Goal: Task Accomplishment & Management: Complete application form

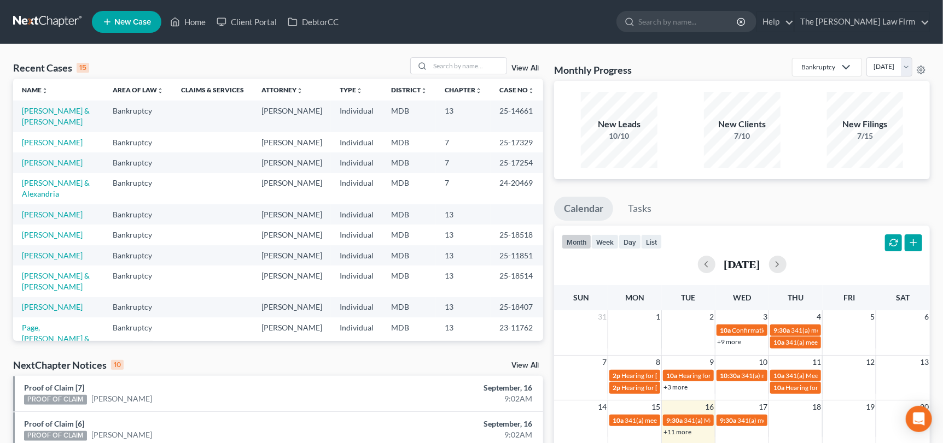
click at [130, 20] on span "New Case" at bounding box center [132, 22] width 37 height 8
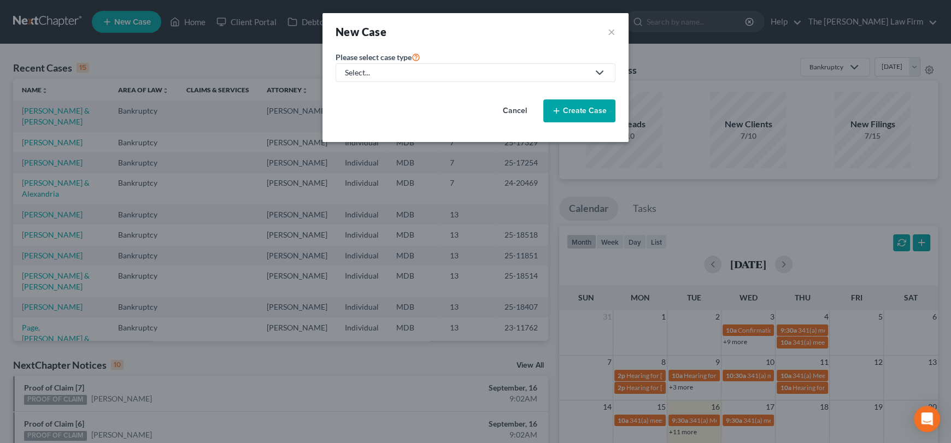
click at [406, 73] on div "Select..." at bounding box center [467, 72] width 244 height 11
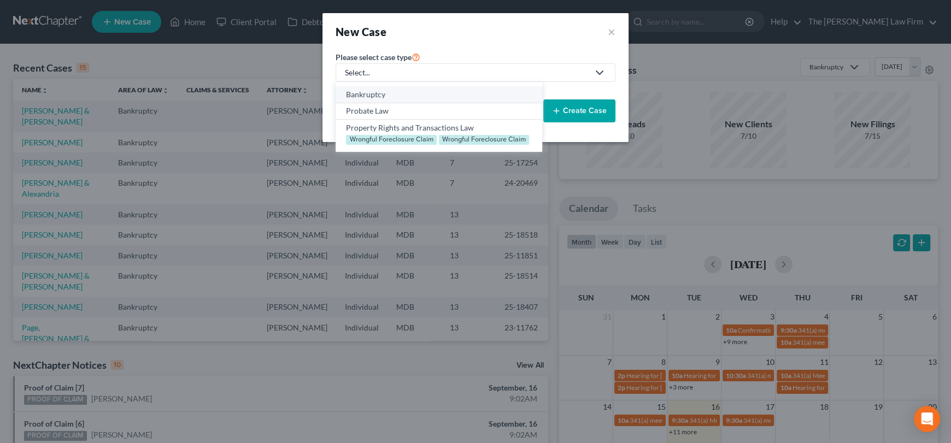
click at [381, 98] on div "Bankruptcy" at bounding box center [438, 94] width 185 height 11
select select "38"
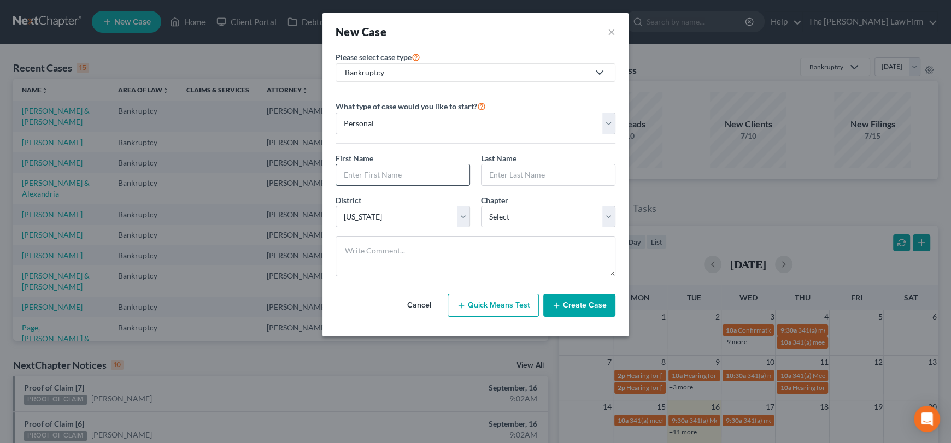
click at [372, 176] on input "text" at bounding box center [402, 175] width 133 height 21
type input "Santo"
click at [494, 169] on input "text" at bounding box center [548, 175] width 133 height 21
type input "[PERSON_NAME]"
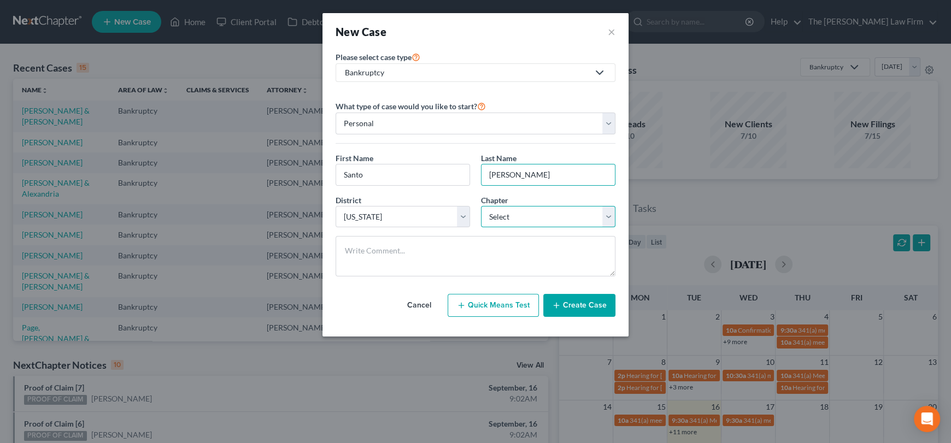
click at [520, 221] on select "Select 7 11 12 13" at bounding box center [548, 217] width 135 height 22
select select "3"
click at [481, 206] on select "Select 7 11 12 13" at bounding box center [548, 217] width 135 height 22
click at [595, 310] on button "Create Case" at bounding box center [579, 305] width 72 height 23
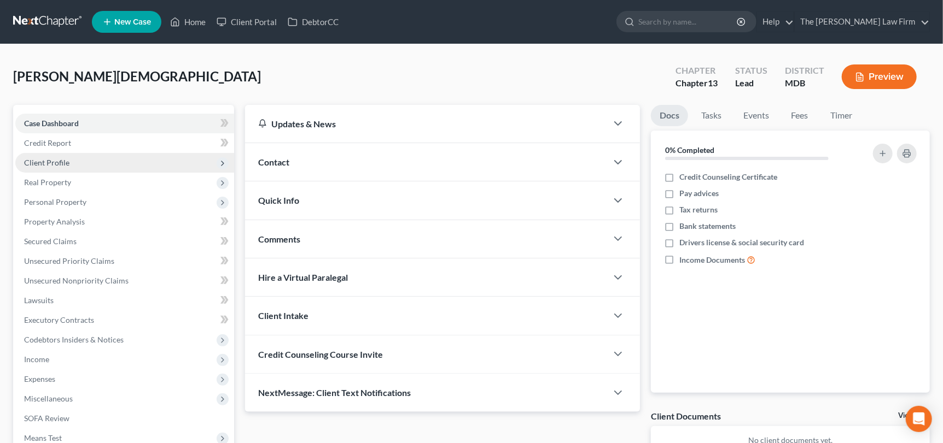
click at [58, 165] on span "Client Profile" at bounding box center [46, 162] width 45 height 9
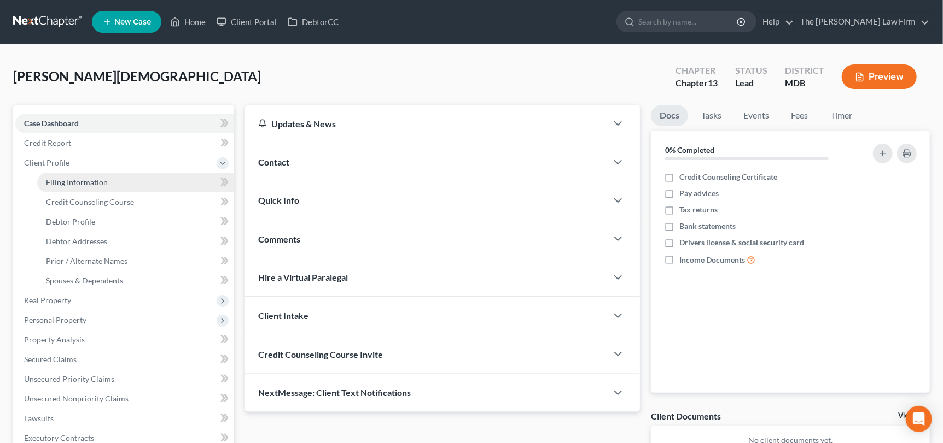
click at [95, 178] on span "Filing Information" at bounding box center [77, 182] width 62 height 9
select select "1"
select select "0"
select select "3"
select select "38"
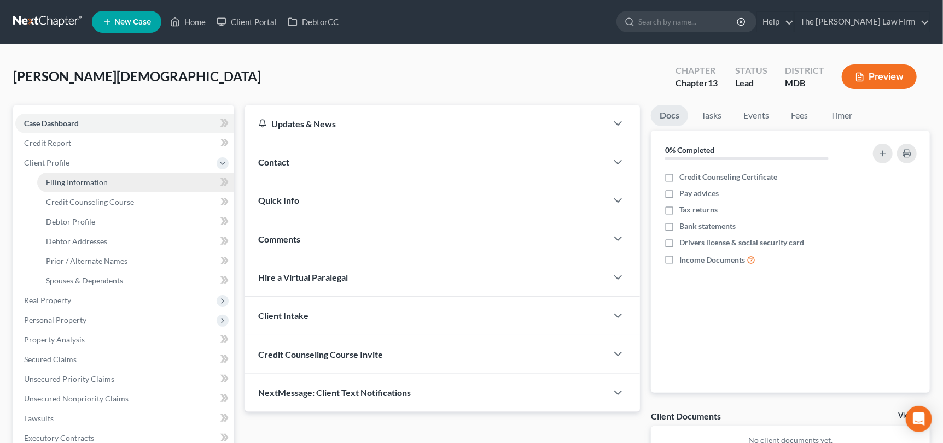
select select "21"
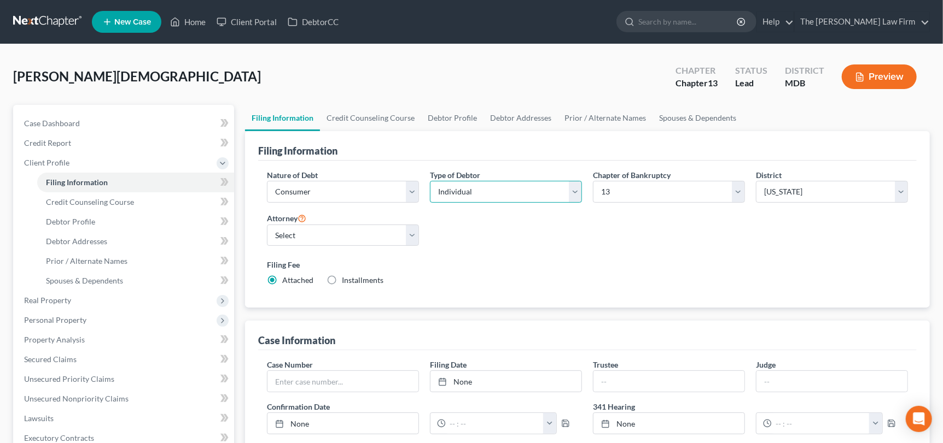
click at [481, 191] on select "Select Individual Joint" at bounding box center [506, 192] width 152 height 22
select select "1"
click at [430, 181] on select "Select Individual Joint" at bounding box center [506, 192] width 152 height 22
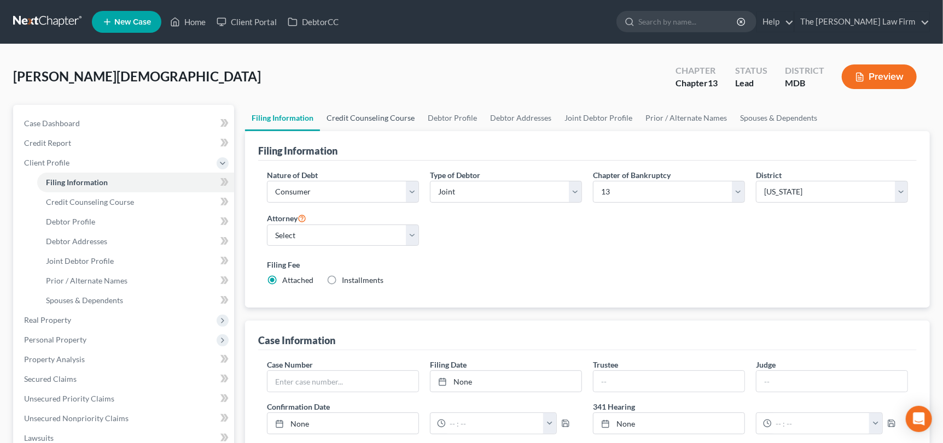
click at [371, 119] on link "Credit Counseling Course" at bounding box center [370, 118] width 101 height 26
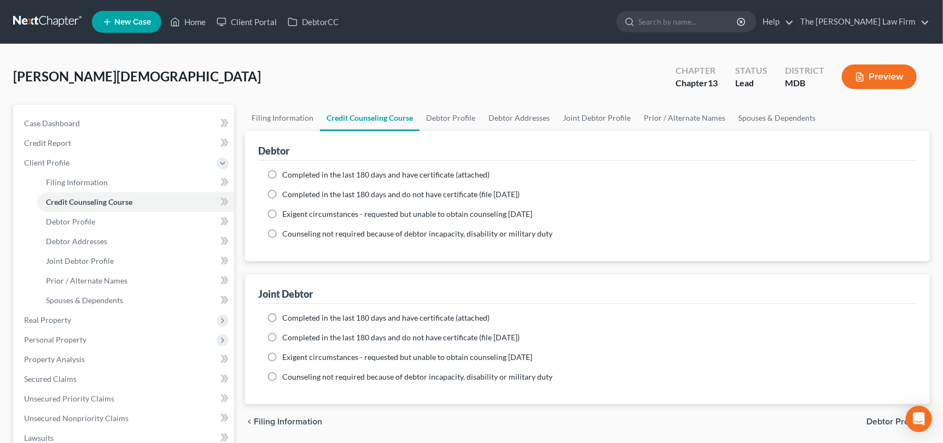
click at [282, 195] on label "Completed in the last 180 days and do not have certificate (file [DATE])" at bounding box center [400, 194] width 237 height 11
click at [287, 195] on input "Completed in the last 180 days and do not have certificate (file [DATE])" at bounding box center [290, 192] width 7 height 7
radio input "true"
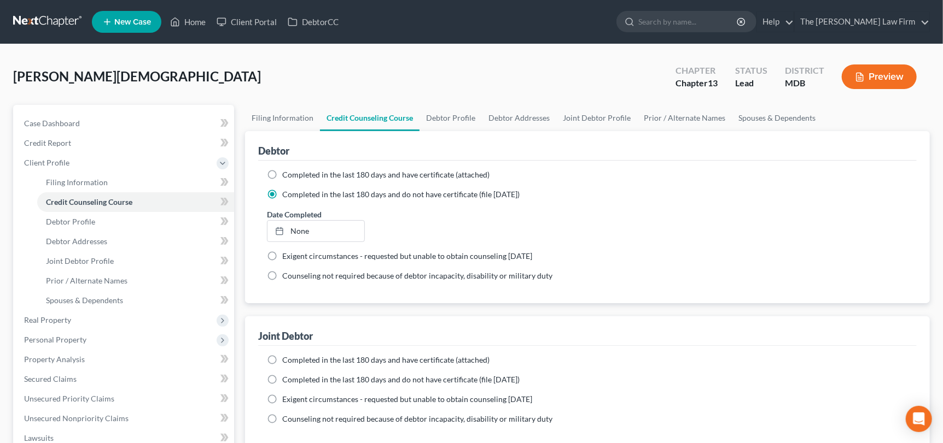
click at [282, 380] on label "Completed in the last 180 days and do not have certificate (file [DATE])" at bounding box center [400, 380] width 237 height 11
click at [287, 380] on input "Completed in the last 180 days and do not have certificate (file [DATE])" at bounding box center [290, 378] width 7 height 7
radio input "true"
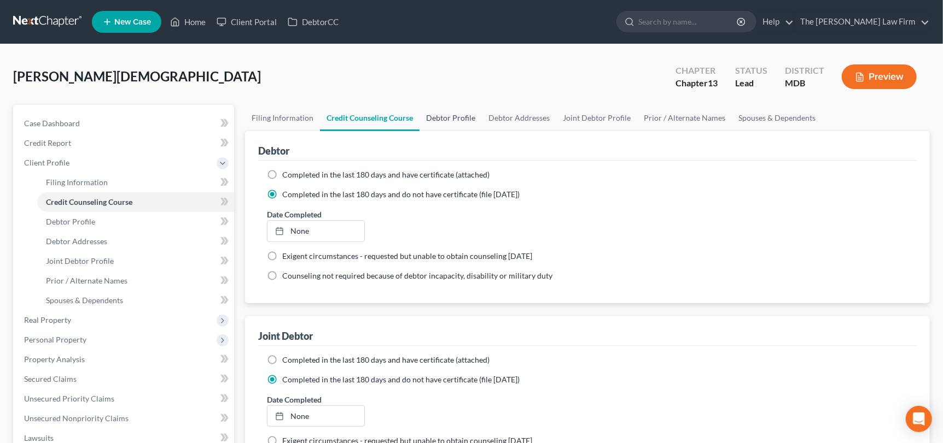
click at [447, 114] on link "Debtor Profile" at bounding box center [450, 118] width 62 height 26
select select "1"
select select "0"
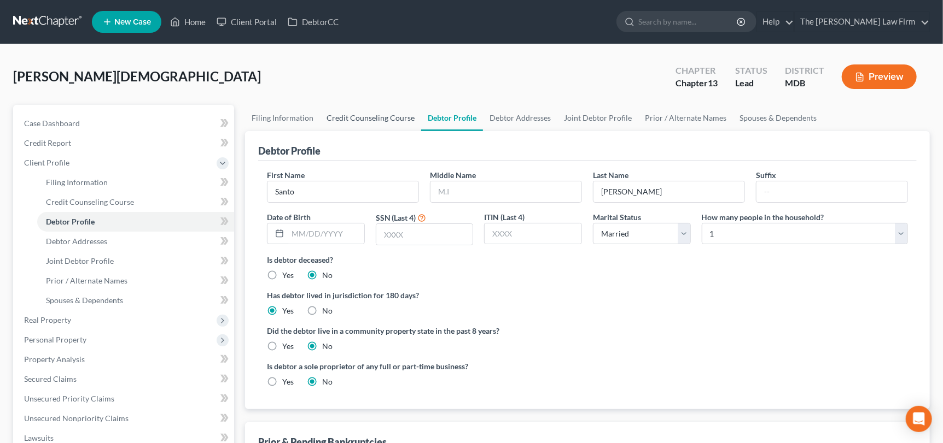
click at [334, 112] on link "Credit Counseling Course" at bounding box center [370, 118] width 101 height 26
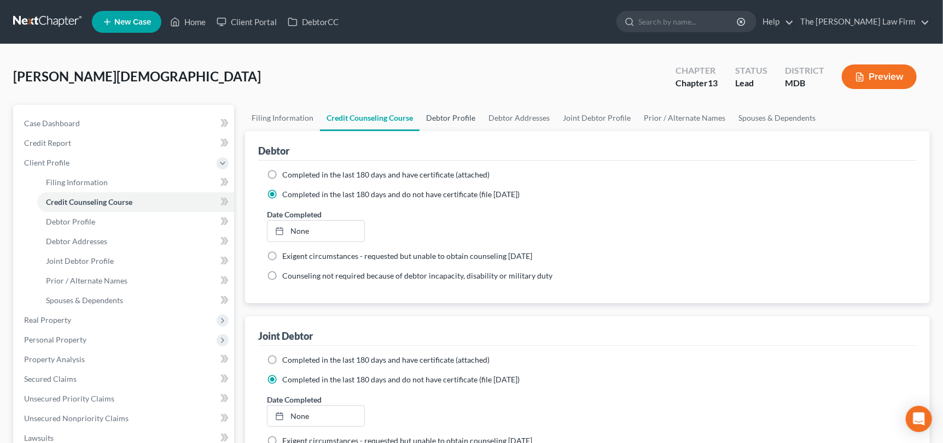
click at [444, 122] on link "Debtor Profile" at bounding box center [450, 118] width 62 height 26
select select "1"
select select "0"
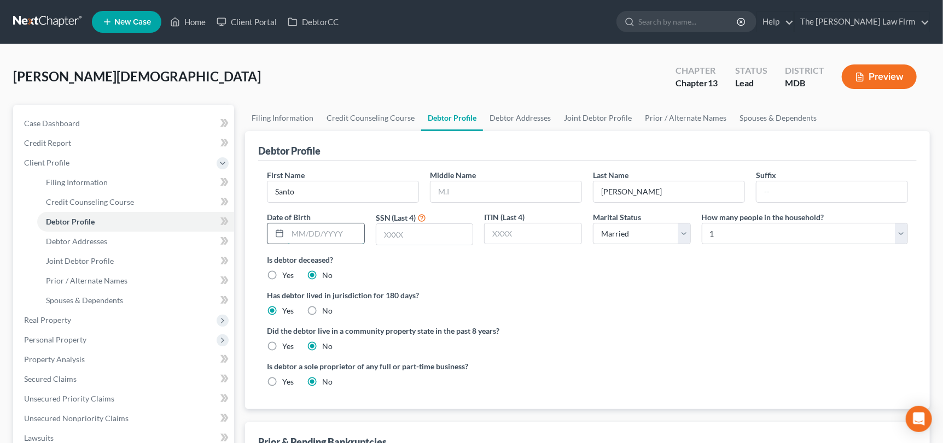
click at [317, 238] on input "text" at bounding box center [326, 234] width 77 height 21
type input "[DATE]"
click at [721, 231] on select "Select 1 2 3 4 5 6 7 8 9 10 11 12 13 14 15 16 17 18 19 20" at bounding box center [804, 234] width 206 height 22
select select "2"
click at [701, 223] on select "Select 1 2 3 4 5 6 7 8 9 10 11 12 13 14 15 16 17 18 19 20" at bounding box center [804, 234] width 206 height 22
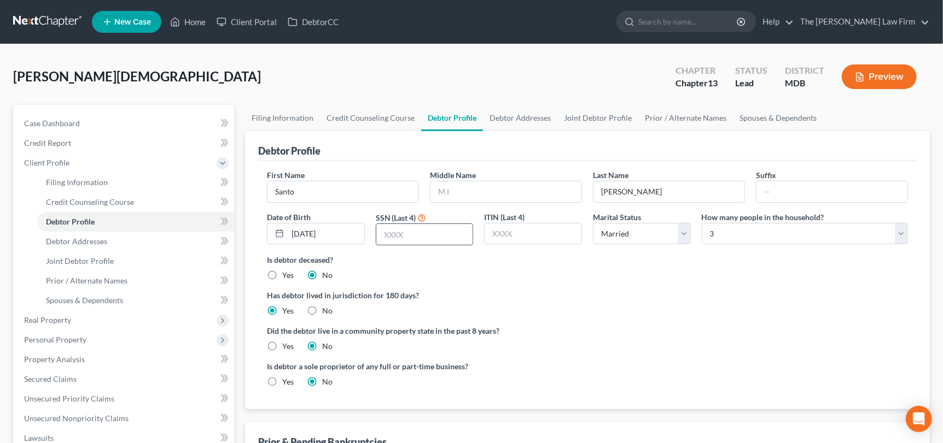
drag, startPoint x: 436, startPoint y: 238, endPoint x: 443, endPoint y: 239, distance: 6.6
click at [436, 238] on input "text" at bounding box center [424, 234] width 97 height 21
type input "7583"
click at [514, 114] on link "Debtor Addresses" at bounding box center [520, 118] width 74 height 26
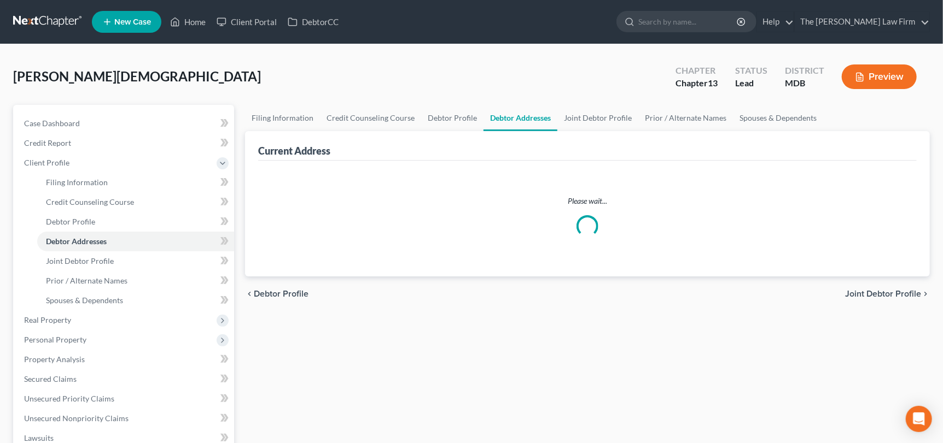
select select "0"
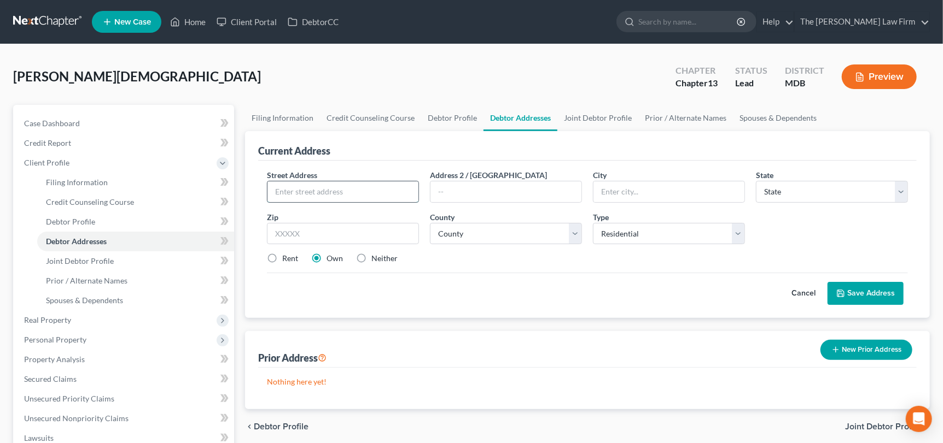
click at [341, 189] on input "text" at bounding box center [342, 192] width 151 height 21
type input "620 marley Run"
click at [367, 236] on input "text" at bounding box center [343, 234] width 152 height 22
click at [348, 232] on input "20639" at bounding box center [343, 234] width 152 height 22
type input "20639"
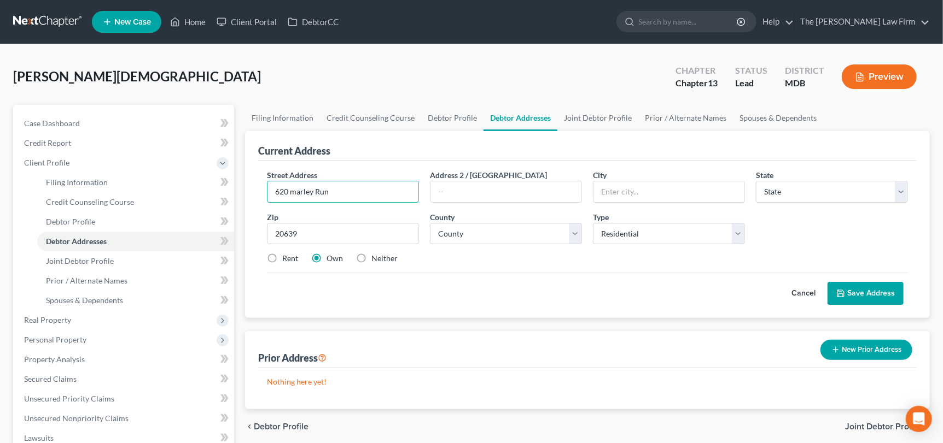
type input "[GEOGRAPHIC_DATA]"
select select "21"
drag, startPoint x: 330, startPoint y: 189, endPoint x: 287, endPoint y: 190, distance: 43.2
click at [264, 190] on div "Street Address * 620 marley Run" at bounding box center [342, 185] width 163 height 33
type input "620 Marley Run"
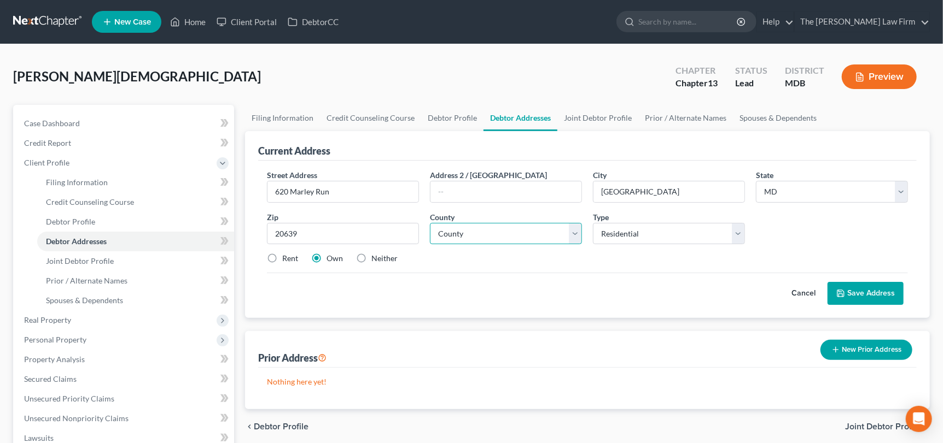
click at [456, 236] on select "County [GEOGRAPHIC_DATA] [GEOGRAPHIC_DATA] [GEOGRAPHIC_DATA] [GEOGRAPHIC_DATA] …" at bounding box center [506, 234] width 152 height 22
select select "4"
click at [430, 223] on select "County [GEOGRAPHIC_DATA] [GEOGRAPHIC_DATA] [GEOGRAPHIC_DATA] [GEOGRAPHIC_DATA] …" at bounding box center [506, 234] width 152 height 22
click at [880, 291] on button "Save Address" at bounding box center [865, 293] width 76 height 23
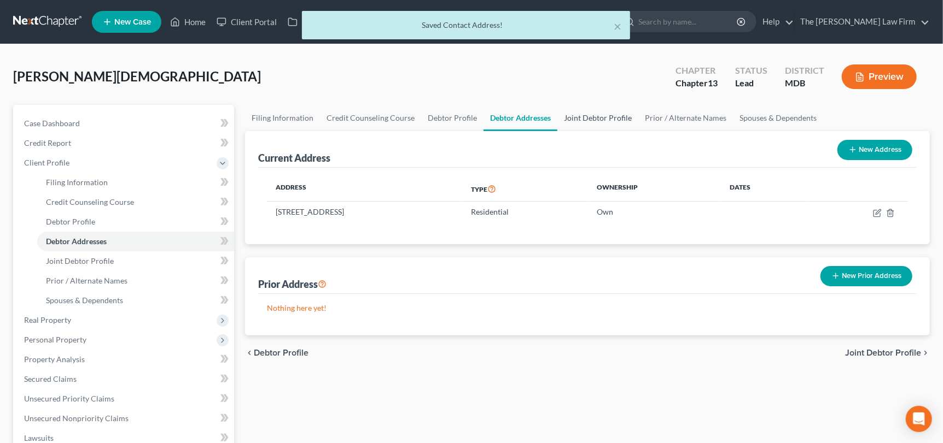
click at [583, 118] on link "Joint Debtor Profile" at bounding box center [597, 118] width 81 height 26
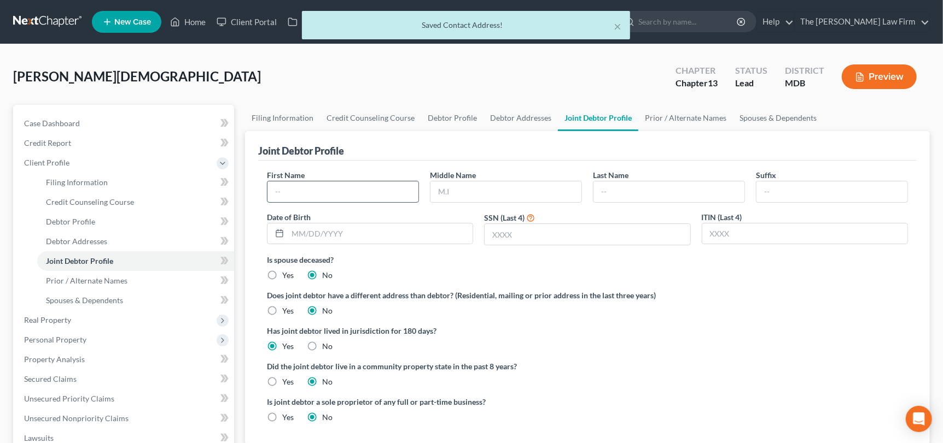
click at [363, 197] on input "text" at bounding box center [342, 192] width 151 height 21
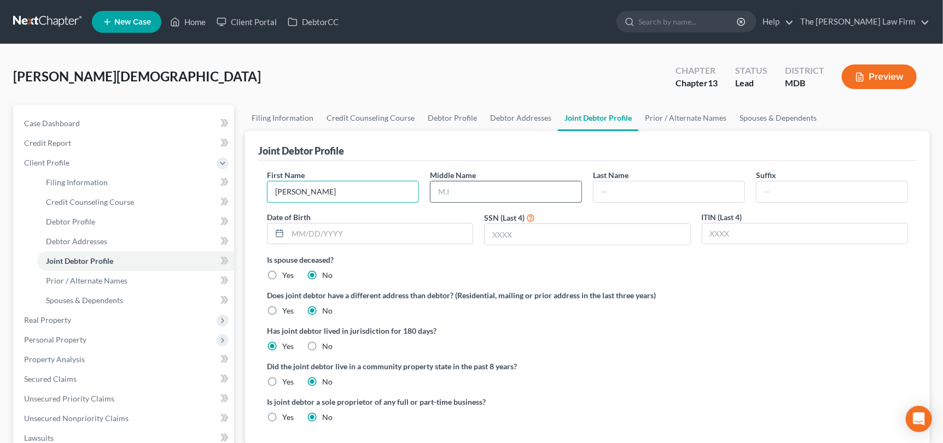
type input "[PERSON_NAME]"
click at [462, 191] on input "text" at bounding box center [505, 192] width 151 height 21
type input "[PERSON_NAME]"
click at [622, 194] on input "text" at bounding box center [668, 192] width 151 height 21
type input "[PERSON_NAME]"
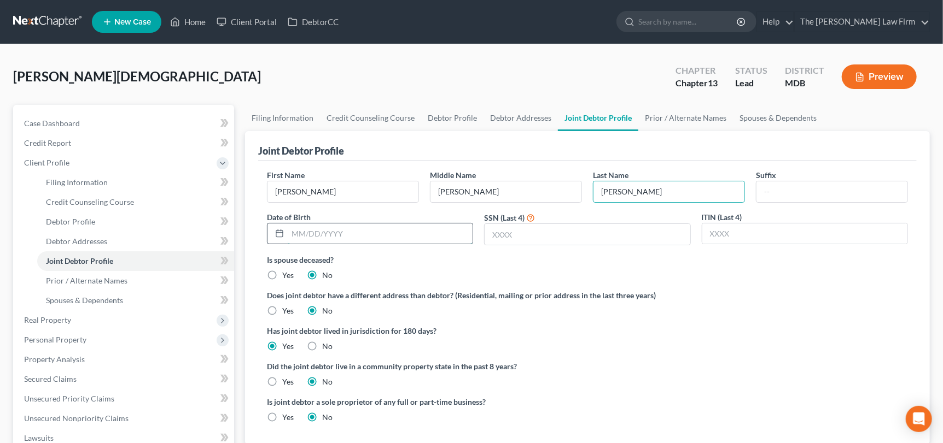
click at [341, 227] on input "text" at bounding box center [380, 234] width 185 height 21
type input "[DATE]"
click at [524, 237] on input "text" at bounding box center [586, 234] width 205 height 21
type input "9692"
drag, startPoint x: 752, startPoint y: 118, endPoint x: 745, endPoint y: 118, distance: 7.1
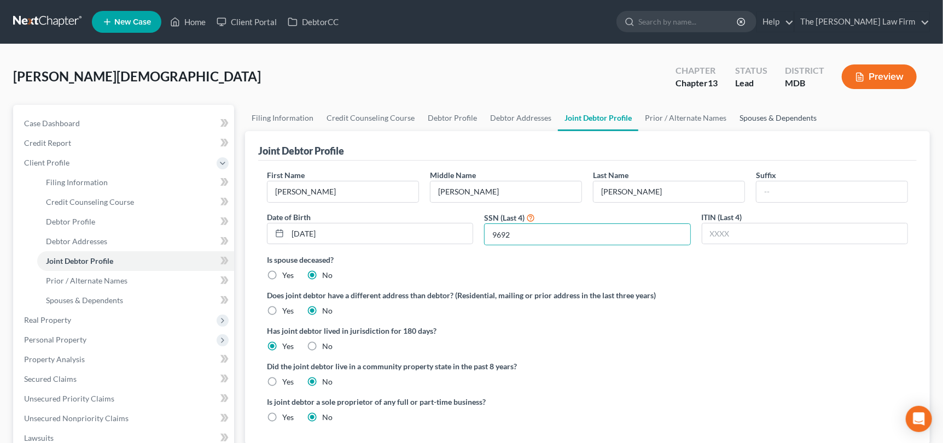
click at [752, 118] on link "Spouses & Dependents" at bounding box center [778, 118] width 90 height 26
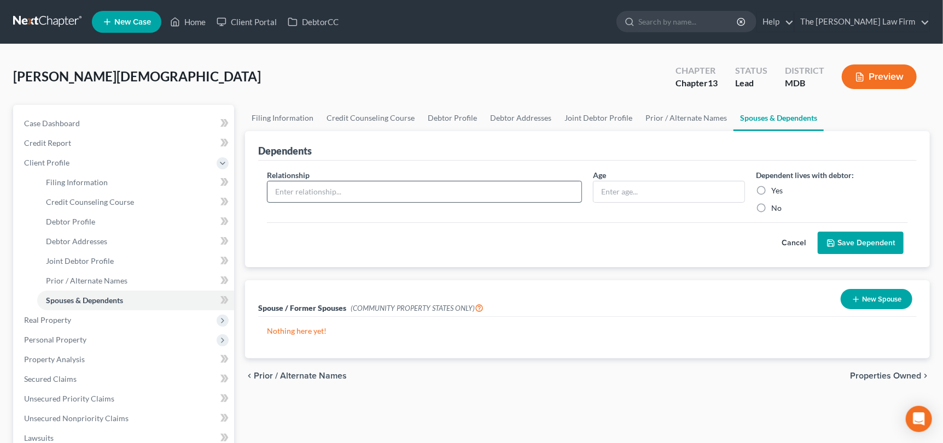
click at [312, 194] on input "text" at bounding box center [424, 192] width 314 height 21
type input "Son"
click at [621, 194] on input "text" at bounding box center [668, 192] width 151 height 21
type input "22"
click at [771, 189] on label "Yes" at bounding box center [776, 190] width 11 height 11
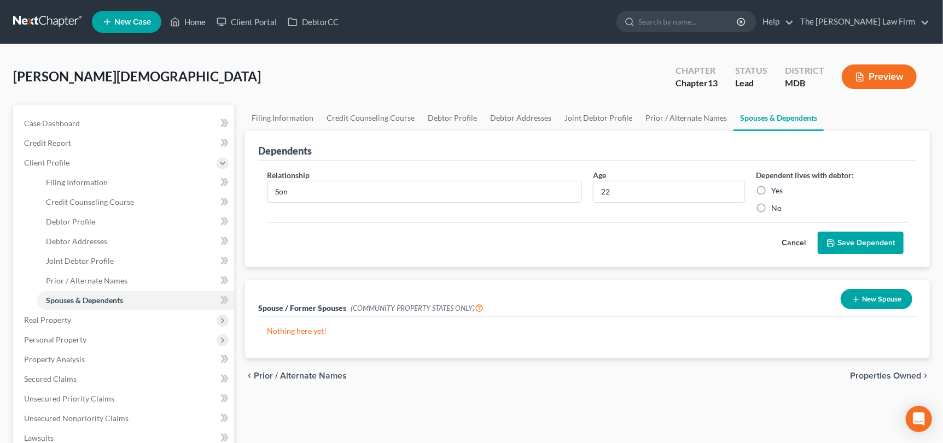
click at [775, 189] on input "Yes" at bounding box center [778, 188] width 7 height 7
radio input "true"
click at [873, 238] on button "Save Dependent" at bounding box center [860, 243] width 86 height 23
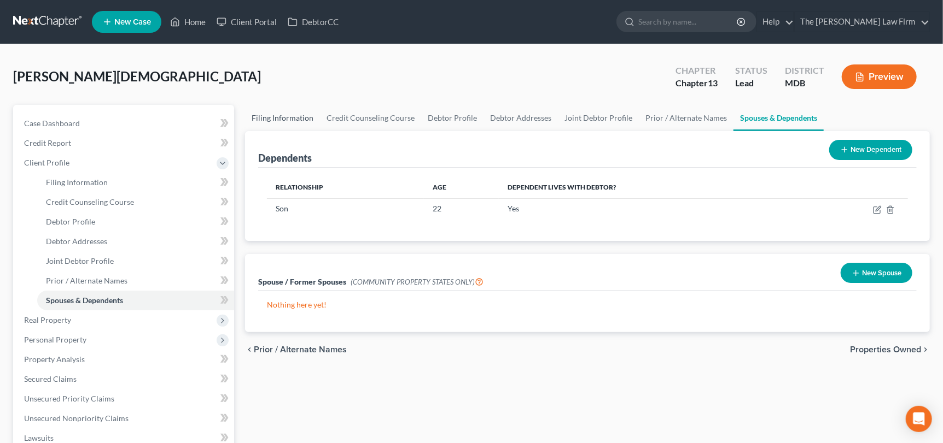
click at [280, 107] on link "Filing Information" at bounding box center [282, 118] width 75 height 26
select select "1"
select select "3"
select select "38"
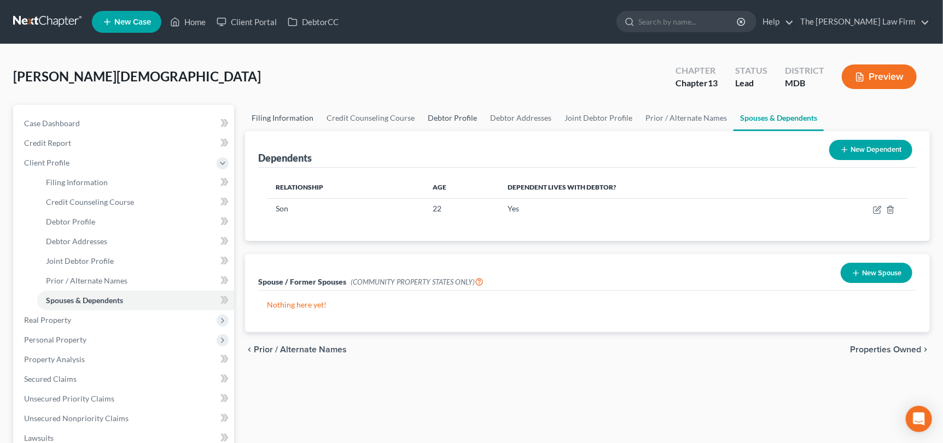
select select "0"
select select "21"
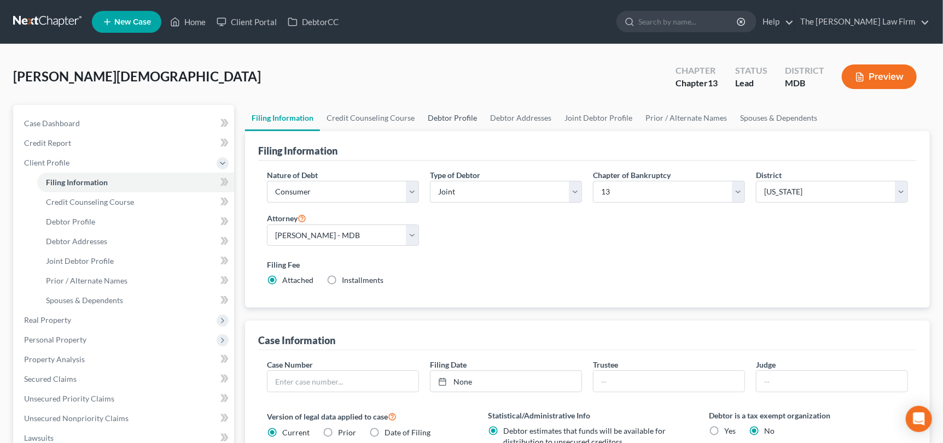
click at [440, 115] on link "Debtor Profile" at bounding box center [452, 118] width 62 height 26
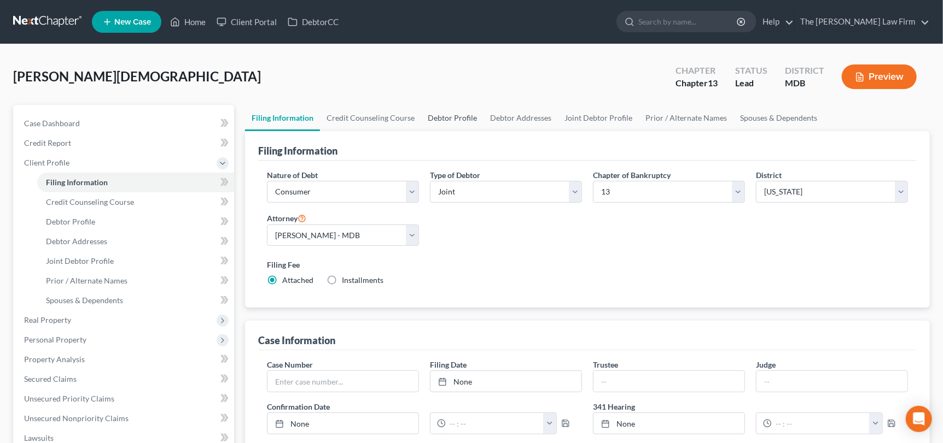
select select "1"
select select "2"
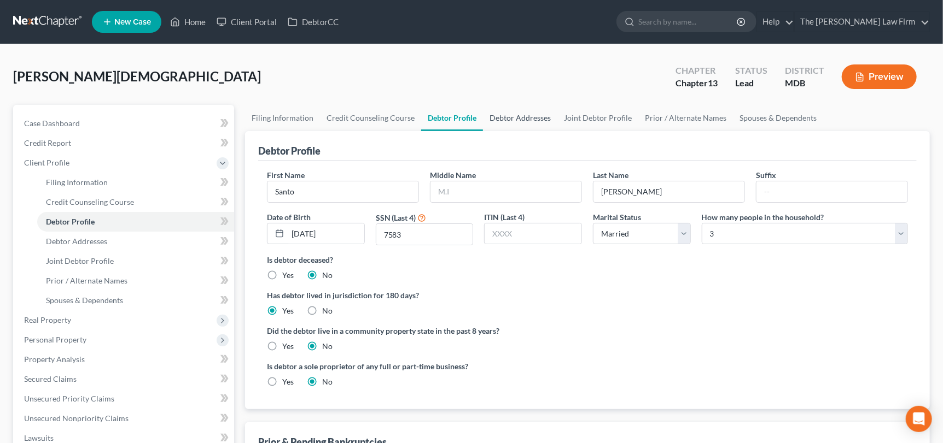
click at [515, 116] on link "Debtor Addresses" at bounding box center [520, 118] width 74 height 26
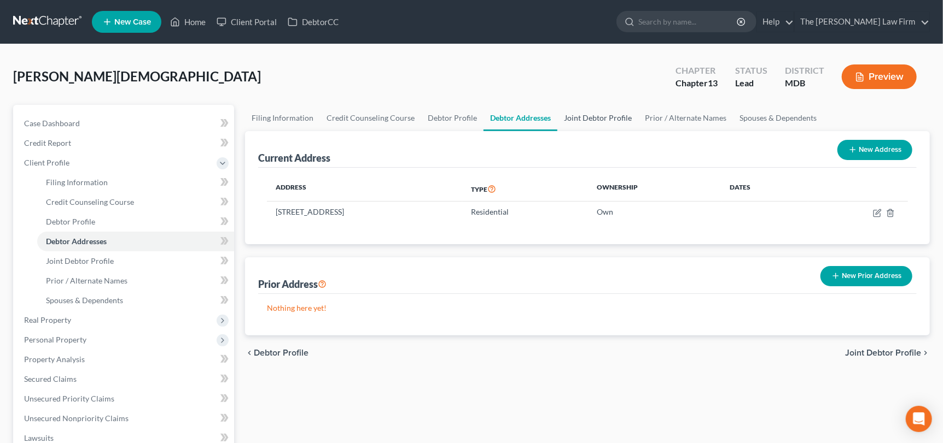
click at [594, 117] on link "Joint Debtor Profile" at bounding box center [597, 118] width 81 height 26
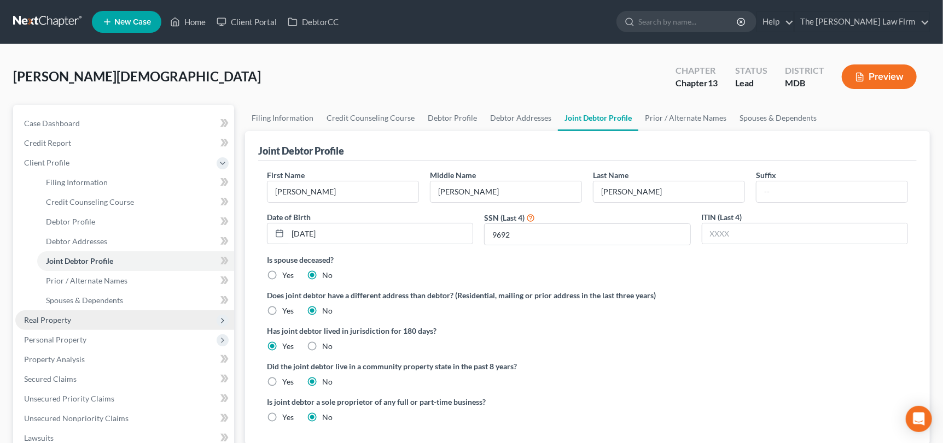
click at [64, 315] on span "Real Property" at bounding box center [47, 319] width 47 height 9
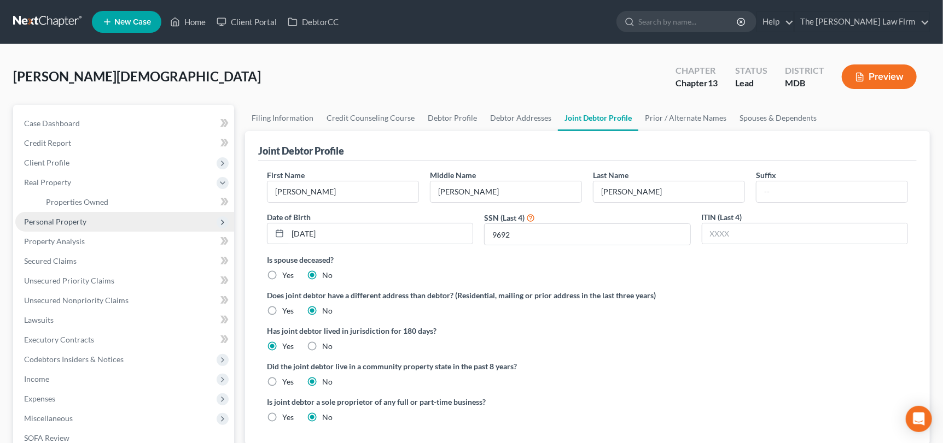
click at [80, 220] on span "Personal Property" at bounding box center [55, 221] width 62 height 9
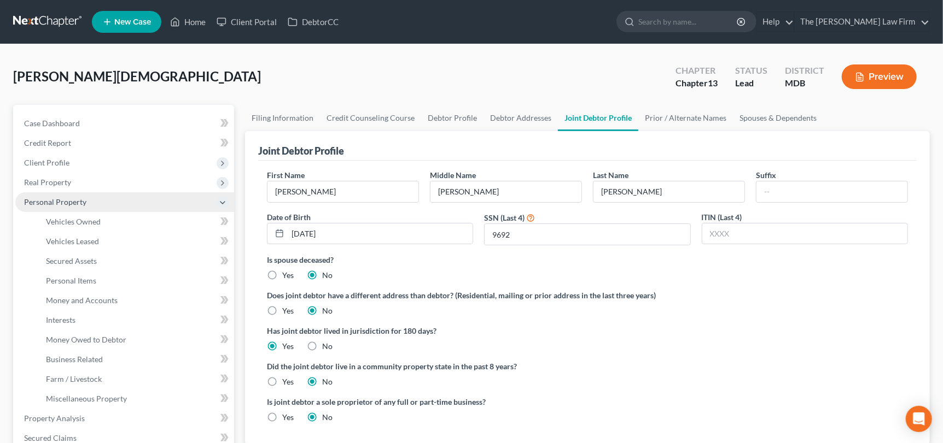
drag, startPoint x: 68, startPoint y: 182, endPoint x: 78, endPoint y: 195, distance: 16.0
click at [68, 182] on span "Real Property" at bounding box center [47, 182] width 47 height 9
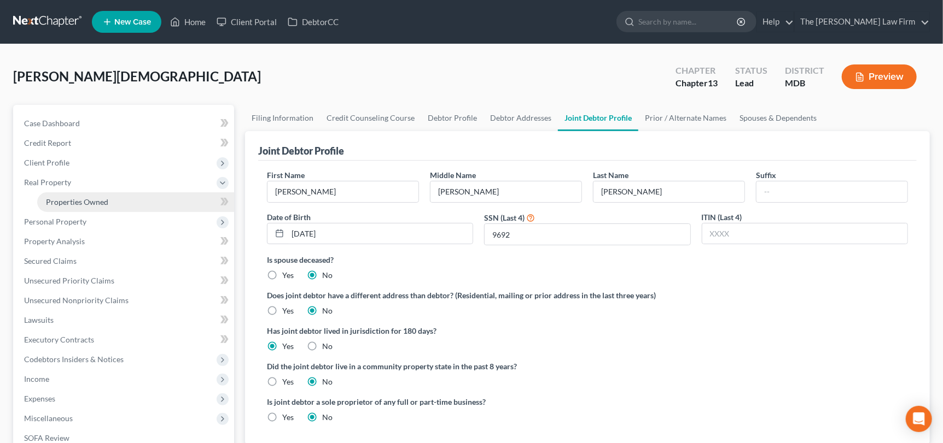
click at [86, 202] on span "Properties Owned" at bounding box center [77, 201] width 62 height 9
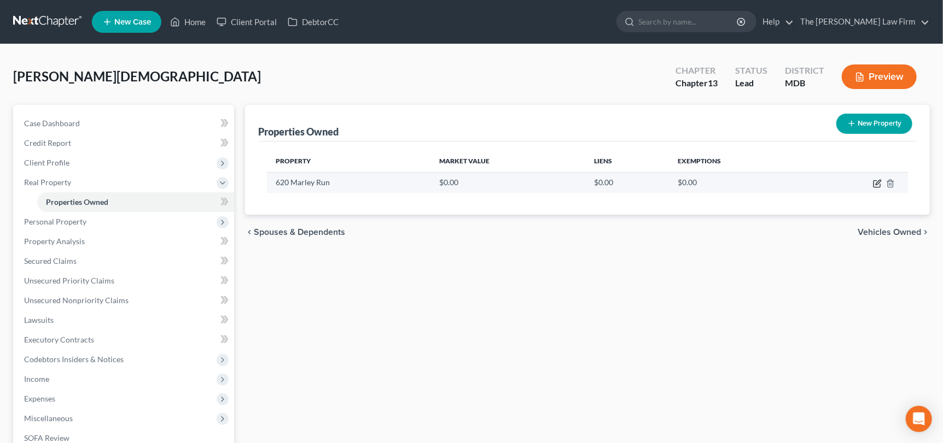
click at [876, 180] on icon "button" at bounding box center [877, 183] width 9 height 9
select select "21"
select select "4"
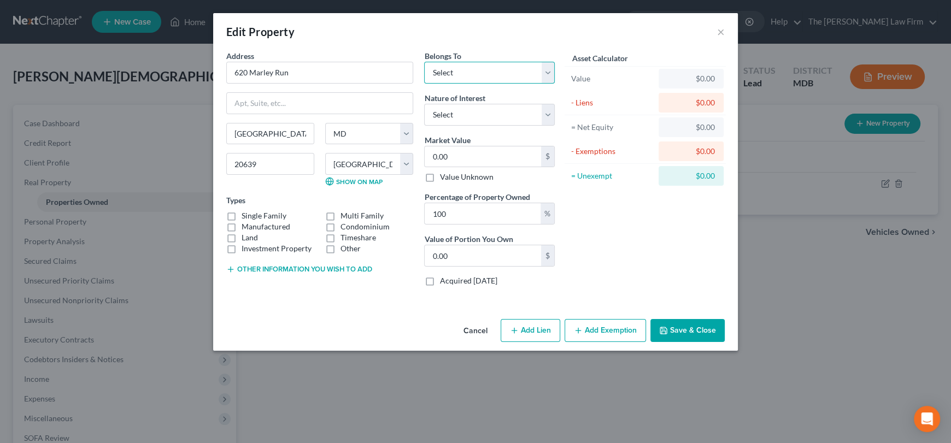
click at [437, 70] on select "Select Debtor 1 Only Debtor 2 Only Debtor 1 And Debtor 2 Only At Least One Of T…" at bounding box center [489, 73] width 131 height 22
select select "0"
click at [424, 62] on select "Select Debtor 1 Only Debtor 2 Only Debtor 1 And Debtor 2 Only At Least One Of T…" at bounding box center [489, 73] width 131 height 22
click at [443, 113] on select "Select Fee Simple Joint Tenant Life Estate Equitable Interest Future Interest T…" at bounding box center [489, 115] width 131 height 22
select select "0"
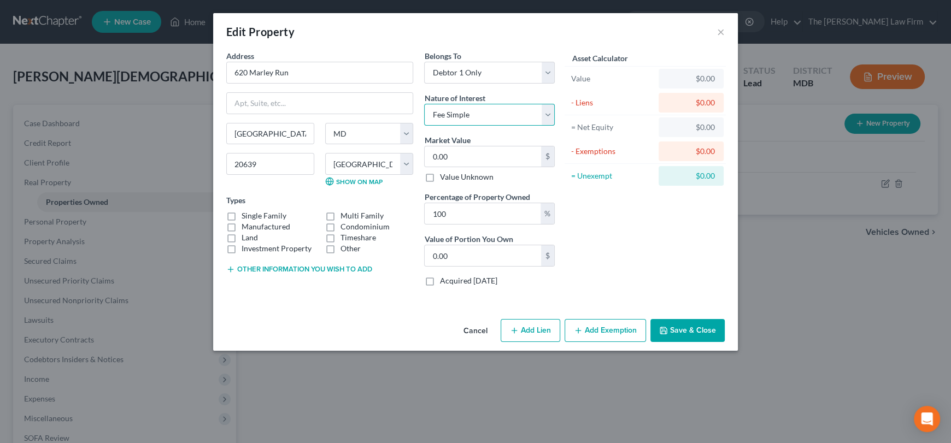
click at [424, 104] on select "Select Fee Simple Joint Tenant Life Estate Equitable Interest Future Interest T…" at bounding box center [489, 115] width 131 height 22
click at [242, 221] on label "Manufactured" at bounding box center [266, 226] width 49 height 11
click at [246, 221] on input "Manufactured" at bounding box center [249, 224] width 7 height 7
checkbox input "true"
click at [242, 217] on label "Single Family" at bounding box center [264, 216] width 45 height 11
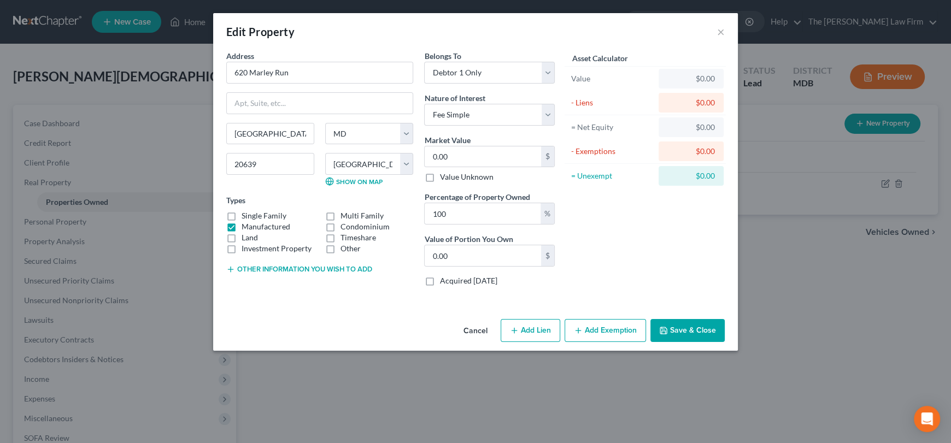
click at [246, 217] on input "Single Family" at bounding box center [249, 214] width 7 height 7
checkbox input "true"
click at [242, 227] on label "Manufactured" at bounding box center [266, 226] width 49 height 11
click at [246, 227] on input "Manufactured" at bounding box center [249, 224] width 7 height 7
checkbox input "false"
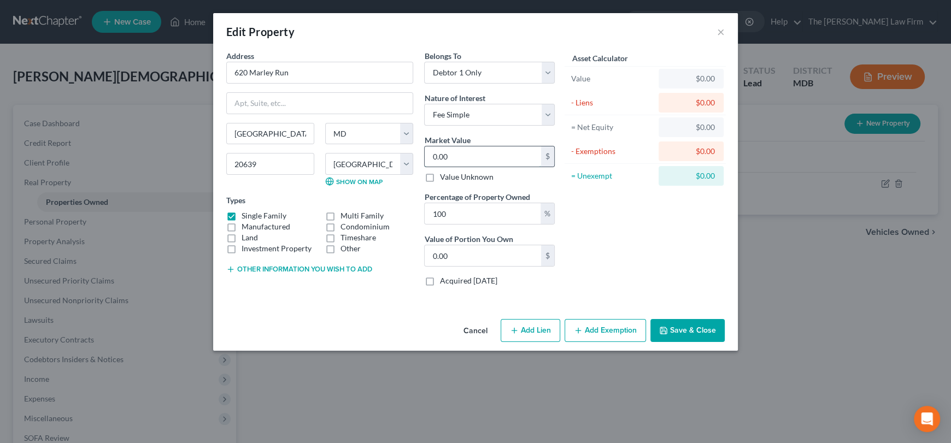
click at [459, 151] on input "0.00" at bounding box center [483, 157] width 116 height 21
type input "8"
type input "8.00"
type input "0"
type input "6"
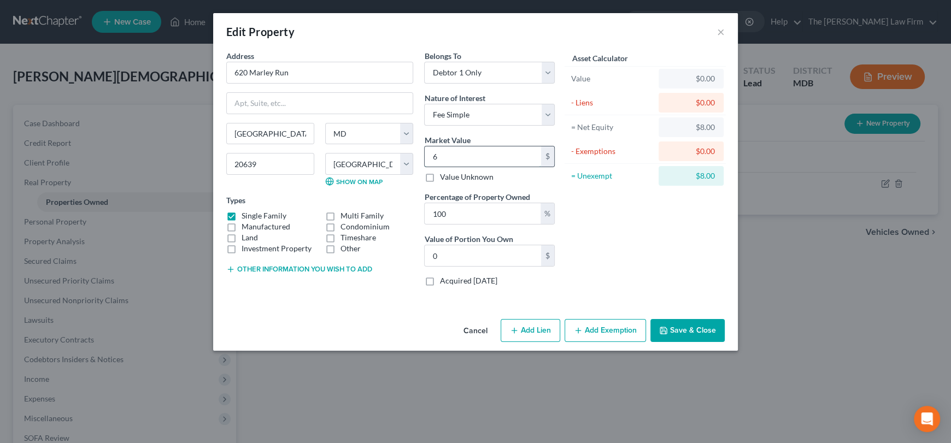
type input "6.00"
type input "68"
type input "68.00"
type input "683"
type input "683.00"
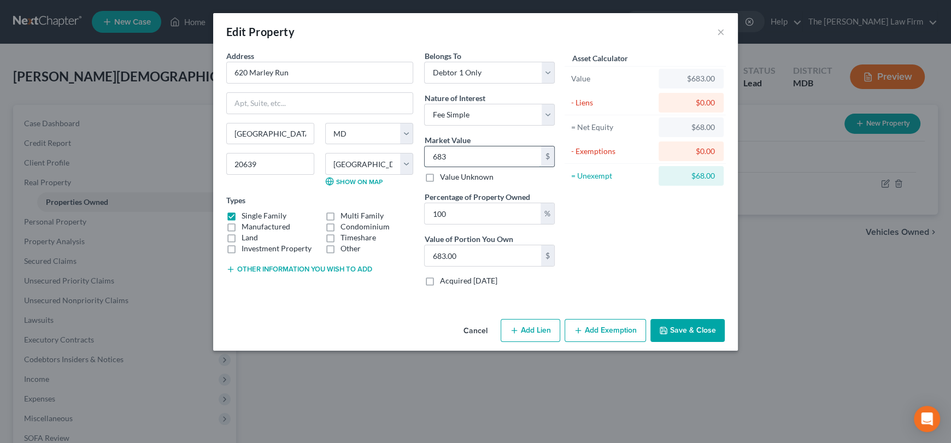
type input "6839"
type input "6,839.00"
type input "6,8390"
type input "68,390.00"
type input "683,900"
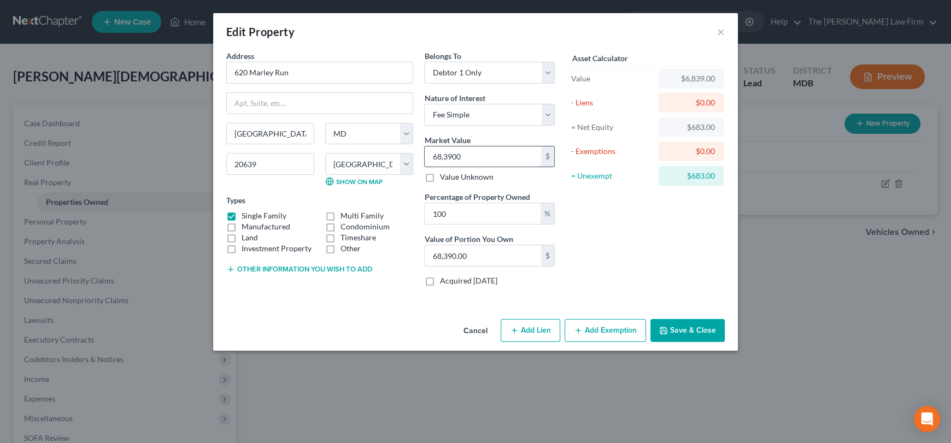
type input "683,900.00"
type input "683,900"
click at [453, 68] on select "Select Debtor 1 Only Debtor 2 Only Debtor 1 And Debtor 2 Only At Least One Of T…" at bounding box center [489, 73] width 131 height 22
select select "2"
click at [424, 62] on select "Select Debtor 1 Only Debtor 2 Only Debtor 1 And Debtor 2 Only At Least One Of T…" at bounding box center [489, 73] width 131 height 22
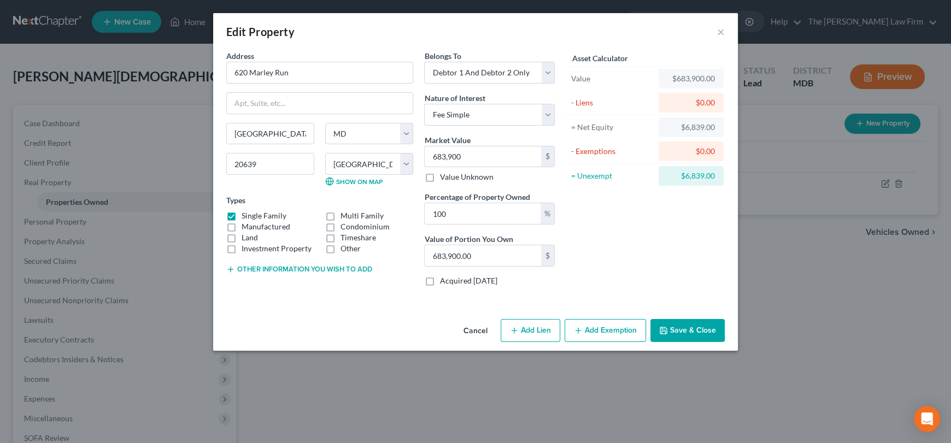
click at [529, 334] on button "Add Lien" at bounding box center [531, 330] width 60 height 23
select select "2"
select select "0"
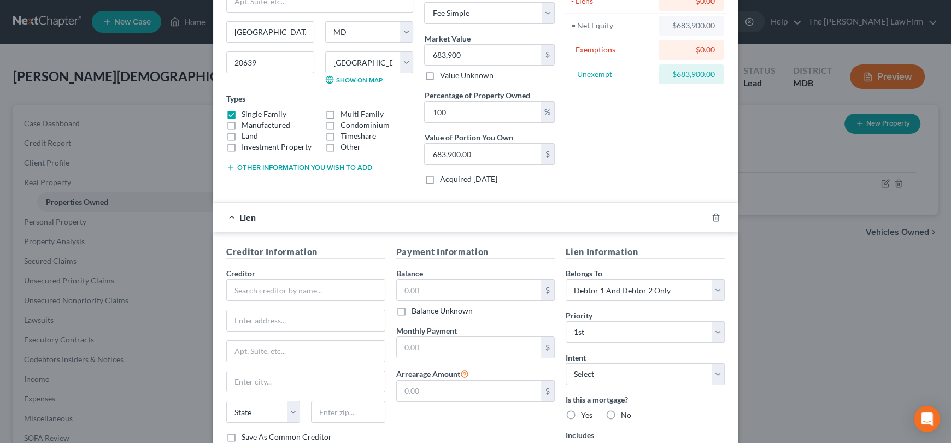
scroll to position [109, 0]
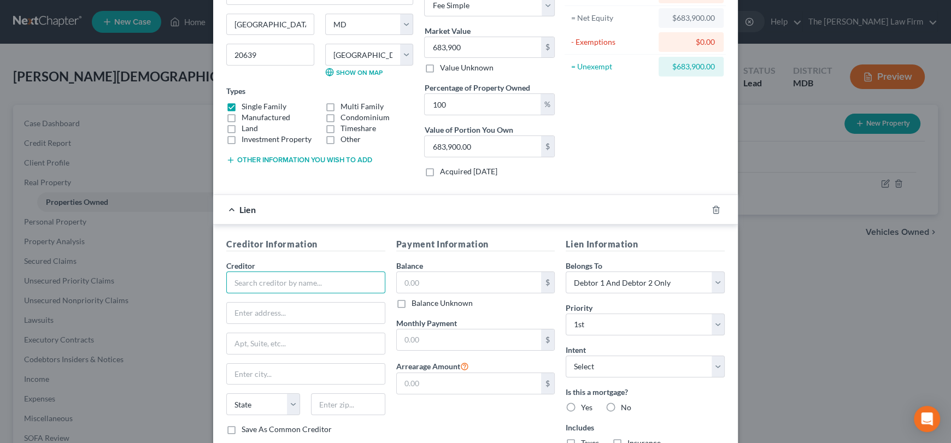
click at [278, 280] on input "text" at bounding box center [305, 283] width 159 height 22
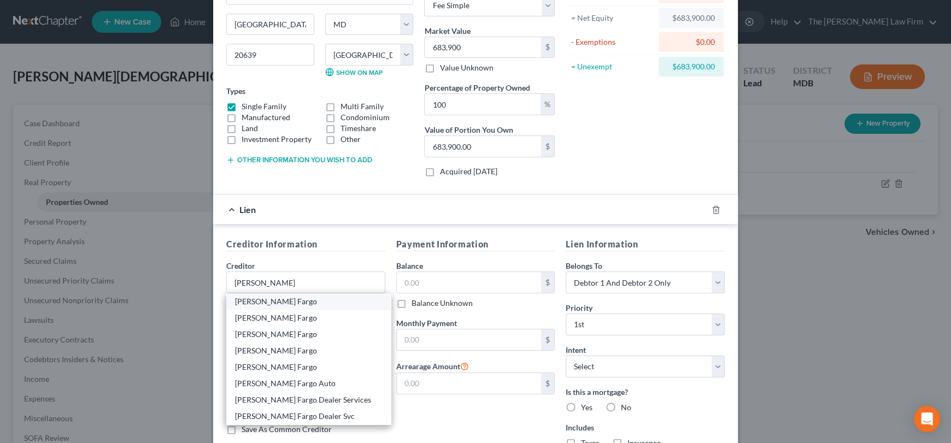
click at [279, 301] on div "[PERSON_NAME] Fargo" at bounding box center [308, 301] width 147 height 11
type input "[PERSON_NAME] Fargo"
type input "PO BOX 77053"
type input "[GEOGRAPHIC_DATA]"
select select "24"
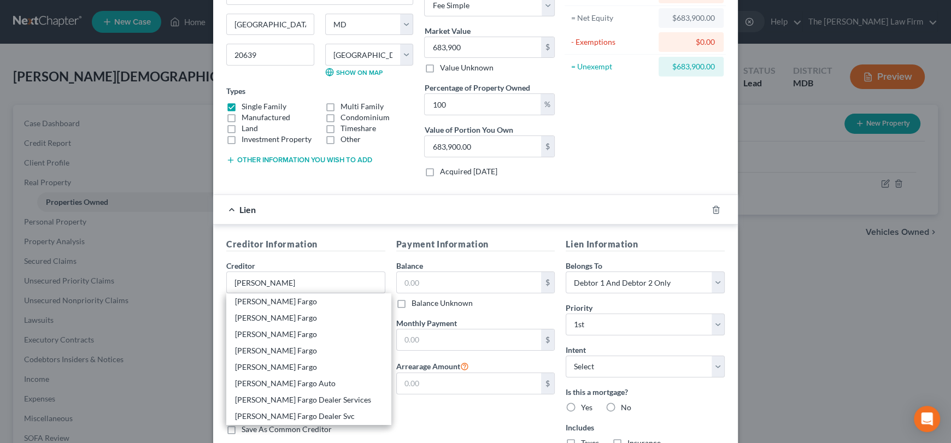
type input "55480"
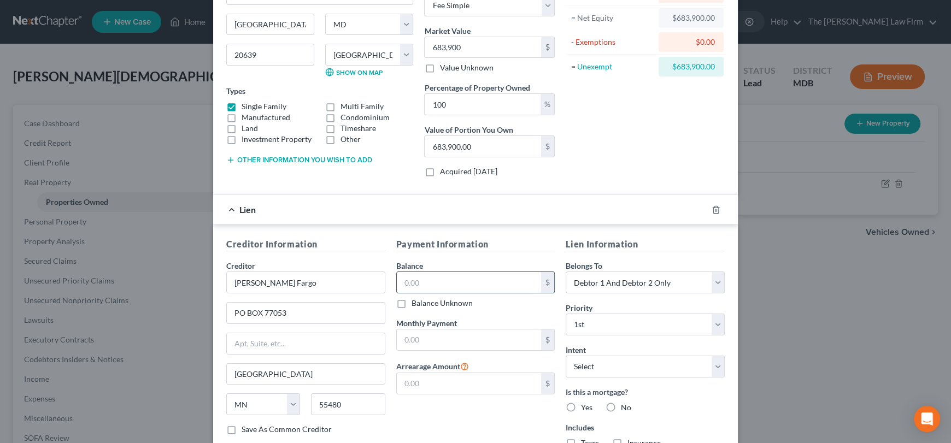
click at [421, 285] on input "text" at bounding box center [469, 282] width 145 height 21
type input "252,590"
click at [419, 338] on input "text" at bounding box center [469, 340] width 145 height 21
click at [443, 340] on input "3,312.64" at bounding box center [469, 340] width 145 height 21
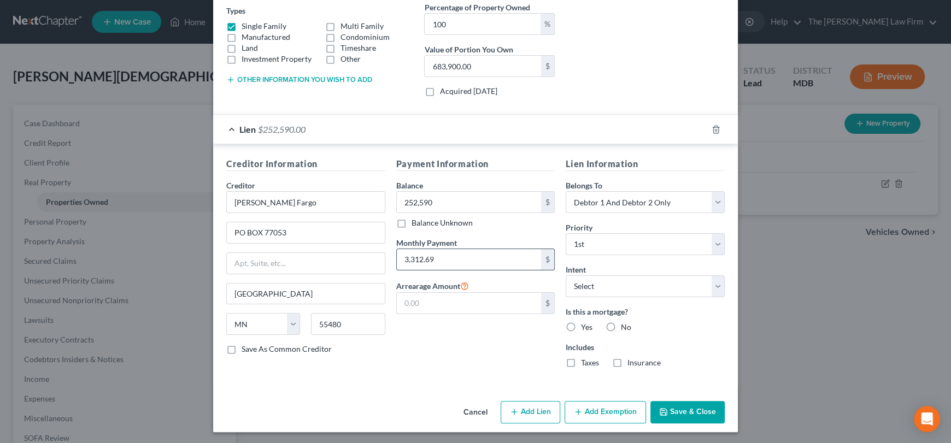
scroll to position [191, 0]
type input "3,312.69"
click at [430, 300] on input "text" at bounding box center [469, 302] width 145 height 21
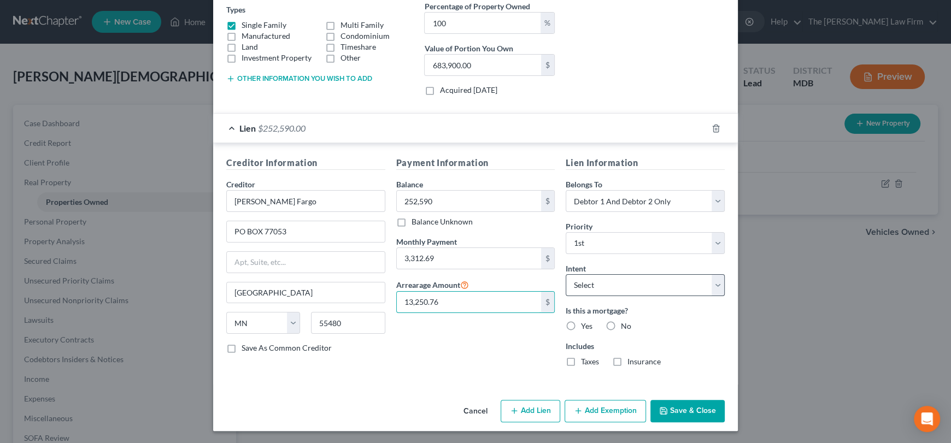
type input "13,250.76"
click at [603, 289] on select "Select Surrender Redeem Reaffirm Avoid Other" at bounding box center [645, 285] width 159 height 22
select select "4"
click at [566, 274] on select "Select Surrender Redeem Reaffirm Avoid Other" at bounding box center [645, 285] width 159 height 22
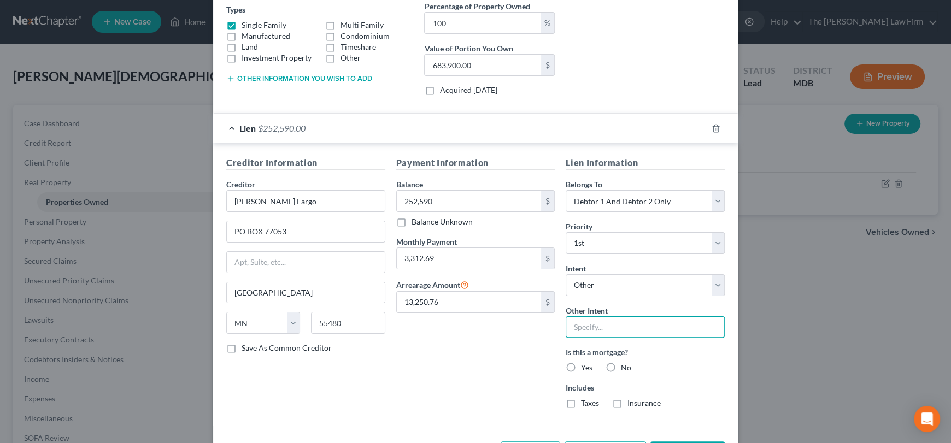
click at [598, 319] on input "text" at bounding box center [645, 328] width 159 height 22
type input "Retain"
click at [581, 370] on label "Yes" at bounding box center [586, 368] width 11 height 11
click at [586, 370] on input "Yes" at bounding box center [589, 366] width 7 height 7
radio input "true"
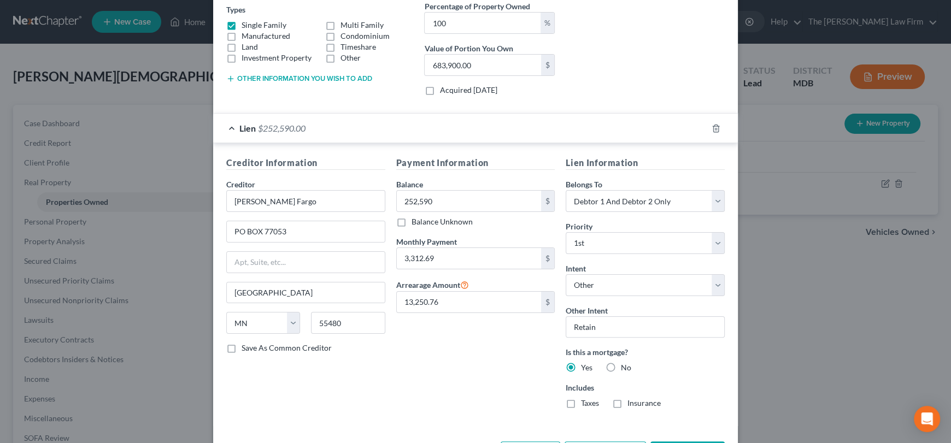
click at [581, 402] on label "Taxes" at bounding box center [590, 403] width 18 height 11
click at [586, 402] on input "Taxes" at bounding box center [589, 401] width 7 height 7
checkbox input "true"
click at [628, 401] on label "Insurance" at bounding box center [644, 403] width 33 height 11
click at [632, 401] on input "Insurance" at bounding box center [635, 401] width 7 height 7
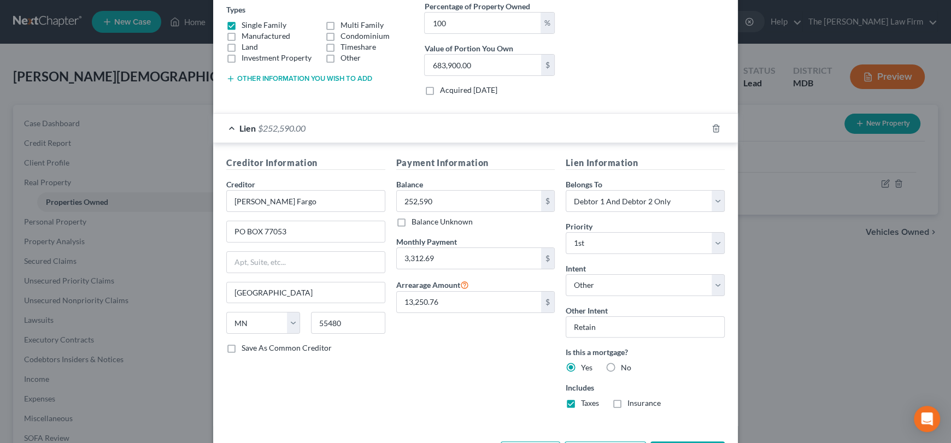
checkbox input "true"
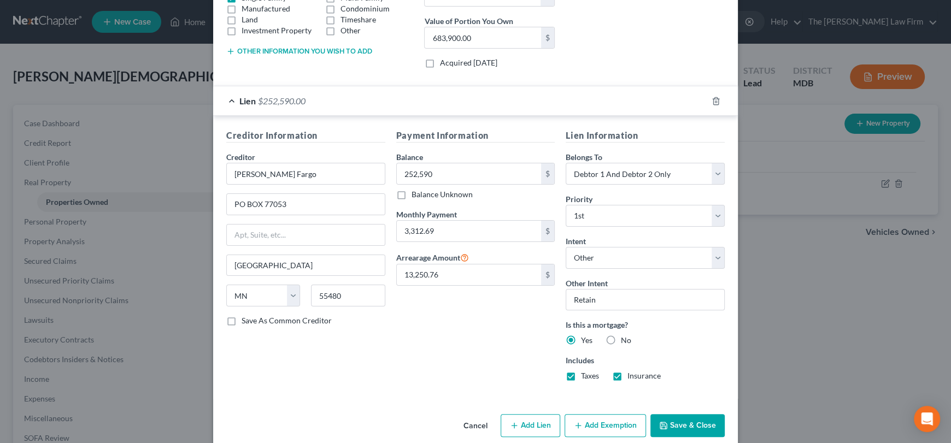
scroll to position [232, 0]
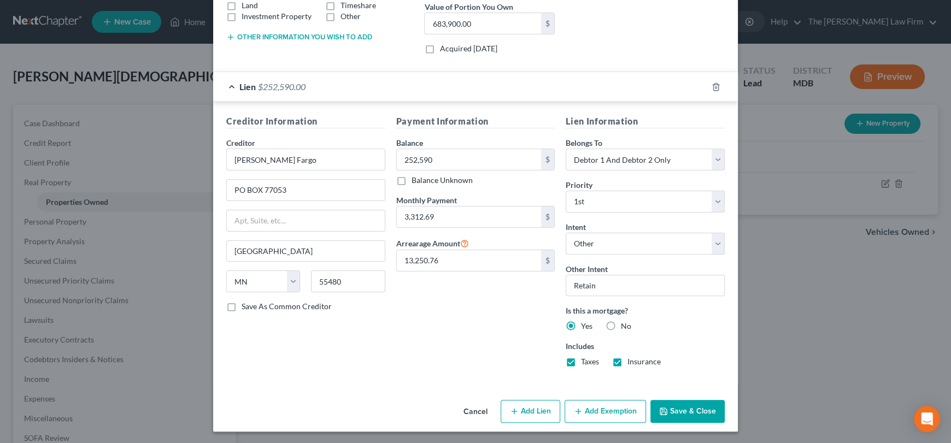
click at [537, 408] on button "Add Lien" at bounding box center [531, 411] width 60 height 23
select select "2"
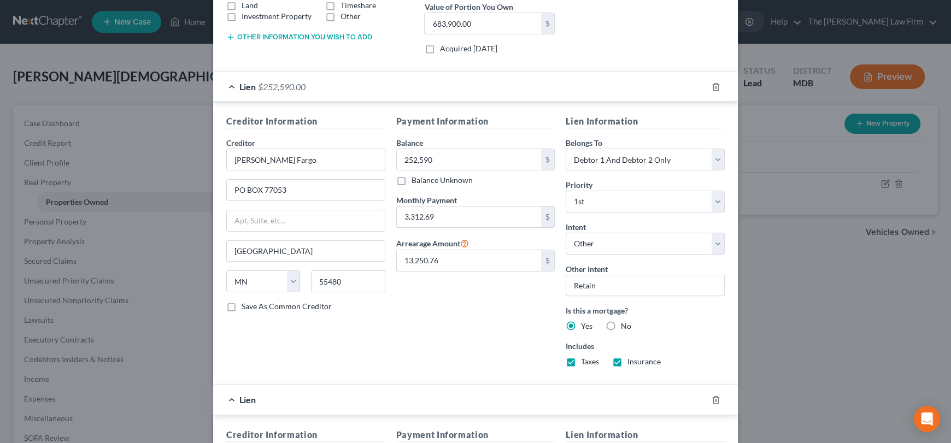
scroll to position [342, 0]
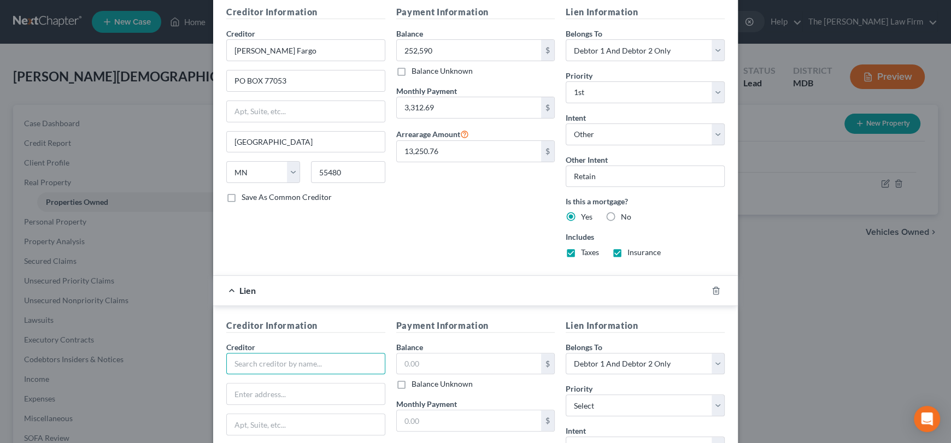
click at [278, 363] on input "text" at bounding box center [305, 364] width 159 height 22
click at [241, 360] on input "uss FCU" at bounding box center [305, 364] width 159 height 22
drag, startPoint x: 239, startPoint y: 360, endPoint x: 214, endPoint y: 358, distance: 25.8
click at [214, 358] on div "Creditor Information Creditor * uss FCU State [US_STATE] AK AR AZ CA CO CT DE D…" at bounding box center [475, 426] width 525 height 241
type input "V"
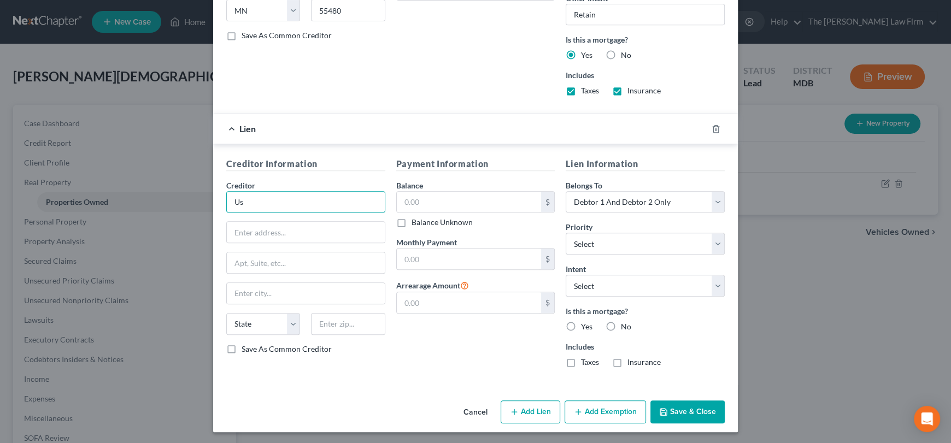
scroll to position [0, 0]
drag, startPoint x: 272, startPoint y: 202, endPoint x: 231, endPoint y: 196, distance: 41.0
click at [213, 196] on div "Creditor Information Creditor * [GEOGRAPHIC_DATA] [US_STATE] AK AR AZ CA CO [GE…" at bounding box center [475, 264] width 525 height 241
paste input "tates Senate Federal Credit Union"
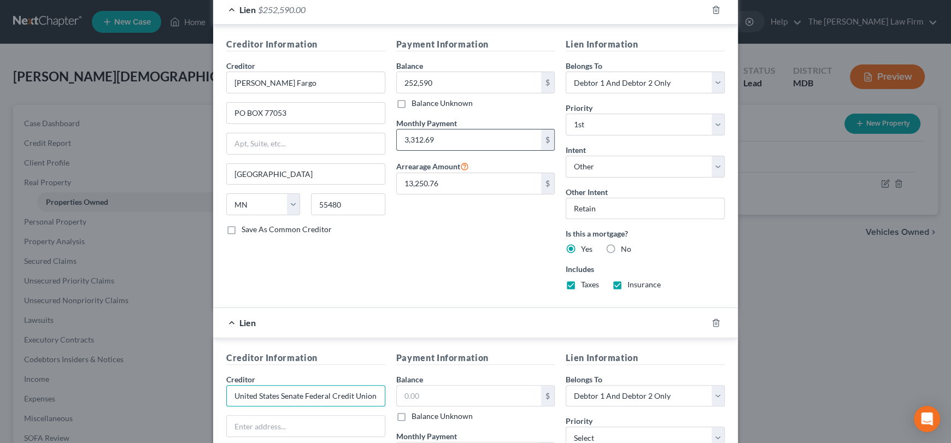
scroll to position [285, 0]
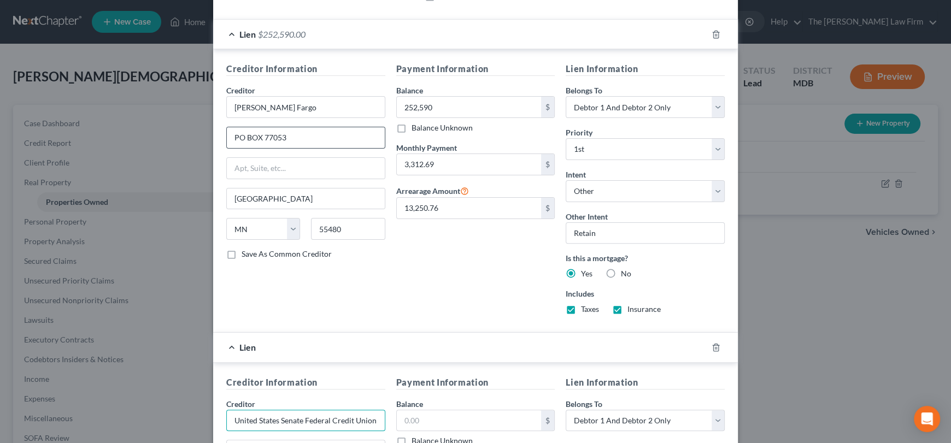
type input "United States Senate Federal Credit Union"
click at [290, 137] on input "PO BOX 77053" at bounding box center [306, 137] width 158 height 21
click at [288, 108] on input "[PERSON_NAME] Fargo" at bounding box center [305, 107] width 159 height 22
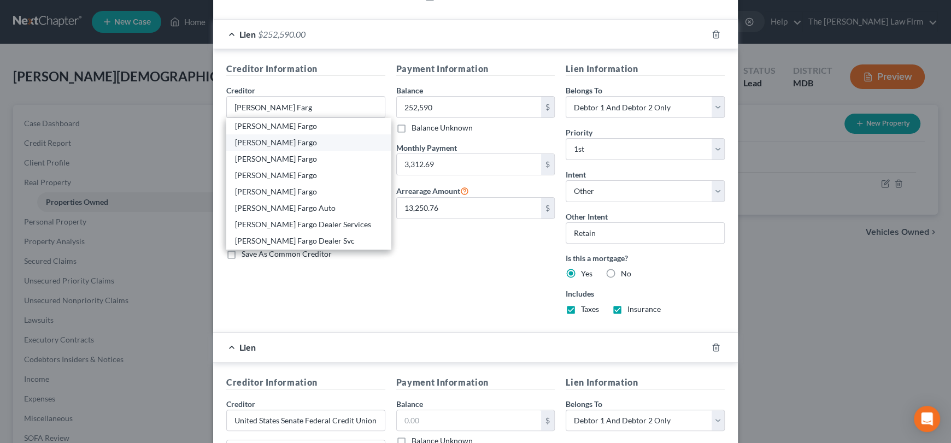
click at [262, 143] on div "[PERSON_NAME] Fargo" at bounding box center [308, 142] width 147 height 11
type input "[PERSON_NAME] Fargo"
type input "P.O. Box 51193"
type input "[GEOGRAPHIC_DATA]"
select select "4"
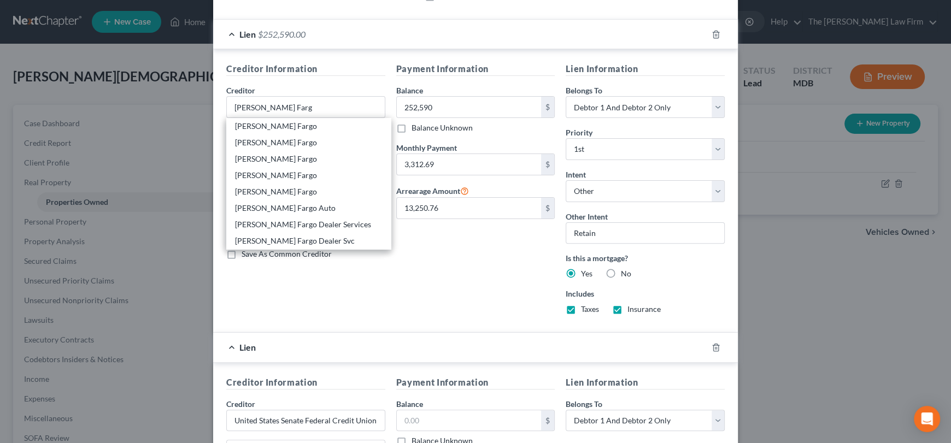
type input "90051"
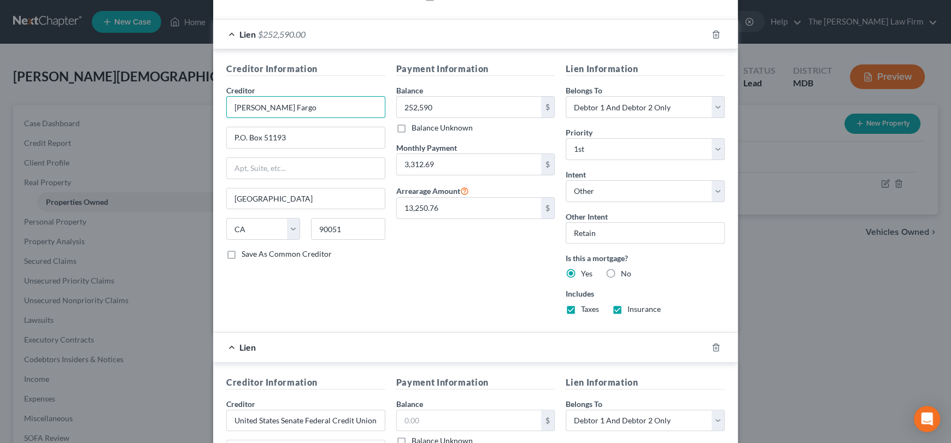
click at [289, 111] on input "[PERSON_NAME] Fargo" at bounding box center [305, 107] width 159 height 22
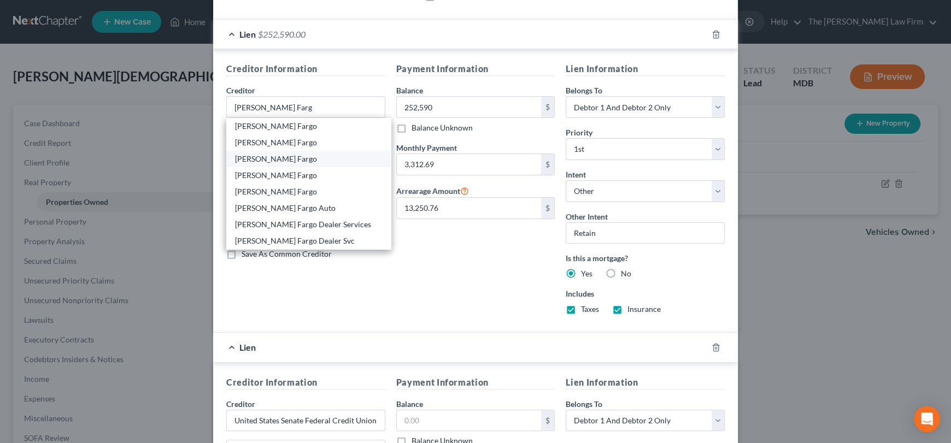
click at [252, 159] on div "[PERSON_NAME] Fargo" at bounding box center [308, 159] width 147 height 11
type input "[PERSON_NAME] Fargo"
type input "P.O. Box 25340"
type input "Santa [PERSON_NAME]"
type input "92799"
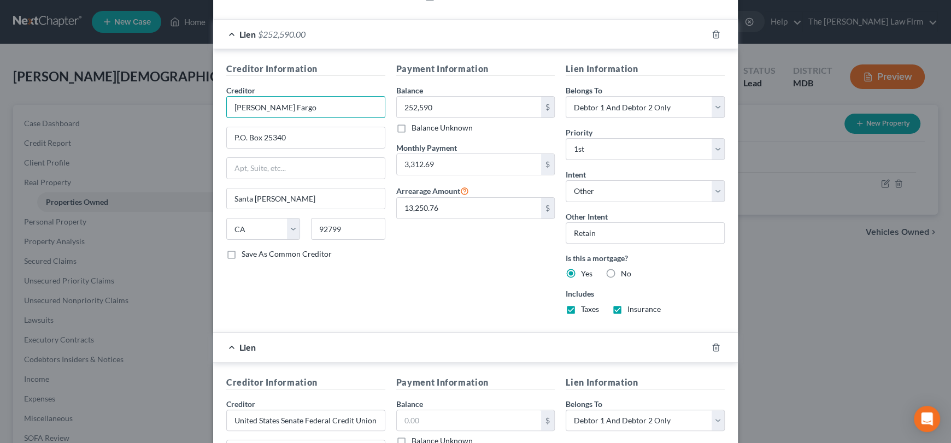
click at [293, 103] on input "[PERSON_NAME] Fargo" at bounding box center [305, 107] width 159 height 22
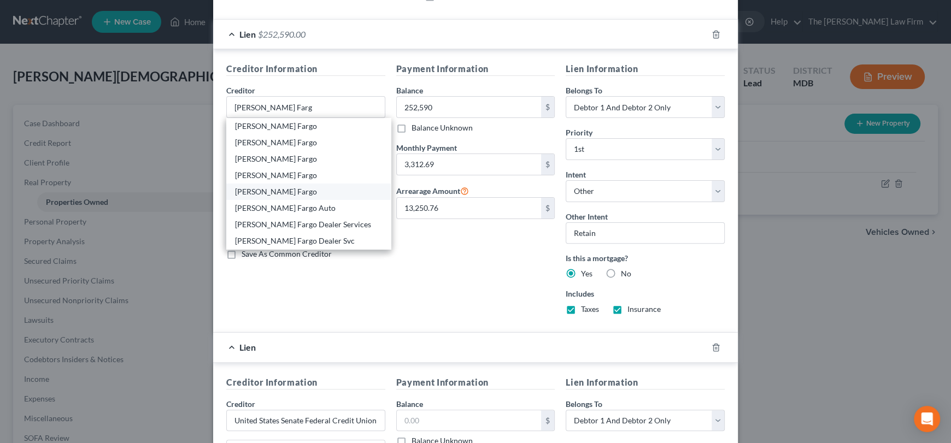
click at [256, 188] on div "[PERSON_NAME] Fargo" at bounding box center [308, 191] width 147 height 11
type input "[PERSON_NAME] Fargo"
type input "[STREET_ADDRESS]"
type input "Waldorf"
select select "21"
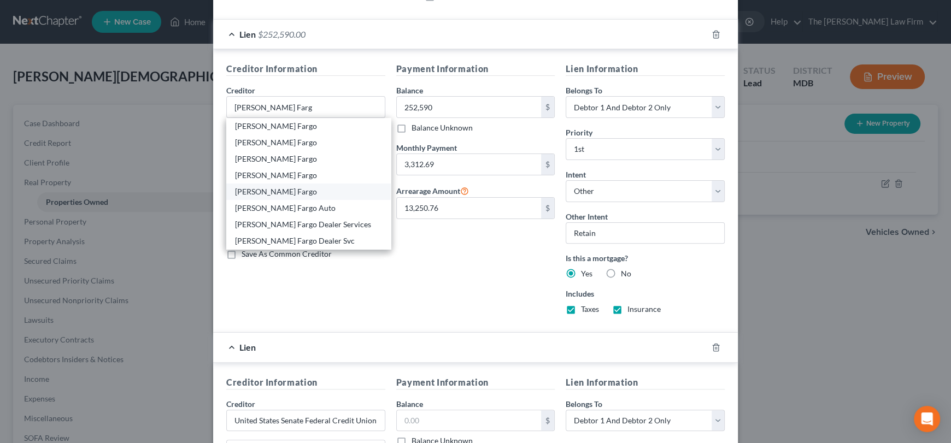
type input "20603"
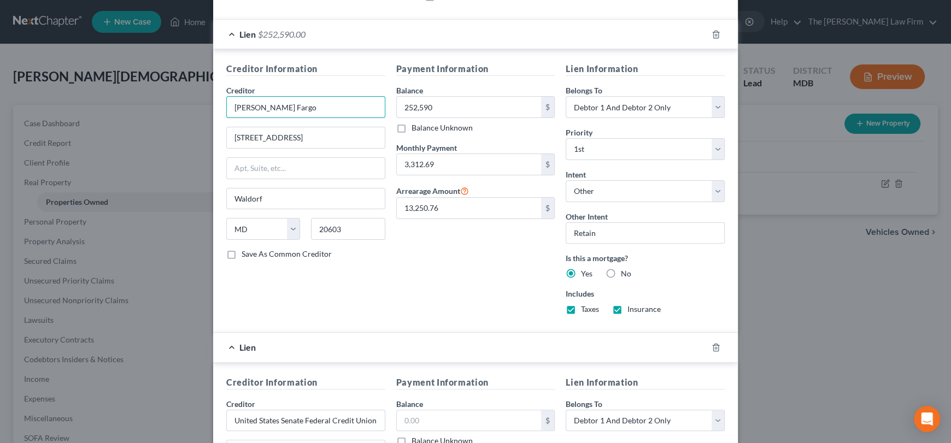
click at [274, 103] on input "[PERSON_NAME] Fargo" at bounding box center [305, 107] width 159 height 22
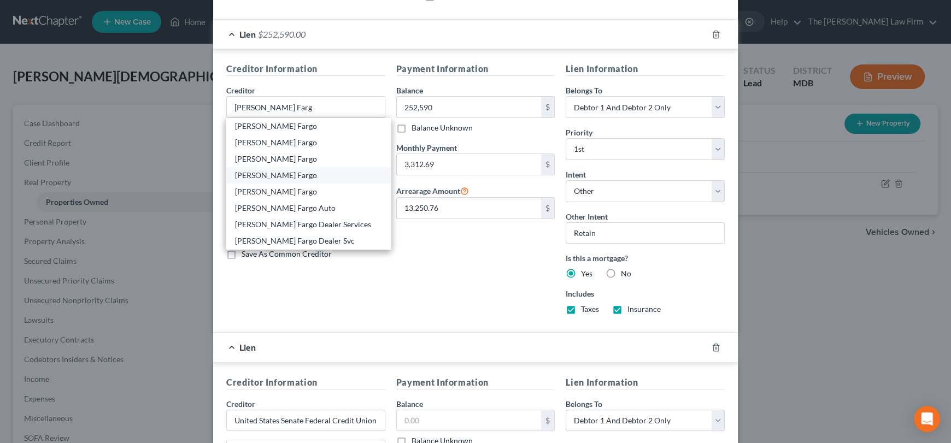
click at [271, 176] on div "[PERSON_NAME] Fargo" at bounding box center [308, 175] width 147 height 11
type input "[PERSON_NAME] Fargo"
type input "P.O. Box 10335"
type input "Des Moines"
select select "16"
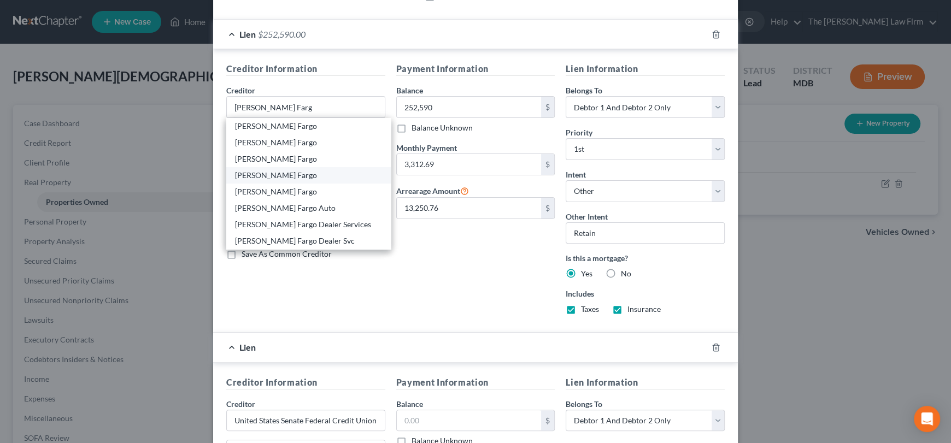
type input "50306"
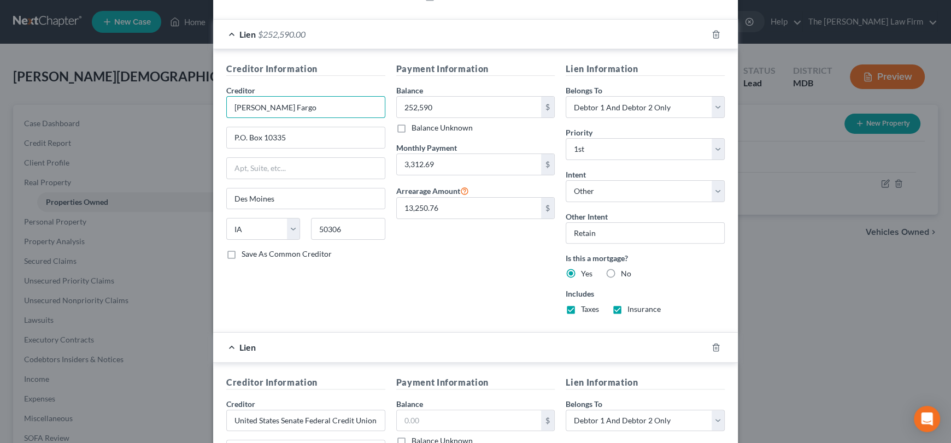
click at [290, 103] on input "[PERSON_NAME] Fargo" at bounding box center [305, 107] width 159 height 22
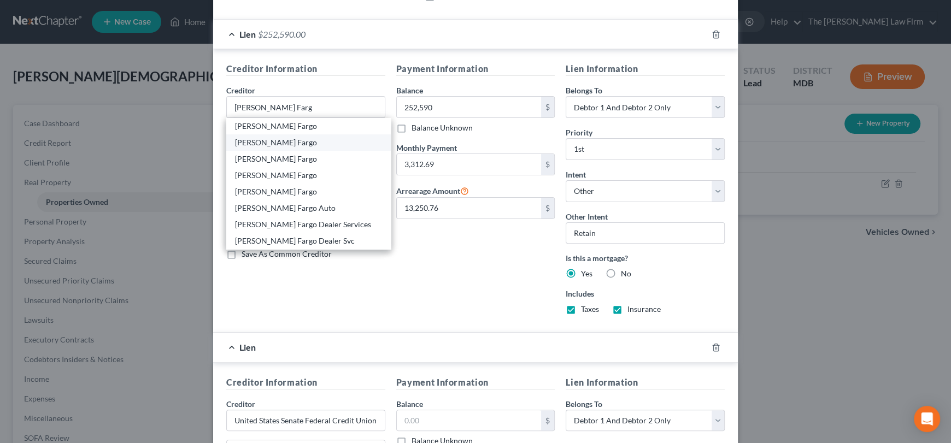
click at [252, 137] on div "[PERSON_NAME] Fargo" at bounding box center [308, 142] width 147 height 11
type input "[PERSON_NAME] Fargo"
type input "P.O. Box 51193"
type input "[GEOGRAPHIC_DATA]"
select select "4"
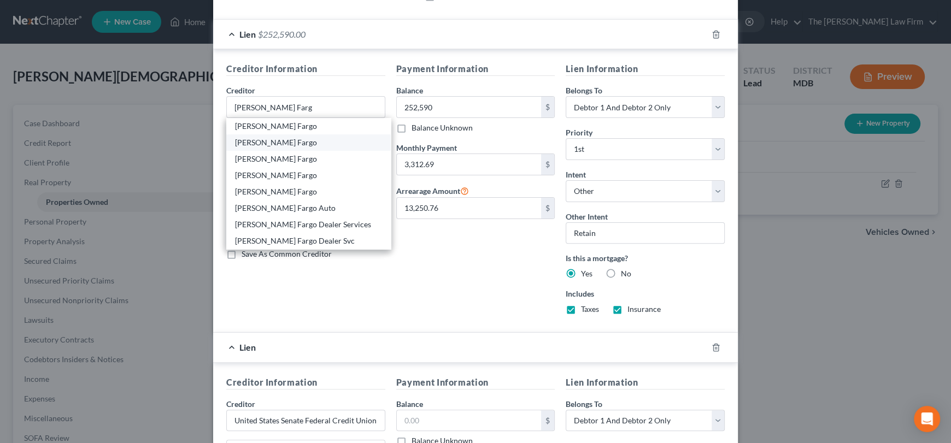
type input "90051"
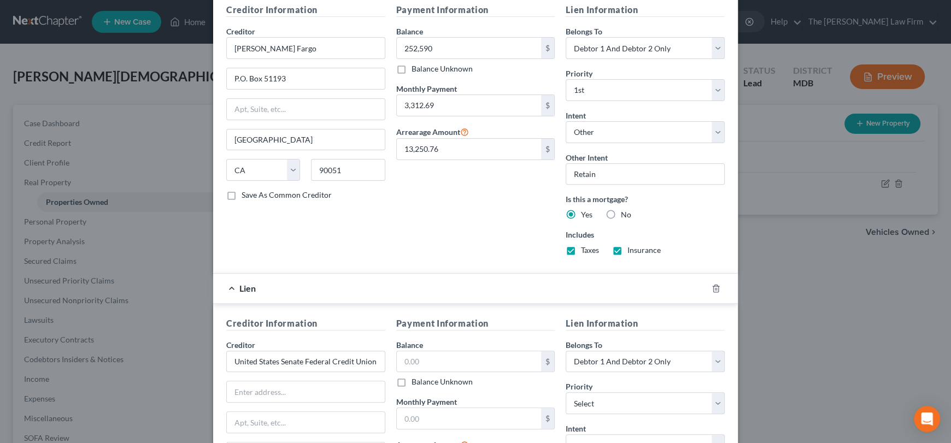
scroll to position [449, 0]
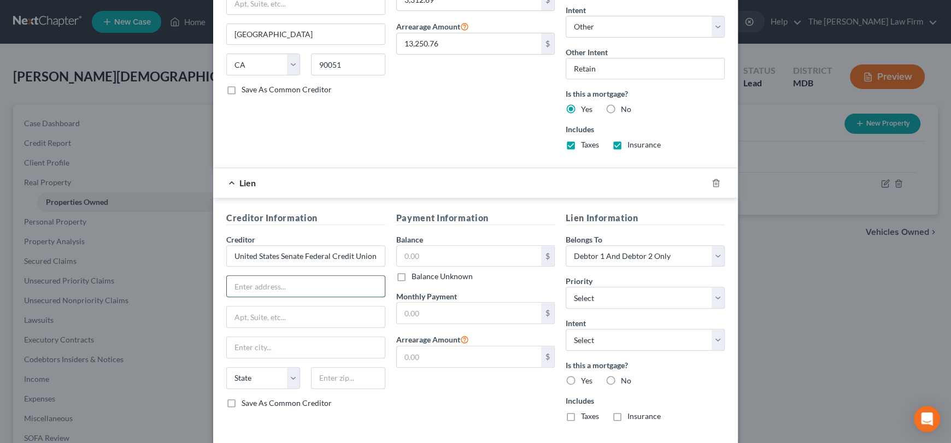
paste input "[STREET_ADDRESS][PERSON_NAME]"
drag, startPoint x: 351, startPoint y: 282, endPoint x: 383, endPoint y: 281, distance: 31.7
click at [383, 281] on div "Creditor Information Creditor * United States Senate Federal Credit Union [STRE…" at bounding box center [306, 321] width 170 height 219
type input "[STREET_ADDRESS][PERSON_NAME]"
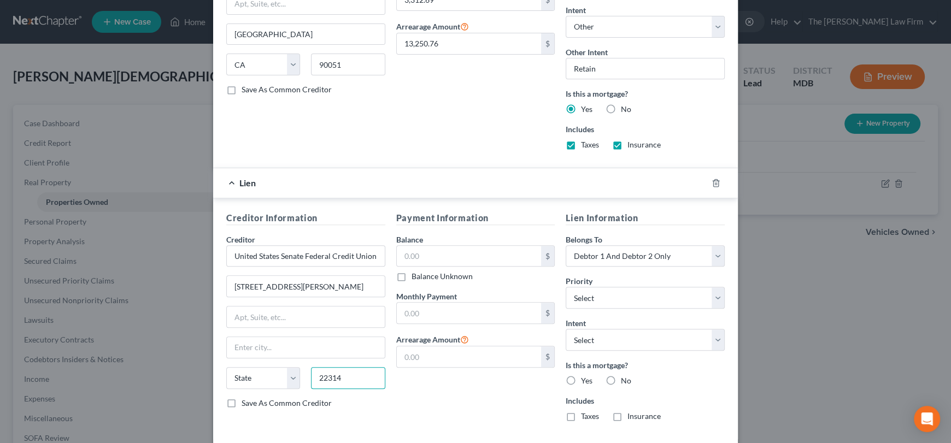
scroll to position [0, 0]
type input "22314"
click at [334, 311] on input "text" at bounding box center [306, 317] width 158 height 21
type input "[GEOGRAPHIC_DATA]"
select select "48"
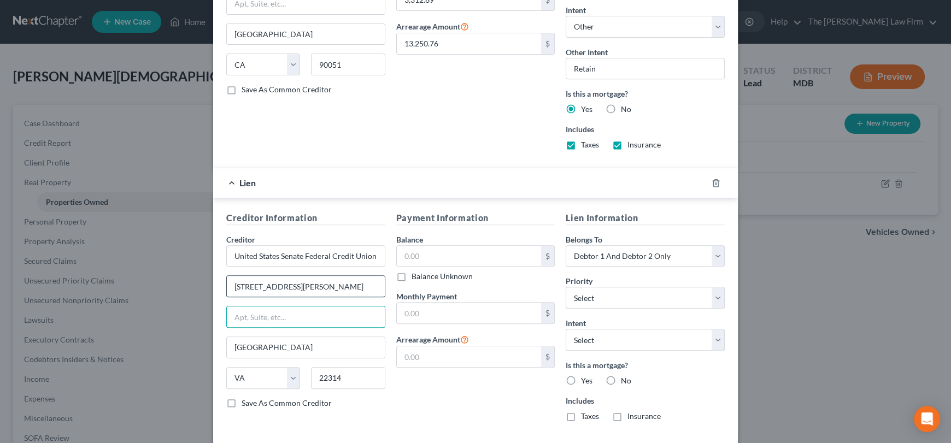
click at [300, 282] on input "[STREET_ADDRESS][PERSON_NAME]" at bounding box center [306, 286] width 158 height 21
drag, startPoint x: 314, startPoint y: 284, endPoint x: 399, endPoint y: 288, distance: 84.3
click at [399, 288] on div "Creditor Information Creditor * United States Senate Federal Credit Union [STRE…" at bounding box center [476, 321] width 510 height 219
type input "[STREET_ADDRESS][PERSON_NAME]"
click at [242, 400] on label "Save As Common Creditor" at bounding box center [287, 403] width 90 height 11
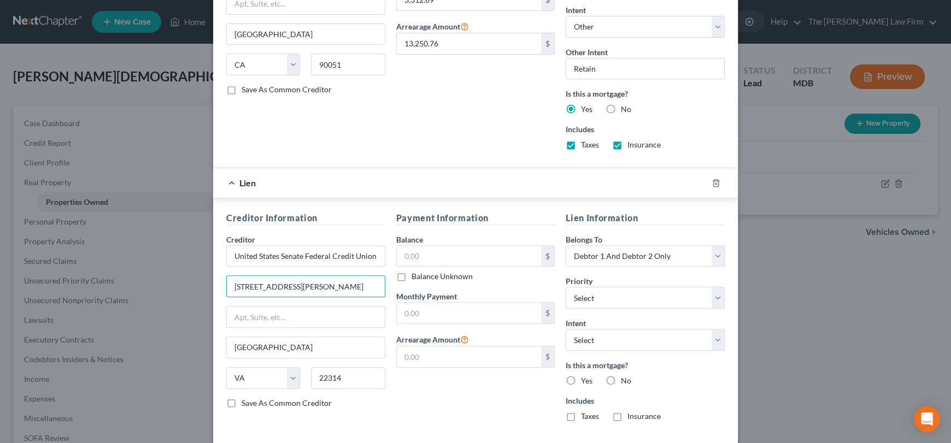
click at [246, 400] on input "Save As Common Creditor" at bounding box center [249, 401] width 7 height 7
checkbox input "true"
click at [435, 259] on input "text" at bounding box center [469, 256] width 145 height 21
type input "14,473"
click at [428, 307] on input "text" at bounding box center [469, 313] width 145 height 21
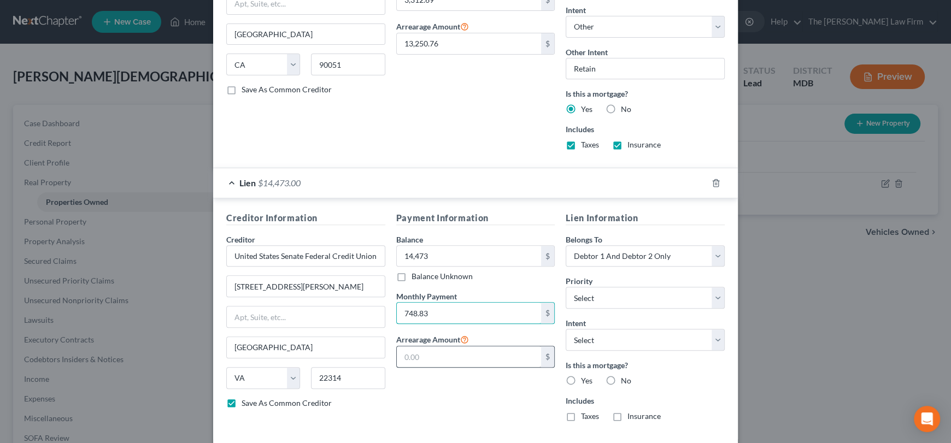
type input "748.83"
click at [425, 355] on input "text" at bounding box center [469, 357] width 145 height 21
type input "0.00"
click at [596, 342] on select "Select Surrender Redeem Reaffirm Avoid Other" at bounding box center [645, 340] width 159 height 22
select select "4"
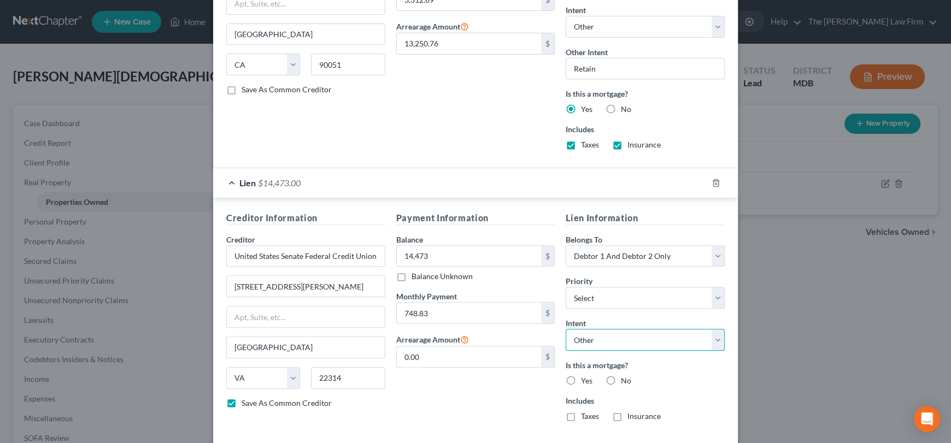
click at [566, 329] on select "Select Surrender Redeem Reaffirm Avoid Other" at bounding box center [645, 340] width 159 height 22
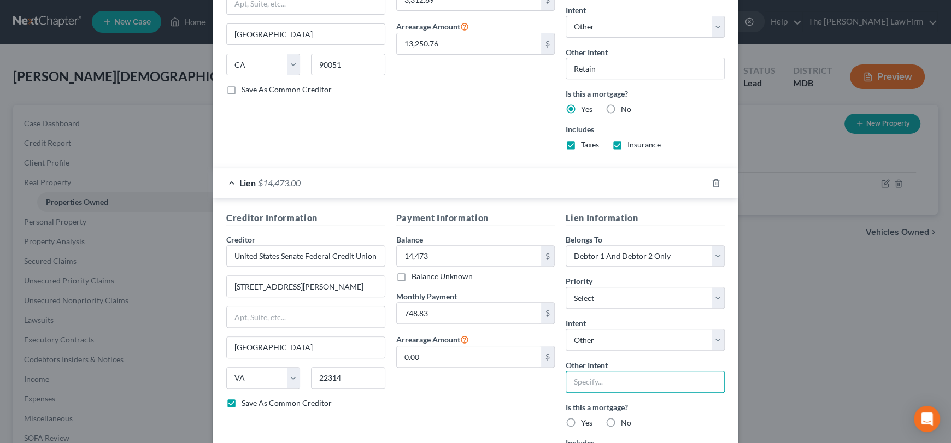
click at [596, 379] on input "text" at bounding box center [645, 382] width 159 height 22
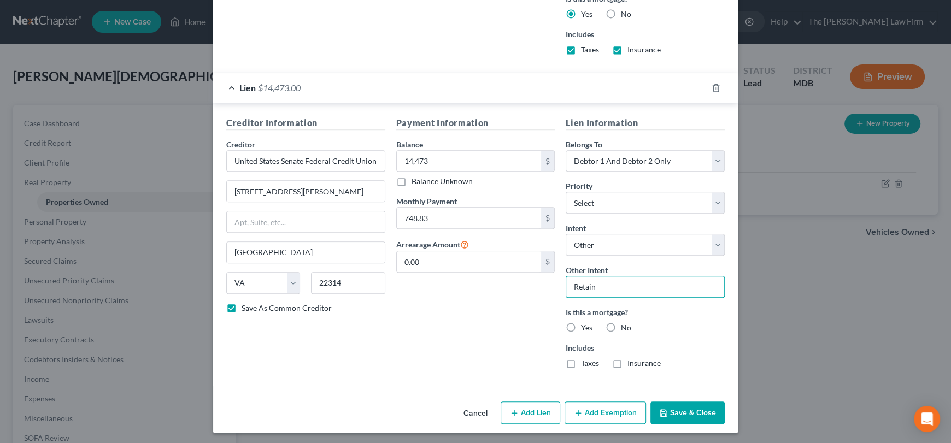
scroll to position [546, 0]
type input "Retain"
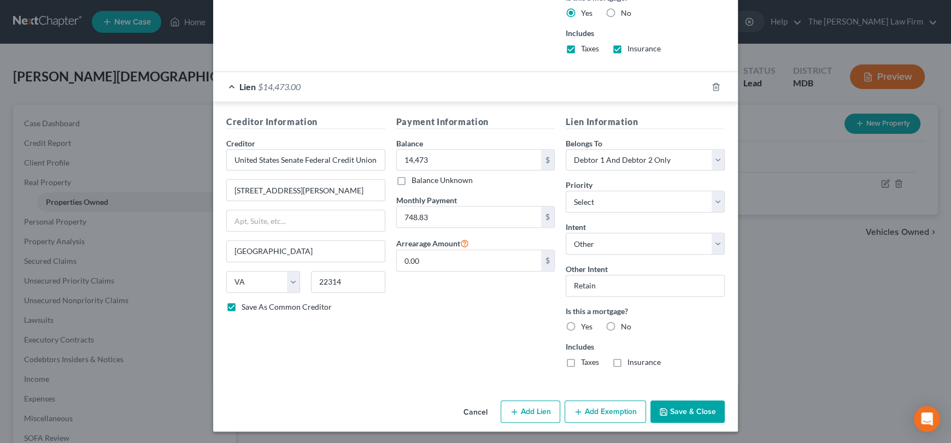
click at [581, 325] on label "Yes" at bounding box center [586, 326] width 11 height 11
click at [586, 325] on input "Yes" at bounding box center [589, 324] width 7 height 7
radio input "true"
click at [581, 357] on label "Taxes" at bounding box center [590, 362] width 18 height 11
click at [586, 357] on input "Taxes" at bounding box center [589, 360] width 7 height 7
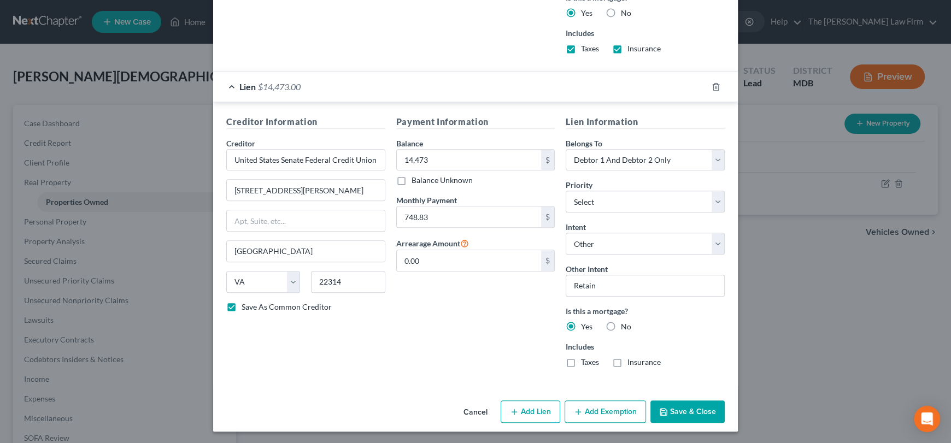
checkbox input "true"
click at [628, 359] on label "Insurance" at bounding box center [644, 362] width 33 height 11
click at [632, 359] on input "Insurance" at bounding box center [635, 360] width 7 height 7
checkbox input "true"
click at [692, 414] on button "Save & Close" at bounding box center [688, 412] width 74 height 23
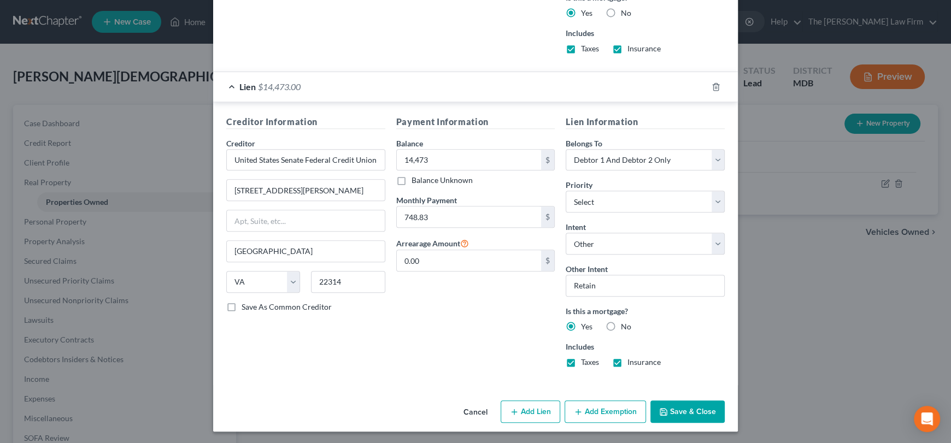
checkbox input "false"
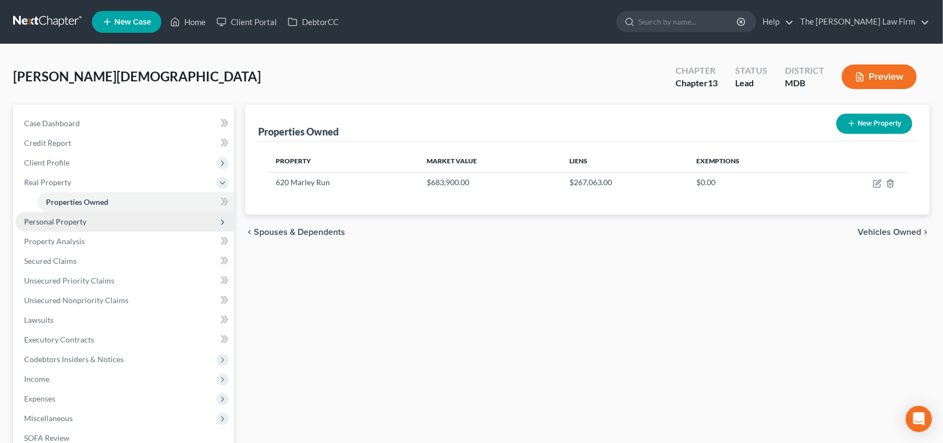
click at [71, 224] on span "Personal Property" at bounding box center [55, 221] width 62 height 9
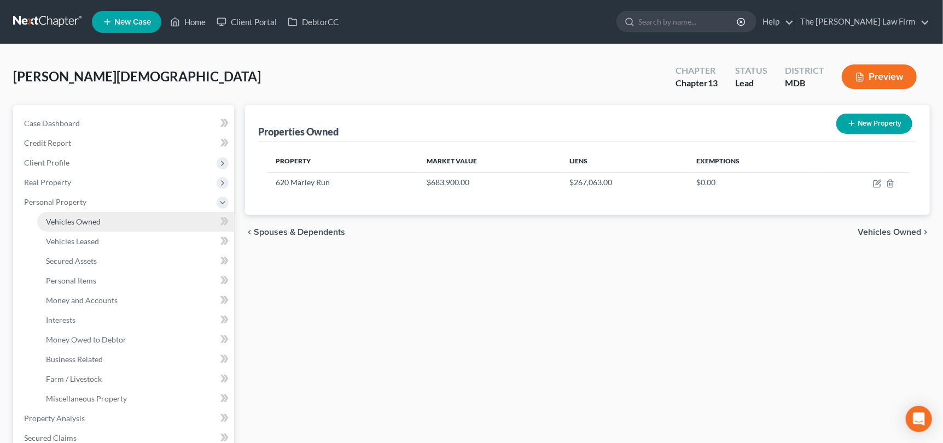
click at [79, 221] on span "Vehicles Owned" at bounding box center [73, 221] width 55 height 9
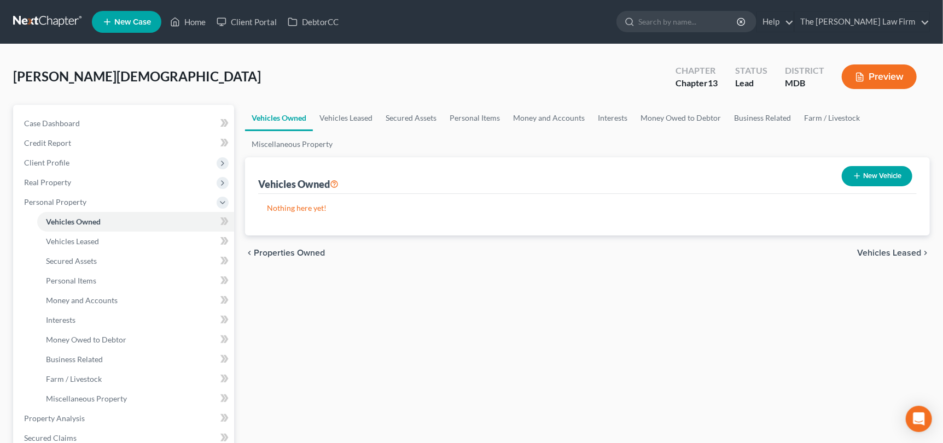
click at [884, 178] on button "New Vehicle" at bounding box center [876, 176] width 71 height 20
select select "0"
select select "2"
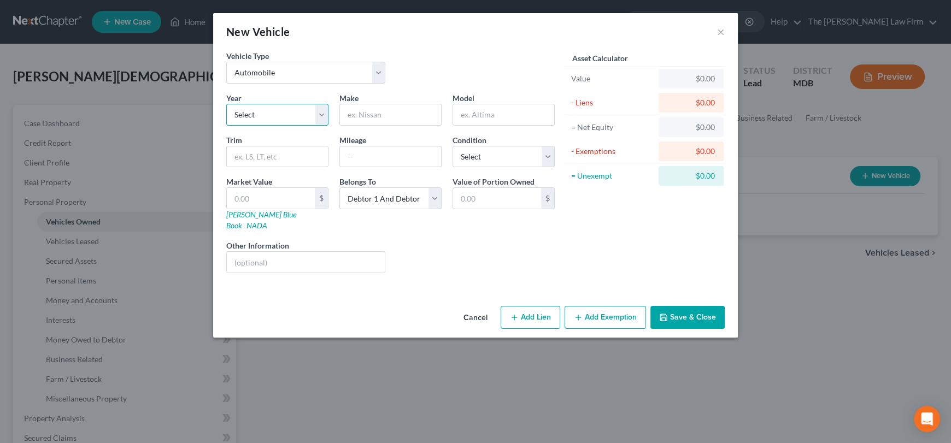
click at [261, 116] on select "Select 2026 2025 2024 2023 2022 2021 2020 2019 2018 2017 2016 2015 2014 2013 20…" at bounding box center [277, 115] width 102 height 22
select select "8"
click at [226, 104] on select "Select 2026 2025 2024 2023 2022 2021 2020 2019 2018 2017 2016 2015 2014 2013 20…" at bounding box center [277, 115] width 102 height 22
click at [367, 110] on input "text" at bounding box center [390, 114] width 101 height 21
type input "Toyota"
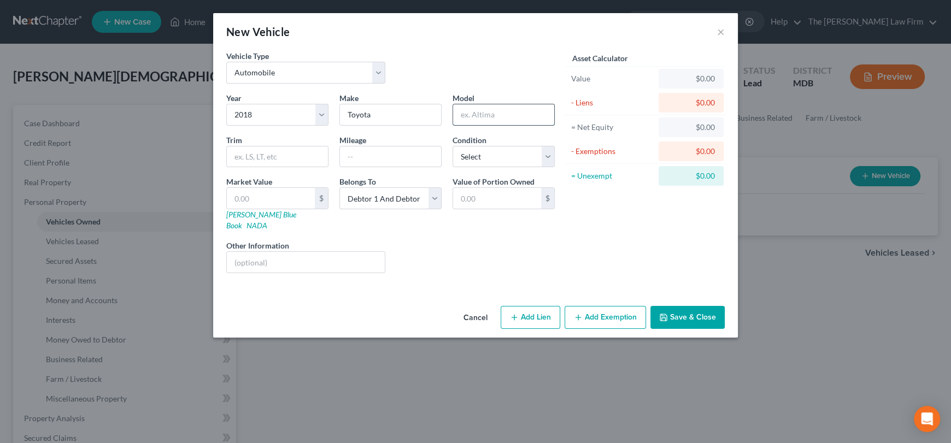
click at [490, 119] on input "text" at bounding box center [503, 114] width 101 height 21
type input "Highlander"
click at [513, 161] on select "Select Excellent Very Good Good Fair Poor" at bounding box center [504, 157] width 102 height 22
select select "2"
click at [453, 146] on select "Select Excellent Very Good Good Fair Poor" at bounding box center [504, 157] width 102 height 22
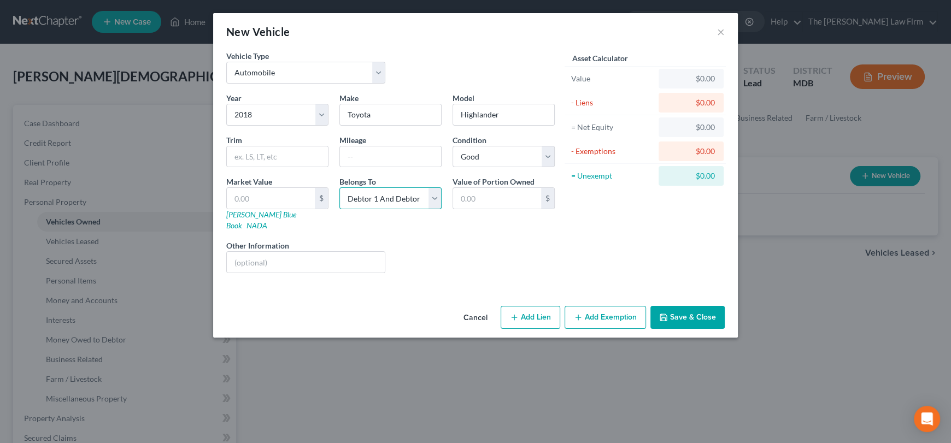
click at [387, 197] on select "Select Debtor 1 Only Debtor 2 Only Debtor 1 And Debtor 2 Only At Least One Of T…" at bounding box center [391, 199] width 102 height 22
click at [359, 153] on input "text" at bounding box center [390, 157] width 101 height 21
type input "190000"
click at [283, 205] on input "text" at bounding box center [271, 198] width 88 height 21
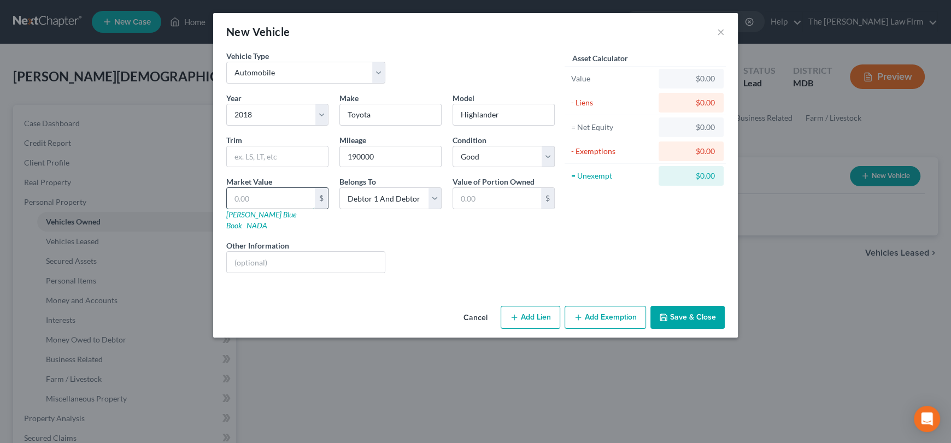
type input "1"
type input "1.00"
type input "18"
type input "18.00"
type input "180"
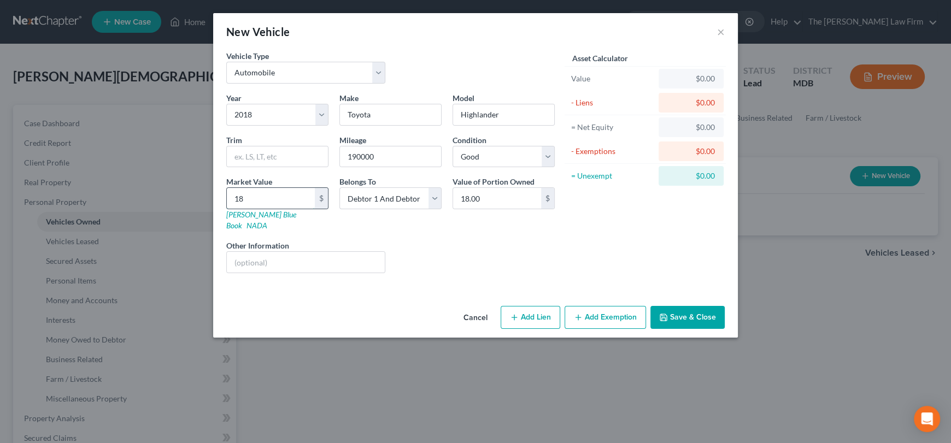
type input "180.00"
type input "1800"
type input "1,800.00"
type input "1,8000"
type input "18,000.00"
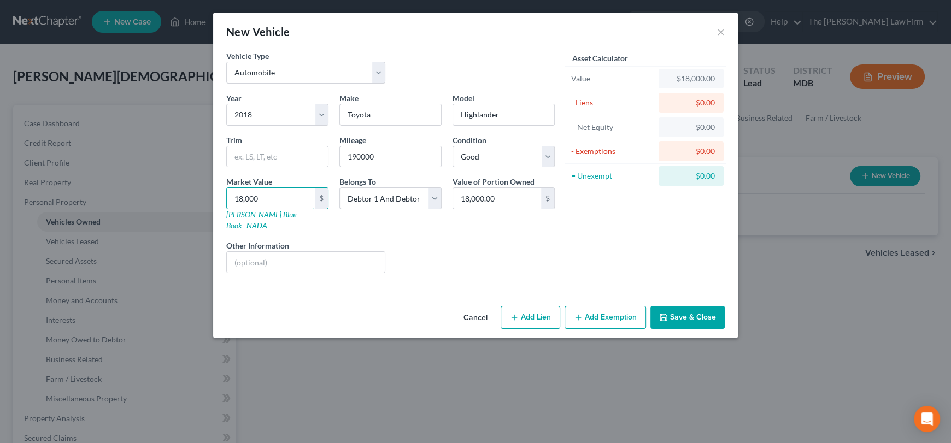
type input "18,000"
click at [527, 306] on button "Add Lien" at bounding box center [531, 317] width 60 height 23
select select "2"
select select "0"
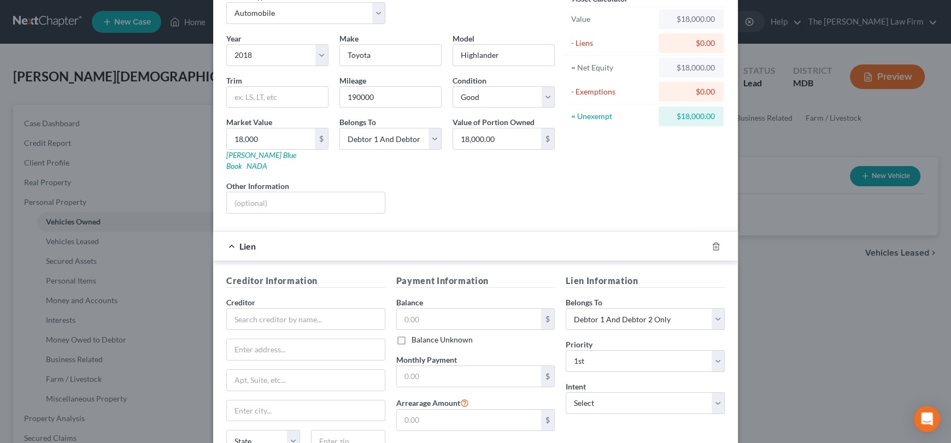
scroll to position [109, 0]
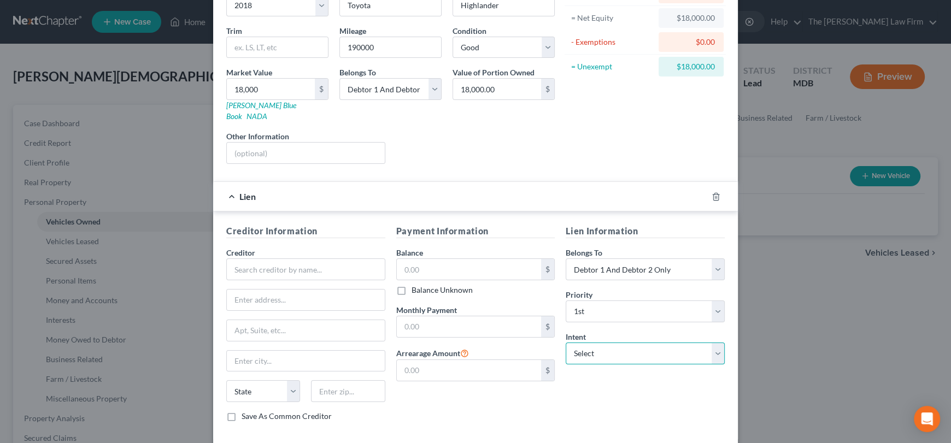
click at [581, 343] on select "Select Surrender Redeem Reaffirm Avoid Other" at bounding box center [645, 354] width 159 height 22
select select "2"
click at [566, 343] on select "Select Surrender Redeem Reaffirm Avoid Other" at bounding box center [645, 354] width 159 height 22
click at [315, 259] on input "text" at bounding box center [305, 270] width 159 height 22
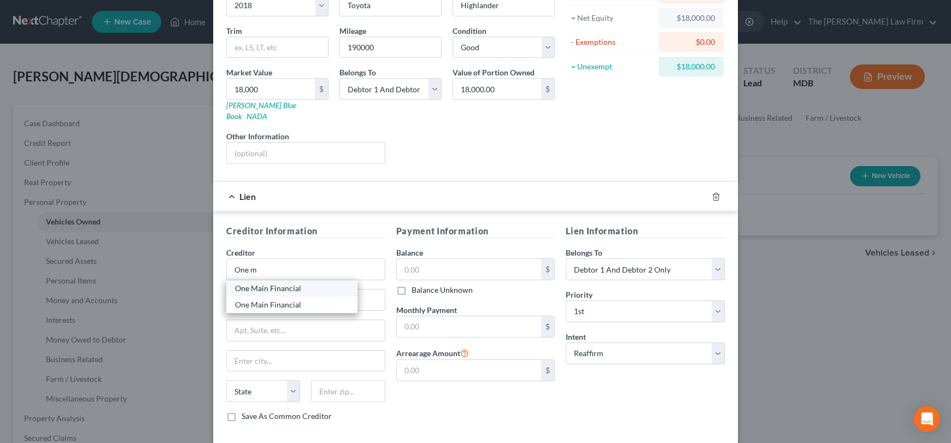
click at [305, 283] on div "One Main Financial" at bounding box center [292, 288] width 114 height 11
type input "One Main Financial"
type input "PO BOX 1010"
type input "[GEOGRAPHIC_DATA]"
select select "15"
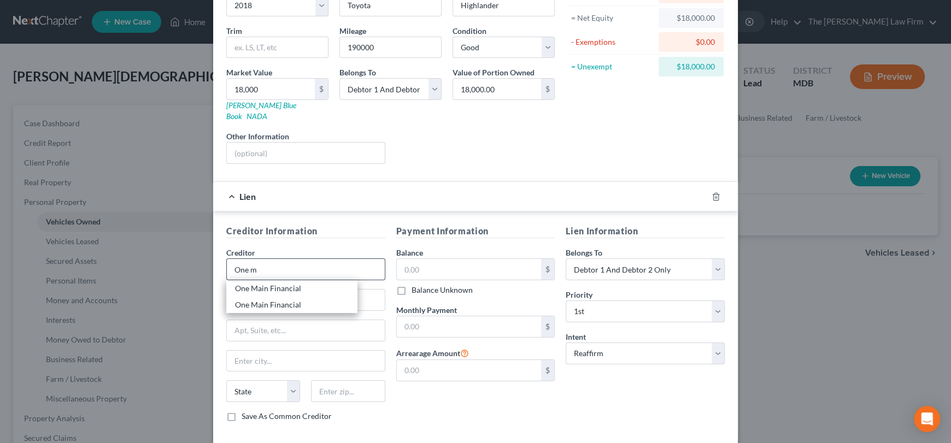
type input "47706"
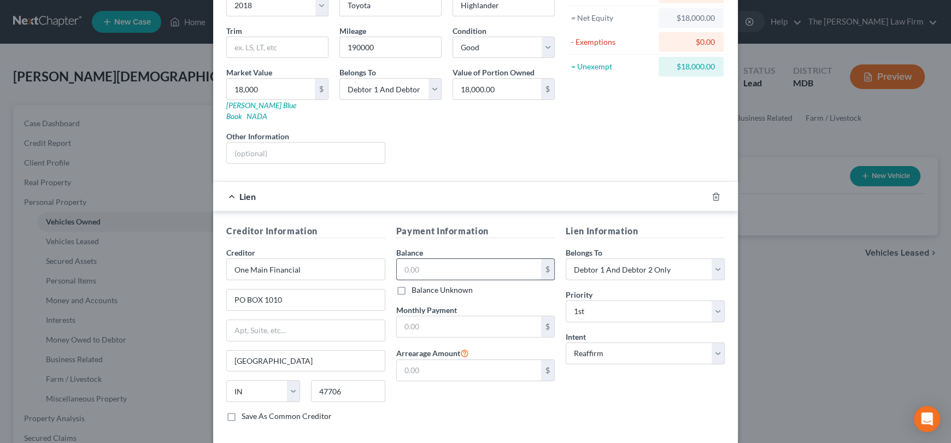
click at [435, 259] on input "text" at bounding box center [469, 269] width 145 height 21
type input "17,114"
click at [441, 325] on input "text" at bounding box center [469, 327] width 145 height 21
type input "505"
click at [414, 360] on input "text" at bounding box center [469, 370] width 145 height 21
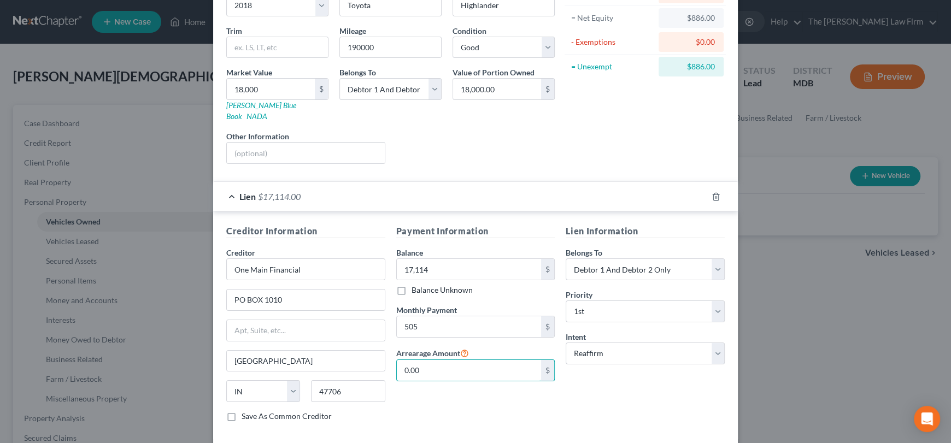
scroll to position [153, 0]
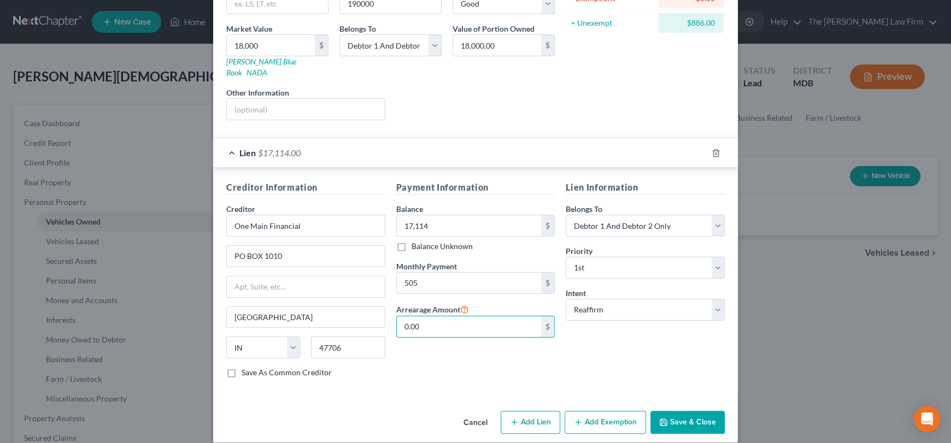
type input "0.00"
click at [693, 411] on button "Save & Close" at bounding box center [688, 422] width 74 height 23
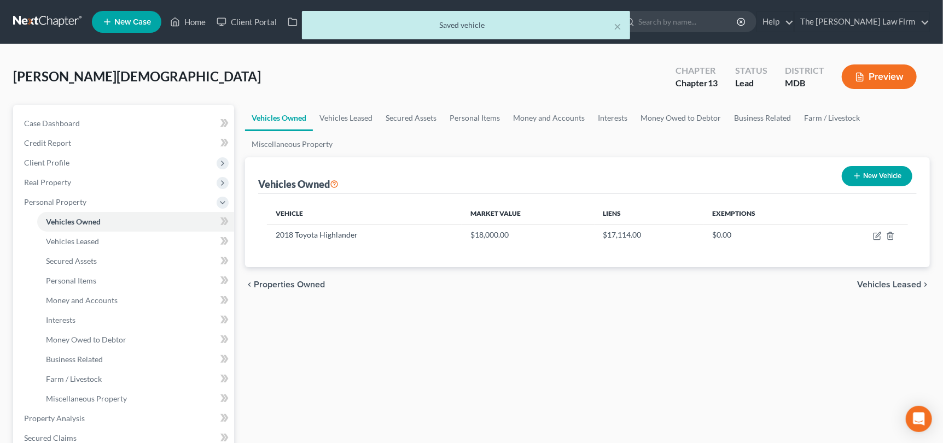
click at [870, 180] on button "New Vehicle" at bounding box center [876, 176] width 71 height 20
select select "0"
select select "2"
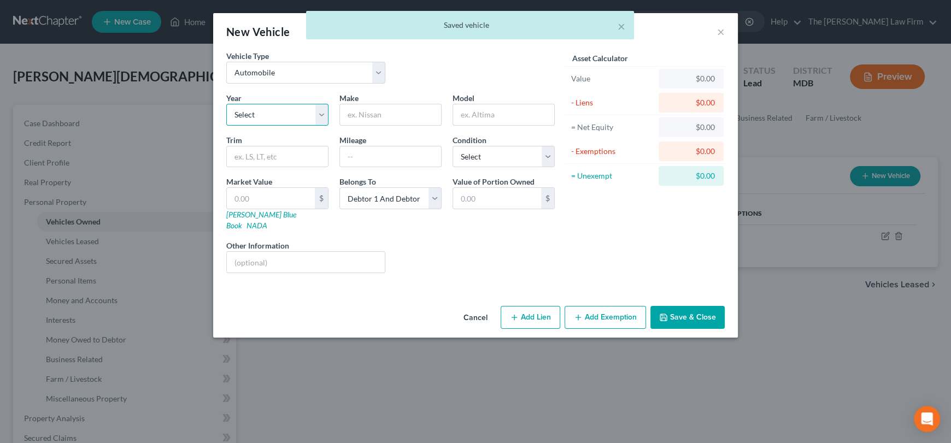
click at [264, 112] on select "Select 2026 2025 2024 2023 2022 2021 2020 2019 2018 2017 2016 2015 2014 2013 20…" at bounding box center [277, 115] width 102 height 22
select select "6"
click at [226, 104] on select "Select 2026 2025 2024 2023 2022 2021 2020 2019 2018 2017 2016 2015 2014 2013 20…" at bounding box center [277, 115] width 102 height 22
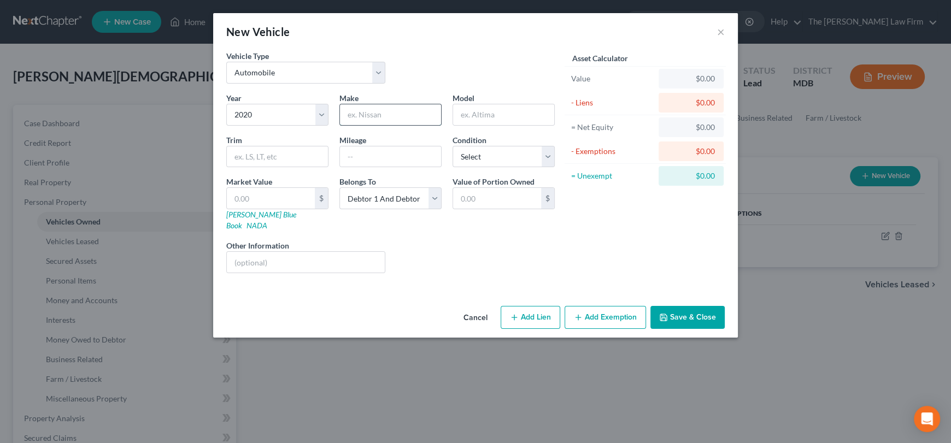
click at [373, 110] on input "text" at bounding box center [390, 114] width 101 height 21
type input "Toyota"
click at [471, 108] on input "text" at bounding box center [503, 114] width 101 height 21
drag, startPoint x: 496, startPoint y: 113, endPoint x: 462, endPoint y: 114, distance: 33.9
click at [457, 117] on input "Corolla" at bounding box center [503, 114] width 101 height 21
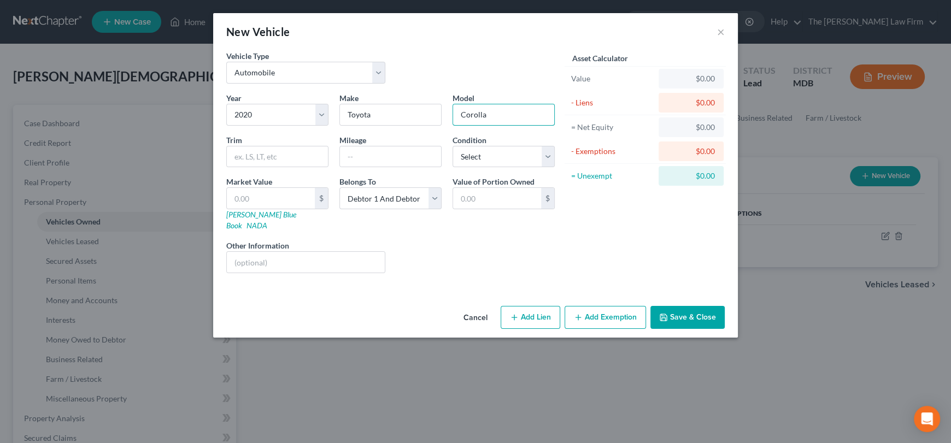
type input "Corolla"
click at [270, 154] on input "text" at bounding box center [277, 157] width 101 height 21
click at [267, 188] on input "text" at bounding box center [271, 198] width 88 height 21
type input "1"
type input "1.00"
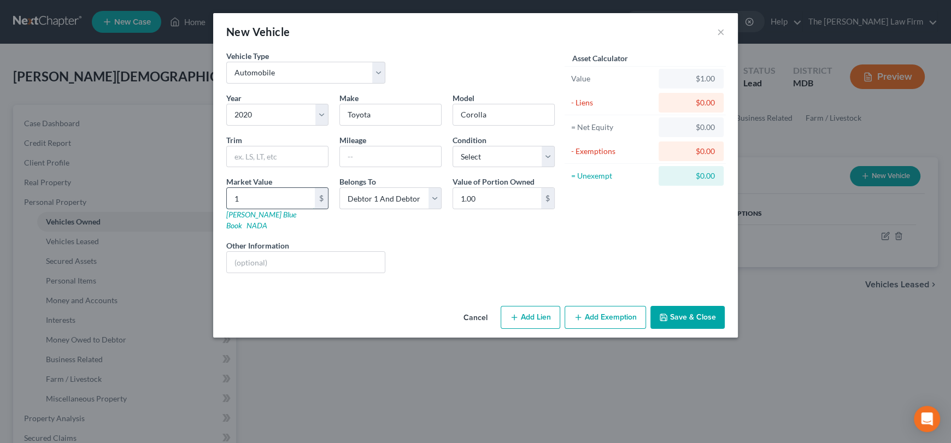
type input "19"
type input "19.00"
type input "198"
type input "198.00"
type input "1986"
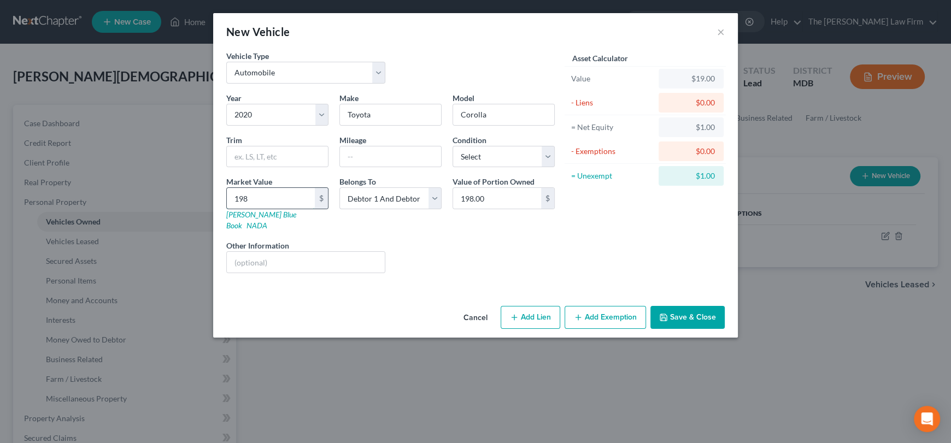
type input "1,986.00"
type input "1,9861"
type input "19,861.00"
type input "19,861"
click at [354, 153] on input "text" at bounding box center [390, 157] width 101 height 21
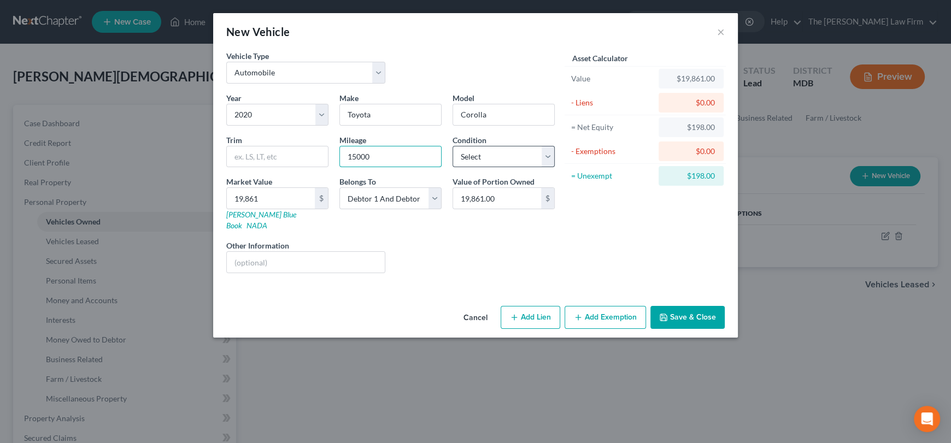
type input "15000"
click at [482, 160] on select "Select Excellent Very Good Good Fair Poor" at bounding box center [504, 157] width 102 height 22
select select "0"
click at [453, 146] on select "Select Excellent Very Good Good Fair Poor" at bounding box center [504, 157] width 102 height 22
click at [536, 306] on button "Add Lien" at bounding box center [531, 317] width 60 height 23
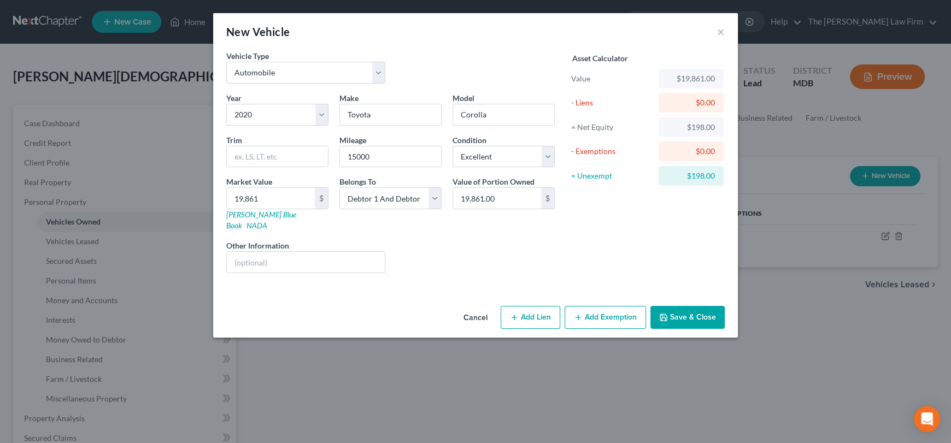
select select "2"
select select "0"
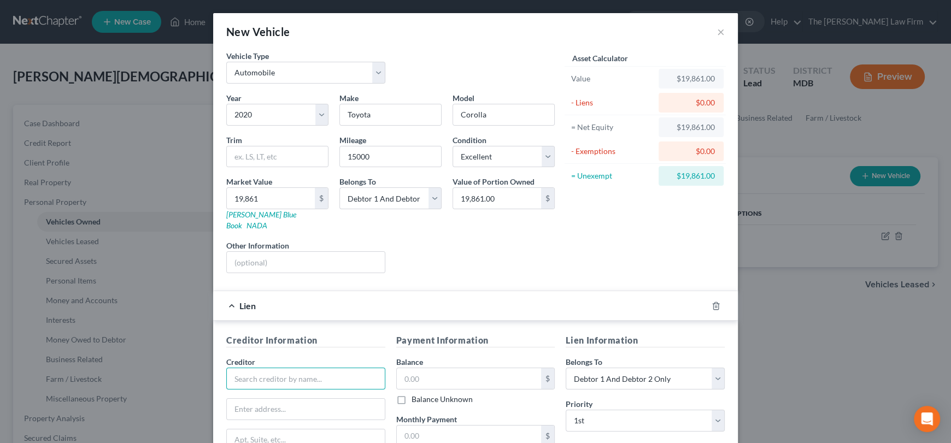
click at [250, 369] on input "text" at bounding box center [305, 379] width 159 height 22
click at [265, 393] on div "Car Max Auto" at bounding box center [291, 398] width 131 height 16
type input "Car Max Auto"
type input "PO BOX 3174"
type input "[GEOGRAPHIC_DATA]"
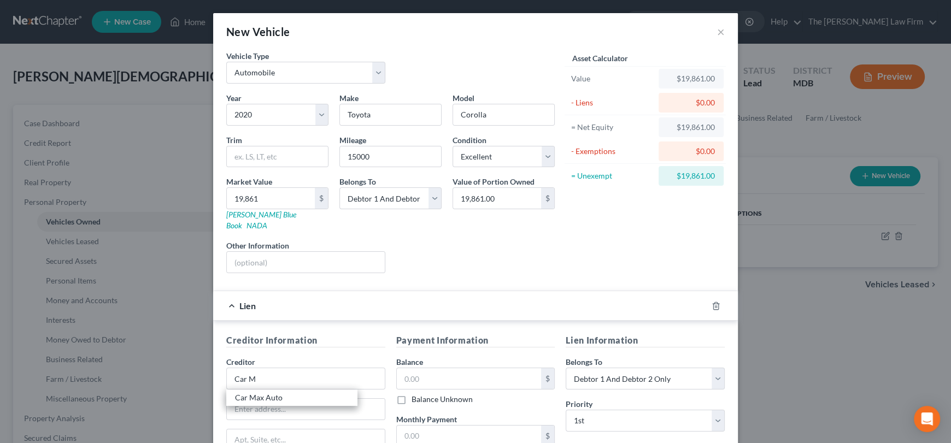
select select "52"
type input "53201"
click at [414, 369] on input "text" at bounding box center [469, 379] width 145 height 21
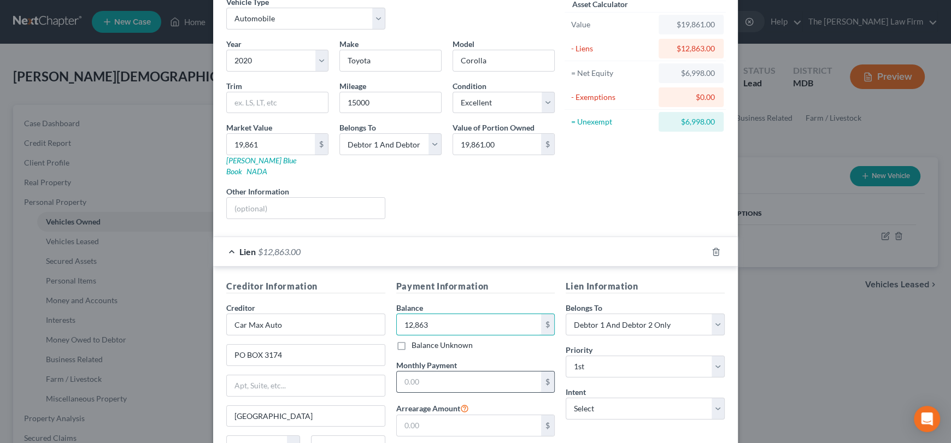
type input "12,863"
click at [420, 372] on input "text" at bounding box center [469, 382] width 145 height 21
type input "315"
click at [430, 417] on input "text" at bounding box center [469, 426] width 145 height 21
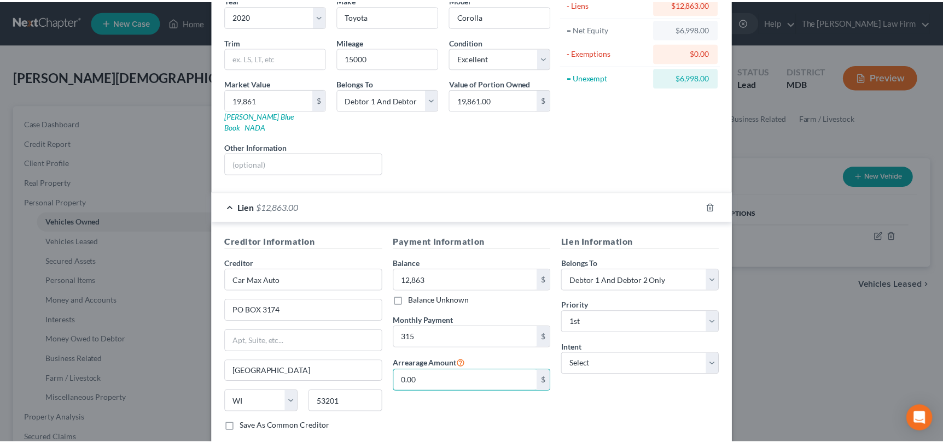
scroll to position [153, 0]
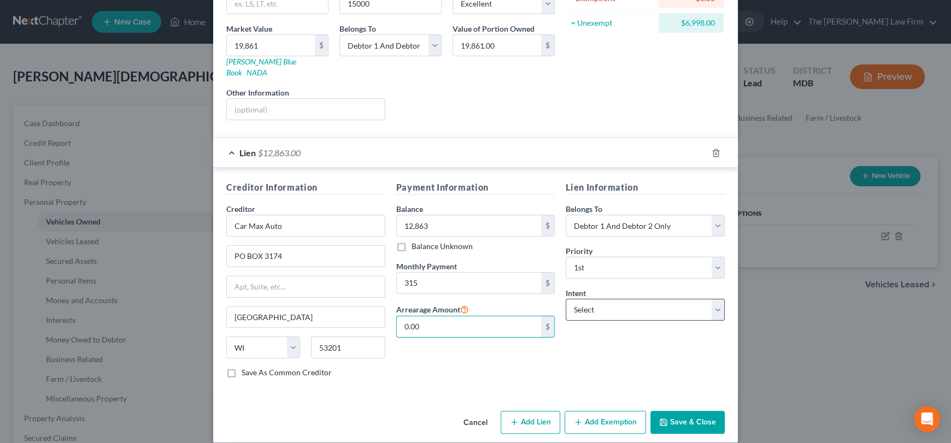
type input "0.00"
drag, startPoint x: 612, startPoint y: 294, endPoint x: 616, endPoint y: 299, distance: 5.9
click at [613, 299] on select "Select Surrender Redeem Reaffirm Avoid Other" at bounding box center [645, 310] width 159 height 22
select select "2"
click at [566, 299] on select "Select Surrender Redeem Reaffirm Avoid Other" at bounding box center [645, 310] width 159 height 22
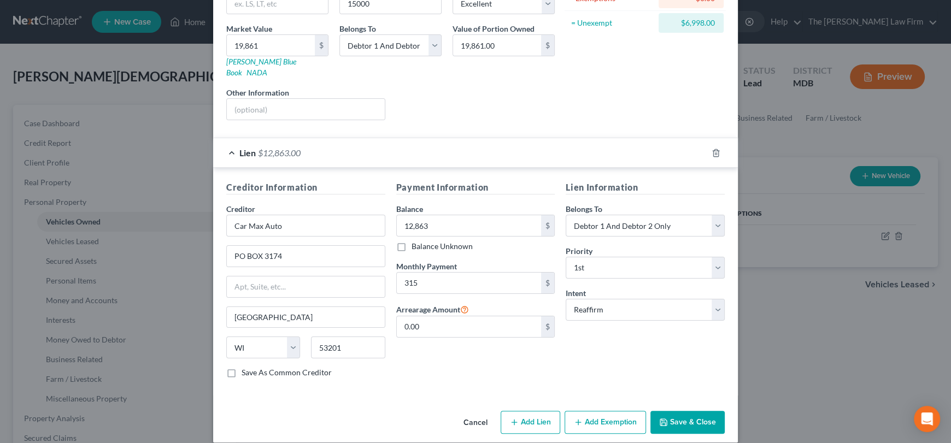
click at [691, 411] on button "Save & Close" at bounding box center [688, 422] width 74 height 23
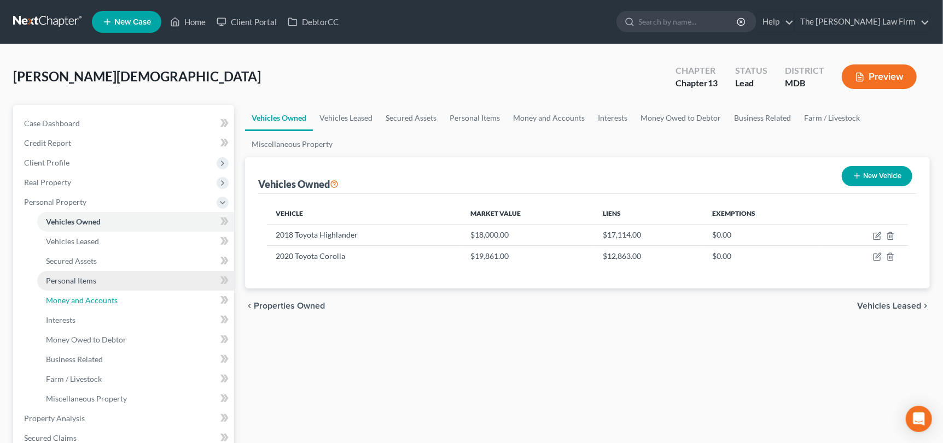
drag, startPoint x: 97, startPoint y: 298, endPoint x: 163, endPoint y: 284, distance: 67.0
click at [97, 298] on span "Money and Accounts" at bounding box center [82, 300] width 72 height 9
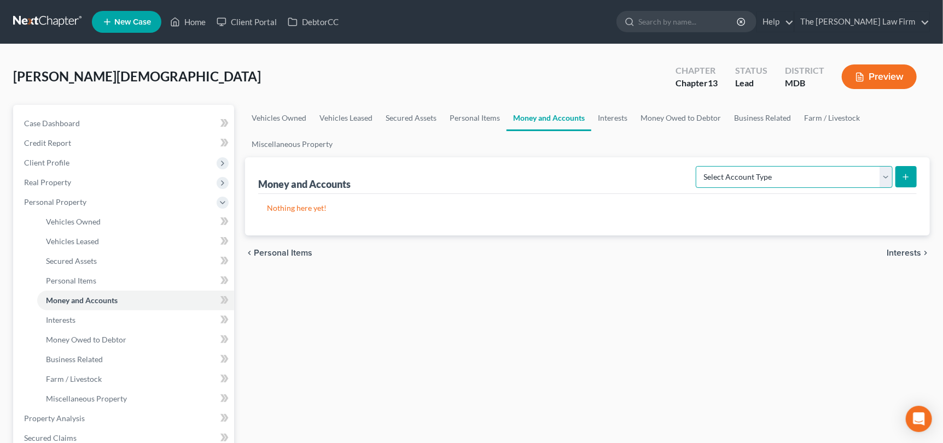
drag, startPoint x: 885, startPoint y: 176, endPoint x: 874, endPoint y: 184, distance: 14.1
click at [885, 176] on select "Select Account Type Brokerage Cash on Hand Certificates of Deposit Checking Acc…" at bounding box center [793, 177] width 197 height 22
select select "checking"
click at [698, 166] on select "Select Account Type Brokerage Cash on Hand Certificates of Deposit Checking Acc…" at bounding box center [793, 177] width 197 height 22
click at [903, 178] on icon "submit" at bounding box center [905, 177] width 9 height 9
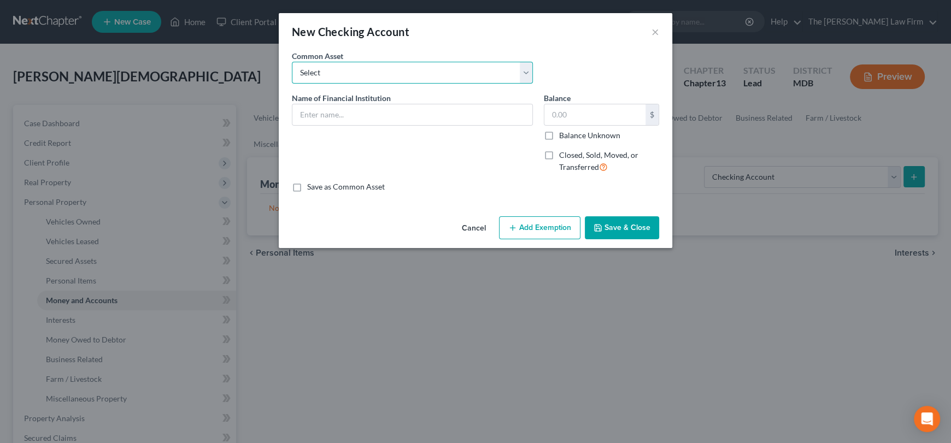
click at [354, 73] on select "Select Credit [DATE] SoFi Prince [PERSON_NAME]'s Community Federal Credit Union…" at bounding box center [412, 73] width 241 height 22
select select "15"
click at [292, 62] on select "Select Credit [DATE] SoFi Prince [PERSON_NAME]'s Community Federal Credit Union…" at bounding box center [412, 73] width 241 height 22
type input "United States Senate Credit Union"
click at [574, 112] on input "text" at bounding box center [595, 114] width 101 height 21
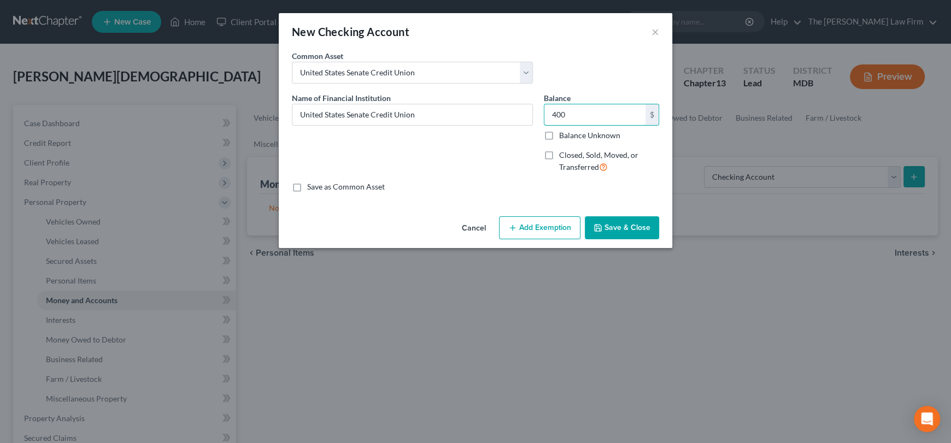
type input "400"
click at [624, 223] on button "Save & Close" at bounding box center [622, 228] width 74 height 23
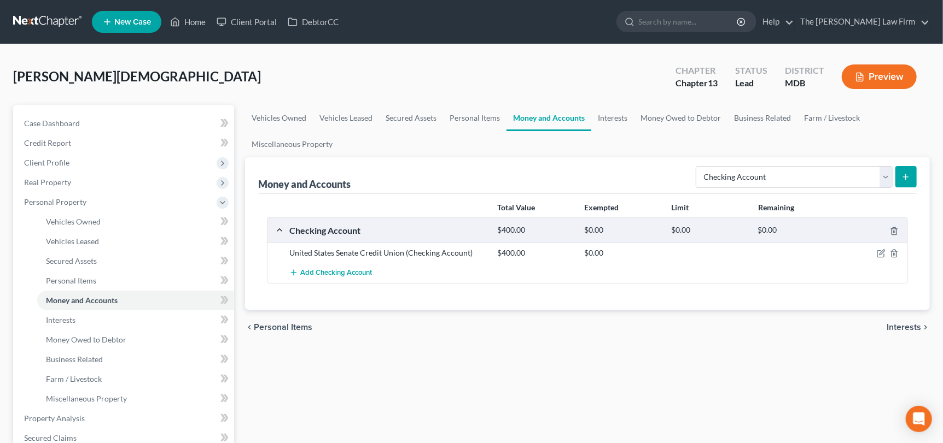
click at [905, 177] on line "submit" at bounding box center [905, 176] width 0 height 5
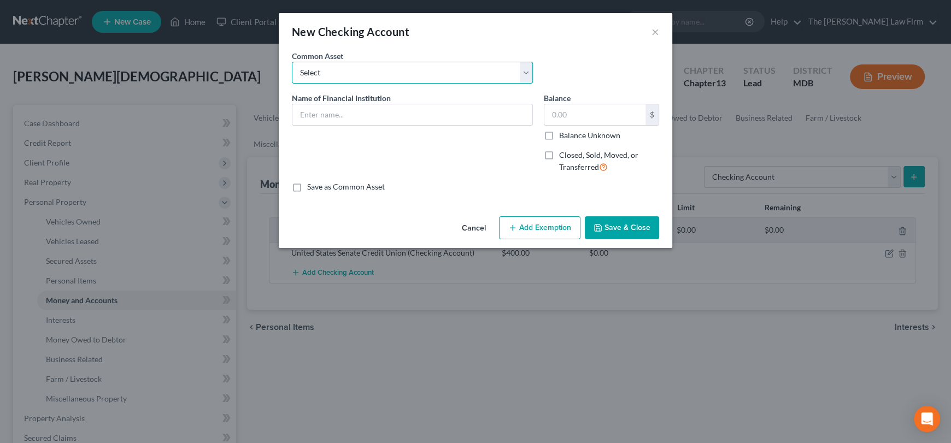
drag, startPoint x: 378, startPoint y: 74, endPoint x: 378, endPoint y: 80, distance: 6.0
click at [378, 74] on select "Select Credit [DATE] SoFi Prince [PERSON_NAME]'s Community Federal Credit Union…" at bounding box center [412, 73] width 241 height 22
select select "15"
click at [292, 62] on select "Select Credit [DATE] SoFi Prince [PERSON_NAME]'s Community Federal Credit Union…" at bounding box center [412, 73] width 241 height 22
type input "United States Senate Credit Union"
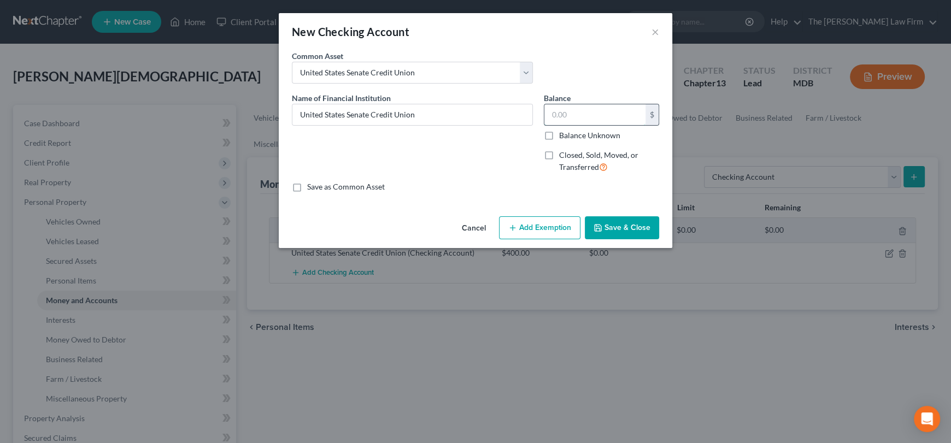
click at [587, 113] on input "text" at bounding box center [595, 114] width 101 height 21
type input "15.00"
click at [634, 223] on button "Save & Close" at bounding box center [622, 228] width 74 height 23
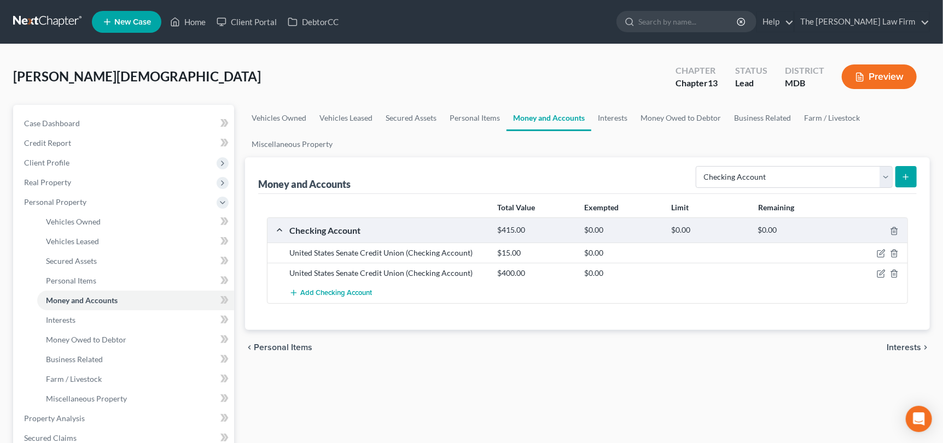
click at [908, 177] on icon "submit" at bounding box center [905, 177] width 9 height 9
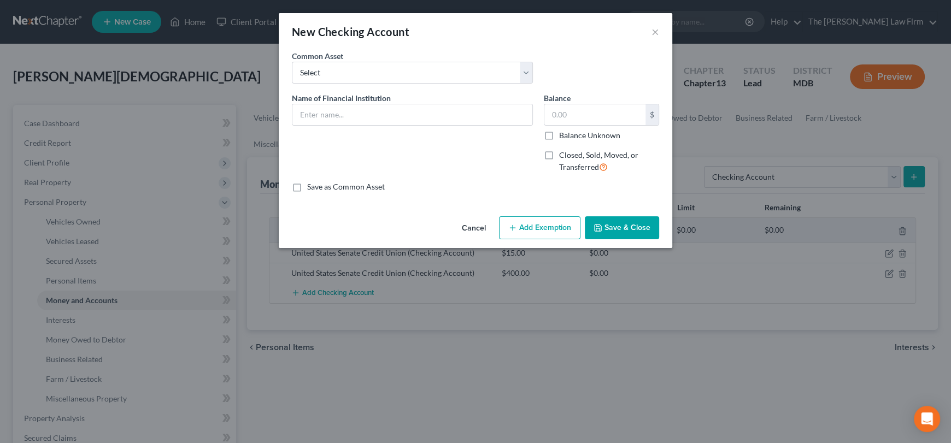
click at [424, 85] on div "Common Asset Select Credit [DATE] SoFi Prince [PERSON_NAME]'s Community Federal…" at bounding box center [476, 71] width 378 height 42
click at [424, 77] on select "Select Credit [DATE] SoFi Prince [PERSON_NAME]'s Community Federal Credit Union…" at bounding box center [412, 73] width 241 height 22
select select "25"
click at [292, 62] on select "Select Credit [DATE] SoFi Prince [PERSON_NAME]'s Community Federal Credit Union…" at bounding box center [412, 73] width 241 height 22
type input "Truist Bank"
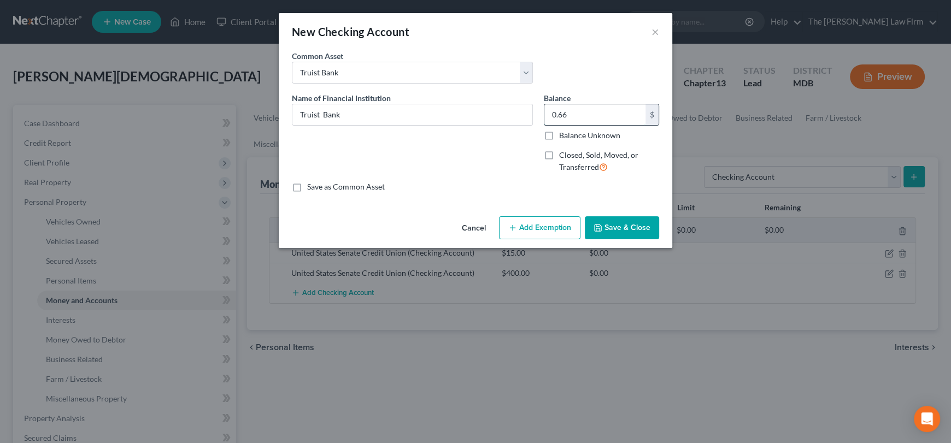
click at [587, 118] on input "0.66" at bounding box center [595, 114] width 101 height 21
type input "100.00"
click at [630, 232] on button "Save & Close" at bounding box center [622, 228] width 74 height 23
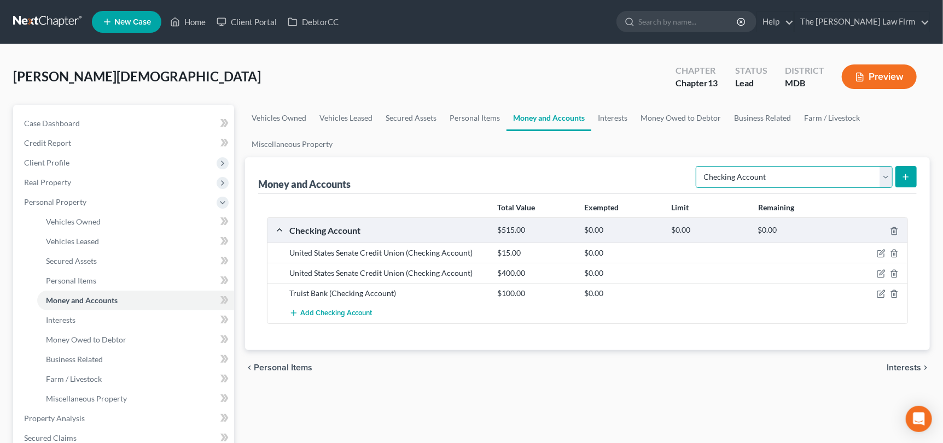
drag, startPoint x: 884, startPoint y: 176, endPoint x: 872, endPoint y: 185, distance: 14.8
click at [885, 176] on select "Select Account Type Brokerage Cash on Hand Certificates of Deposit Checking Acc…" at bounding box center [793, 177] width 197 height 22
select select "savings"
click at [698, 166] on select "Select Account Type Brokerage Cash on Hand Certificates of Deposit Checking Acc…" at bounding box center [793, 177] width 197 height 22
click at [907, 170] on button "submit" at bounding box center [905, 176] width 21 height 21
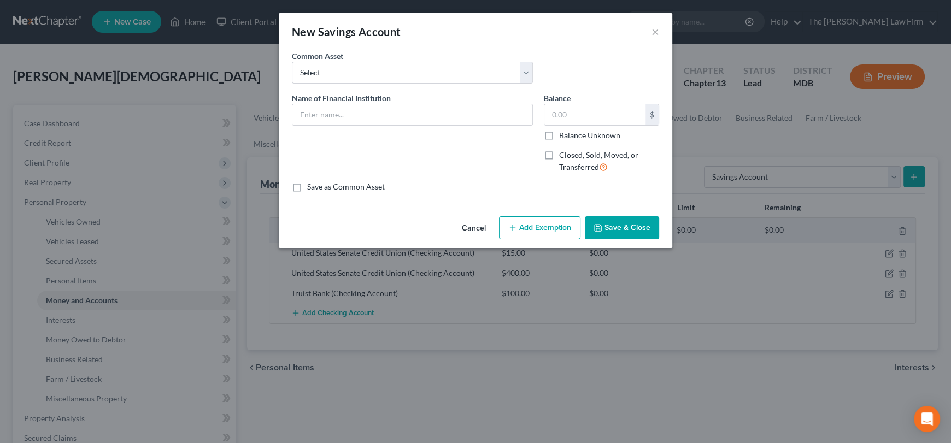
click at [368, 59] on div "Common Asset Select Credit [DATE] USAA [PERSON_NAME] Fargo WesBanco Shore Unite…" at bounding box center [413, 66] width 252 height 33
drag, startPoint x: 366, startPoint y: 68, endPoint x: 366, endPoint y: 80, distance: 12.0
click at [366, 68] on select "Select Credit [DATE] USAA [PERSON_NAME] Fargo WesBanco Shore United Chime NASA …" at bounding box center [412, 73] width 241 height 22
click at [597, 359] on div "New Savings Account × An exemption set must first be selected from the Filing I…" at bounding box center [475, 221] width 951 height 443
click at [657, 32] on button "×" at bounding box center [656, 31] width 8 height 13
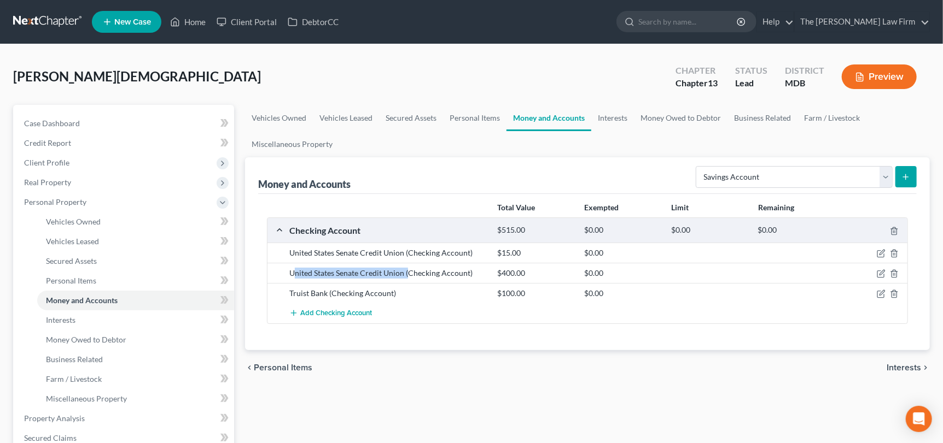
drag, startPoint x: 294, startPoint y: 270, endPoint x: 407, endPoint y: 269, distance: 113.2
click at [407, 269] on div "United States Senate Credit Union (Checking Account)" at bounding box center [388, 273] width 208 height 11
click at [404, 271] on div "United States Senate Credit Union (Checking Account)" at bounding box center [388, 273] width 208 height 11
drag, startPoint x: 404, startPoint y: 272, endPoint x: 277, endPoint y: 266, distance: 127.0
click at [277, 266] on div "United States Senate Credit Union (Checking Account) $400.00 $0.00" at bounding box center [587, 273] width 640 height 20
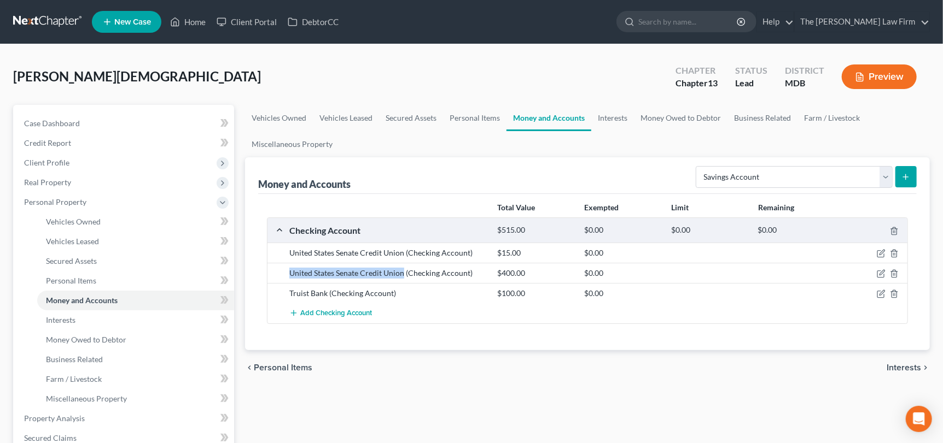
copy div "United States Senate Credit Union"
click at [908, 177] on icon "submit" at bounding box center [905, 177] width 9 height 9
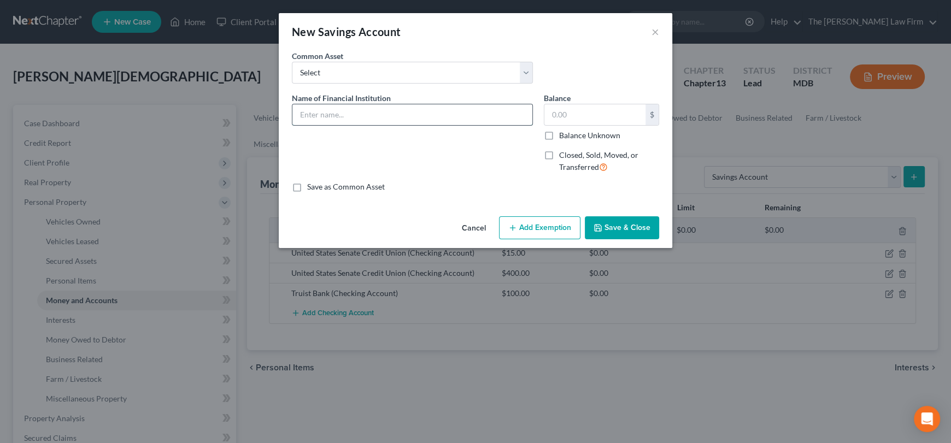
paste input "United States Senate Credit Union"
type input "United States Senate Credit Union"
click at [307, 189] on label "Save as Common Asset" at bounding box center [346, 187] width 78 height 11
click at [312, 189] on input "Save as Common Asset" at bounding box center [315, 185] width 7 height 7
checkbox input "true"
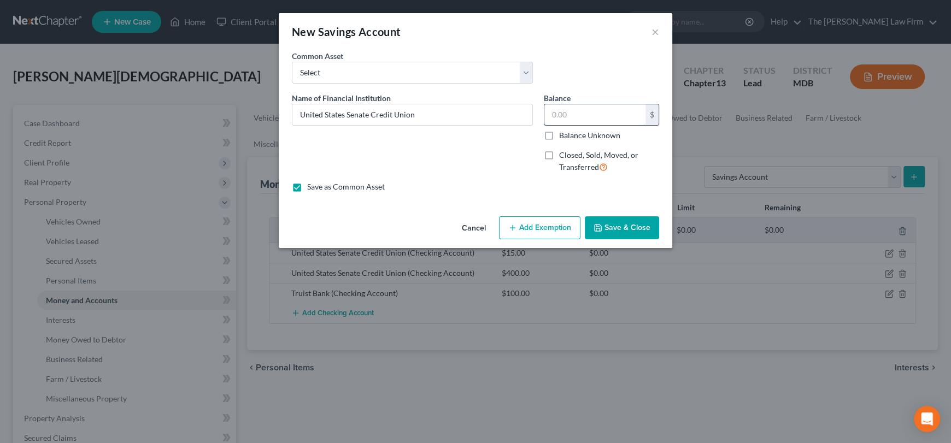
click at [575, 119] on input "text" at bounding box center [595, 114] width 101 height 21
type input "0.00"
click at [635, 226] on button "Save & Close" at bounding box center [622, 228] width 74 height 23
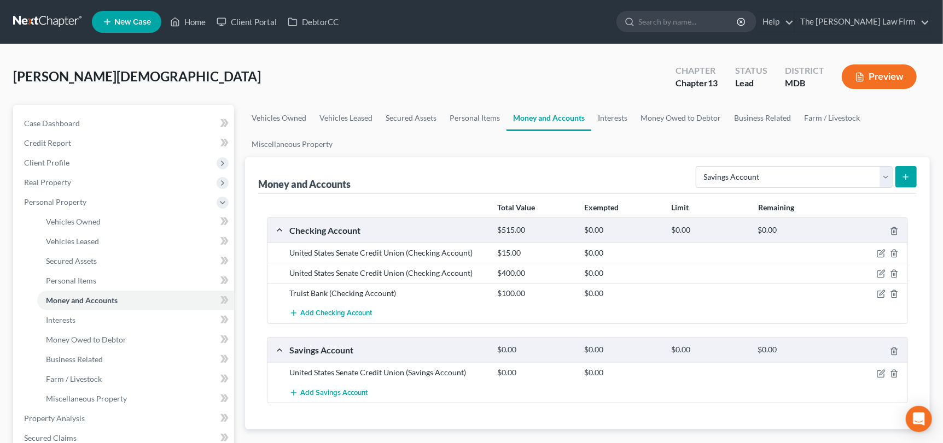
click at [900, 178] on button "submit" at bounding box center [905, 176] width 21 height 21
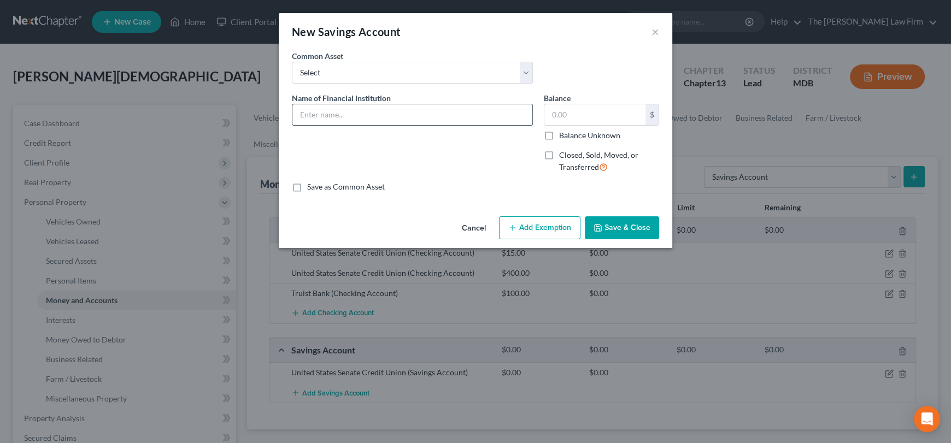
paste input "United States Senate Credit Union"
type input "United States Senate Credit Union"
click at [585, 119] on input "text" at bounding box center [595, 114] width 101 height 21
type input "0.00"
click at [624, 224] on button "Save & Close" at bounding box center [622, 228] width 74 height 23
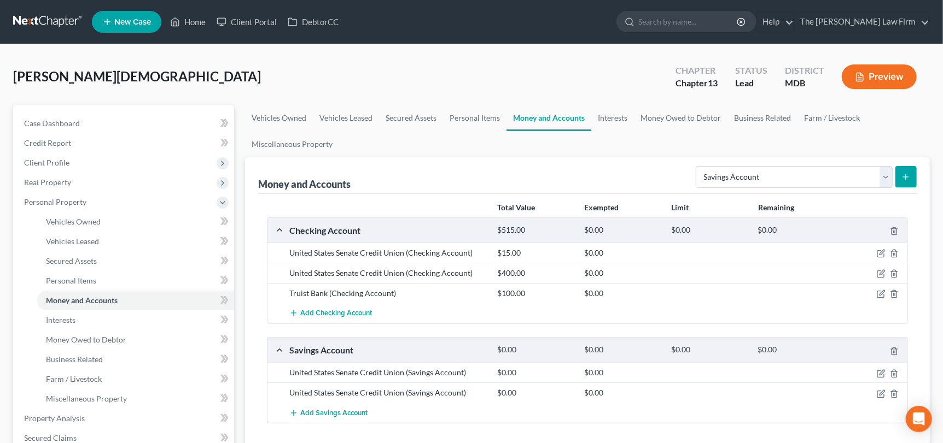
scroll to position [54, 0]
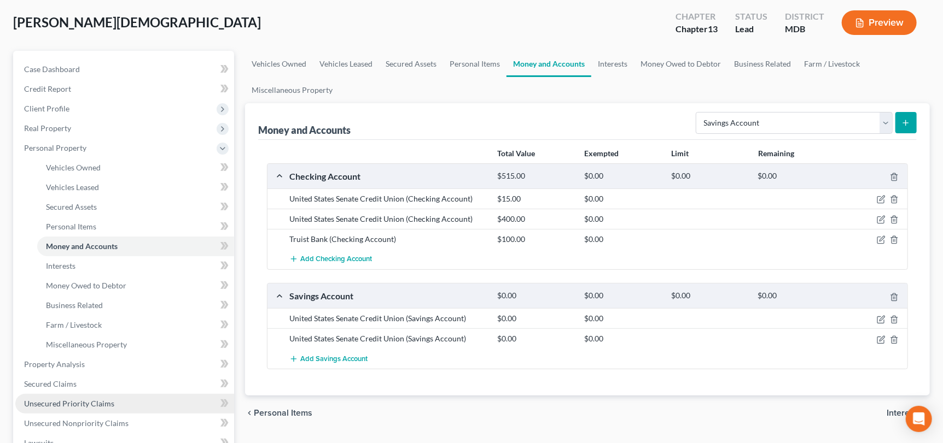
click at [101, 401] on span "Unsecured Priority Claims" at bounding box center [69, 403] width 90 height 9
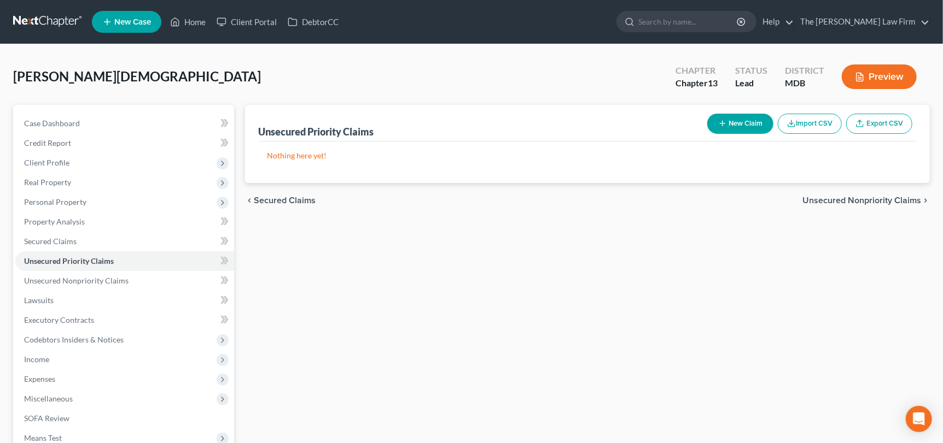
click at [739, 126] on button "New Claim" at bounding box center [740, 124] width 66 height 20
select select "2"
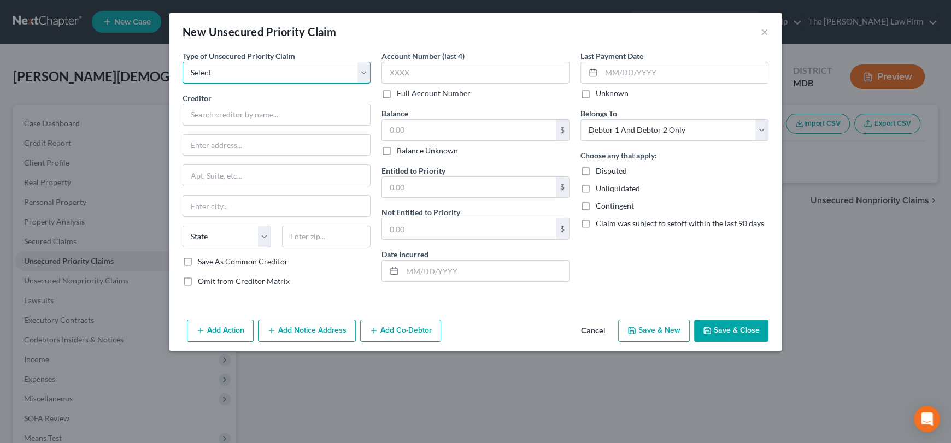
click at [247, 75] on select "Select Taxes & Other Government Units Domestic Support Obligations Extensions o…" at bounding box center [277, 73] width 188 height 22
select select "0"
click at [183, 62] on select "Select Taxes & Other Government Units Domestic Support Obligations Extensions o…" at bounding box center [277, 73] width 188 height 22
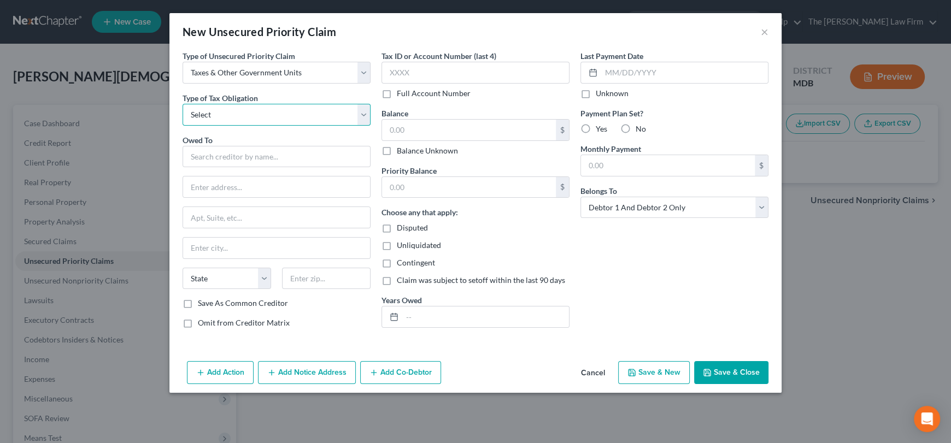
click at [231, 116] on select "Select Federal City State Franchise Tax Board Other" at bounding box center [277, 115] width 188 height 22
click at [183, 104] on select "Select Federal City State Franchise Tax Board Other" at bounding box center [277, 115] width 188 height 22
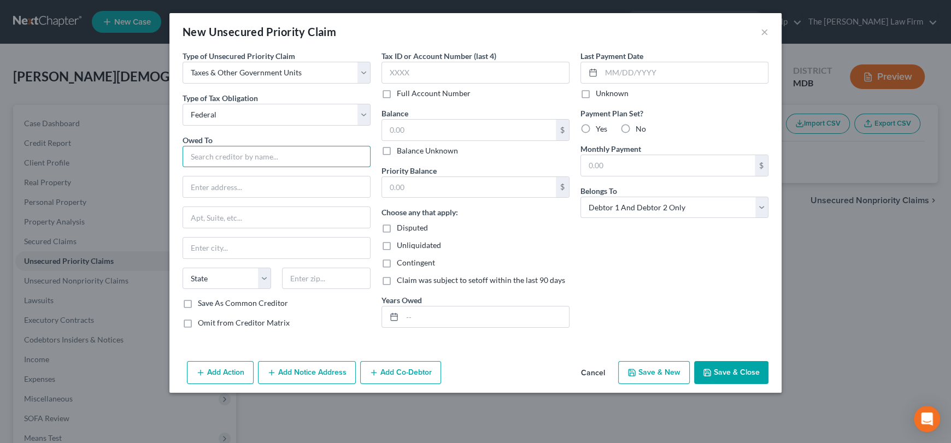
click at [225, 156] on input "text" at bounding box center [277, 157] width 188 height 22
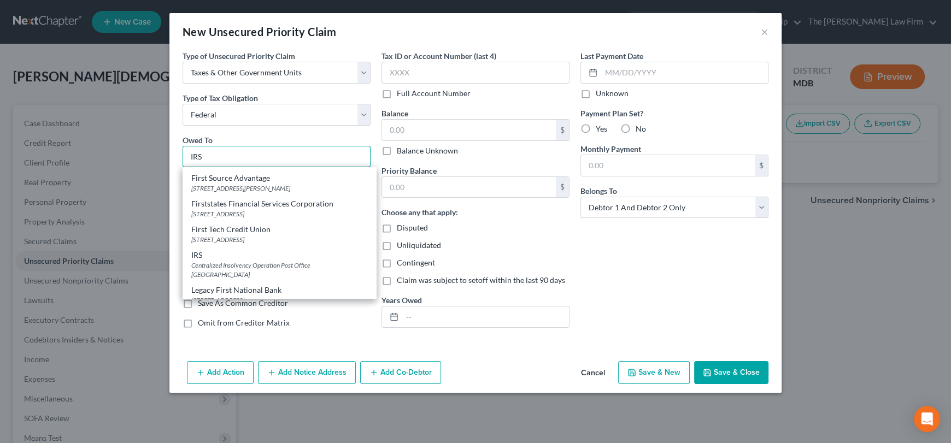
scroll to position [656, 0]
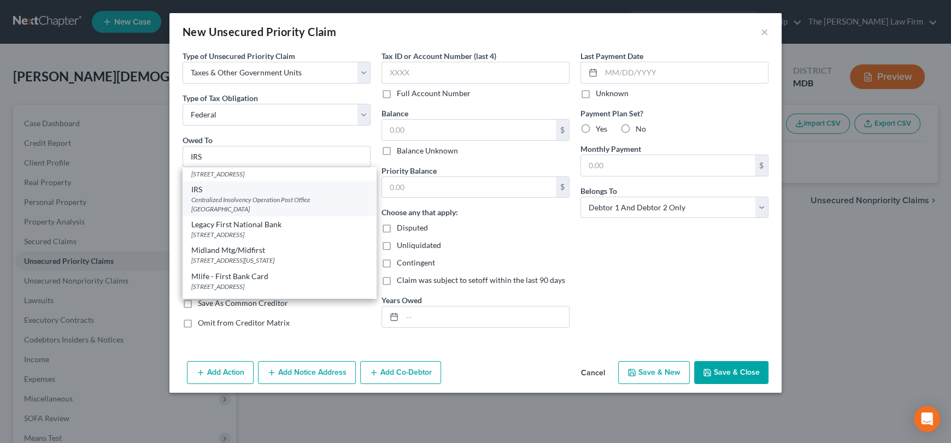
click at [255, 195] on div "IRS" at bounding box center [279, 189] width 176 height 11
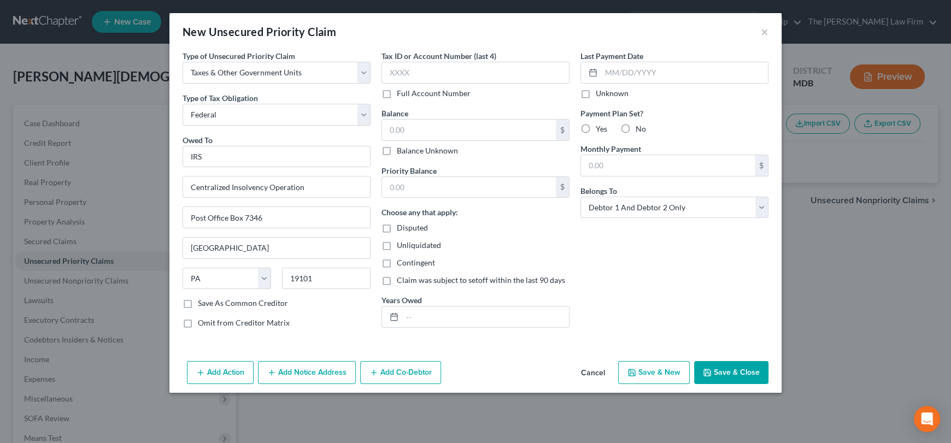
scroll to position [0, 0]
click at [423, 124] on input "text" at bounding box center [469, 130] width 174 height 21
click at [412, 316] on input "text" at bounding box center [485, 317] width 167 height 21
click at [440, 187] on input "text" at bounding box center [469, 187] width 174 height 21
click at [731, 378] on button "Save & Close" at bounding box center [731, 372] width 74 height 23
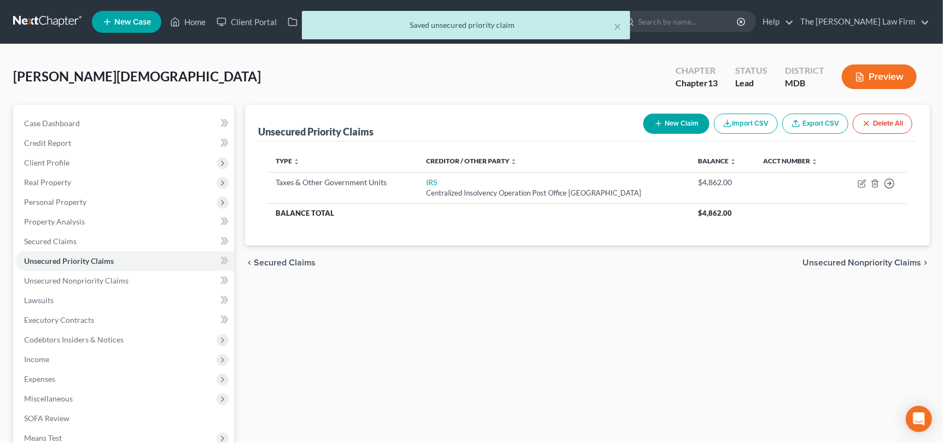
click at [673, 124] on button "New Claim" at bounding box center [676, 124] width 66 height 20
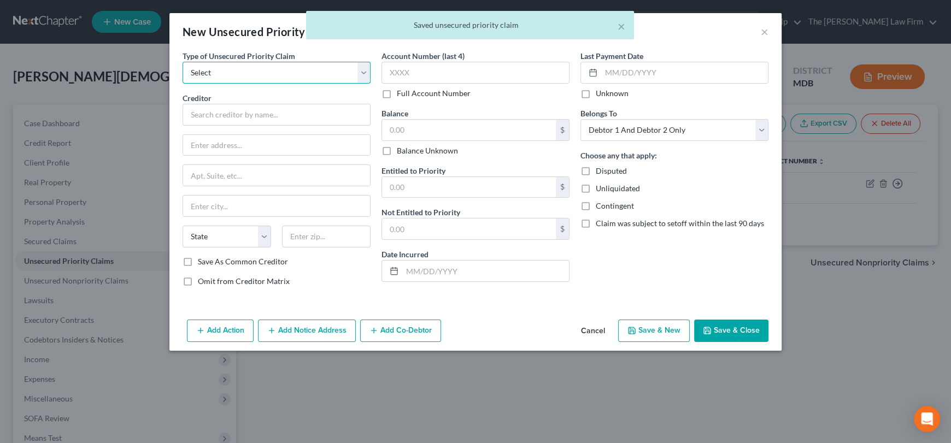
drag, startPoint x: 219, startPoint y: 72, endPoint x: 213, endPoint y: 82, distance: 11.7
click at [219, 72] on select "Select Taxes & Other Government Units Domestic Support Obligations Extensions o…" at bounding box center [277, 73] width 188 height 22
click at [183, 62] on select "Select Taxes & Other Government Units Domestic Support Obligations Extensions o…" at bounding box center [277, 73] width 188 height 22
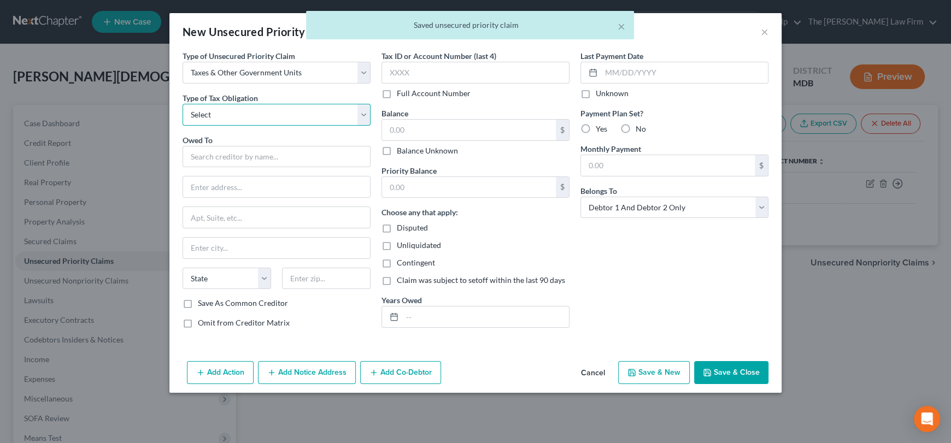
drag, startPoint x: 208, startPoint y: 115, endPoint x: 209, endPoint y: 124, distance: 8.3
click at [208, 115] on select "Select Federal City State Franchise Tax Board Other" at bounding box center [277, 115] width 188 height 22
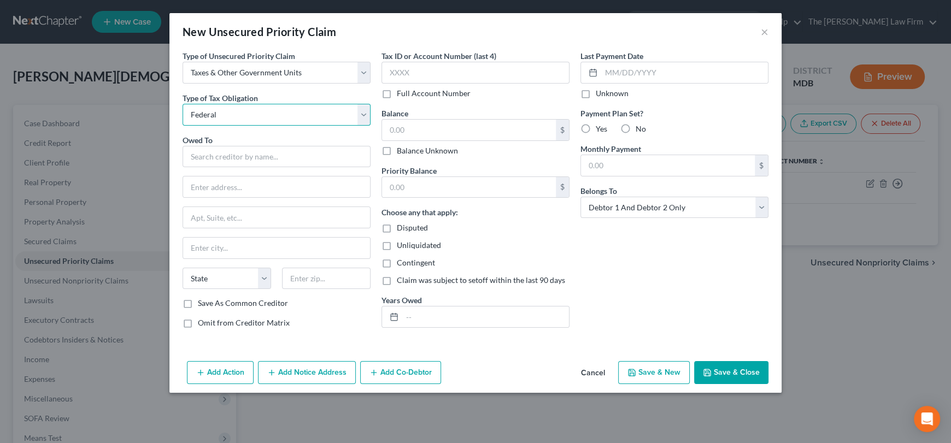
click at [183, 104] on select "Select Federal City State Franchise Tax Board Other" at bounding box center [277, 115] width 188 height 22
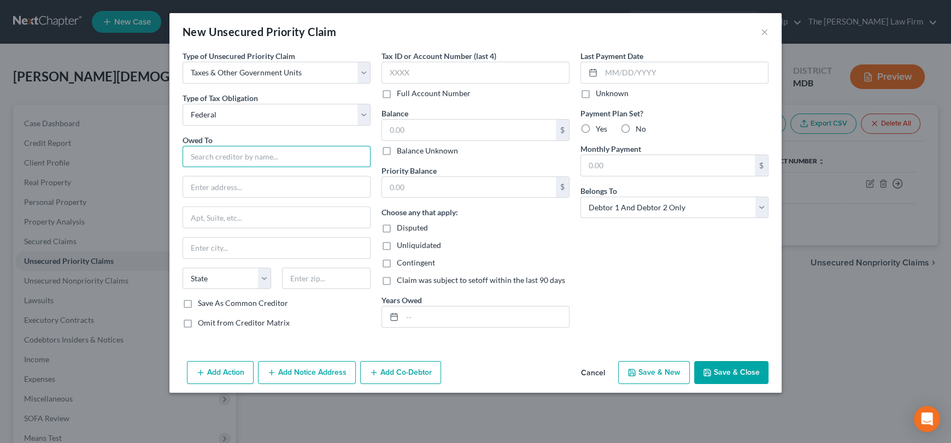
click at [219, 159] on input "text" at bounding box center [277, 157] width 188 height 22
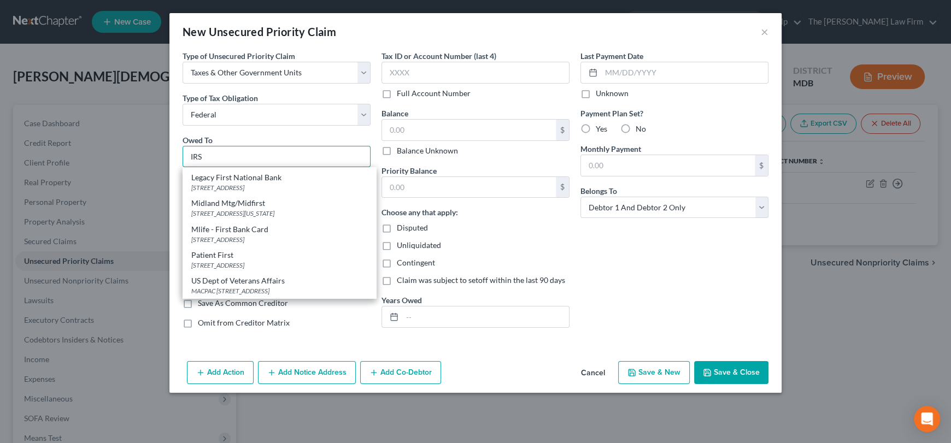
scroll to position [602, 0]
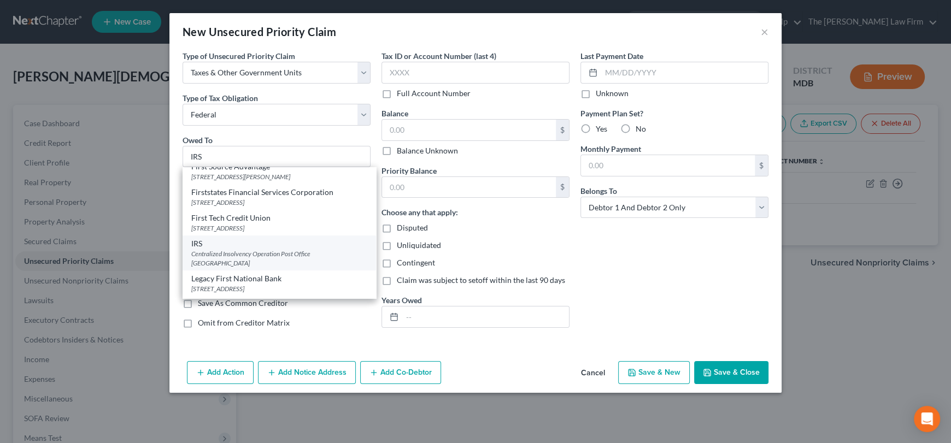
click at [231, 262] on div "Centralized Insolvency Operation Post Office [GEOGRAPHIC_DATA]" at bounding box center [279, 258] width 176 height 19
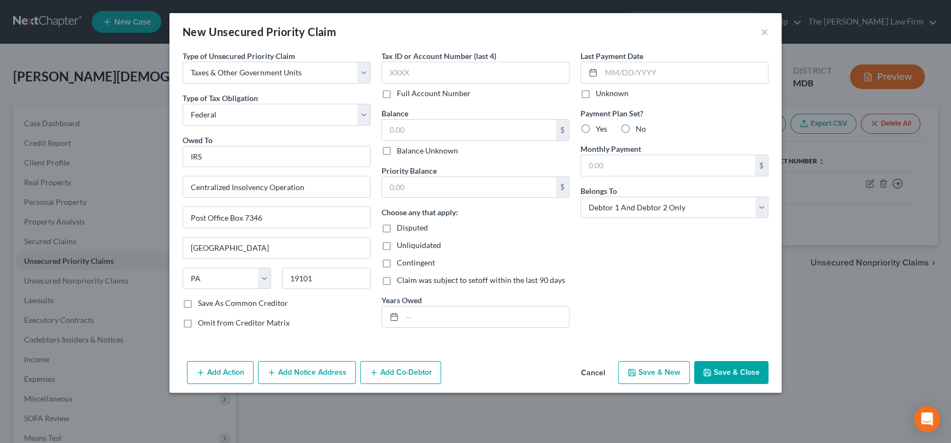
scroll to position [0, 0]
click at [419, 133] on input "text" at bounding box center [469, 130] width 174 height 21
click at [424, 190] on input "text" at bounding box center [469, 187] width 174 height 21
click at [410, 320] on input "text" at bounding box center [485, 317] width 167 height 21
click at [736, 375] on button "Save & Close" at bounding box center [731, 372] width 74 height 23
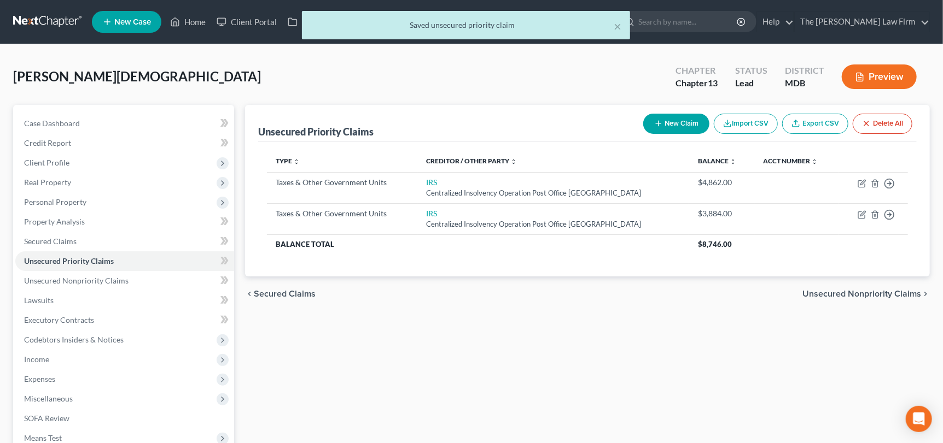
click at [688, 122] on button "New Claim" at bounding box center [676, 124] width 66 height 20
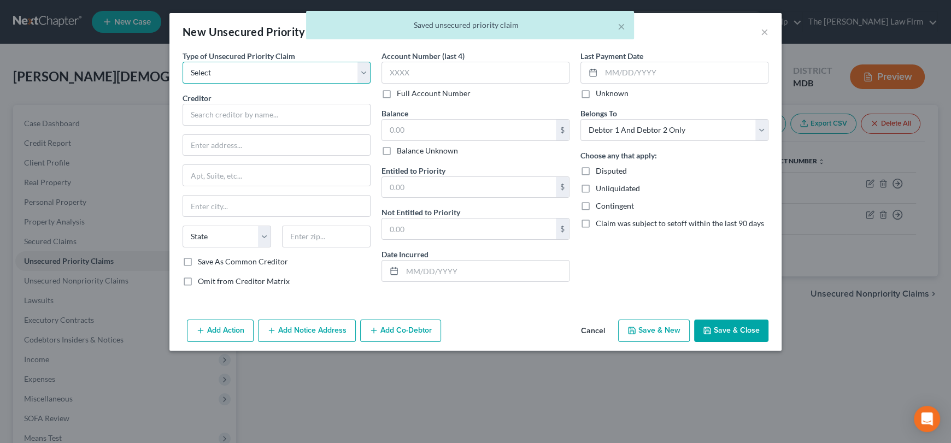
drag, startPoint x: 223, startPoint y: 73, endPoint x: 221, endPoint y: 81, distance: 8.8
click at [223, 73] on select "Select Taxes & Other Government Units Domestic Support Obligations Extensions o…" at bounding box center [277, 73] width 188 height 22
click at [183, 62] on select "Select Taxes & Other Government Units Domestic Support Obligations Extensions o…" at bounding box center [277, 73] width 188 height 22
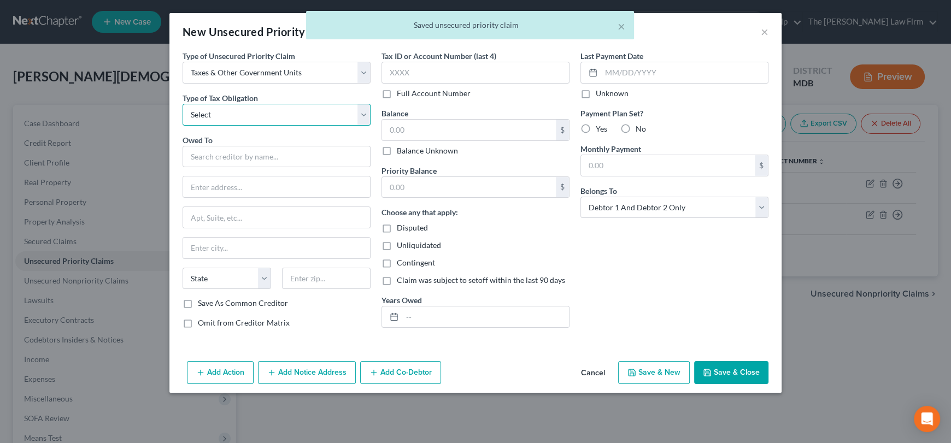
click at [221, 117] on select "Select Federal City State Franchise Tax Board Other" at bounding box center [277, 115] width 188 height 22
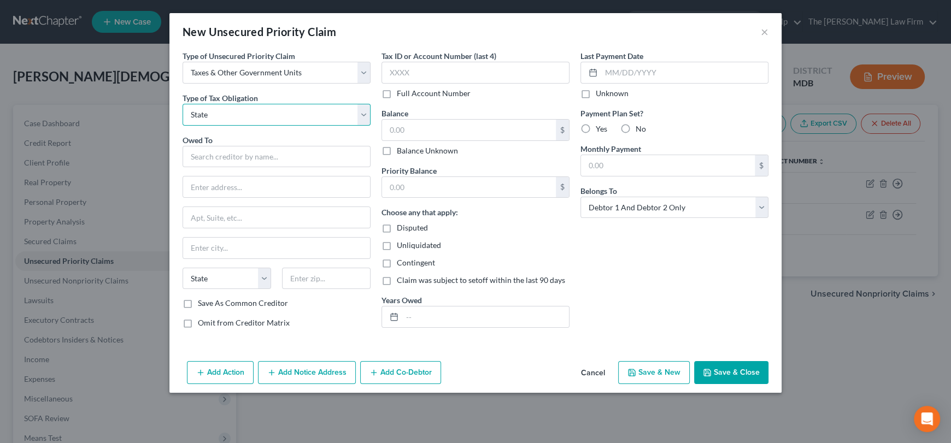
click at [183, 104] on select "Select Federal City State Franchise Tax Board Other" at bounding box center [277, 115] width 188 height 22
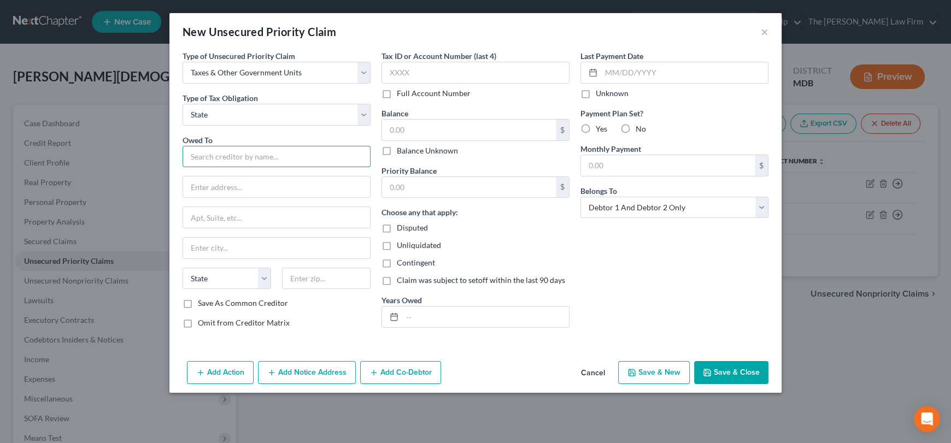
click at [221, 159] on input "text" at bounding box center [277, 157] width 188 height 22
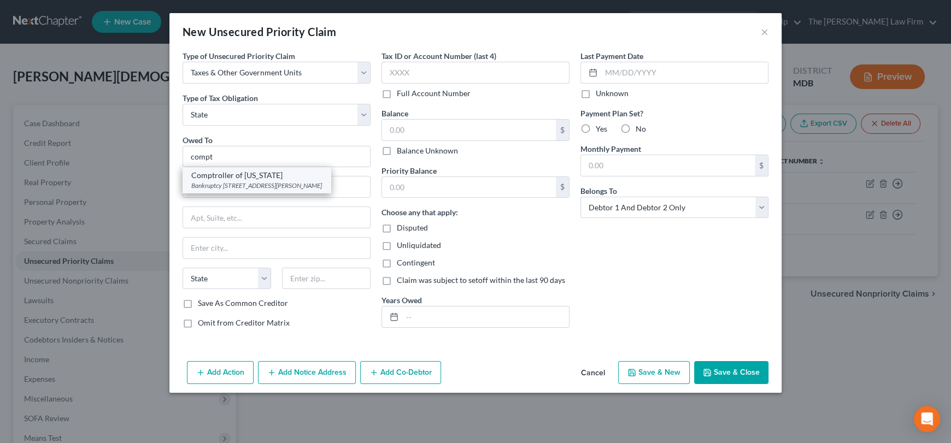
click at [227, 190] on div "Bankruptcy [STREET_ADDRESS][PERSON_NAME]" at bounding box center [256, 185] width 131 height 9
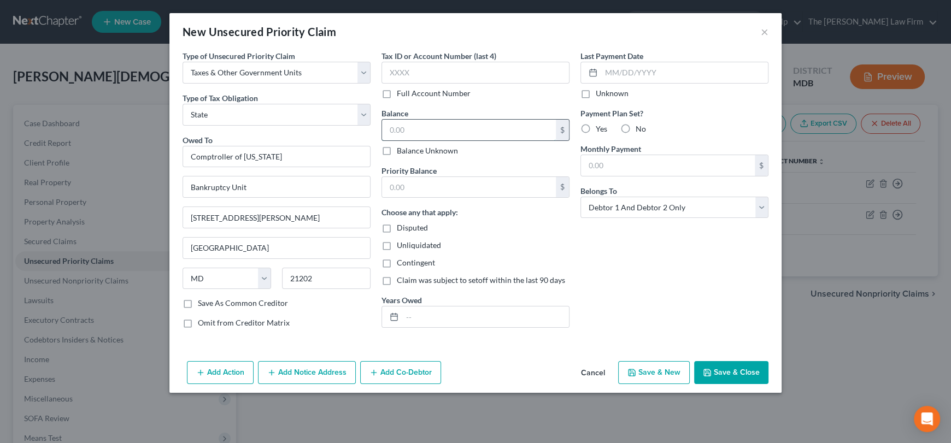
click at [404, 138] on input "text" at bounding box center [469, 130] width 174 height 21
click at [399, 183] on input "text" at bounding box center [469, 187] width 174 height 21
click at [416, 321] on input "text" at bounding box center [485, 317] width 167 height 21
click at [740, 375] on button "Save & Close" at bounding box center [731, 372] width 74 height 23
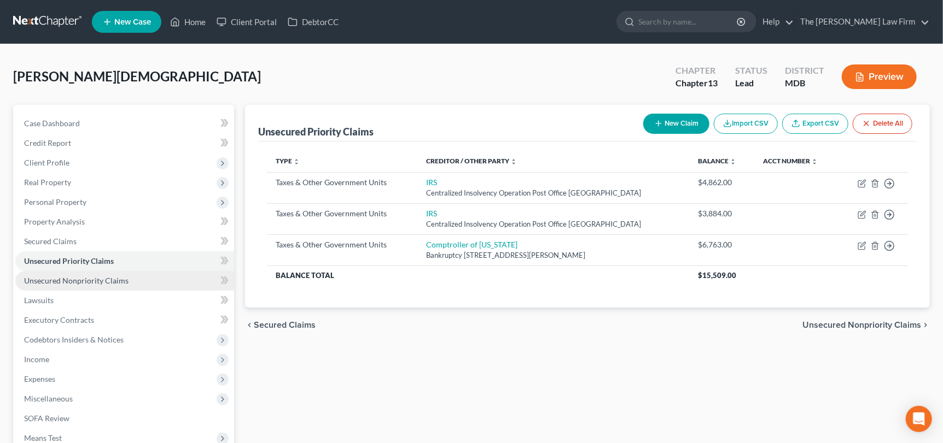
click at [62, 285] on link "Unsecured Nonpriority Claims" at bounding box center [124, 281] width 219 height 20
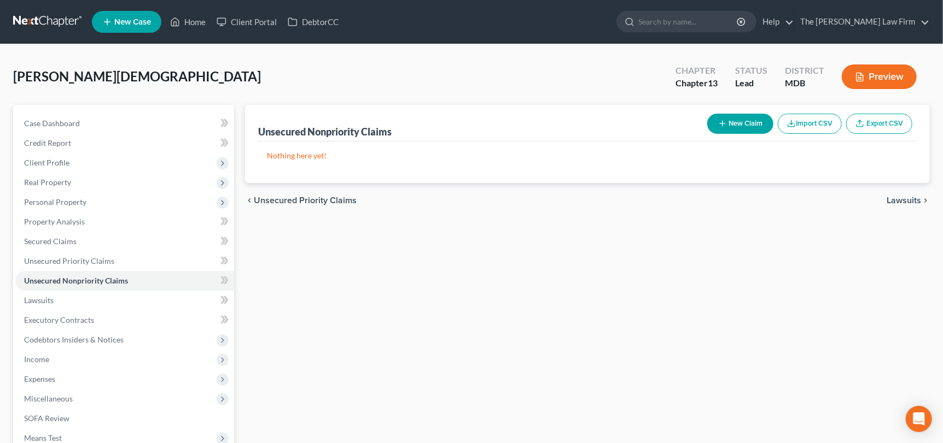
click at [738, 119] on button "New Claim" at bounding box center [740, 124] width 66 height 20
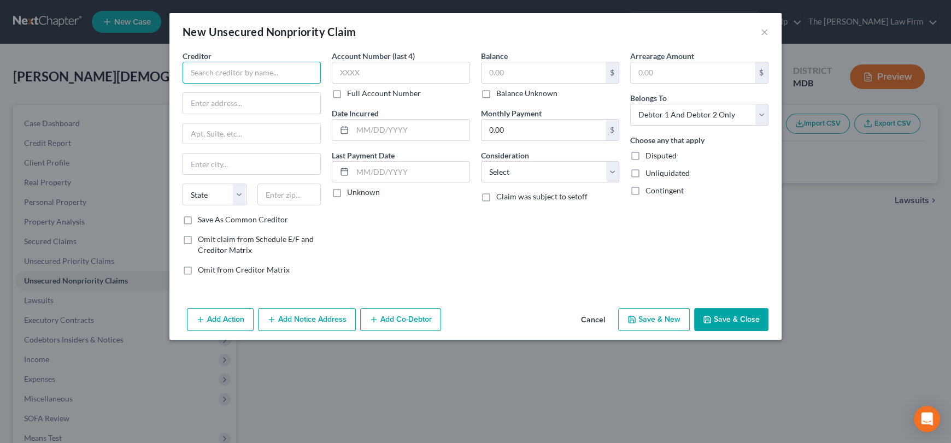
click at [249, 75] on input "text" at bounding box center [252, 73] width 138 height 22
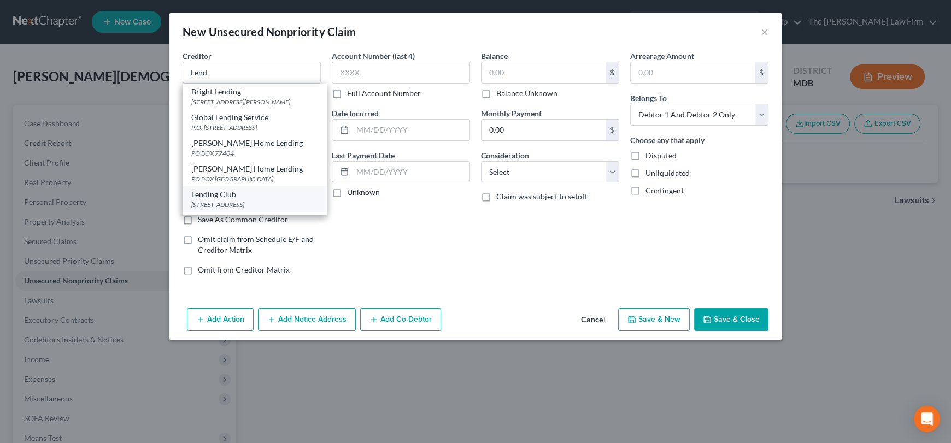
click at [215, 196] on div "Lending Club" at bounding box center [254, 194] width 126 height 11
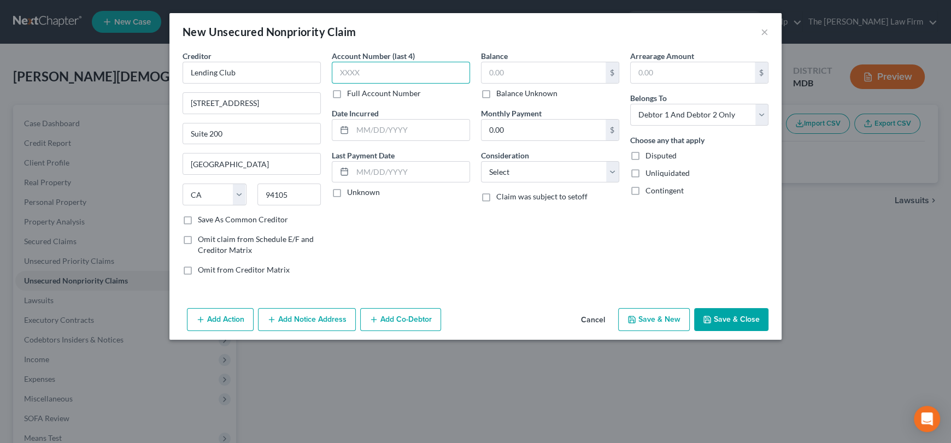
click at [360, 72] on input "text" at bounding box center [401, 73] width 138 height 22
click at [495, 74] on input "text" at bounding box center [544, 72] width 124 height 21
drag, startPoint x: 415, startPoint y: 71, endPoint x: 405, endPoint y: 61, distance: 14.3
click at [409, 65] on input "text" at bounding box center [401, 73] width 138 height 22
drag, startPoint x: 502, startPoint y: 166, endPoint x: 511, endPoint y: 179, distance: 16.1
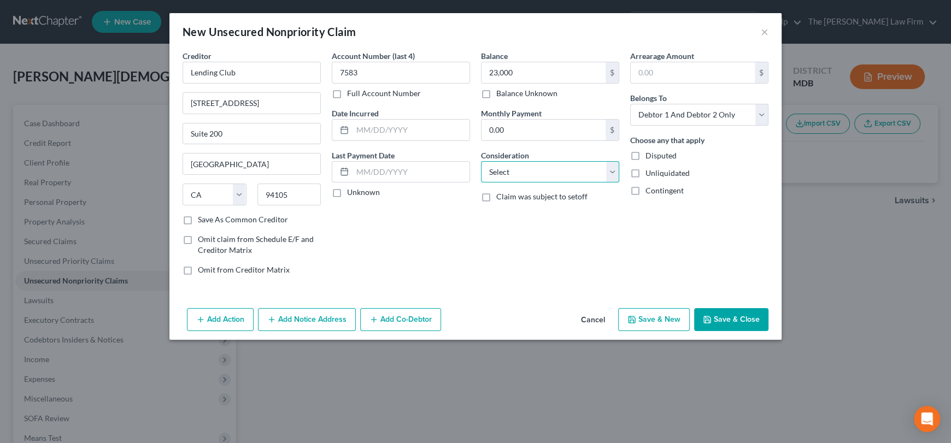
click at [502, 166] on select "Select Cable / Satellite Services Collection Agency Credit Card Debt Debt Couns…" at bounding box center [550, 172] width 138 height 22
click at [481, 161] on select "Select Cable / Satellite Services Collection Agency Credit Card Debt Debt Couns…" at bounding box center [550, 172] width 138 height 22
drag, startPoint x: 719, startPoint y: 116, endPoint x: 709, endPoint y: 124, distance: 12.1
click at [719, 116] on select "Select Debtor 1 Only Debtor 2 Only Debtor 1 And Debtor 2 Only At Least One Of T…" at bounding box center [699, 115] width 138 height 22
click at [630, 104] on select "Select Debtor 1 Only Debtor 2 Only Debtor 1 And Debtor 2 Only At Least One Of T…" at bounding box center [699, 115] width 138 height 22
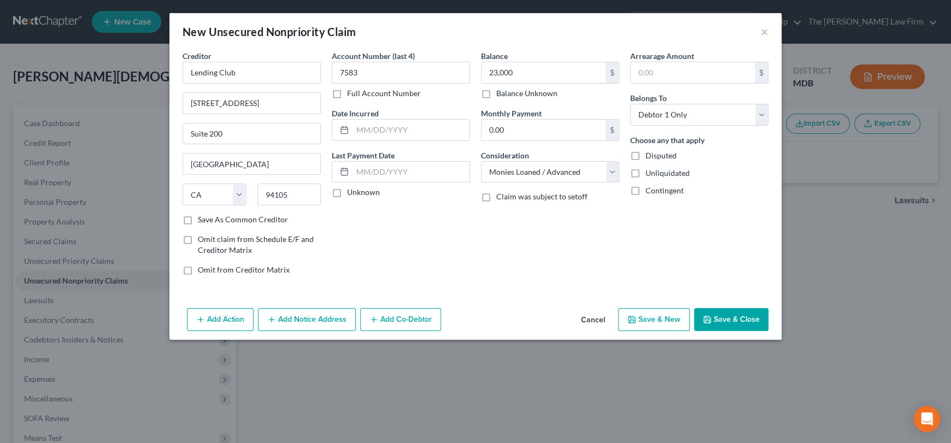
click at [285, 322] on button "Add Notice Address" at bounding box center [307, 319] width 98 height 23
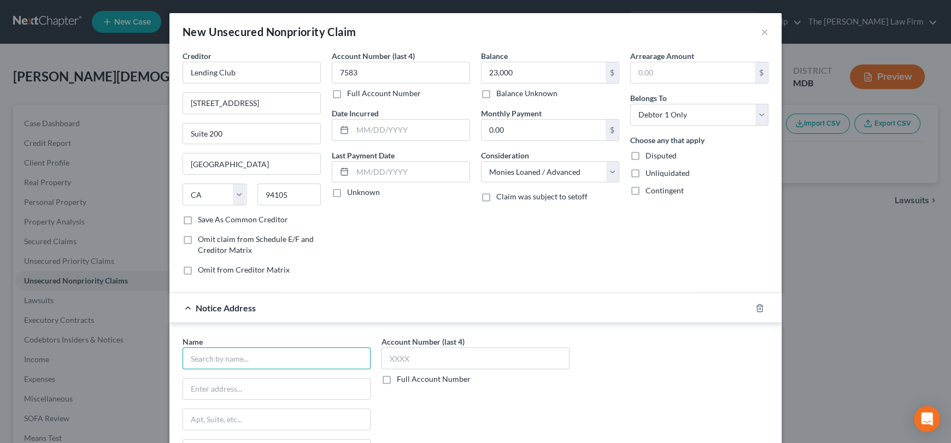
click at [257, 367] on input "text" at bounding box center [277, 359] width 188 height 22
click at [441, 356] on input "text" at bounding box center [476, 359] width 188 height 22
click at [427, 361] on input "text" at bounding box center [476, 359] width 188 height 22
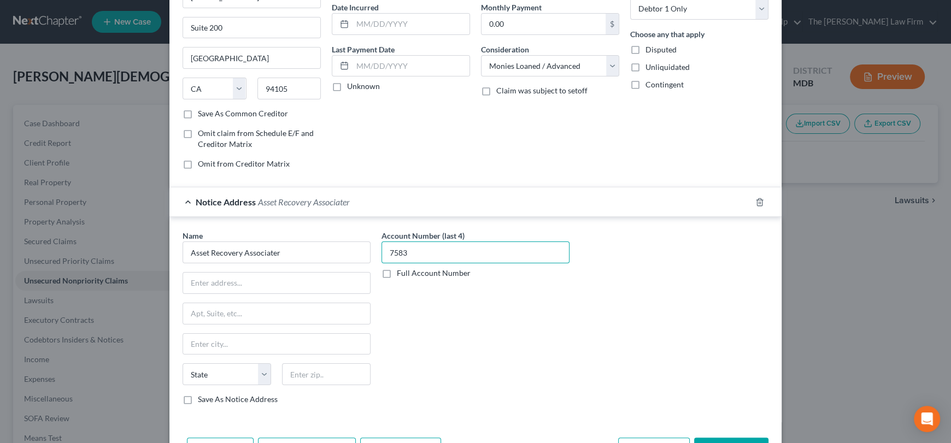
scroll to position [109, 0]
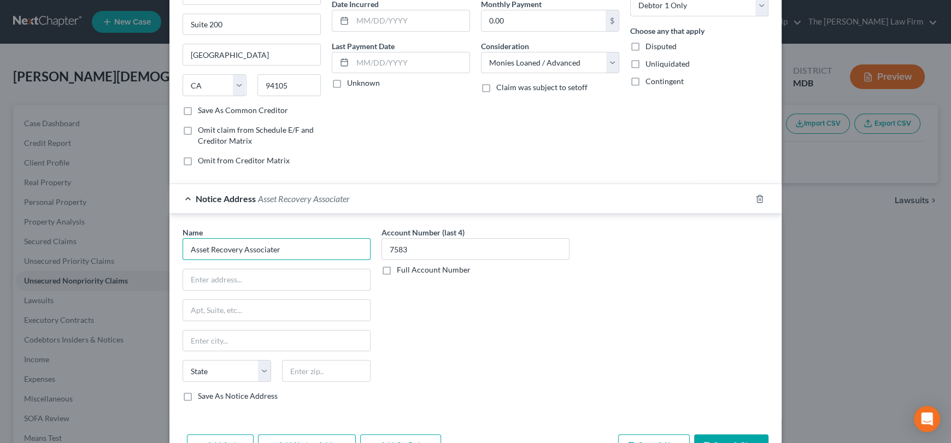
drag, startPoint x: 279, startPoint y: 252, endPoint x: 141, endPoint y: 247, distance: 138.9
click at [141, 247] on div "New Unsecured Nonpriority Claim × Creditor * Lending Club [STREET_ADDRESS] Stat…" at bounding box center [475, 221] width 951 height 443
paste input "s"
paste input "[STREET_ADDRESS][US_STATE]"
drag, startPoint x: 323, startPoint y: 279, endPoint x: 337, endPoint y: 278, distance: 14.3
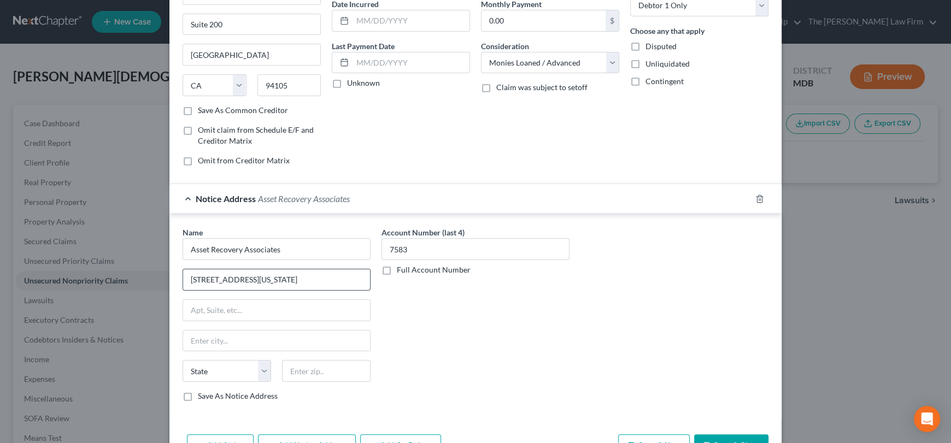
click at [353, 277] on input "[STREET_ADDRESS][US_STATE]" at bounding box center [276, 280] width 187 height 21
click at [334, 324] on div "Name * Asset Recovery Associates [STREET_ADDRESS][US_STATE] State [US_STATE][GE…" at bounding box center [277, 314] width 188 height 175
drag, startPoint x: 305, startPoint y: 279, endPoint x: 360, endPoint y: 281, distance: 55.8
click at [360, 281] on input "[STREET_ADDRESS][US_STATE]" at bounding box center [276, 280] width 187 height 21
click at [198, 395] on label "Save As Notice Address" at bounding box center [238, 396] width 80 height 11
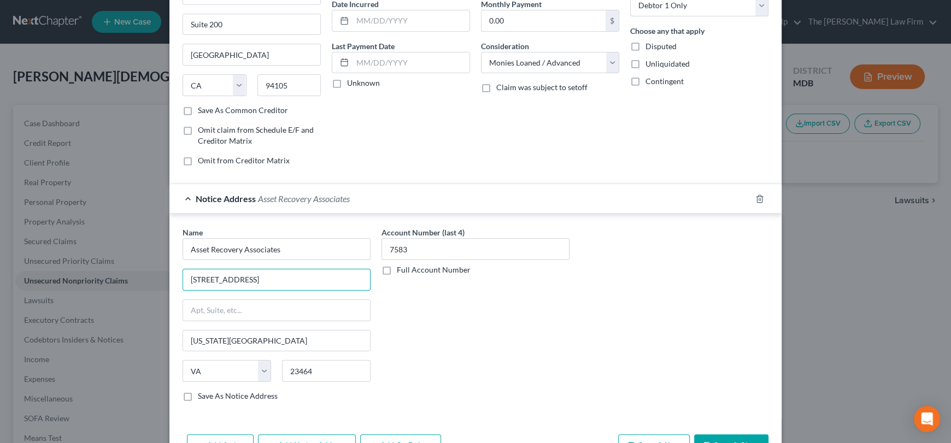
click at [202, 395] on input "Save As Notice Address" at bounding box center [205, 394] width 7 height 7
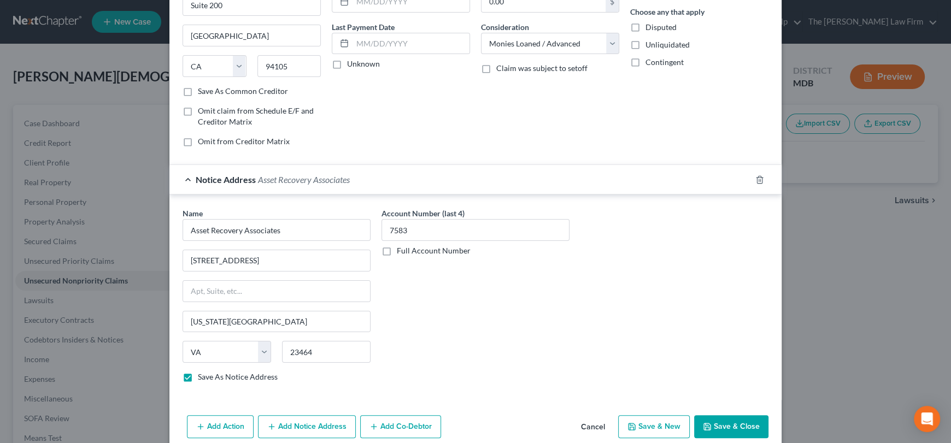
scroll to position [144, 0]
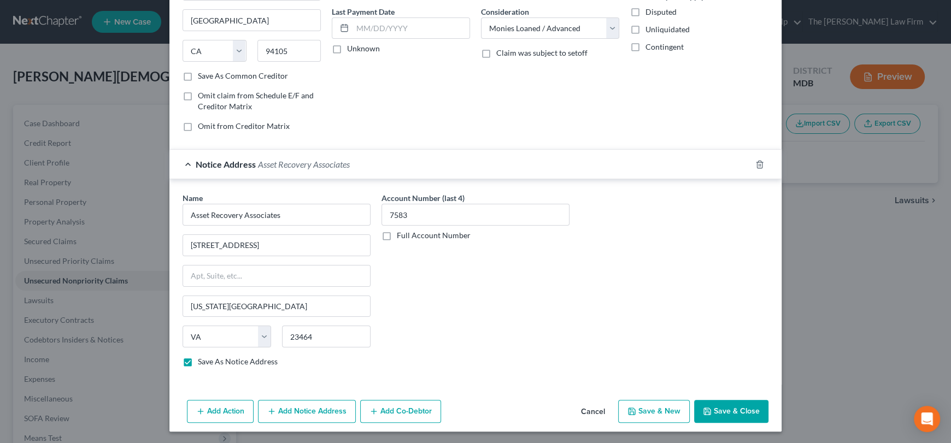
click at [743, 411] on button "Save & Close" at bounding box center [731, 411] width 74 height 23
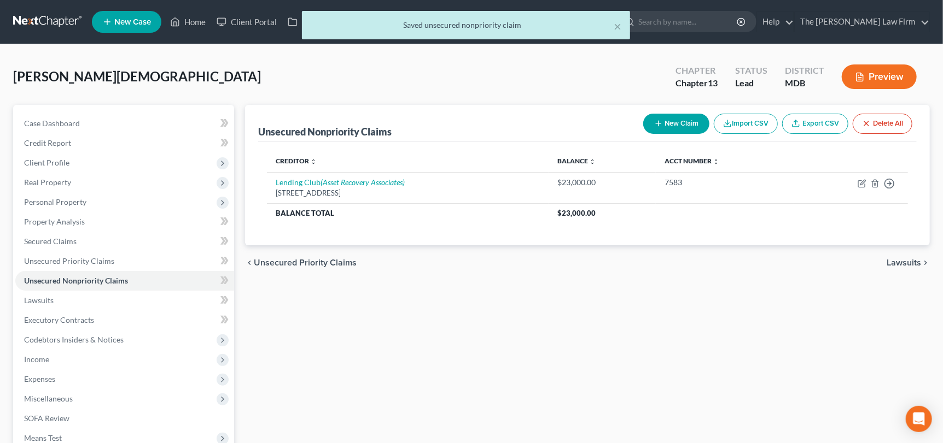
click at [674, 128] on button "New Claim" at bounding box center [676, 124] width 66 height 20
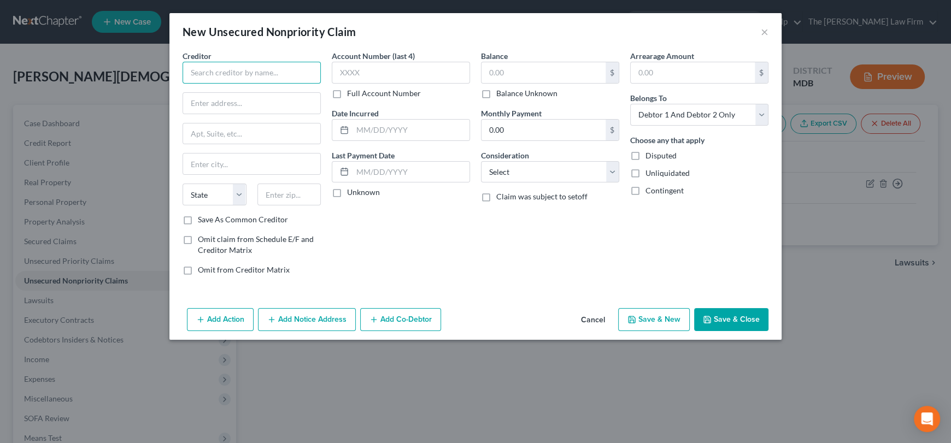
click at [271, 76] on input "text" at bounding box center [252, 73] width 138 height 22
click at [269, 101] on input "text" at bounding box center [251, 103] width 137 height 21
click at [364, 77] on input "text" at bounding box center [401, 73] width 138 height 22
click at [507, 70] on input "text" at bounding box center [544, 72] width 124 height 21
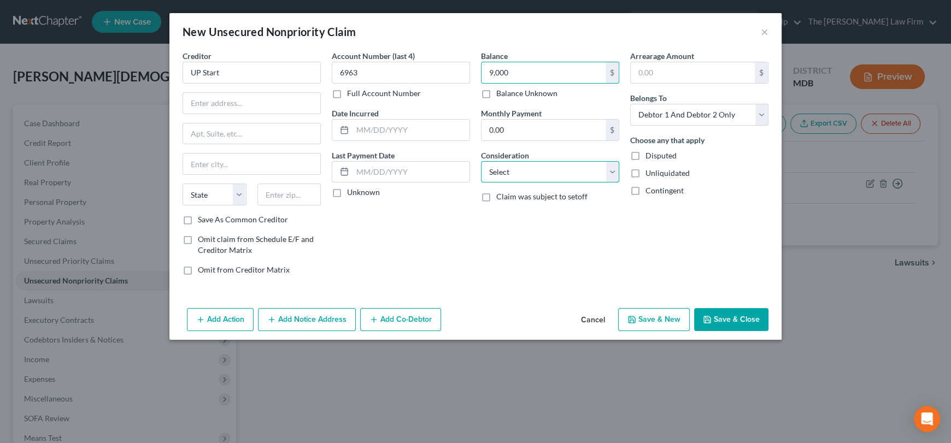
drag, startPoint x: 518, startPoint y: 173, endPoint x: 515, endPoint y: 181, distance: 8.8
click at [518, 173] on select "Select Cable / Satellite Services Collection Agency Credit Card Debt Debt Couns…" at bounding box center [550, 172] width 138 height 22
click at [481, 161] on select "Select Cable / Satellite Services Collection Agency Credit Card Debt Debt Couns…" at bounding box center [550, 172] width 138 height 22
click at [683, 104] on select "Select Debtor 1 Only Debtor 2 Only Debtor 1 And Debtor 2 Only At Least One Of T…" at bounding box center [699, 115] width 138 height 22
click at [630, 104] on select "Select Debtor 1 Only Debtor 2 Only Debtor 1 And Debtor 2 Only At Least One Of T…" at bounding box center [699, 115] width 138 height 22
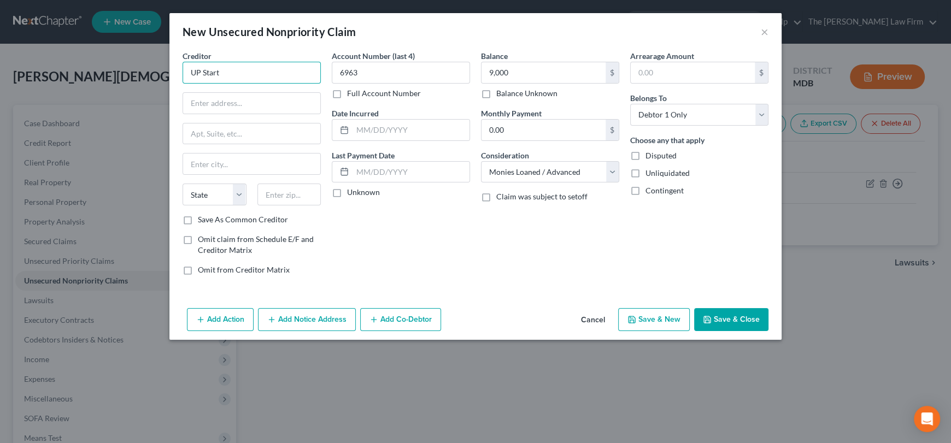
drag, startPoint x: 180, startPoint y: 74, endPoint x: 196, endPoint y: 71, distance: 15.7
click at [147, 74] on div "New Unsecured Nonpriority Claim × Creditor * UP Start State [US_STATE] AK AR [G…" at bounding box center [475, 221] width 951 height 443
paste input "[STREET_ADDRESS][US_STATE]"
drag, startPoint x: 289, startPoint y: 101, endPoint x: 300, endPoint y: 105, distance: 11.1
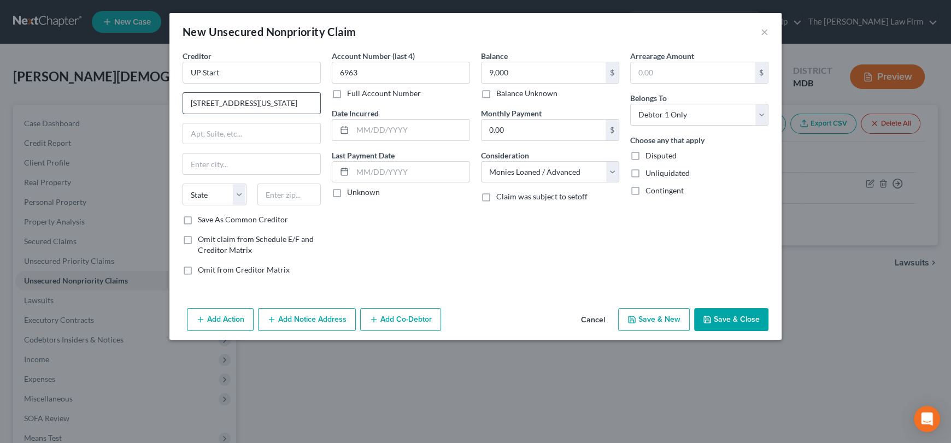
click at [316, 102] on input "[STREET_ADDRESS][US_STATE]" at bounding box center [251, 103] width 137 height 21
click at [283, 135] on input "text" at bounding box center [251, 134] width 137 height 21
drag, startPoint x: 276, startPoint y: 100, endPoint x: 258, endPoint y: 104, distance: 17.9
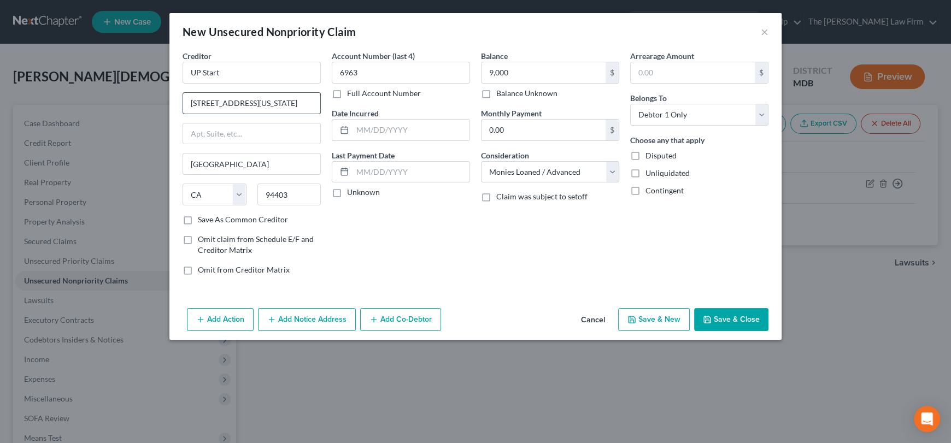
click at [258, 104] on input "[STREET_ADDRESS][US_STATE]" at bounding box center [251, 103] width 137 height 21
click at [236, 102] on input "[STREET_ADDRESS][US_STATE]" at bounding box center [251, 103] width 137 height 21
drag, startPoint x: 323, startPoint y: 102, endPoint x: 332, endPoint y: 103, distance: 9.9
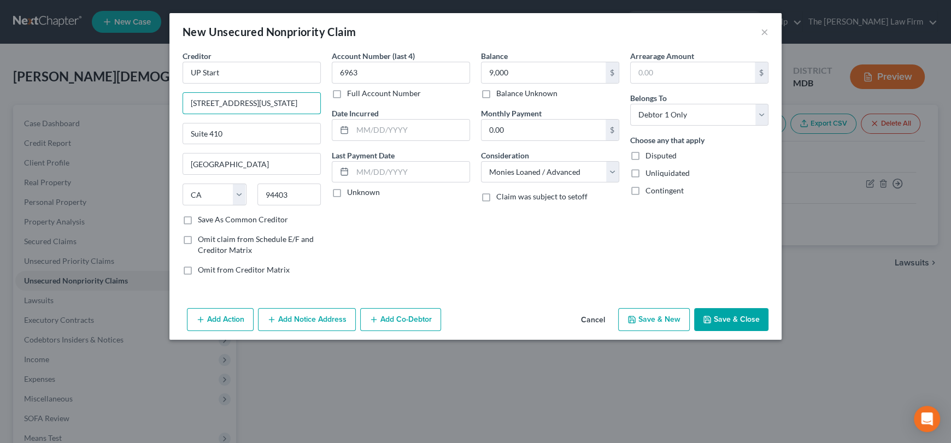
click at [332, 103] on div "Creditor * UP Start [STREET_ADDRESS][GEOGRAPHIC_DATA][US_STATE] [US_STATE][GEOG…" at bounding box center [475, 167] width 597 height 234
click at [198, 221] on label "Save As Common Creditor" at bounding box center [243, 219] width 90 height 11
click at [202, 221] on input "Save As Common Creditor" at bounding box center [205, 217] width 7 height 7
click at [319, 317] on button "Add Notice Address" at bounding box center [307, 319] width 98 height 23
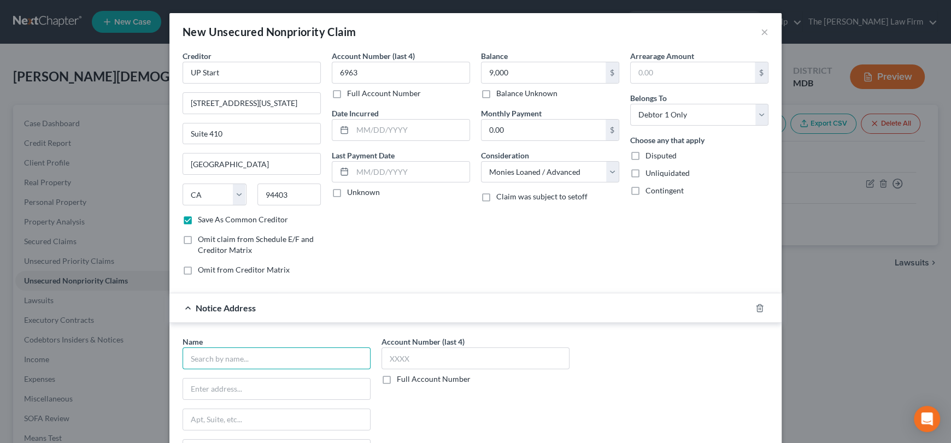
click at [223, 364] on input "text" at bounding box center [277, 359] width 188 height 22
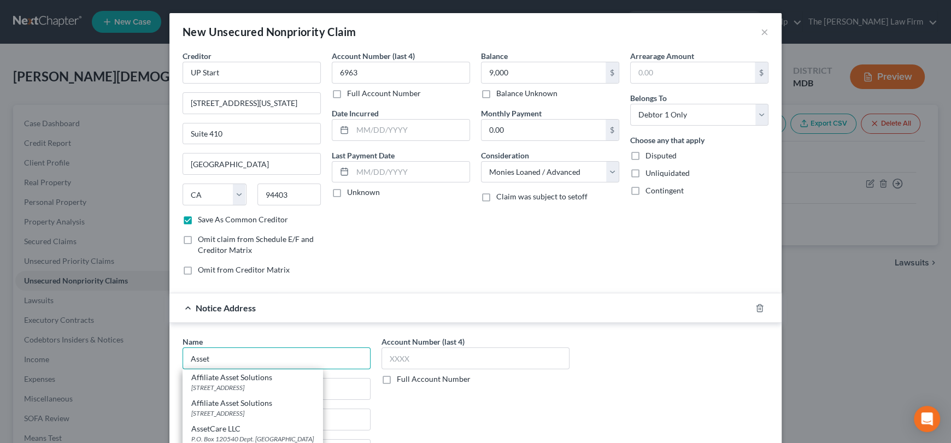
scroll to position [54, 0]
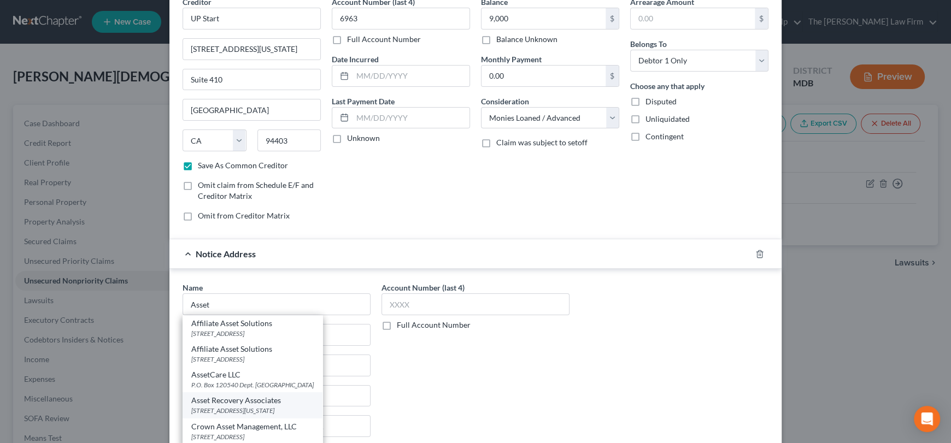
click at [254, 403] on div "Asset Recovery Associates" at bounding box center [252, 400] width 122 height 11
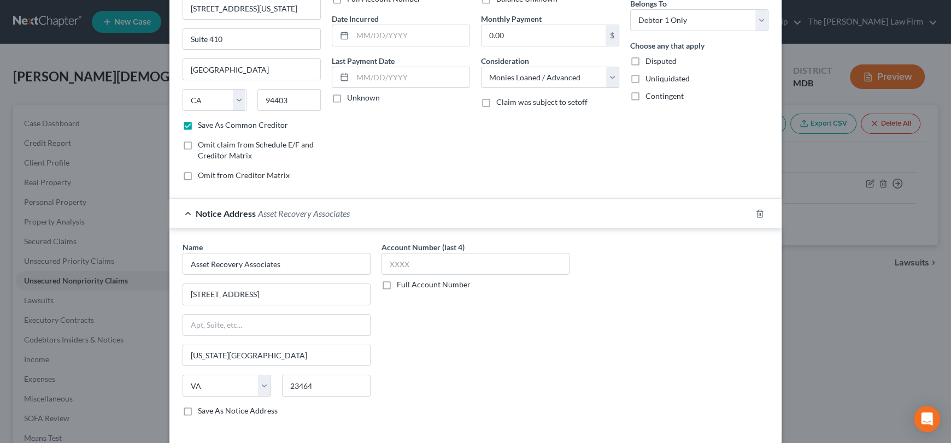
scroll to position [144, 0]
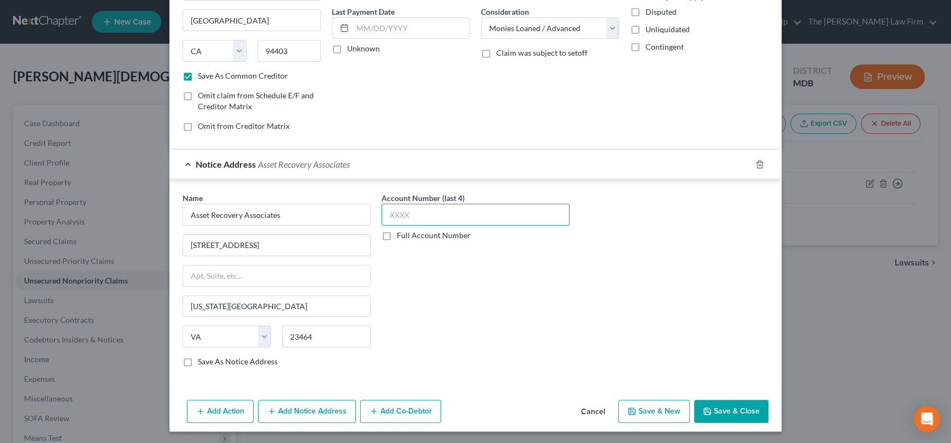
click at [414, 209] on input "text" at bounding box center [476, 215] width 188 height 22
click at [728, 410] on button "Save & Close" at bounding box center [731, 411] width 74 height 23
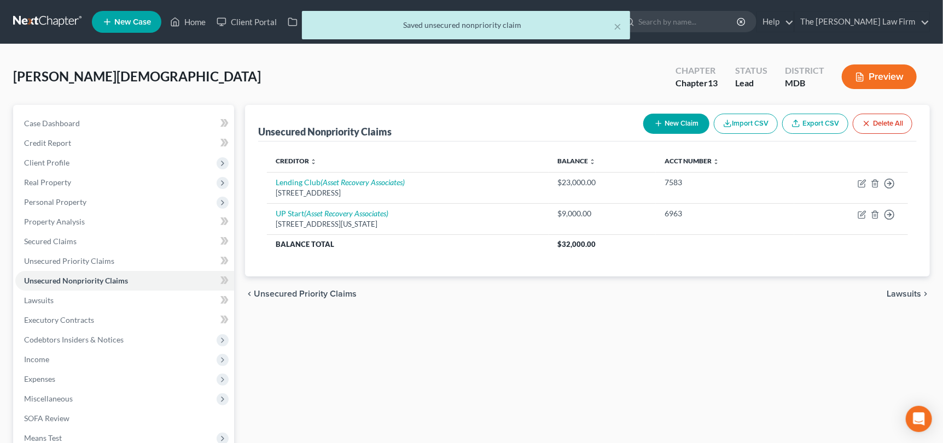
click at [687, 120] on button "New Claim" at bounding box center [676, 124] width 66 height 20
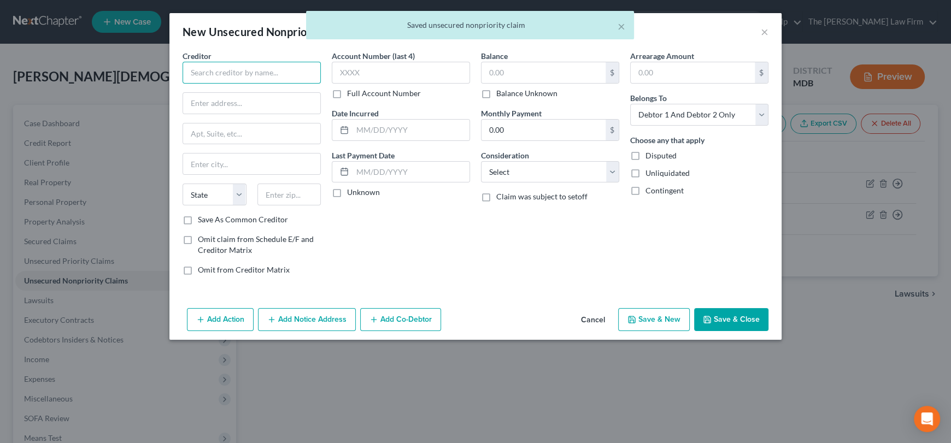
click at [260, 69] on input "text" at bounding box center [252, 73] width 138 height 22
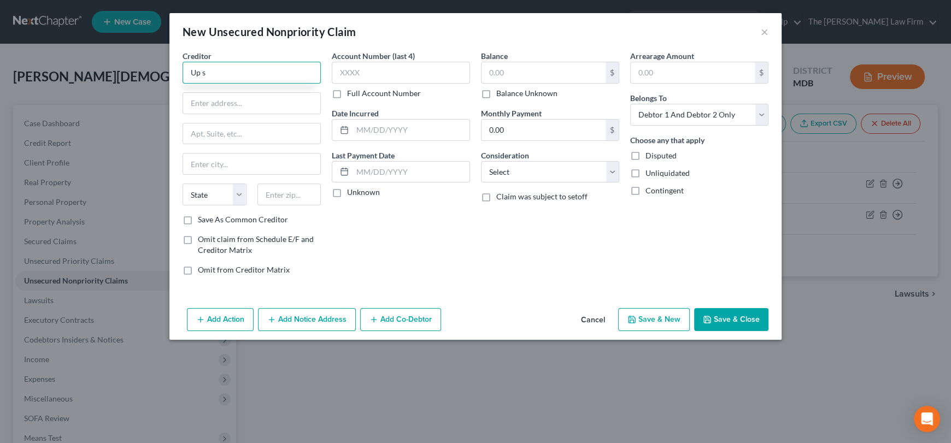
scroll to position [0, 0]
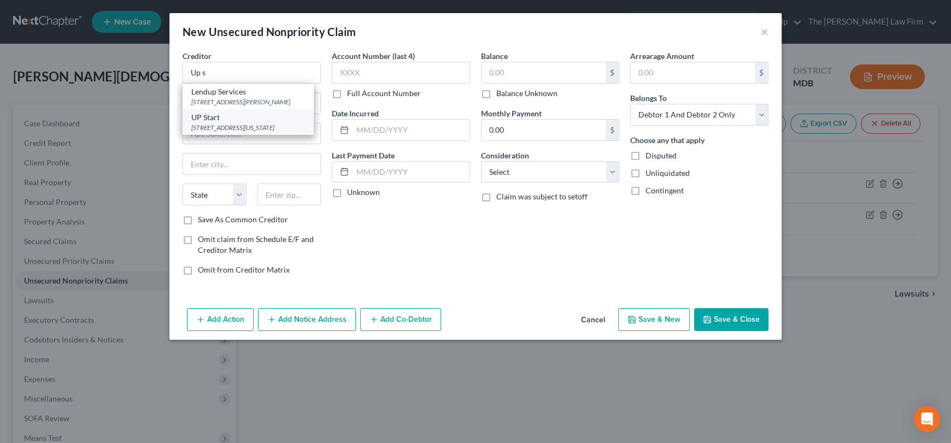
click at [232, 123] on div "UP Start" at bounding box center [248, 117] width 114 height 11
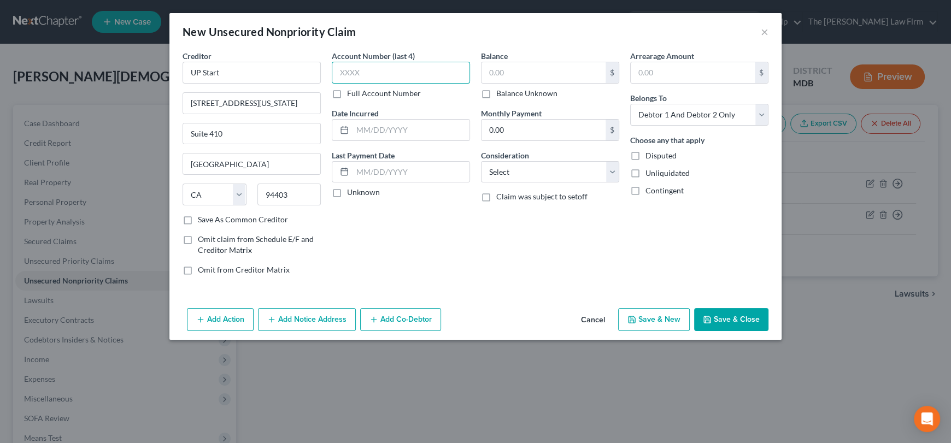
click at [357, 71] on input "text" at bounding box center [401, 73] width 138 height 22
click at [535, 75] on input "text" at bounding box center [544, 72] width 124 height 21
click at [532, 172] on select "Select Cable / Satellite Services Collection Agency Credit Card Debt Debt Couns…" at bounding box center [550, 172] width 138 height 22
click at [481, 161] on select "Select Cable / Satellite Services Collection Agency Credit Card Debt Debt Couns…" at bounding box center [550, 172] width 138 height 22
drag, startPoint x: 662, startPoint y: 115, endPoint x: 663, endPoint y: 124, distance: 8.9
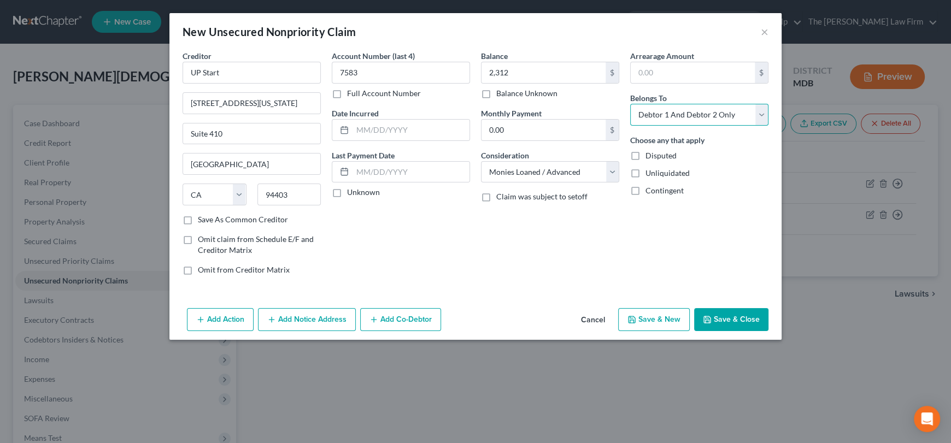
click at [662, 115] on select "Select Debtor 1 Only Debtor 2 Only Debtor 1 And Debtor 2 Only At Least One Of T…" at bounding box center [699, 115] width 138 height 22
click at [630, 104] on select "Select Debtor 1 Only Debtor 2 Only Debtor 1 And Debtor 2 Only At Least One Of T…" at bounding box center [699, 115] width 138 height 22
click at [332, 317] on button "Add Notice Address" at bounding box center [307, 319] width 98 height 23
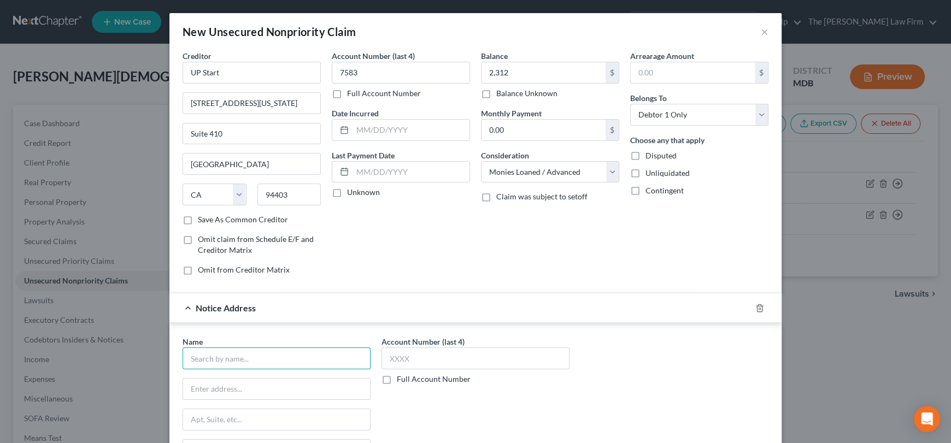
click at [231, 354] on input "text" at bounding box center [277, 359] width 188 height 22
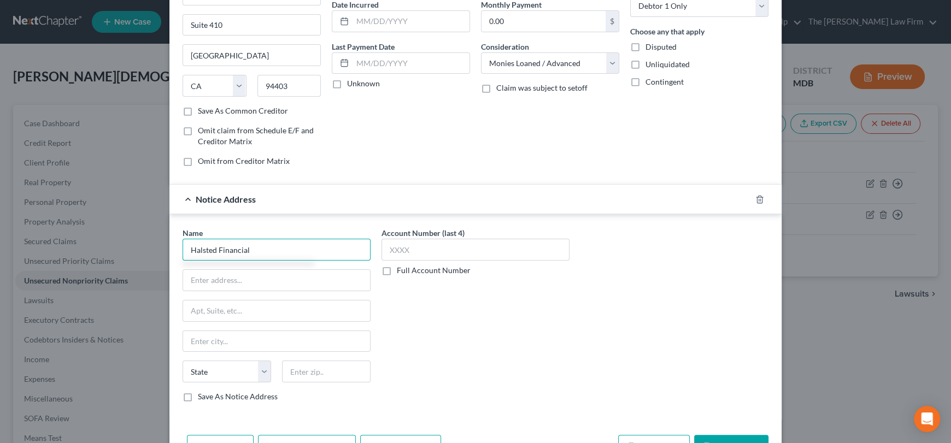
scroll to position [109, 0]
click at [412, 238] on input "text" at bounding box center [476, 249] width 188 height 22
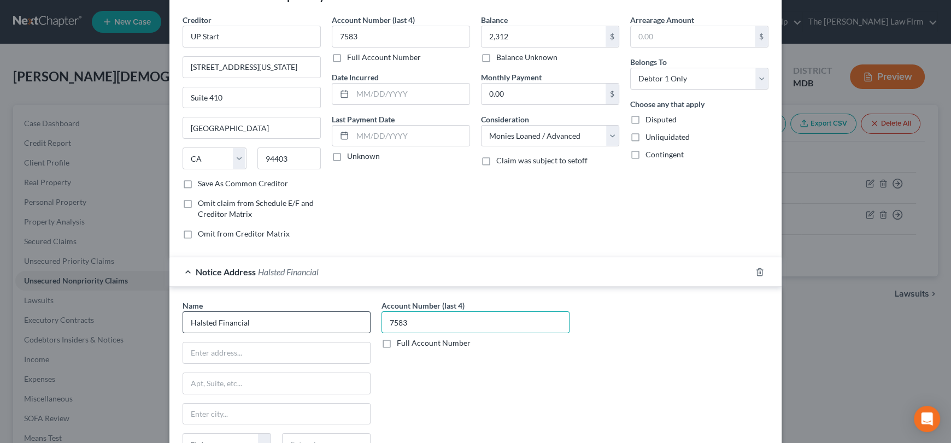
scroll to position [54, 0]
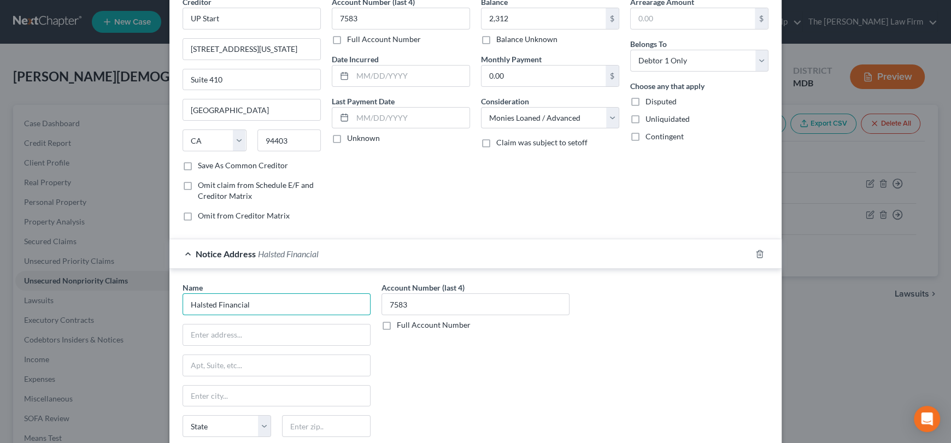
drag, startPoint x: 252, startPoint y: 305, endPoint x: 176, endPoint y: 300, distance: 75.6
click at [177, 300] on div "Name * Halsted Financial State [US_STATE] AK AR AZ CA CO CT DE DC [GEOGRAPHIC_D…" at bounding box center [276, 374] width 199 height 184
paste input "[STREET_ADDRESS]"
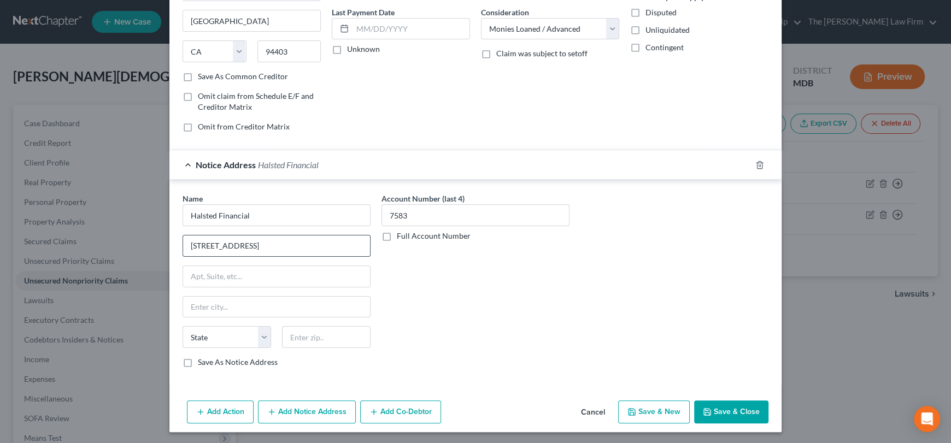
scroll to position [144, 0]
click at [284, 243] on input "[STREET_ADDRESS]" at bounding box center [276, 245] width 187 height 21
drag, startPoint x: 307, startPoint y: 240, endPoint x: 218, endPoint y: 245, distance: 89.3
click at [177, 248] on div "Name * Halsted Financial [GEOGRAPHIC_DATA]-0828 [GEOGRAPHIC_DATA][US_STATE] CA …" at bounding box center [276, 284] width 199 height 184
paste input "[STREET_ADDRESS]"
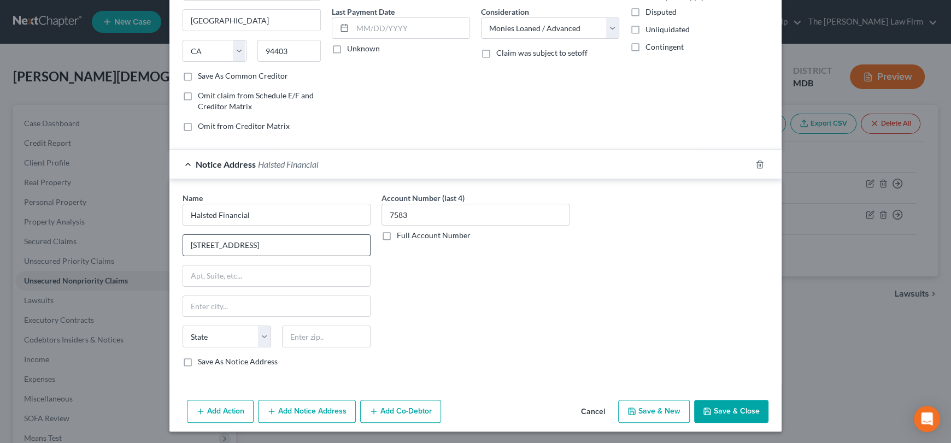
drag, startPoint x: 311, startPoint y: 243, endPoint x: 342, endPoint y: 243, distance: 31.2
click at [342, 243] on input "[STREET_ADDRESS]" at bounding box center [276, 245] width 187 height 21
click at [305, 276] on input "text" at bounding box center [276, 276] width 187 height 21
drag, startPoint x: 318, startPoint y: 242, endPoint x: 269, endPoint y: 245, distance: 49.3
click at [269, 245] on input "[STREET_ADDRESS]" at bounding box center [276, 245] width 187 height 21
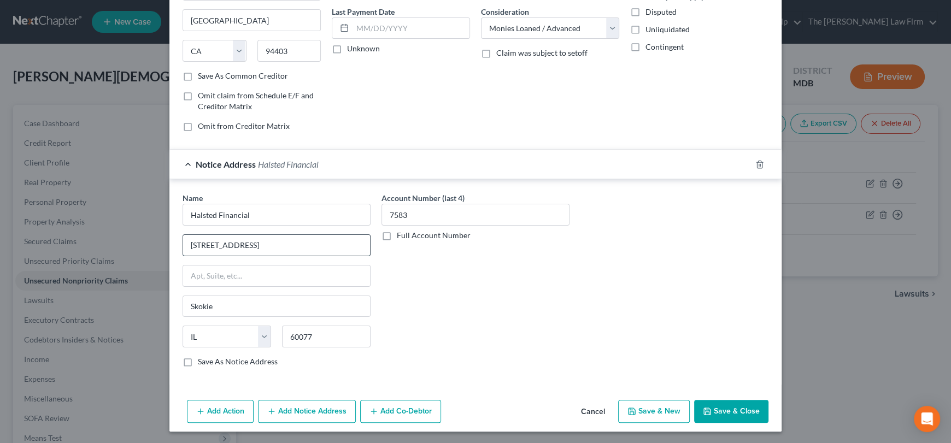
drag, startPoint x: 244, startPoint y: 244, endPoint x: 265, endPoint y: 242, distance: 20.9
click at [288, 243] on input "[STREET_ADDRESS]" at bounding box center [276, 245] width 187 height 21
drag, startPoint x: 425, startPoint y: 288, endPoint x: 214, endPoint y: 378, distance: 229.7
click at [423, 289] on div "Account Number (last 4) 7583 Full Account Number" at bounding box center [475, 284] width 199 height 184
click at [198, 361] on label "Save As Notice Address" at bounding box center [238, 361] width 80 height 11
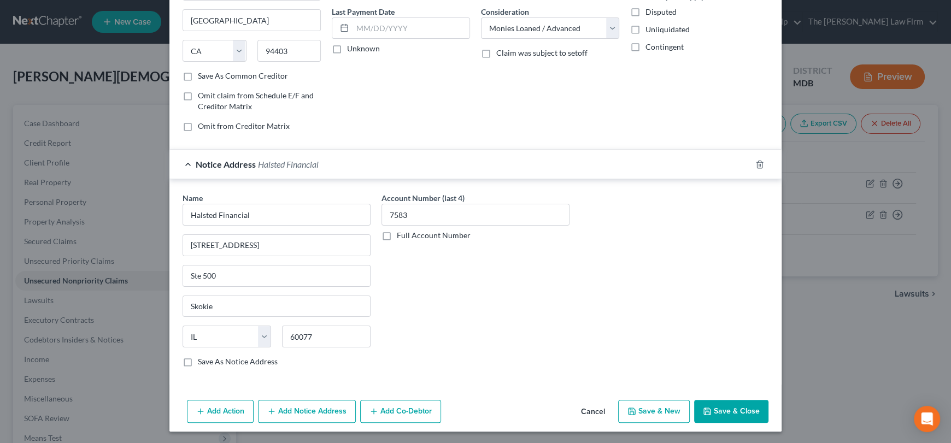
click at [202, 361] on input "Save As Notice Address" at bounding box center [205, 359] width 7 height 7
drag, startPoint x: 250, startPoint y: 214, endPoint x: 191, endPoint y: 209, distance: 59.2
click at [177, 211] on div "Name * Halsted Financial [STREET_ADDRESS][GEOGRAPHIC_DATA] [US_STATE] AK AR AZ …" at bounding box center [276, 284] width 199 height 184
paste input "Services, LLC"
drag, startPoint x: 469, startPoint y: 353, endPoint x: 464, endPoint y: 330, distance: 22.8
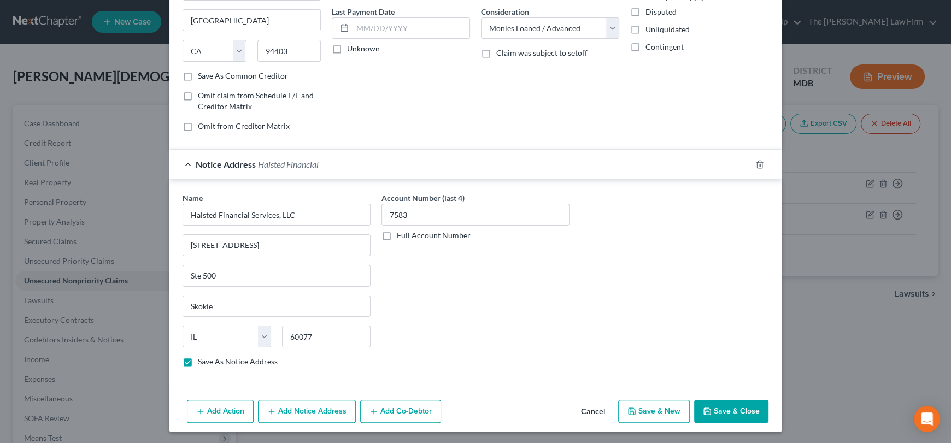
click at [469, 352] on div "Account Number (last 4) 7583 Full Account Number" at bounding box center [475, 284] width 199 height 184
click at [725, 414] on button "Save & Close" at bounding box center [731, 411] width 74 height 23
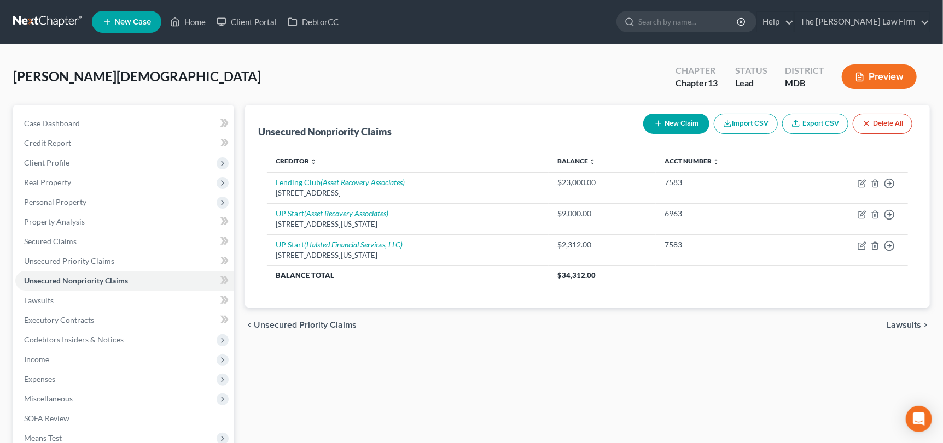
click at [668, 121] on button "New Claim" at bounding box center [676, 124] width 66 height 20
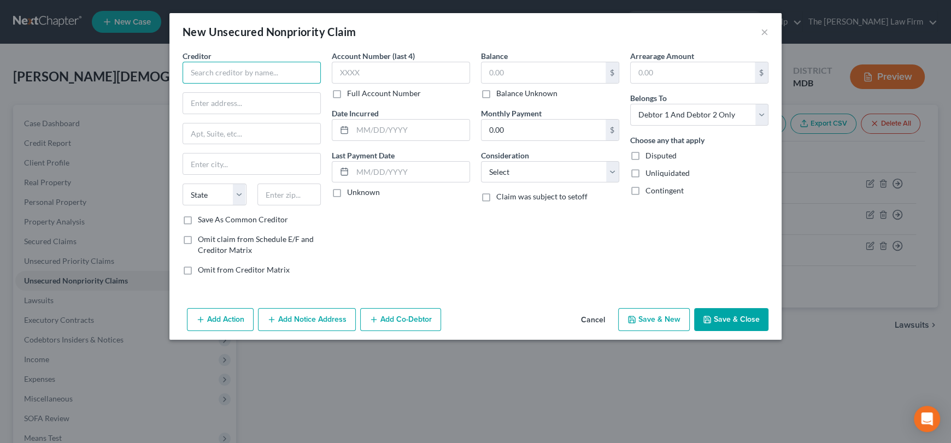
click at [256, 81] on input "text" at bounding box center [252, 73] width 138 height 22
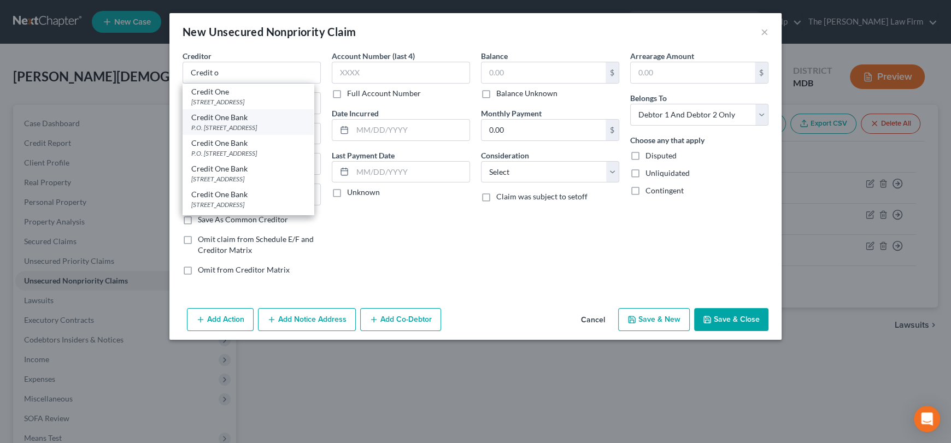
click at [234, 122] on div "Credit One Bank" at bounding box center [248, 117] width 114 height 11
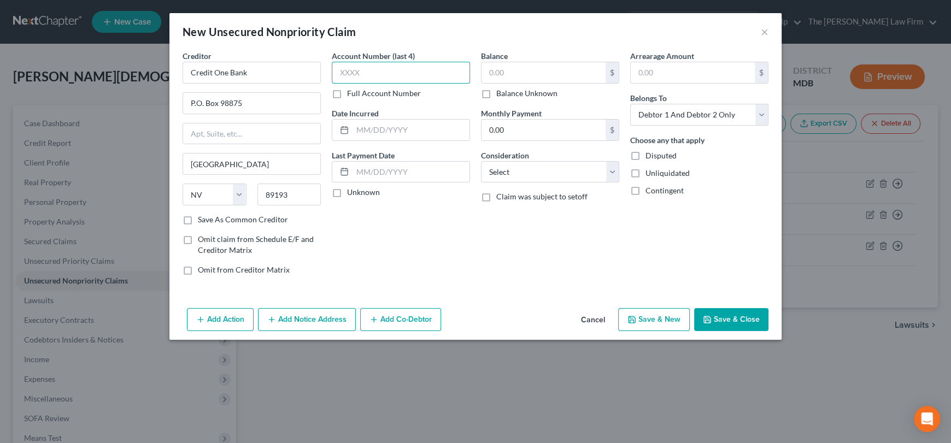
click at [371, 70] on input "text" at bounding box center [401, 73] width 138 height 22
click at [524, 76] on input "text" at bounding box center [544, 72] width 124 height 21
click at [498, 173] on select "Select Cable / Satellite Services Collection Agency Credit Card Debt Debt Couns…" at bounding box center [550, 172] width 138 height 22
click at [481, 161] on select "Select Cable / Satellite Services Collection Agency Credit Card Debt Debt Couns…" at bounding box center [550, 172] width 138 height 22
drag, startPoint x: 651, startPoint y: 111, endPoint x: 649, endPoint y: 122, distance: 11.7
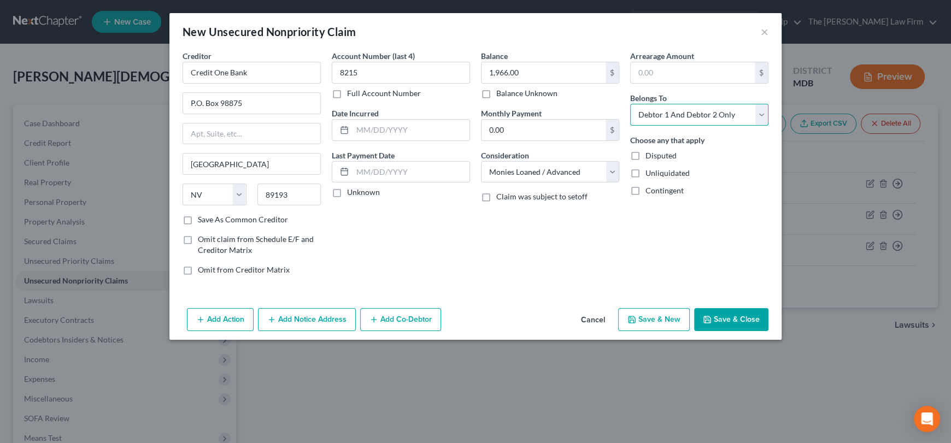
click at [651, 111] on select "Select Debtor 1 Only Debtor 2 Only Debtor 1 And Debtor 2 Only At Least One Of T…" at bounding box center [699, 115] width 138 height 22
click at [630, 104] on select "Select Debtor 1 Only Debtor 2 Only Debtor 1 And Debtor 2 Only At Least One Of T…" at bounding box center [699, 115] width 138 height 22
click at [287, 318] on button "Add Notice Address" at bounding box center [307, 319] width 98 height 23
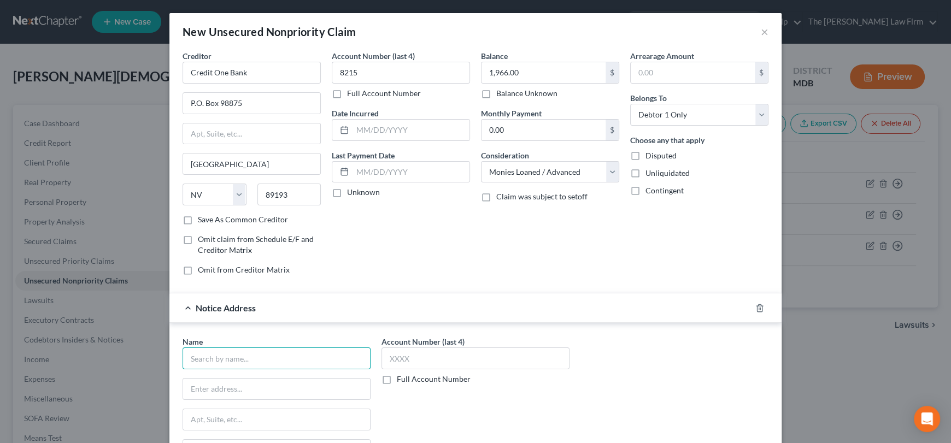
click at [236, 359] on input "text" at bounding box center [277, 359] width 188 height 22
drag, startPoint x: 251, startPoint y: 379, endPoint x: 395, endPoint y: 364, distance: 145.2
click at [252, 380] on div "Halsted Financial Services, LLC" at bounding box center [248, 377] width 114 height 11
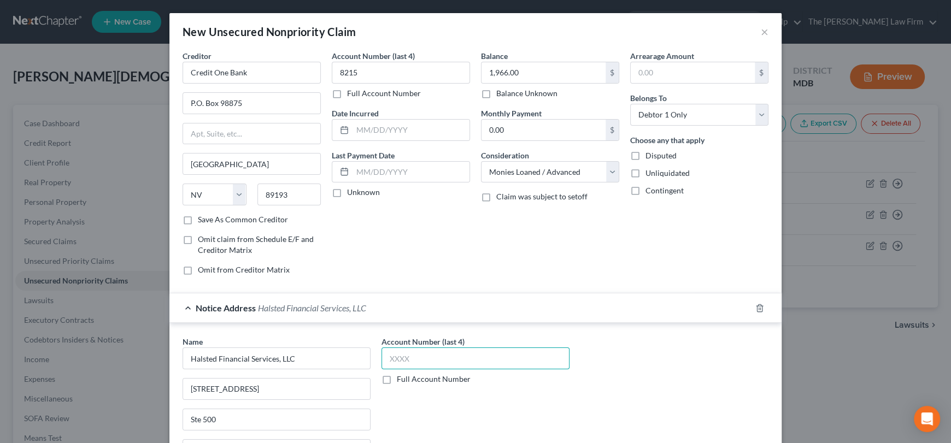
click at [420, 357] on input "text" at bounding box center [476, 359] width 188 height 22
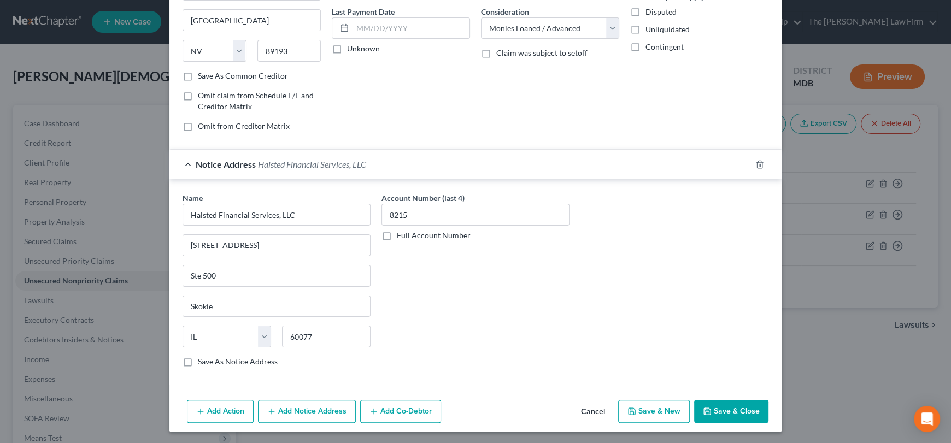
click at [725, 406] on button "Save & Close" at bounding box center [731, 411] width 74 height 23
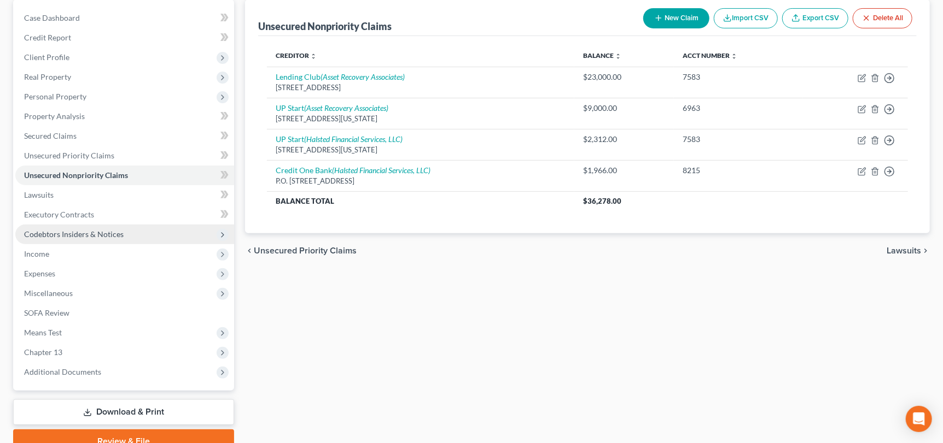
scroll to position [109, 0]
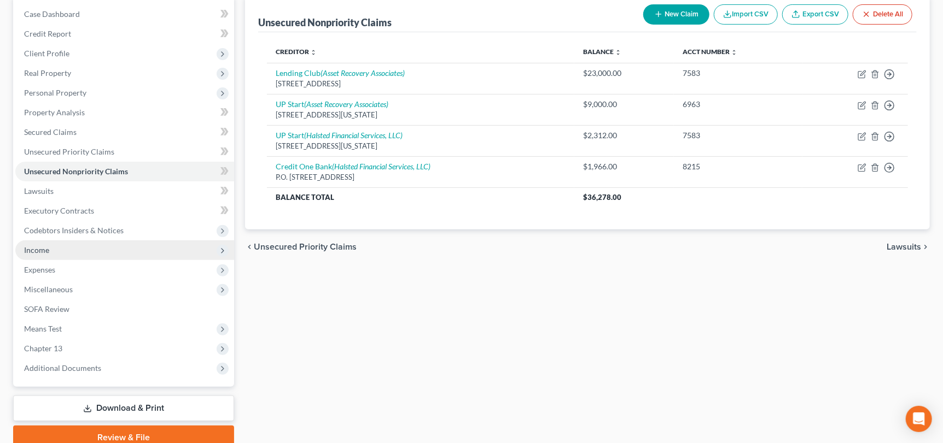
click at [57, 241] on span "Income" at bounding box center [124, 251] width 219 height 20
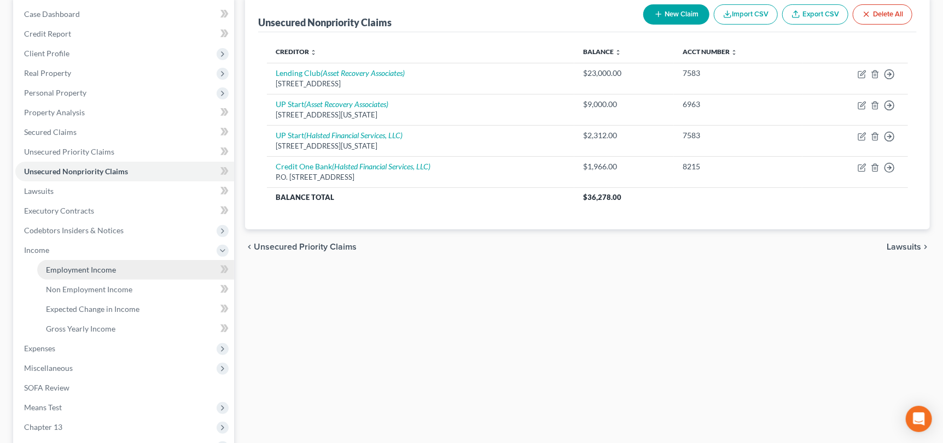
click at [63, 269] on span "Employment Income" at bounding box center [81, 269] width 70 height 9
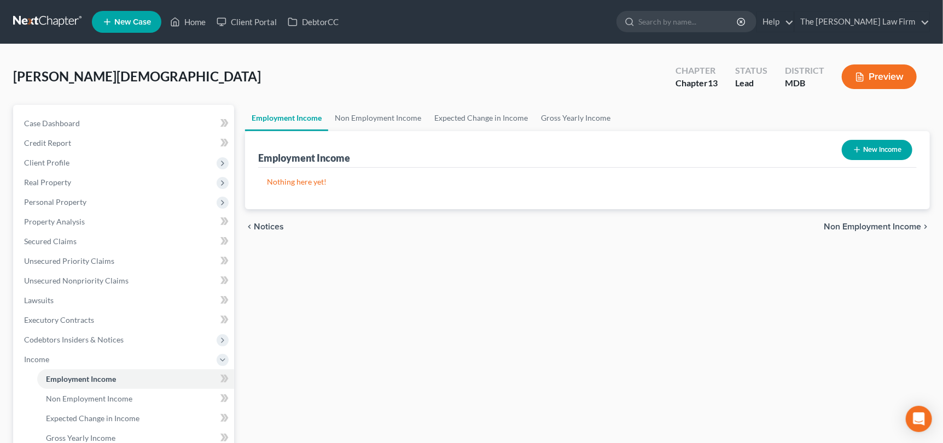
click at [873, 149] on button "New Income" at bounding box center [876, 150] width 71 height 20
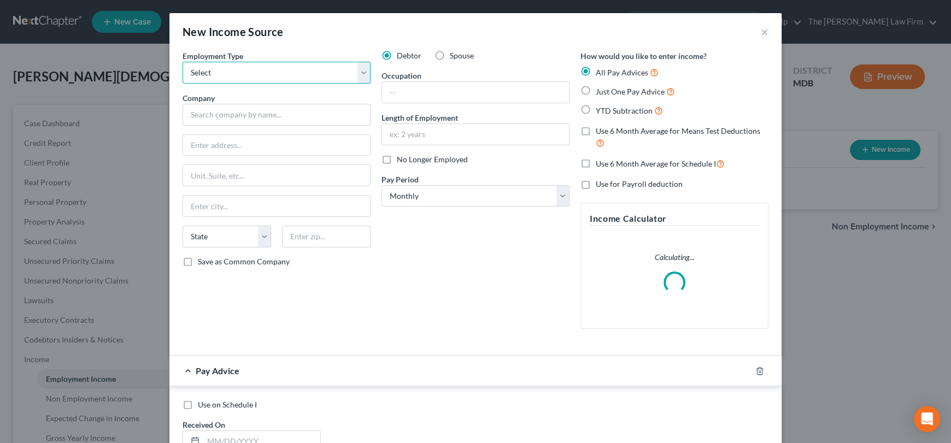
click at [252, 78] on select "Select Full or [DEMOGRAPHIC_DATA] Employment Self Employment" at bounding box center [277, 73] width 188 height 22
click at [183, 62] on select "Select Full or [DEMOGRAPHIC_DATA] Employment Self Employment" at bounding box center [277, 73] width 188 height 22
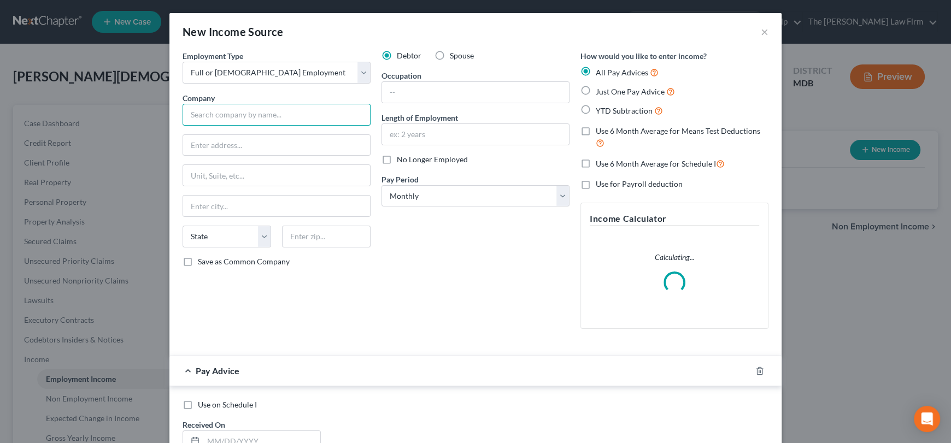
click at [227, 108] on input "text" at bounding box center [277, 115] width 188 height 22
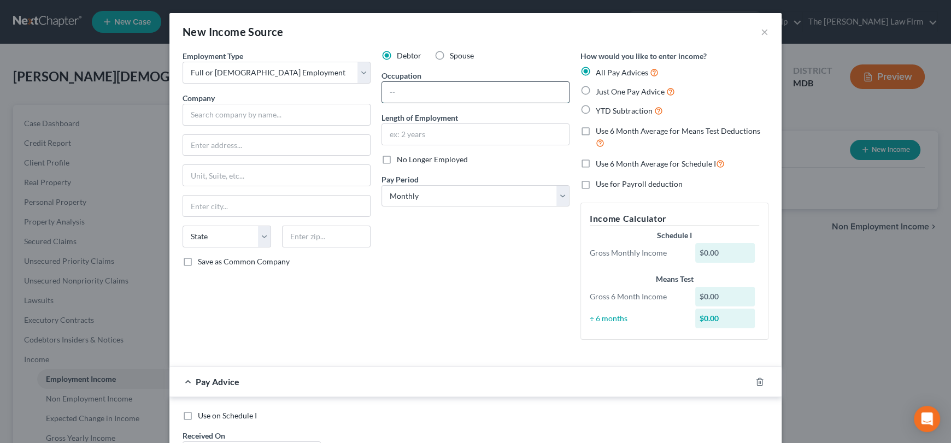
click at [425, 93] on input "text" at bounding box center [475, 92] width 187 height 21
click at [464, 94] on input "Technology Contract Analyst" at bounding box center [475, 92] width 187 height 21
drag, startPoint x: 497, startPoint y: 93, endPoint x: 393, endPoint y: 84, distance: 104.3
click at [384, 86] on input "Technology Contract Analyst" at bounding box center [475, 92] width 187 height 21
click at [410, 135] on input "text" at bounding box center [475, 134] width 187 height 21
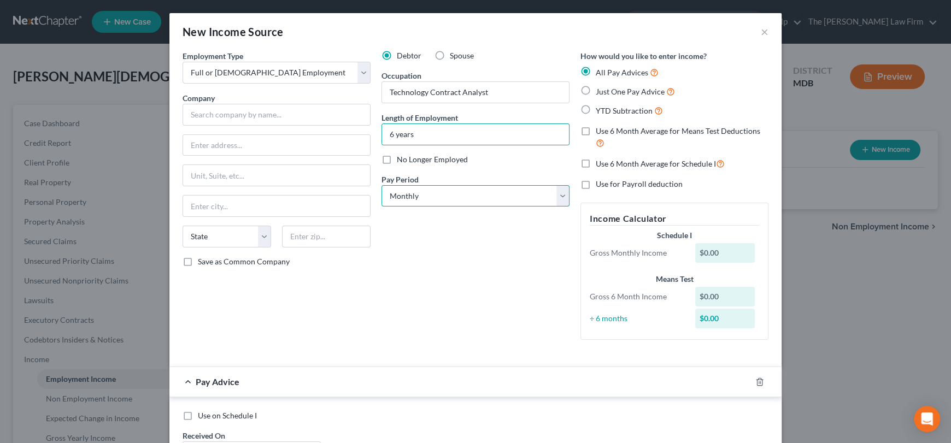
click at [429, 195] on select "Select Monthly Twice Monthly Every Other Week Weekly" at bounding box center [476, 196] width 188 height 22
click at [382, 185] on select "Select Monthly Twice Monthly Every Other Week Weekly" at bounding box center [476, 196] width 188 height 22
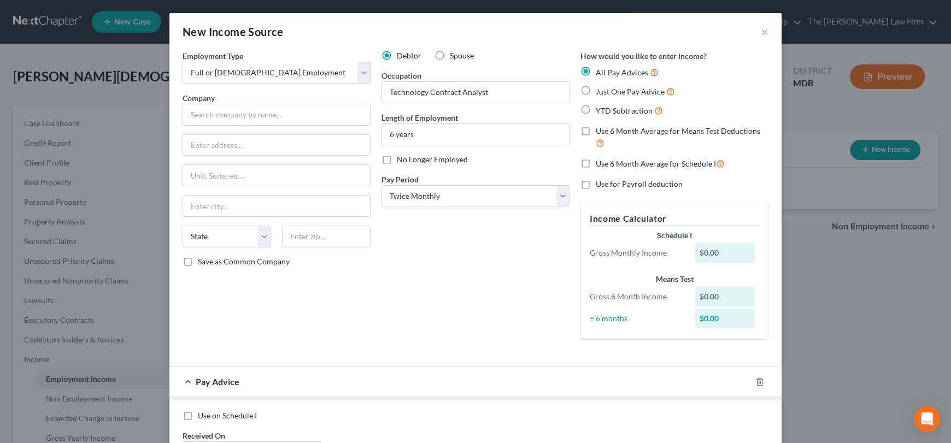
click at [596, 91] on label "Just One Pay Advice" at bounding box center [635, 91] width 79 height 13
click at [600, 91] on input "Just One Pay Advice" at bounding box center [603, 88] width 7 height 7
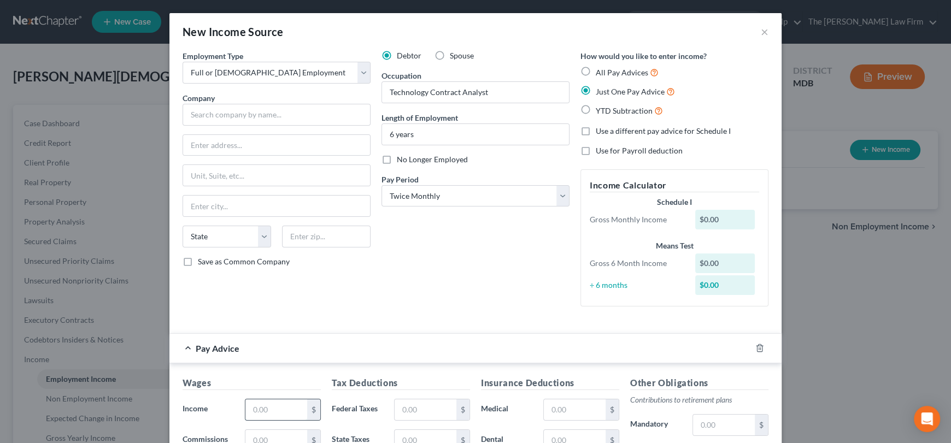
click at [270, 407] on input "text" at bounding box center [276, 410] width 62 height 21
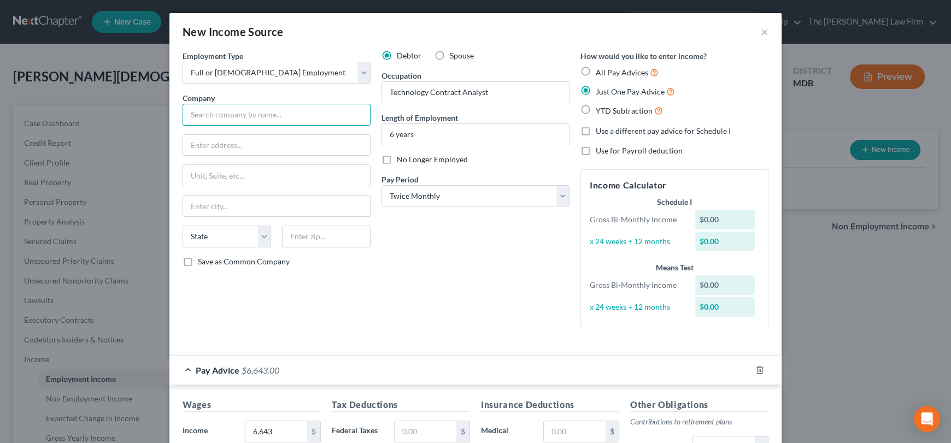
click at [233, 112] on input "text" at bounding box center [277, 115] width 188 height 22
drag, startPoint x: 229, startPoint y: 117, endPoint x: 208, endPoint y: 111, distance: 21.1
click at [177, 114] on div "Employment Type * Select Full or [DEMOGRAPHIC_DATA] Employment Self Employment …" at bounding box center [276, 193] width 199 height 287
click at [227, 116] on input "US Sergeant Arms" at bounding box center [277, 115] width 188 height 22
click at [190, 114] on input "[DEMOGRAPHIC_DATA] Sergeant at Arms" at bounding box center [277, 115] width 188 height 22
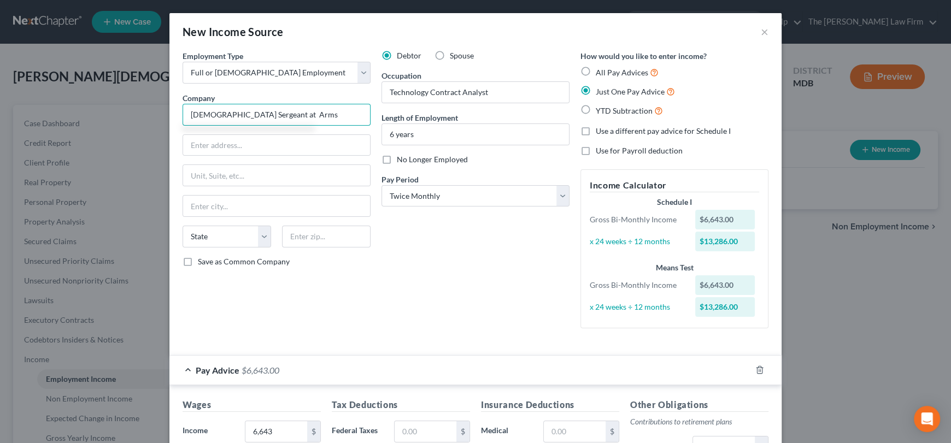
click at [197, 113] on input "[DEMOGRAPHIC_DATA] Sergeant at Arms" at bounding box center [277, 115] width 188 height 22
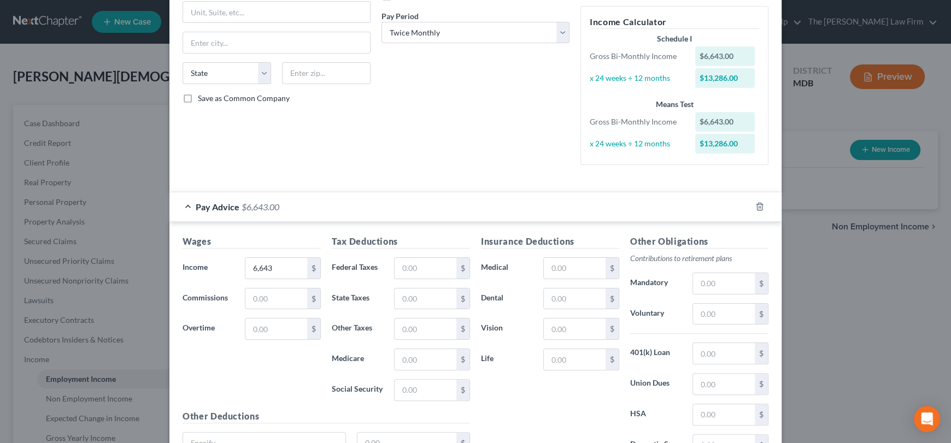
click at [198, 97] on label "Save as Common Company" at bounding box center [244, 98] width 92 height 11
click at [202, 97] on input "Save as Common Company" at bounding box center [205, 96] width 7 height 7
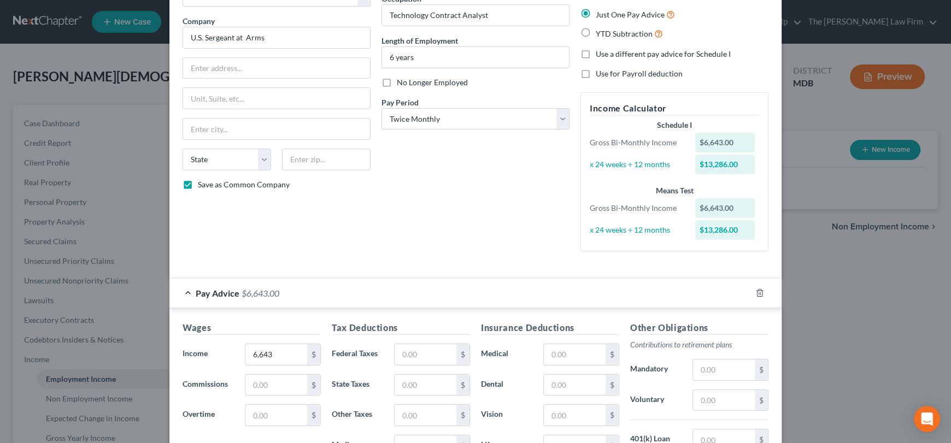
scroll to position [0, 0]
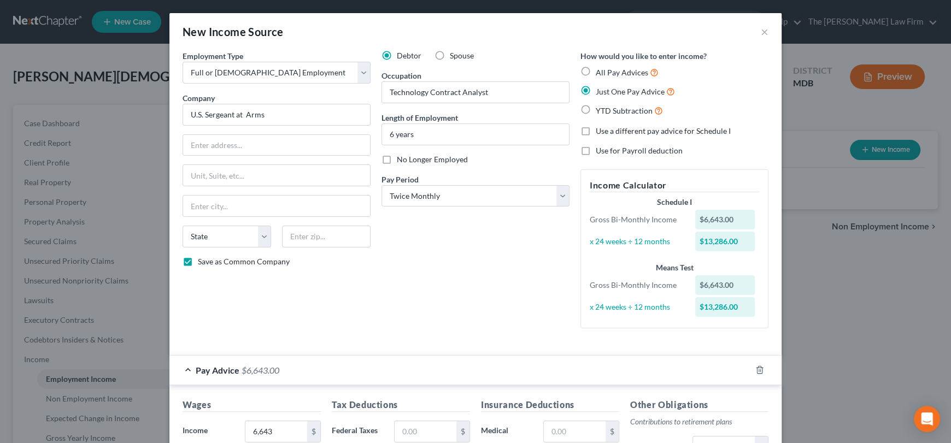
drag, startPoint x: 186, startPoint y: 260, endPoint x: 474, endPoint y: 305, distance: 291.7
click at [198, 260] on label "Save as Common Company" at bounding box center [244, 261] width 92 height 11
click at [202, 260] on input "Save as Common Company" at bounding box center [205, 259] width 7 height 7
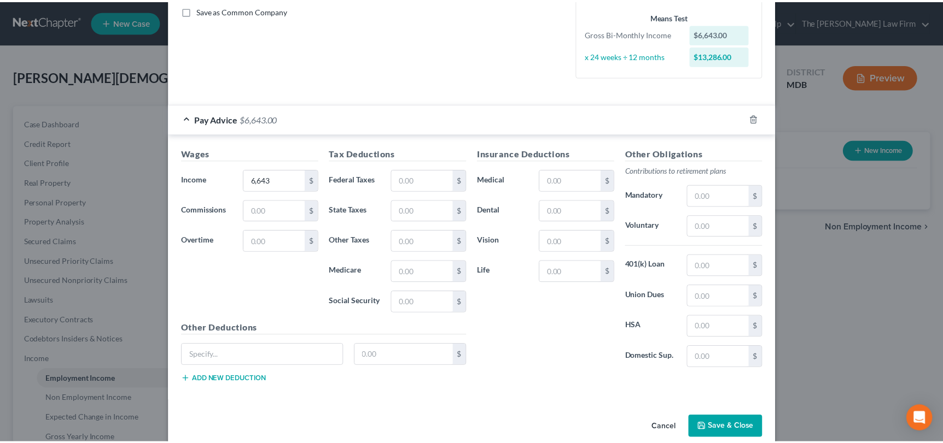
scroll to position [267, 0]
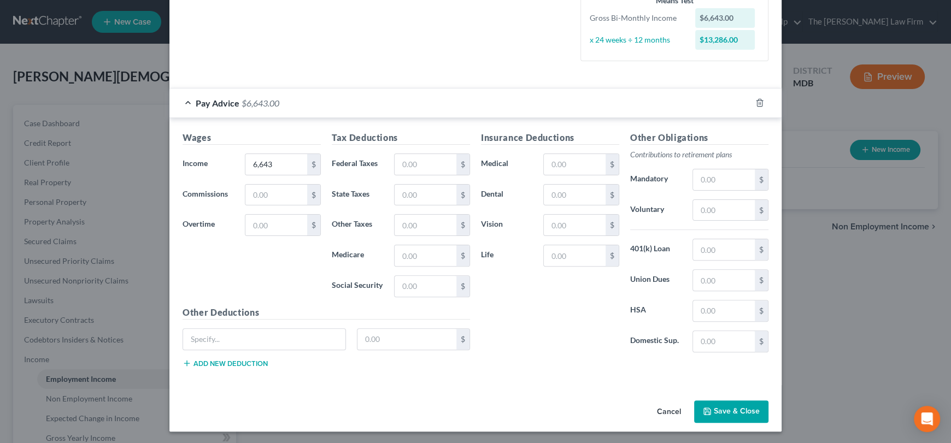
click at [719, 410] on button "Save & Close" at bounding box center [731, 412] width 74 height 23
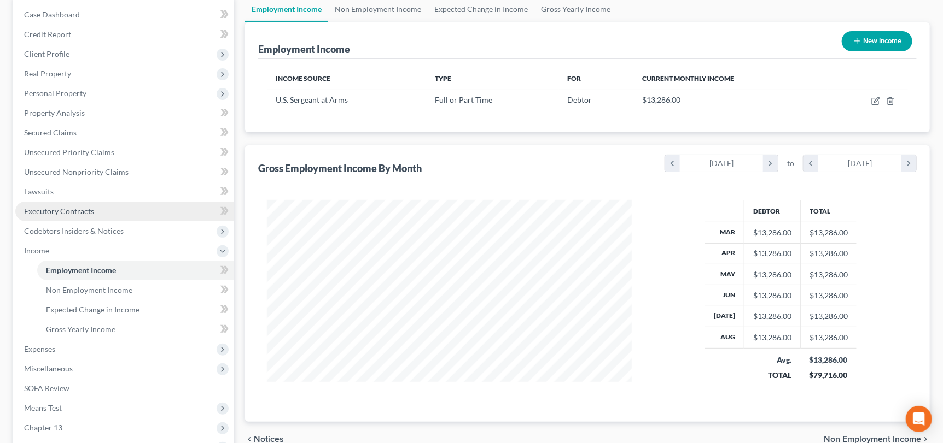
scroll to position [109, 0]
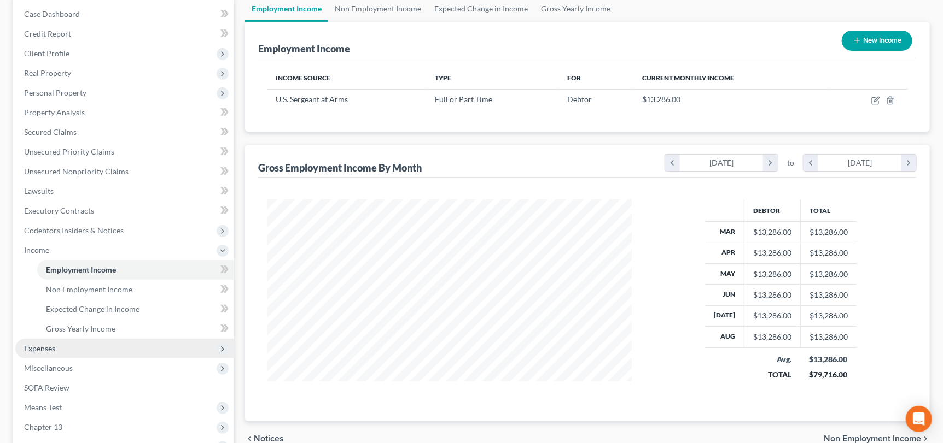
click at [36, 344] on span "Expenses" at bounding box center [39, 348] width 31 height 9
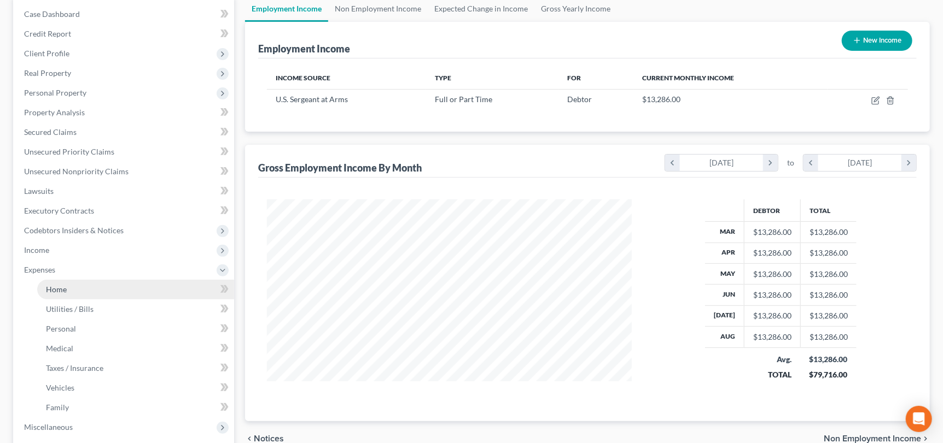
click at [63, 289] on span "Home" at bounding box center [56, 289] width 21 height 9
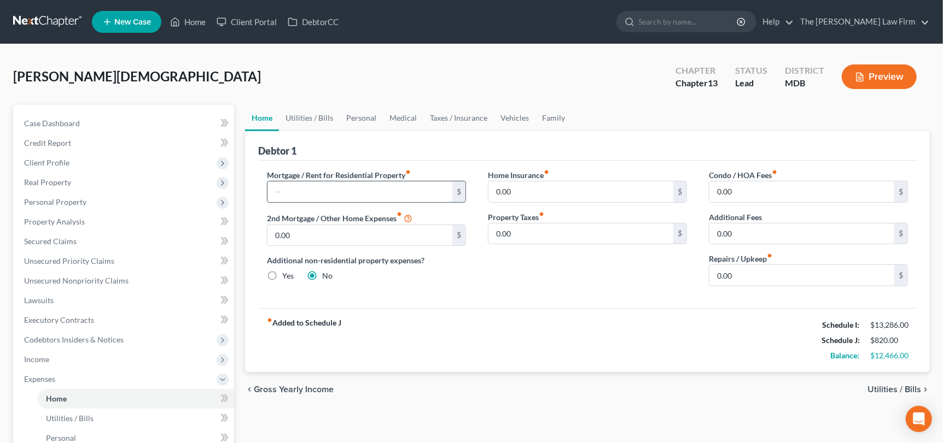
click at [298, 188] on input "text" at bounding box center [359, 192] width 185 height 21
click at [295, 231] on input "0.00" at bounding box center [359, 235] width 185 height 21
click at [314, 122] on link "Utilities / Bills" at bounding box center [309, 118] width 61 height 26
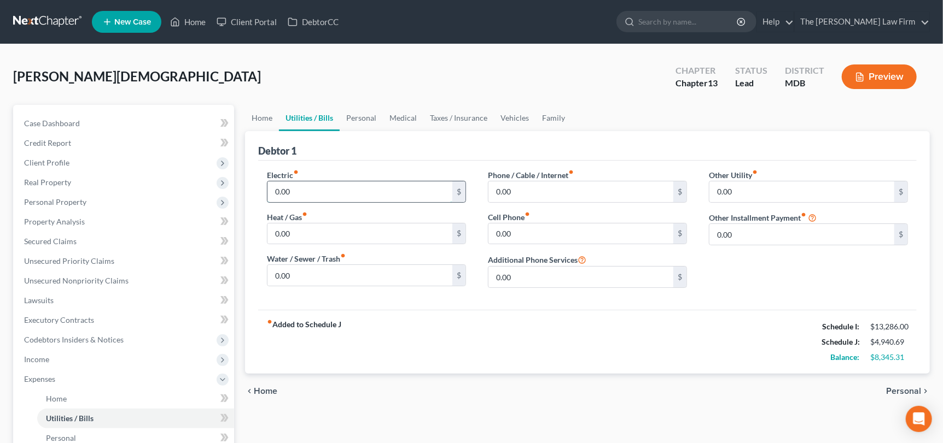
click at [300, 196] on input "0.00" at bounding box center [359, 192] width 185 height 21
click at [291, 282] on input "0.00" at bounding box center [359, 275] width 185 height 21
click at [507, 185] on input "0.00" at bounding box center [580, 192] width 185 height 21
click at [759, 196] on input "0.00" at bounding box center [801, 192] width 185 height 21
click at [734, 226] on input "text" at bounding box center [808, 222] width 198 height 21
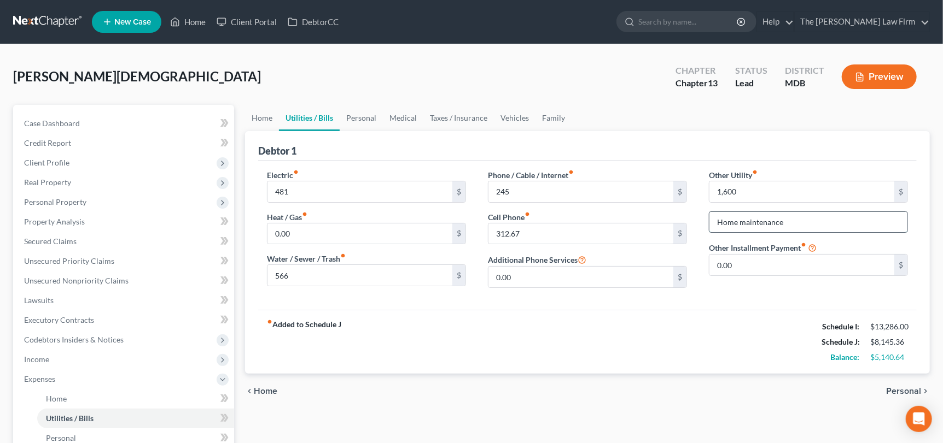
click at [742, 226] on input "Home maintenance" at bounding box center [808, 222] width 198 height 21
click at [352, 115] on link "Personal" at bounding box center [361, 118] width 43 height 26
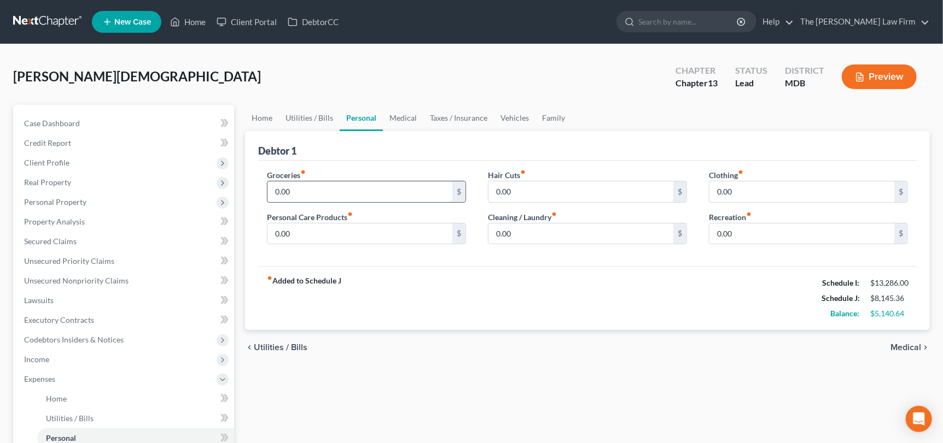
click at [314, 192] on input "0.00" at bounding box center [359, 192] width 185 height 21
click at [740, 189] on input "0.00" at bounding box center [801, 192] width 185 height 21
click at [514, 229] on input "0.00" at bounding box center [580, 234] width 185 height 21
click at [412, 121] on link "Medical" at bounding box center [403, 118] width 40 height 26
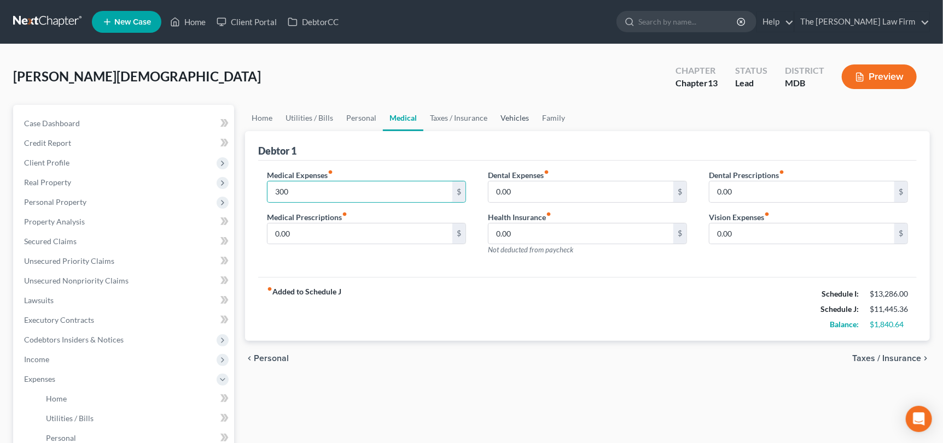
click at [506, 117] on link "Vehicles" at bounding box center [515, 118] width 42 height 26
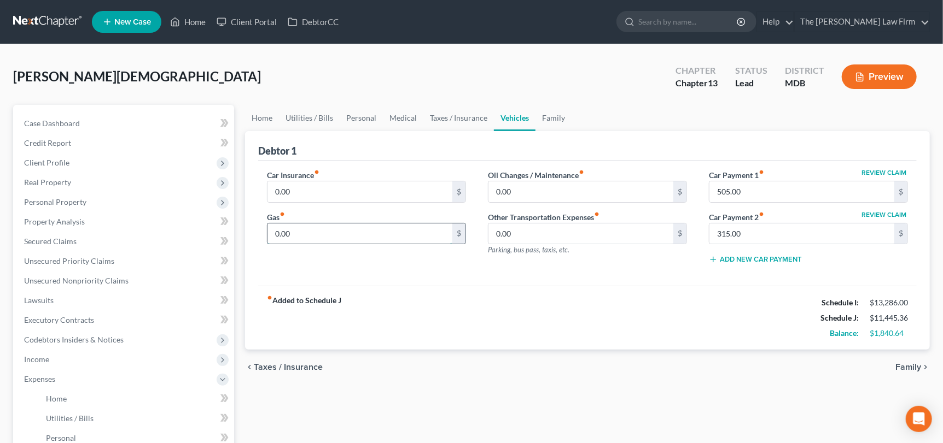
click at [324, 230] on input "0.00" at bounding box center [359, 234] width 185 height 21
drag, startPoint x: 309, startPoint y: 116, endPoint x: 347, endPoint y: 112, distance: 37.9
click at [310, 116] on link "Utilities / Bills" at bounding box center [309, 118] width 61 height 26
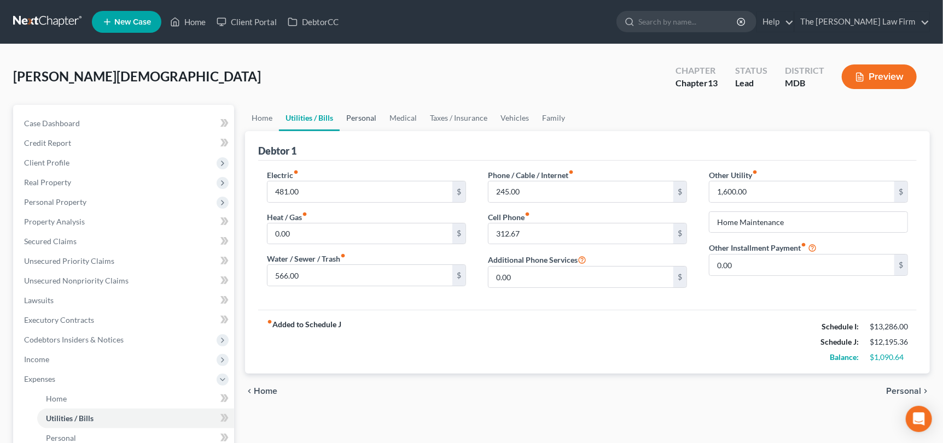
click at [348, 118] on link "Personal" at bounding box center [361, 118] width 43 height 26
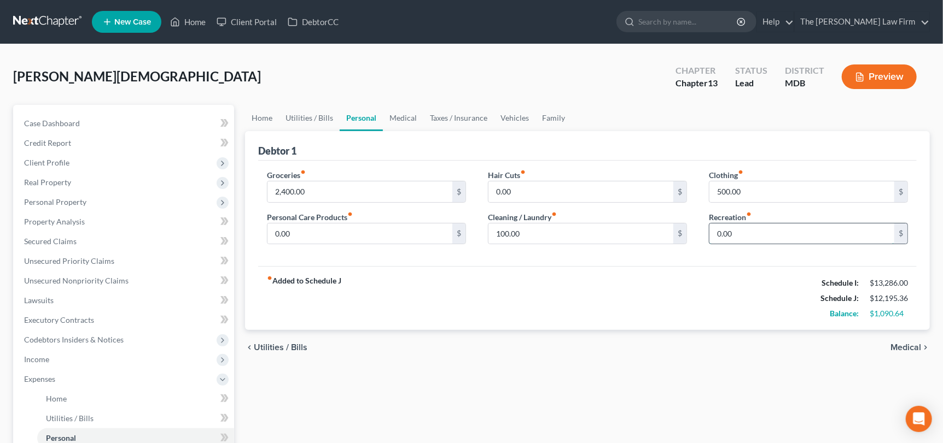
click at [748, 233] on input "0.00" at bounding box center [801, 234] width 185 height 21
click at [547, 116] on link "Family" at bounding box center [553, 118] width 36 height 26
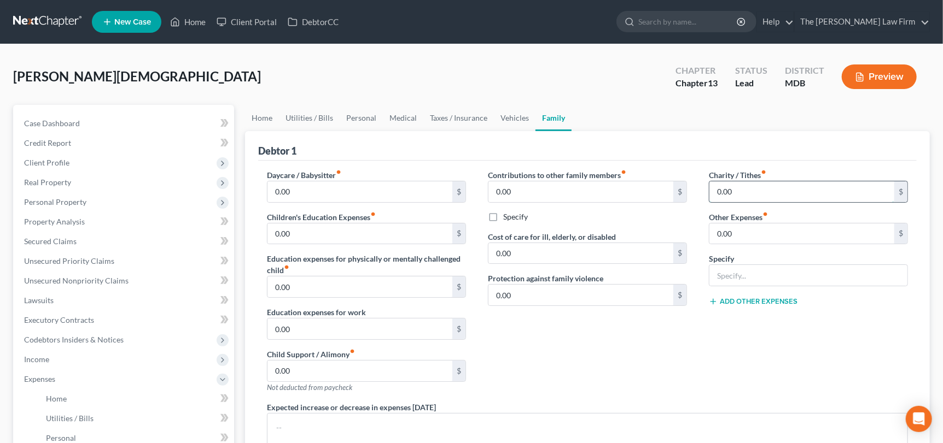
click at [736, 191] on input "0.00" at bounding box center [801, 192] width 185 height 21
click at [518, 111] on link "Vehicles" at bounding box center [515, 118] width 42 height 26
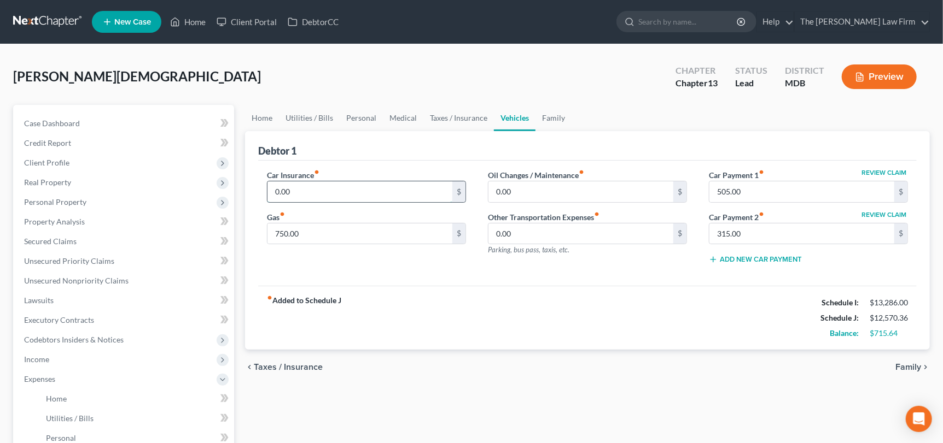
click at [356, 198] on input "0.00" at bounding box center [359, 192] width 185 height 21
drag, startPoint x: 271, startPoint y: 116, endPoint x: 794, endPoint y: 190, distance: 529.1
click at [271, 115] on link "Home" at bounding box center [262, 118] width 34 height 26
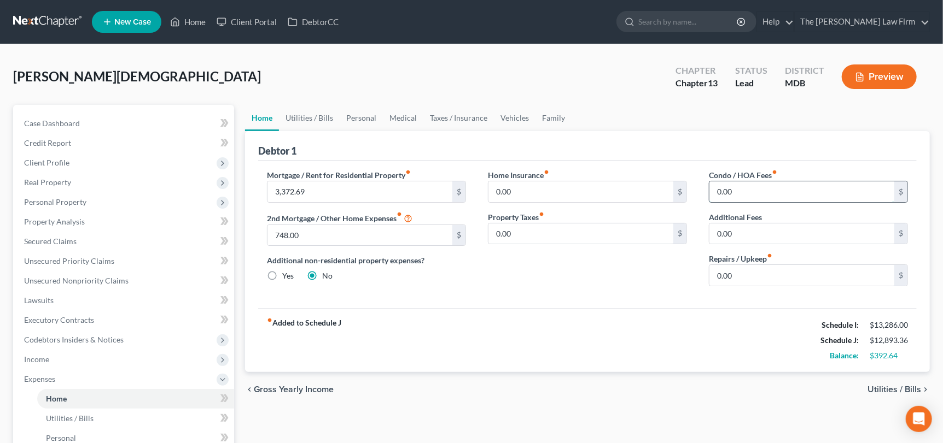
click at [746, 194] on input "0.00" at bounding box center [801, 192] width 185 height 21
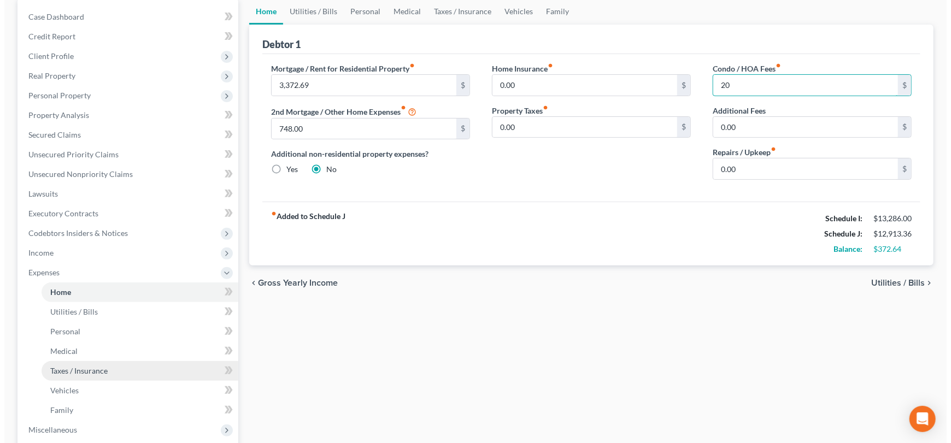
scroll to position [109, 0]
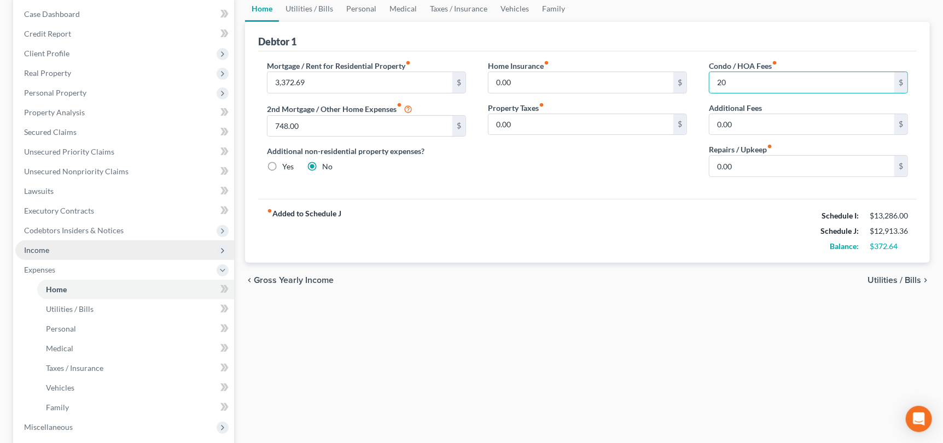
click at [46, 246] on span "Income" at bounding box center [36, 249] width 25 height 9
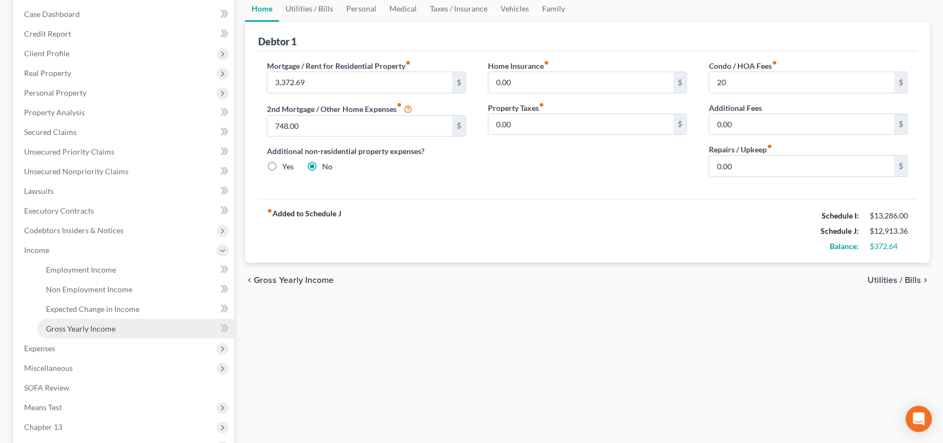
click at [100, 326] on span "Gross Yearly Income" at bounding box center [80, 328] width 69 height 9
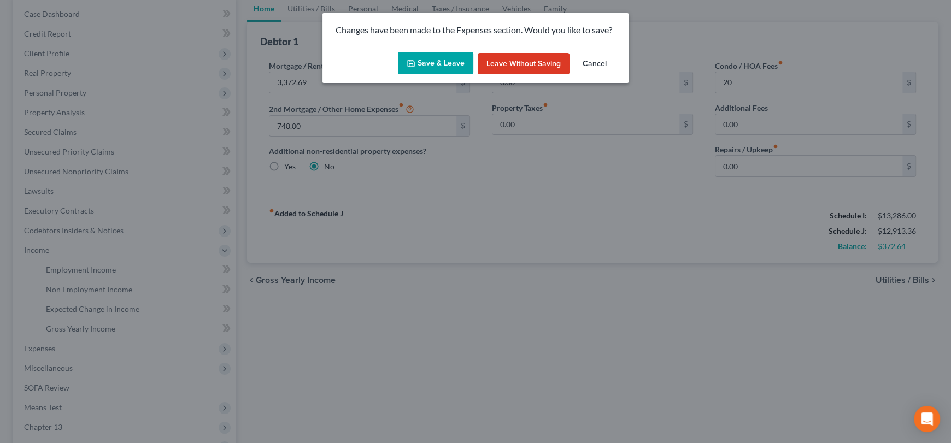
click at [442, 62] on button "Save & Leave" at bounding box center [435, 63] width 75 height 23
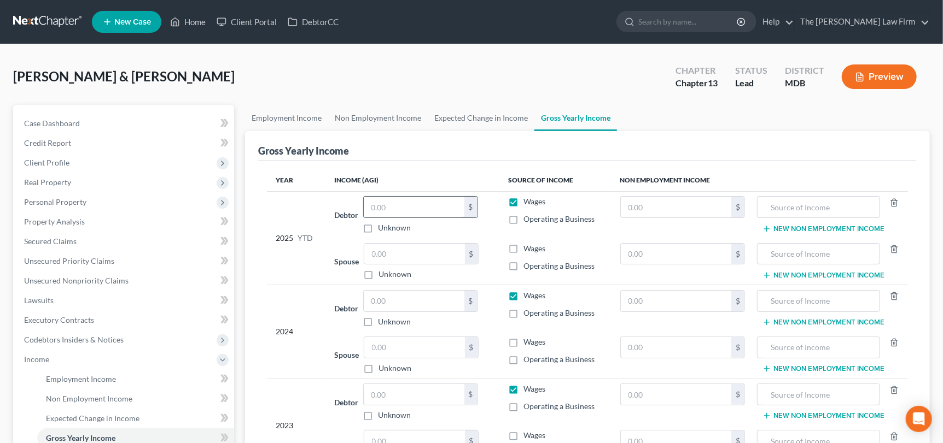
click at [399, 209] on input "text" at bounding box center [414, 207] width 101 height 21
click at [391, 252] on input "text" at bounding box center [414, 254] width 101 height 21
click at [394, 303] on input "text" at bounding box center [414, 301] width 101 height 21
click at [392, 391] on input "text" at bounding box center [414, 394] width 101 height 21
drag, startPoint x: 280, startPoint y: 110, endPoint x: 305, endPoint y: 116, distance: 24.7
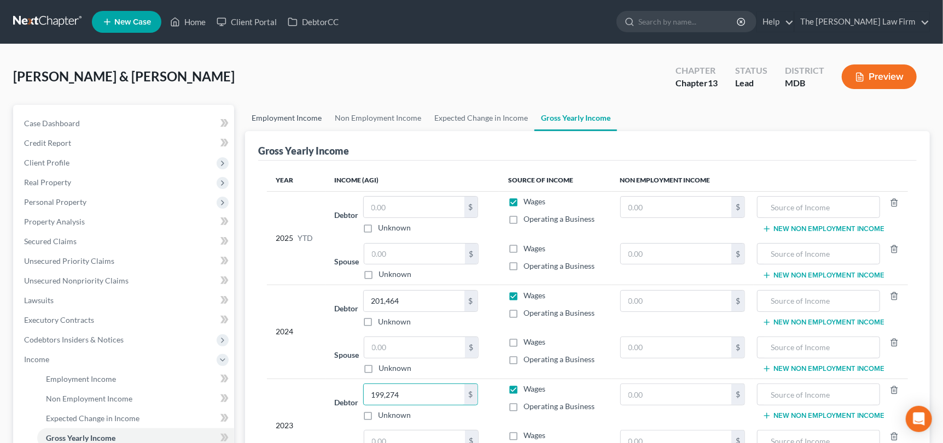
click at [280, 110] on link "Employment Income" at bounding box center [286, 118] width 83 height 26
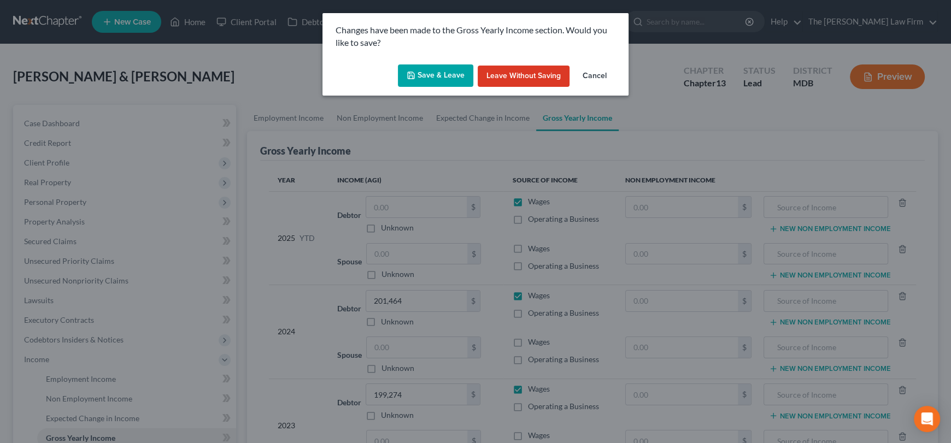
click at [436, 68] on button "Save & Leave" at bounding box center [435, 76] width 75 height 23
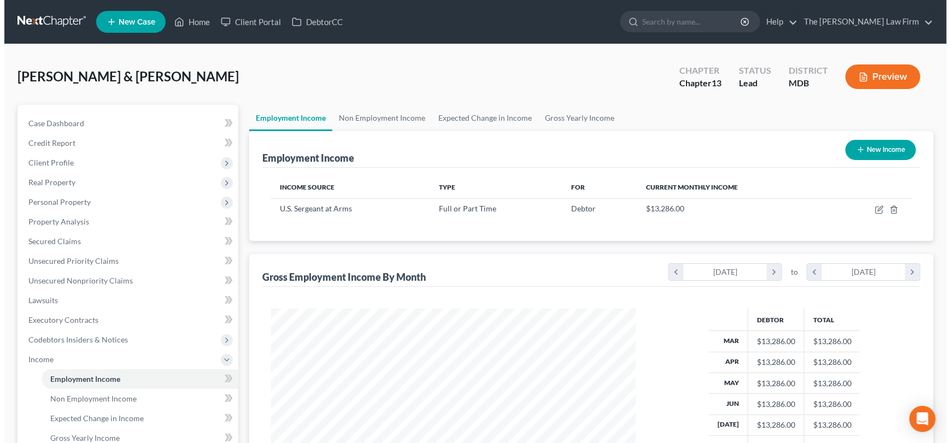
scroll to position [195, 387]
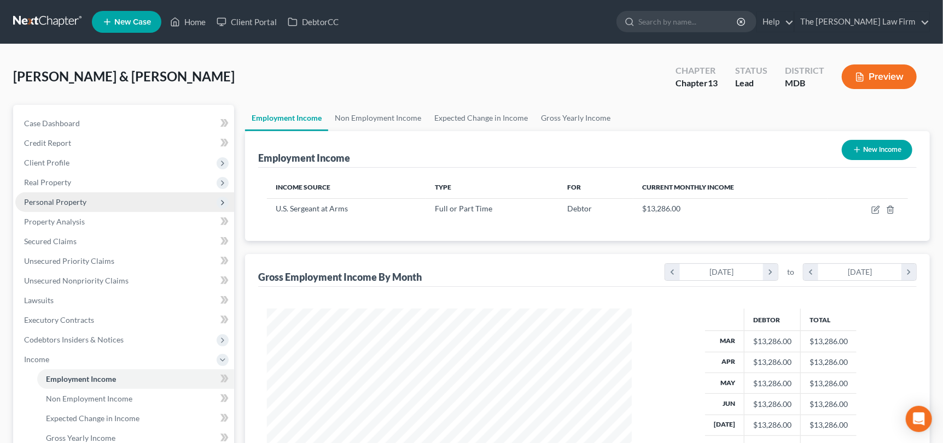
click at [72, 194] on span "Personal Property" at bounding box center [124, 202] width 219 height 20
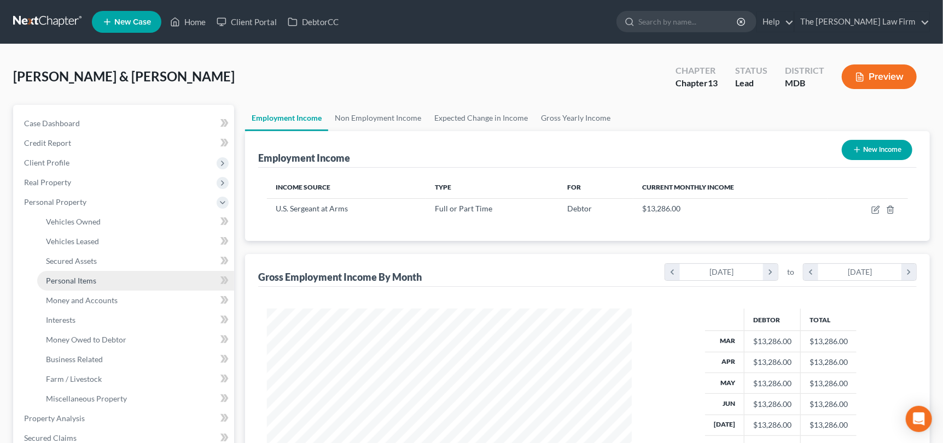
click at [97, 280] on link "Personal Items" at bounding box center [135, 281] width 197 height 20
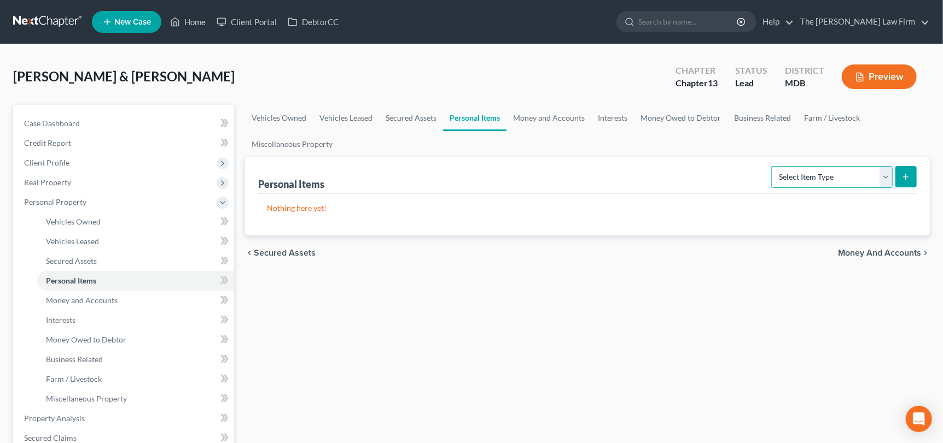
click at [882, 176] on select "Select Item Type Clothing Collectibles Of Value Electronics Firearms Household …" at bounding box center [831, 177] width 121 height 22
click at [773, 166] on select "Select Item Type Clothing Collectibles Of Value Electronics Firearms Household …" at bounding box center [831, 177] width 121 height 22
click at [905, 173] on icon "submit" at bounding box center [905, 177] width 9 height 9
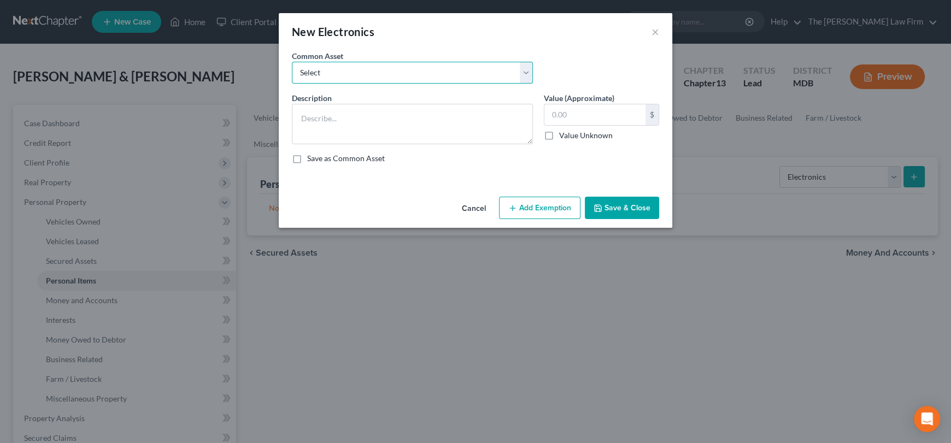
click at [418, 73] on select "Select TVs, DVR, DVDs, Computer, Tablets, Cell Phones TVs, DVR, DVDs, Computer,…" at bounding box center [412, 73] width 241 height 22
click at [292, 62] on select "Select TVs, DVR, DVDs, Computer, Tablets, Cell Phones TVs, DVR, DVDs, Computer,…" at bounding box center [412, 73] width 241 height 22
click at [594, 107] on input "750.00" at bounding box center [595, 114] width 101 height 21
click at [539, 213] on button "Add Exemption" at bounding box center [539, 208] width 81 height 23
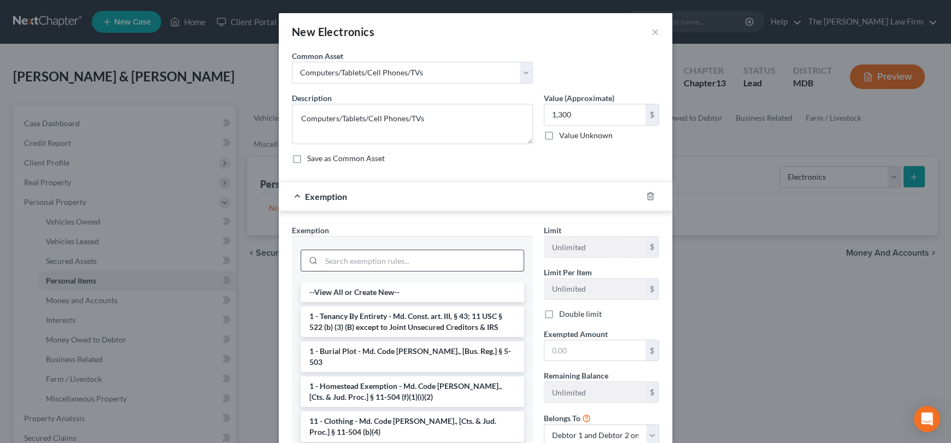
click at [391, 253] on input "search" at bounding box center [422, 260] width 202 height 21
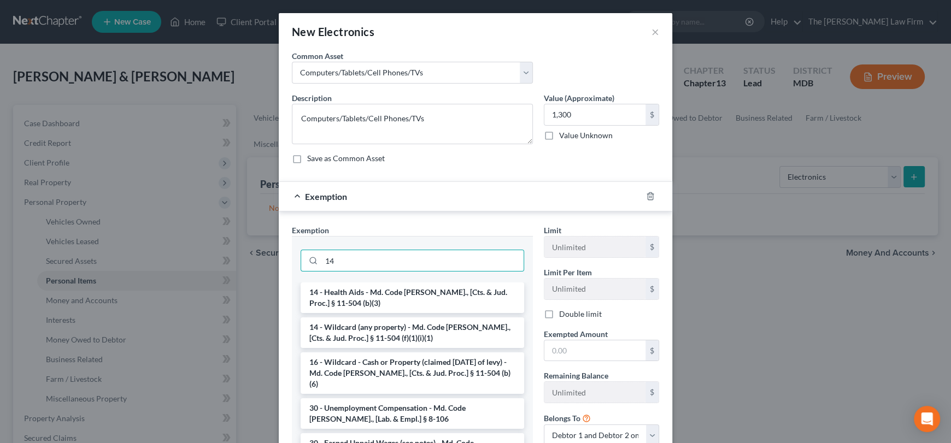
drag, startPoint x: 409, startPoint y: 336, endPoint x: 566, endPoint y: 372, distance: 160.9
click at [413, 335] on li "14 - Wildcard (any property) - Md. Code [PERSON_NAME]., [Cts. & Jud. Proc.] § 1…" at bounding box center [413, 333] width 224 height 31
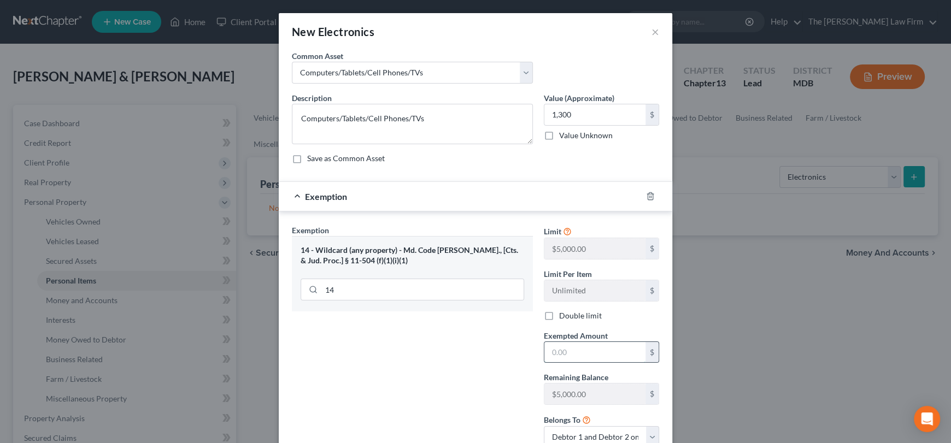
click at [565, 350] on input "text" at bounding box center [595, 352] width 101 height 21
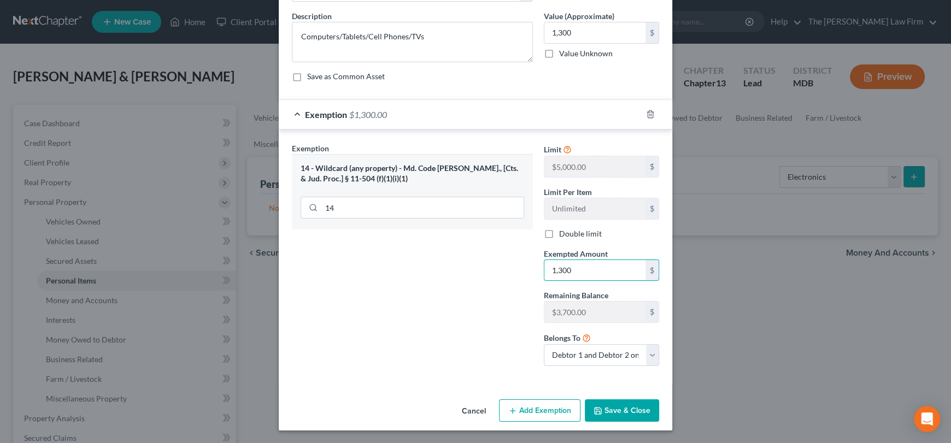
click at [609, 413] on button "Save & Close" at bounding box center [622, 411] width 74 height 23
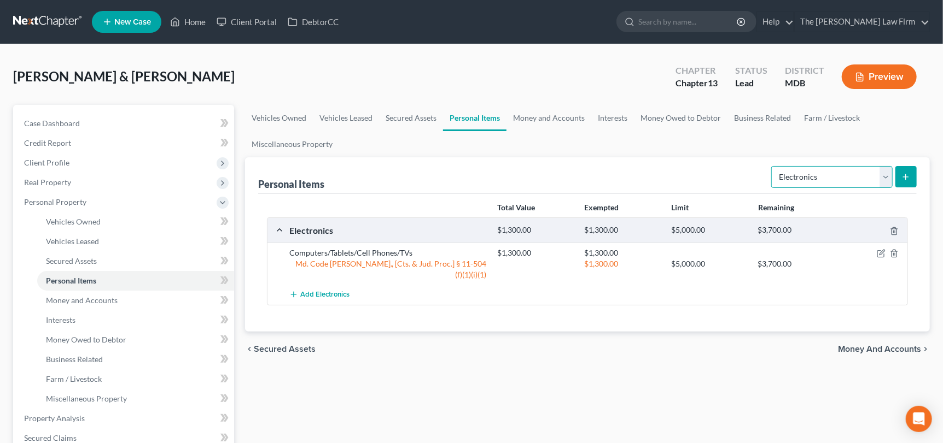
drag, startPoint x: 888, startPoint y: 173, endPoint x: 886, endPoint y: 185, distance: 12.8
click at [888, 173] on select "Select Item Type Clothing Collectibles Of Value Electronics Firearms Household …" at bounding box center [831, 177] width 121 height 22
click at [773, 166] on select "Select Item Type Clothing Collectibles Of Value Electronics Firearms Household …" at bounding box center [831, 177] width 121 height 22
click at [907, 171] on button "submit" at bounding box center [905, 176] width 21 height 21
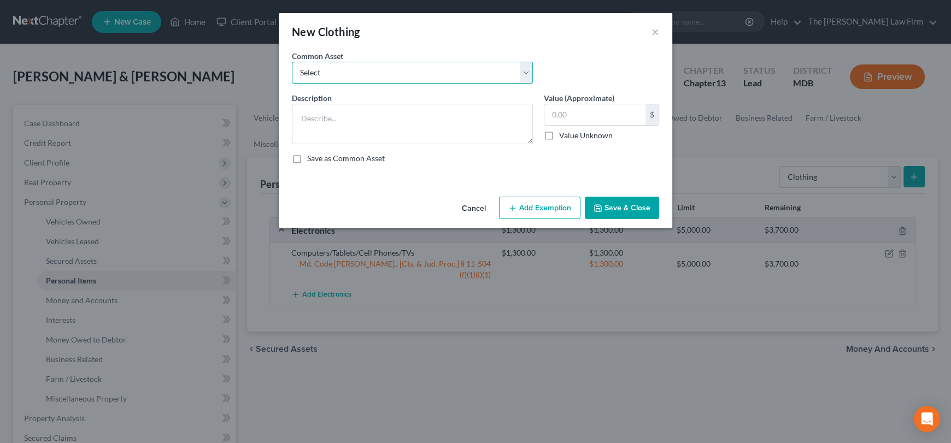
drag, startPoint x: 481, startPoint y: 65, endPoint x: 480, endPoint y: 76, distance: 11.6
click at [481, 65] on select "Select Pants/Shorts, Skirts/Dresses, Shirts/Blouses, Suits, Coats/Jackets, Shoe…" at bounding box center [412, 73] width 241 height 22
click at [292, 62] on select "Select Pants/Shorts, Skirts/Dresses, Shirts/Blouses, Suits, Coats/Jackets, Shoe…" at bounding box center [412, 73] width 241 height 22
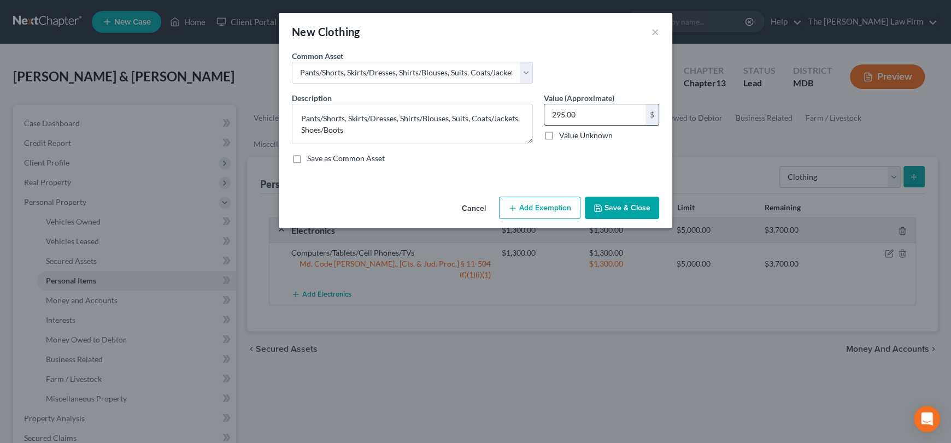
click at [598, 112] on input "295.00" at bounding box center [595, 114] width 101 height 21
click at [534, 213] on button "Add Exemption" at bounding box center [539, 208] width 81 height 23
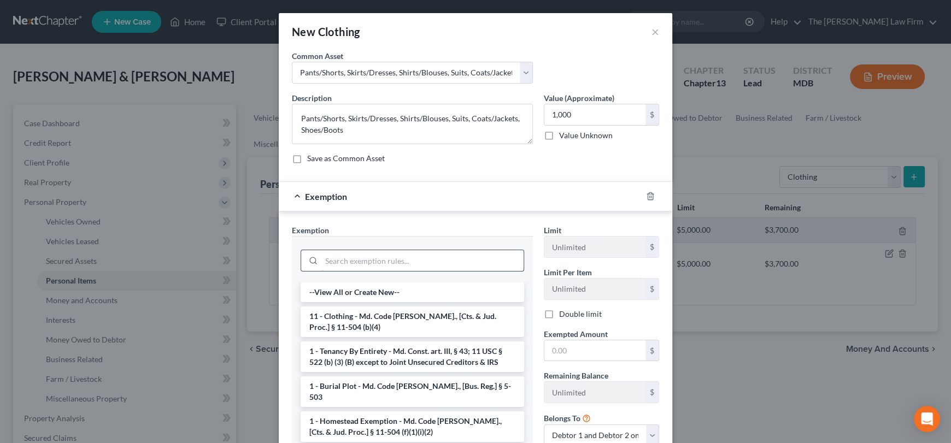
click at [401, 256] on input "search" at bounding box center [422, 260] width 202 height 21
drag, startPoint x: 399, startPoint y: 320, endPoint x: 584, endPoint y: 381, distance: 195.2
click at [402, 320] on li "11 - Clothing - Md. Code [PERSON_NAME]., [Cts. & Jud. Proc.] § 11-504 (b)(4)" at bounding box center [413, 322] width 224 height 31
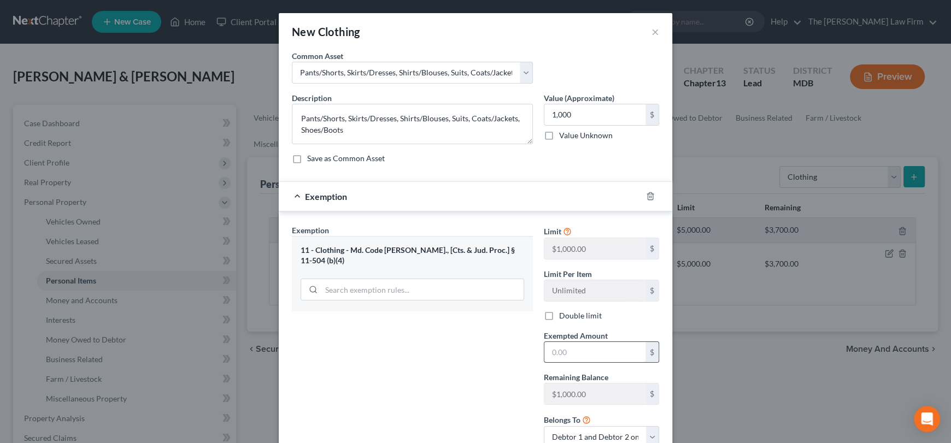
click at [573, 352] on input "text" at bounding box center [595, 352] width 101 height 21
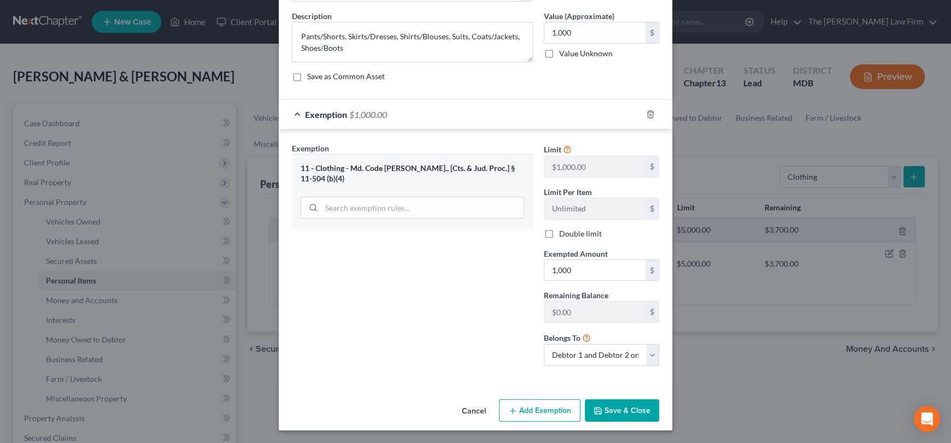
click at [624, 415] on button "Save & Close" at bounding box center [622, 411] width 74 height 23
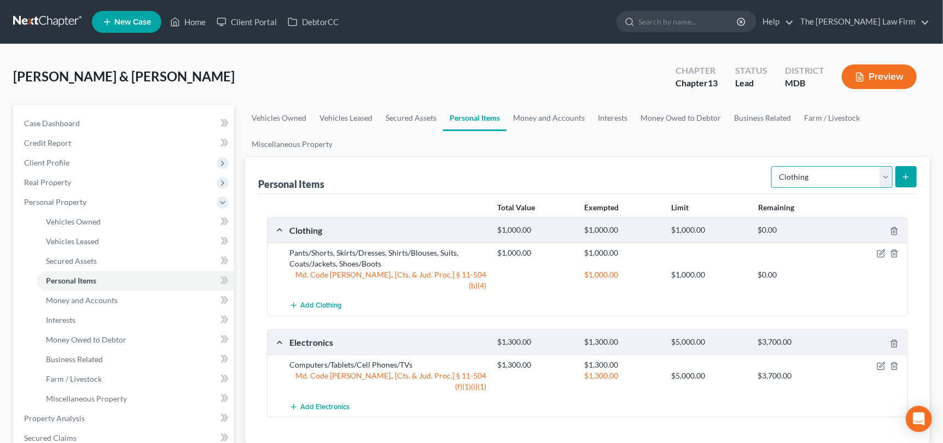
drag, startPoint x: 886, startPoint y: 170, endPoint x: 880, endPoint y: 185, distance: 15.9
click at [885, 171] on select "Select Item Type Clothing Collectibles Of Value Electronics Firearms Household …" at bounding box center [831, 177] width 121 height 22
click at [773, 166] on select "Select Item Type Clothing Collectibles Of Value Electronics Firearms Household …" at bounding box center [831, 177] width 121 height 22
click at [899, 173] on button "submit" at bounding box center [905, 176] width 21 height 21
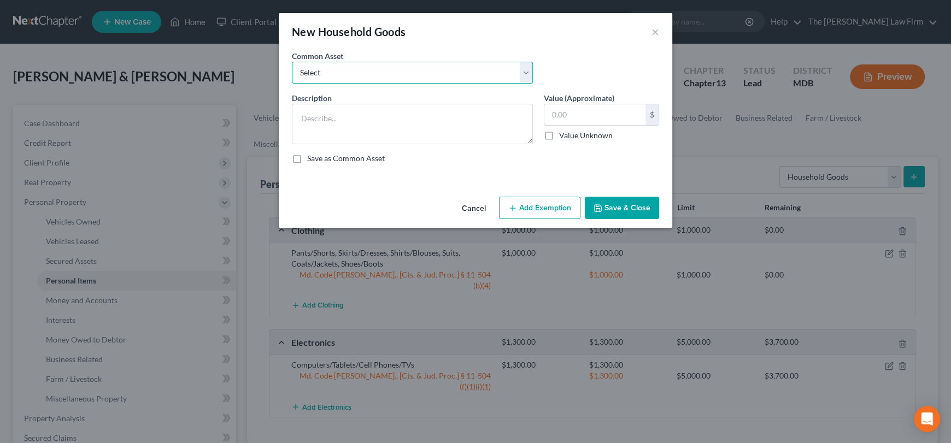
click at [387, 68] on select "Select Beds, Sofas, Tables, Chairs, Desk Pots, Pans, Dishes, Flatware, Glasswar…" at bounding box center [412, 73] width 241 height 22
click at [292, 62] on select "Select Beds, Sofas, Tables, Chairs, Desk Pots, Pans, Dishes, Flatware, Glasswar…" at bounding box center [412, 73] width 241 height 22
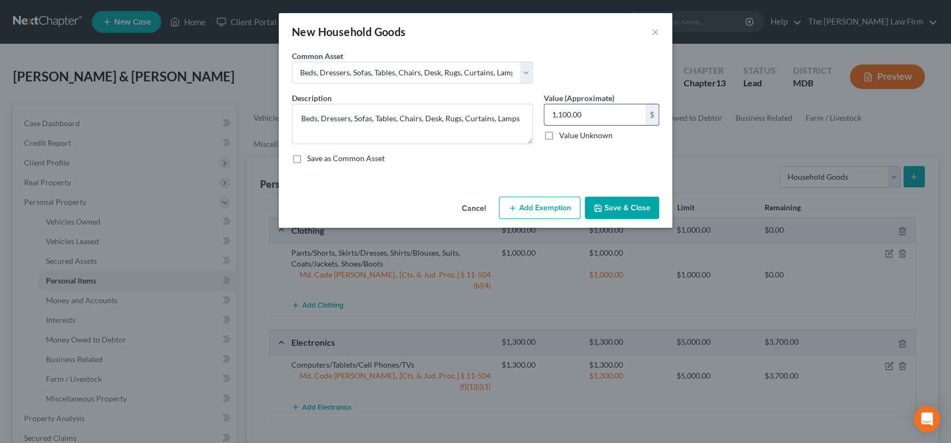
drag, startPoint x: 612, startPoint y: 91, endPoint x: 605, endPoint y: 108, distance: 18.4
click at [612, 93] on div "Common Asset Select Beds, Sofas, Tables, Chairs, Desk Pots, Pans, Dishes, Flatw…" at bounding box center [475, 111] width 367 height 122
click at [605, 108] on input "1,100.00" at bounding box center [595, 114] width 101 height 21
click at [546, 208] on button "Add Exemption" at bounding box center [539, 208] width 81 height 23
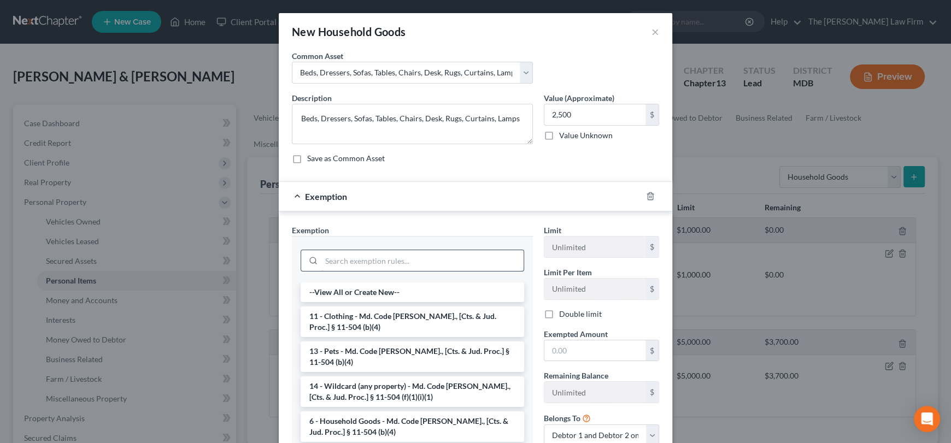
click at [394, 265] on input "search" at bounding box center [422, 260] width 202 height 21
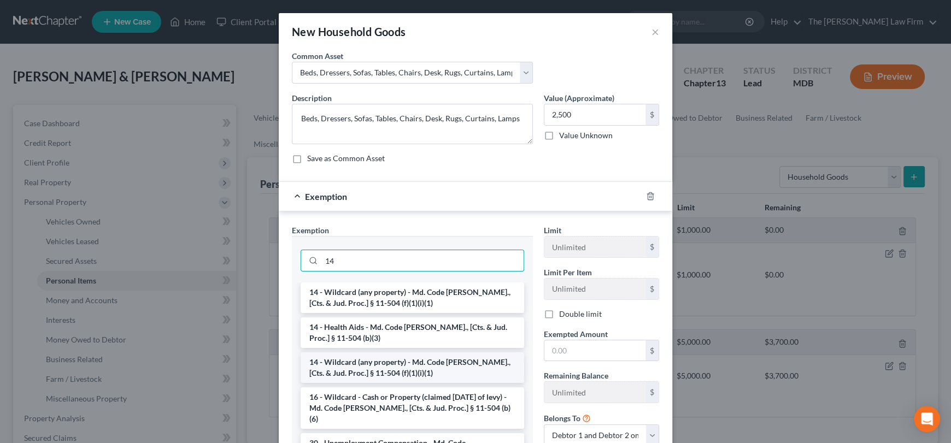
click at [395, 374] on li "14 - Wildcard (any property) - Md. Code [PERSON_NAME]., [Cts. & Jud. Proc.] § 1…" at bounding box center [413, 368] width 224 height 31
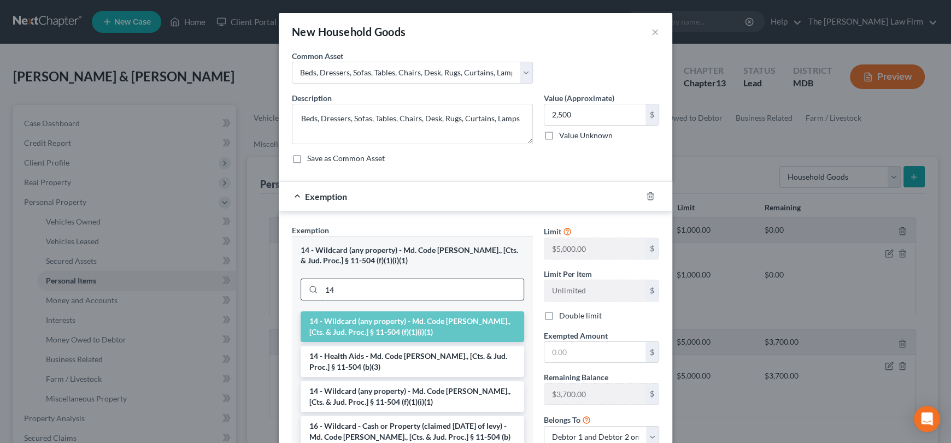
click at [356, 289] on input "14" at bounding box center [422, 289] width 202 height 21
click at [364, 401] on li "14 - Wildcard (any property) - Md. Code [PERSON_NAME]., [Cts. & Jud. Proc.] § 1…" at bounding box center [413, 397] width 224 height 31
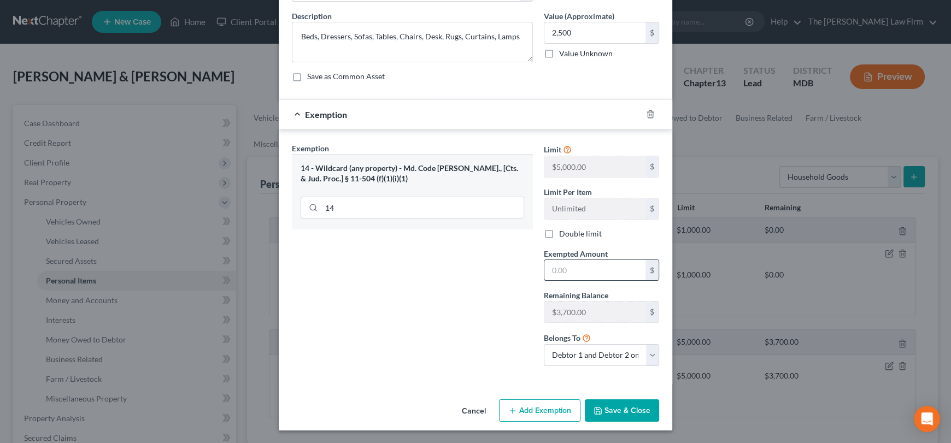
click at [564, 267] on input "text" at bounding box center [595, 270] width 101 height 21
click at [619, 409] on button "Save & Close" at bounding box center [622, 411] width 74 height 23
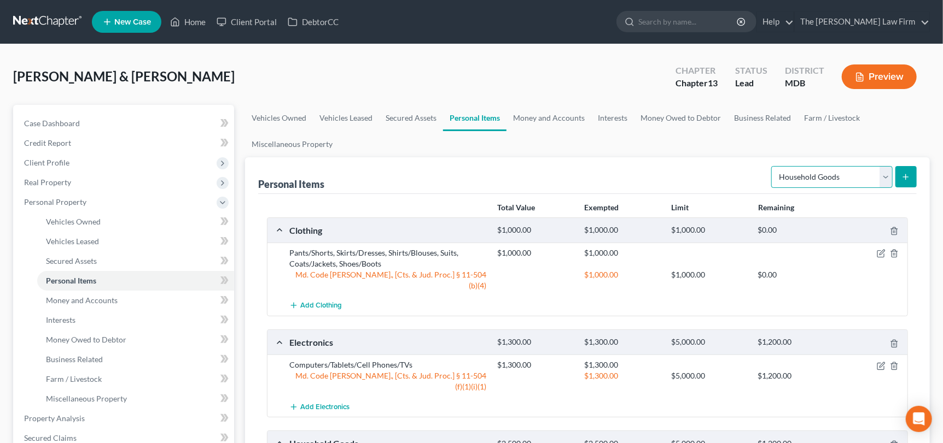
click at [886, 177] on select "Select Item Type Clothing Collectibles Of Value Electronics Firearms Household …" at bounding box center [831, 177] width 121 height 22
click at [773, 166] on select "Select Item Type Clothing Collectibles Of Value Electronics Firearms Household …" at bounding box center [831, 177] width 121 height 22
click at [908, 177] on icon "submit" at bounding box center [905, 177] width 9 height 9
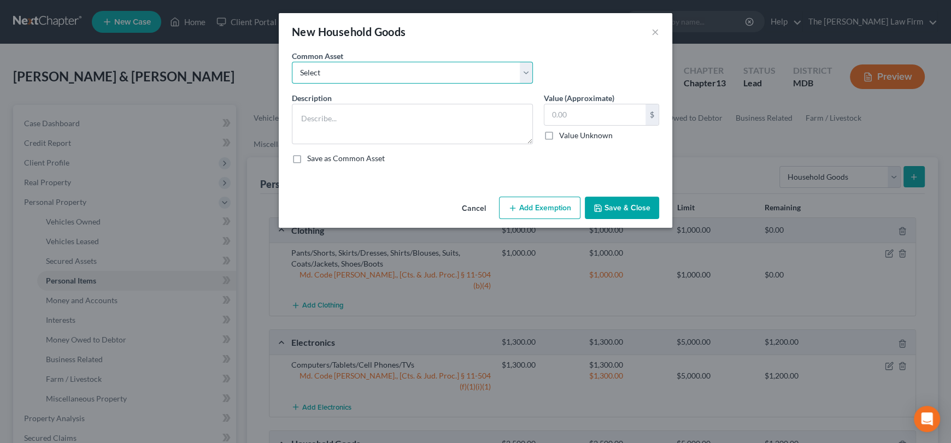
click at [385, 65] on select "Select Beds, Sofas, Tables, Chairs, Desk Pots, Pans, Dishes, Flatware, Glasswar…" at bounding box center [412, 73] width 241 height 22
click at [292, 62] on select "Select Beds, Sofas, Tables, Chairs, Desk Pots, Pans, Dishes, Flatware, Glasswar…" at bounding box center [412, 73] width 241 height 22
click at [579, 118] on input "100.00" at bounding box center [595, 114] width 101 height 21
click at [534, 211] on button "Add Exemption" at bounding box center [539, 208] width 81 height 23
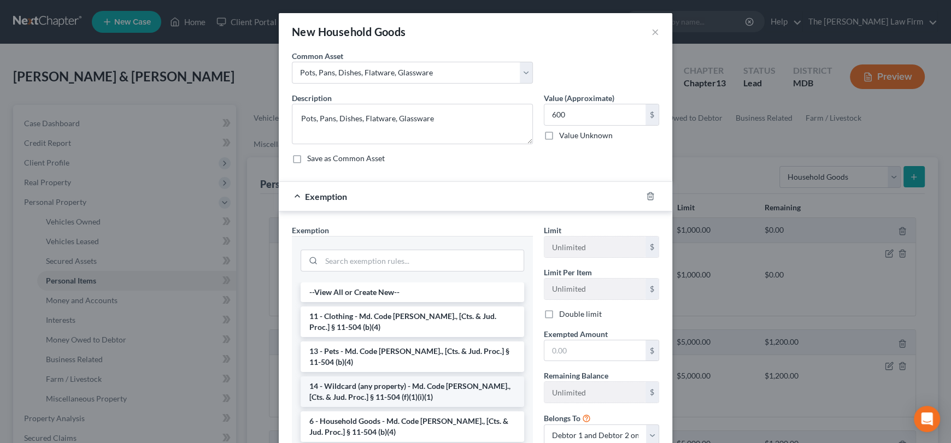
click at [376, 395] on li "14 - Wildcard (any property) - Md. Code [PERSON_NAME]., [Cts. & Jud. Proc.] § 1…" at bounding box center [413, 392] width 224 height 31
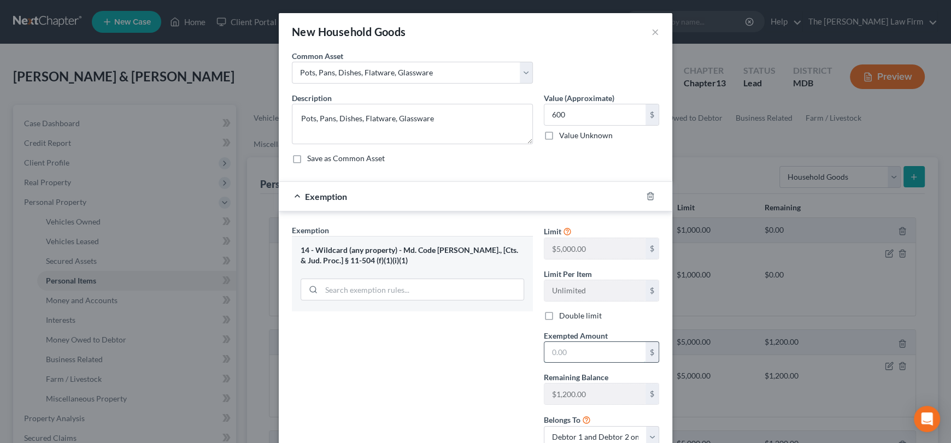
click at [564, 358] on input "text" at bounding box center [595, 352] width 101 height 21
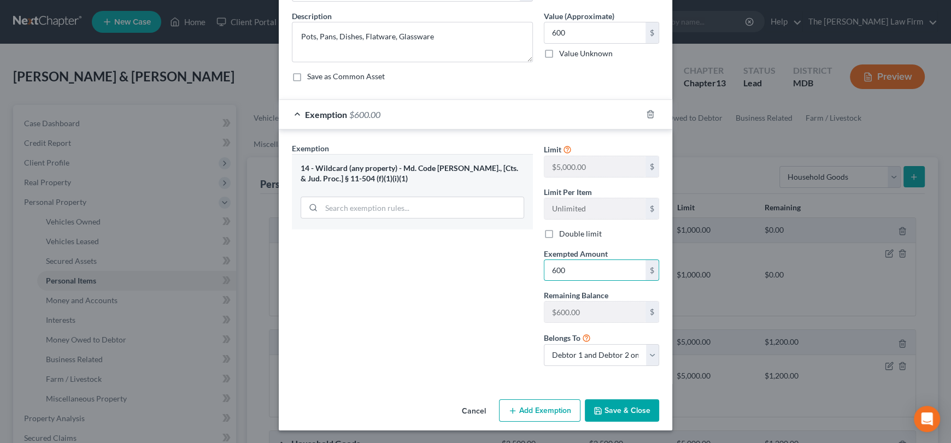
click at [635, 418] on button "Save & Close" at bounding box center [622, 411] width 74 height 23
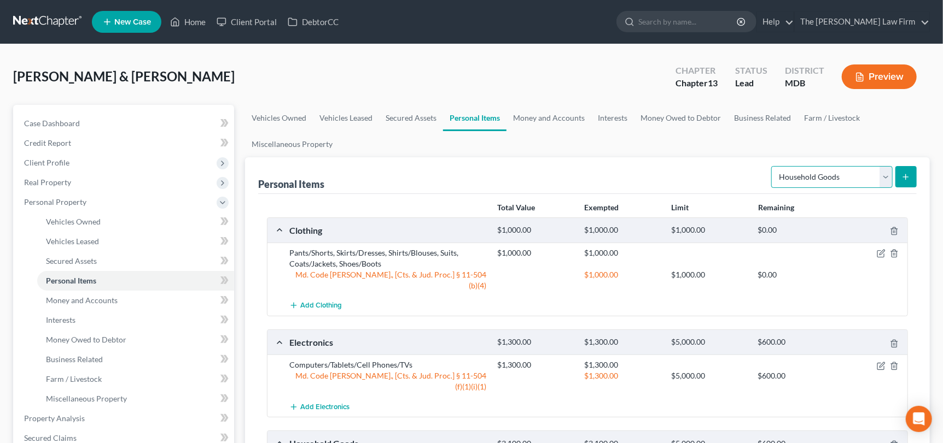
drag, startPoint x: 881, startPoint y: 177, endPoint x: 876, endPoint y: 179, distance: 5.6
click at [881, 177] on select "Select Item Type Clothing Collectibles Of Value Electronics Firearms Household …" at bounding box center [831, 177] width 121 height 22
click at [773, 166] on select "Select Item Type Clothing Collectibles Of Value Electronics Firearms Household …" at bounding box center [831, 177] width 121 height 22
drag, startPoint x: 835, startPoint y: 174, endPoint x: 854, endPoint y: 173, distance: 18.6
click at [835, 174] on select "Select Item Type Clothing Collectibles Of Value Electronics Firearms Household …" at bounding box center [831, 177] width 121 height 22
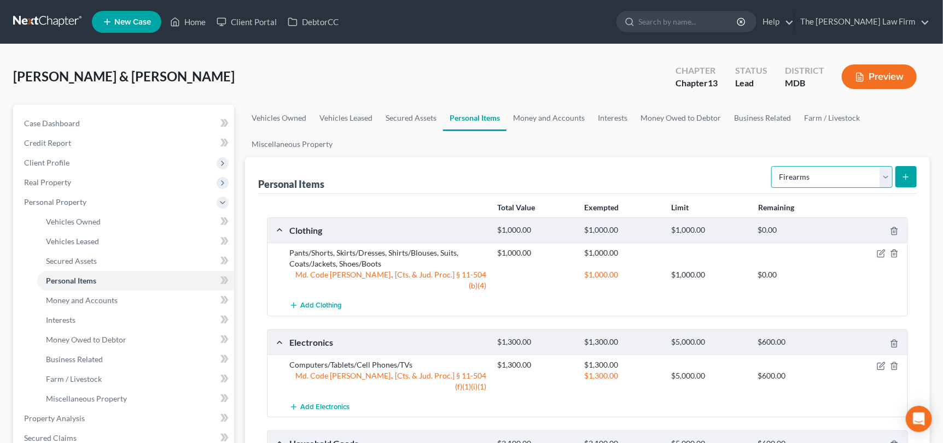
click at [773, 166] on select "Select Item Type Clothing Collectibles Of Value Electronics Firearms Household …" at bounding box center [831, 177] width 121 height 22
click at [897, 172] on button "submit" at bounding box center [905, 176] width 21 height 21
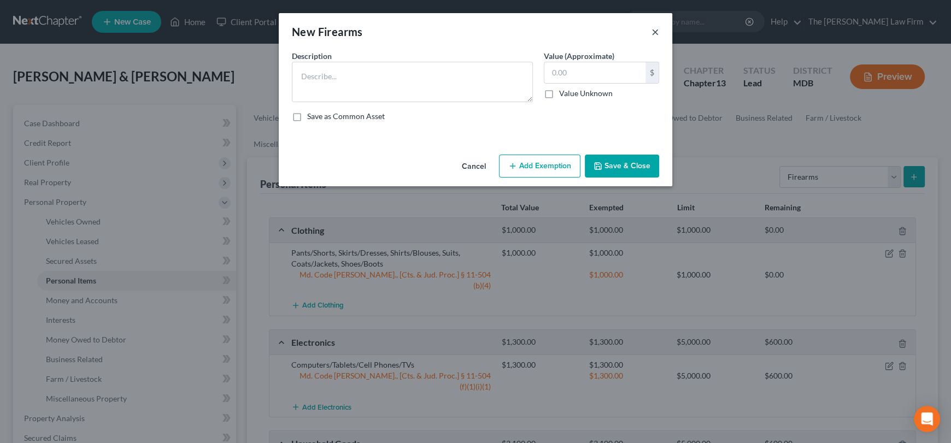
drag, startPoint x: 654, startPoint y: 28, endPoint x: 834, endPoint y: 185, distance: 239.1
click at [656, 29] on button "×" at bounding box center [656, 31] width 8 height 13
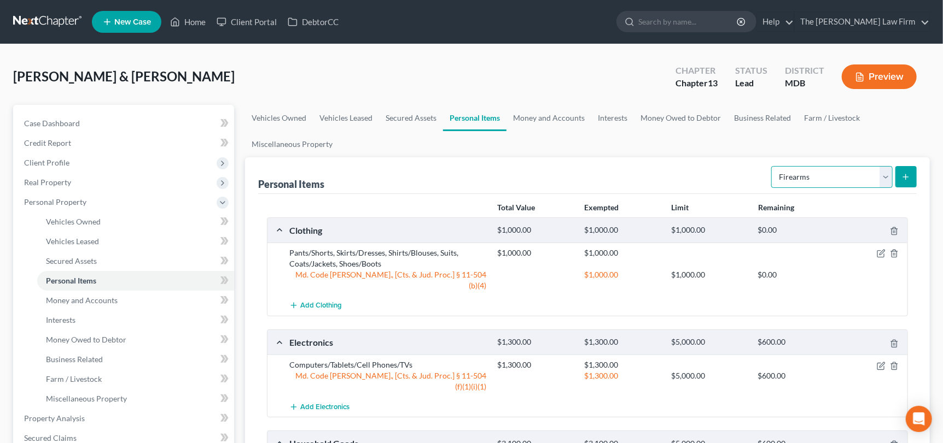
click at [886, 174] on select "Select Item Type Clothing Collectibles Of Value Electronics Firearms Household …" at bounding box center [831, 177] width 121 height 22
click at [773, 166] on select "Select Item Type Clothing Collectibles Of Value Electronics Firearms Household …" at bounding box center [831, 177] width 121 height 22
click at [905, 175] on line "submit" at bounding box center [905, 176] width 0 height 5
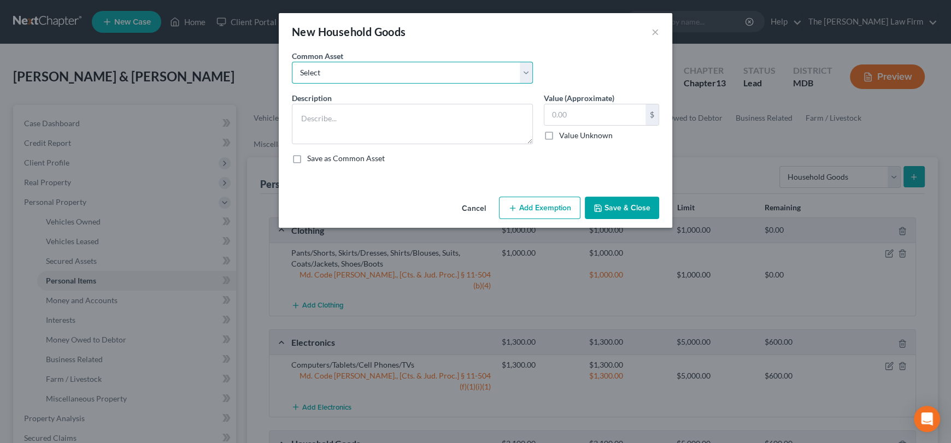
drag, startPoint x: 343, startPoint y: 68, endPoint x: 343, endPoint y: 75, distance: 6.6
click at [343, 68] on select "Select Beds, Sofas, Tables, Chairs, Desk Pots, Pans, Dishes, Flatware, Glasswar…" at bounding box center [412, 73] width 241 height 22
click at [292, 62] on select "Select Beds, Sofas, Tables, Chairs, Desk Pots, Pans, Dishes, Flatware, Glasswar…" at bounding box center [412, 73] width 241 height 22
click at [595, 115] on input "450.00" at bounding box center [595, 114] width 101 height 21
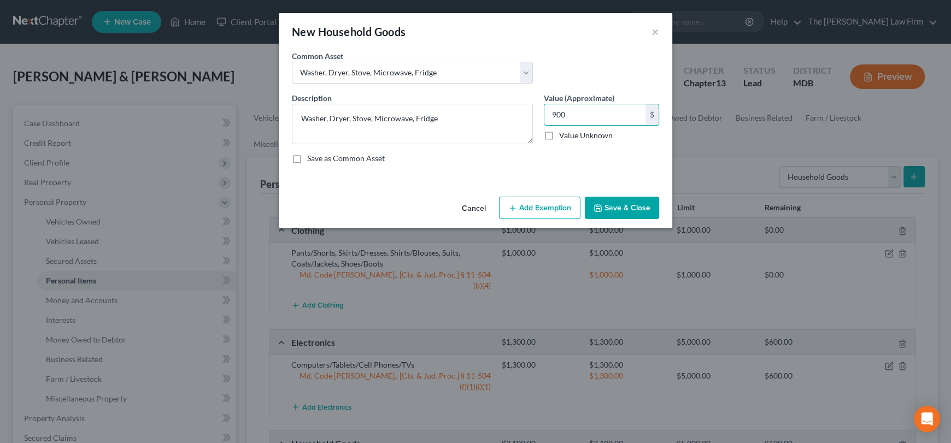
click at [554, 206] on button "Add Exemption" at bounding box center [539, 208] width 81 height 23
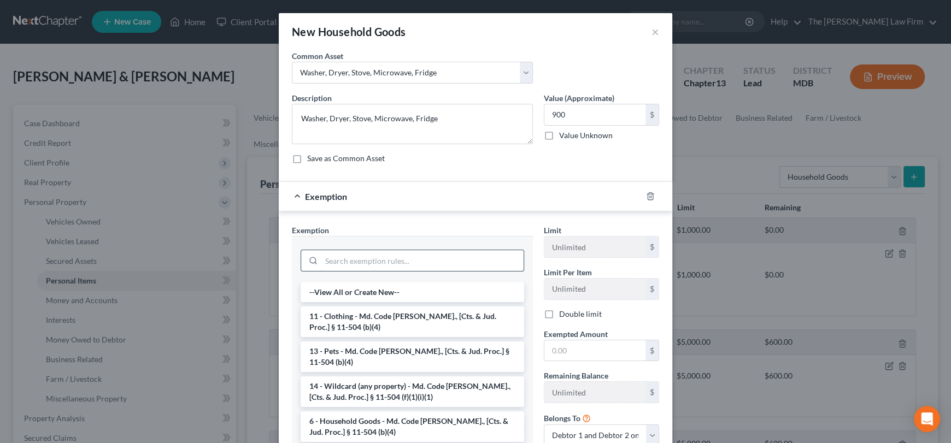
click at [355, 250] on input "search" at bounding box center [422, 260] width 202 height 21
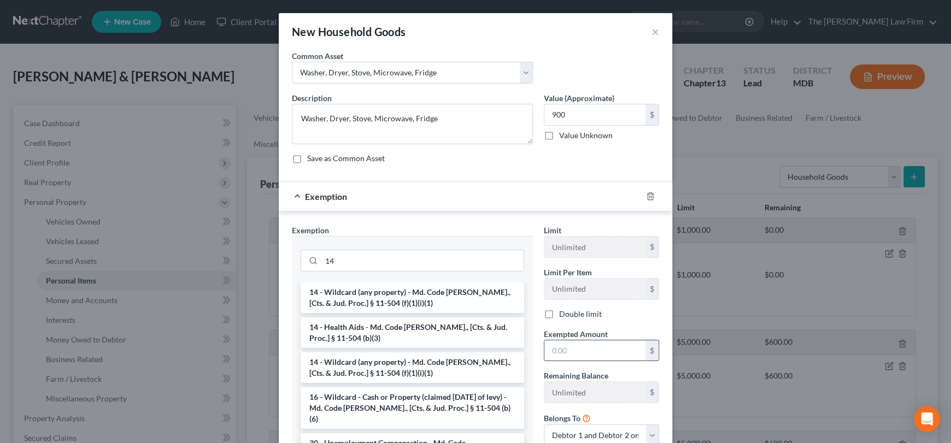
drag, startPoint x: 361, startPoint y: 291, endPoint x: 583, endPoint y: 344, distance: 228.2
click at [364, 291] on li "14 - Wildcard (any property) - Md. Code [PERSON_NAME]., [Cts. & Jud. Proc.] § 1…" at bounding box center [413, 298] width 224 height 31
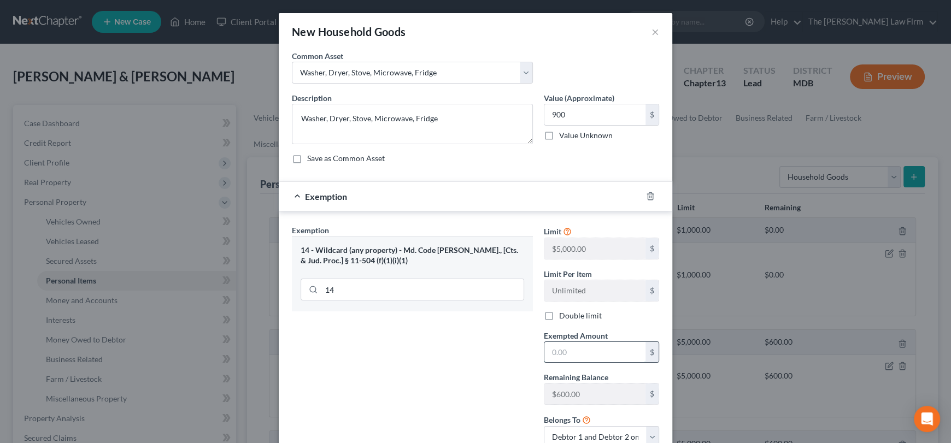
click at [581, 352] on input "text" at bounding box center [595, 352] width 101 height 21
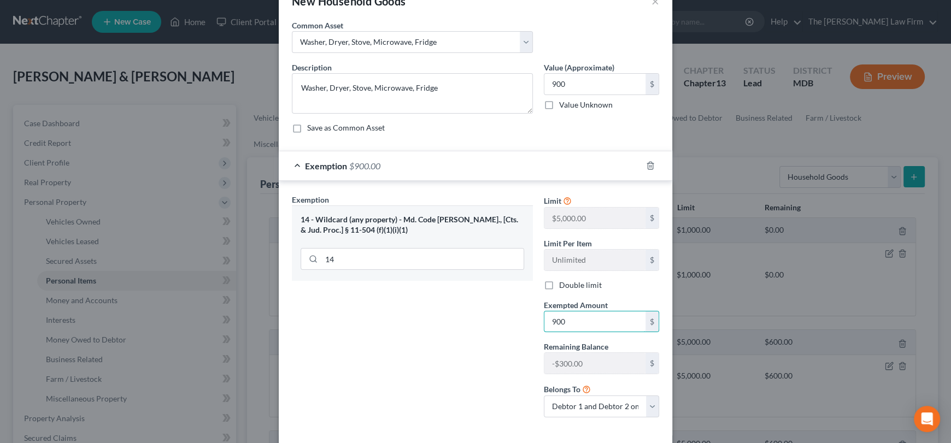
scroll to position [54, 0]
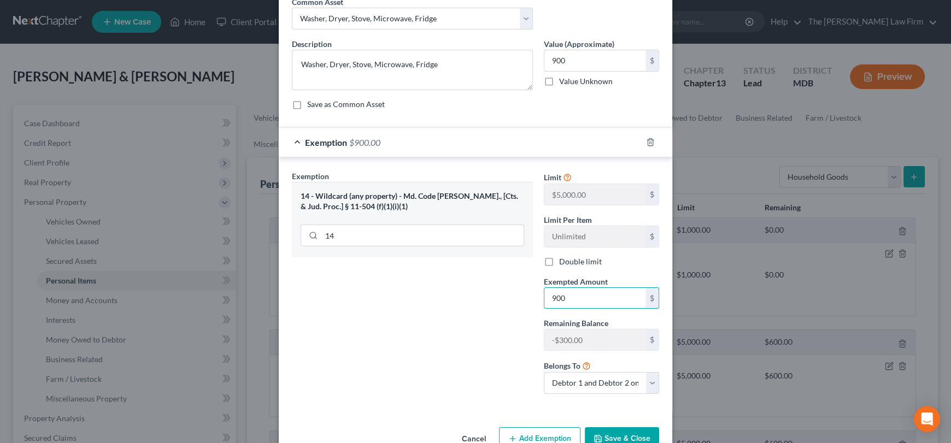
click at [618, 431] on button "Save & Close" at bounding box center [622, 439] width 74 height 23
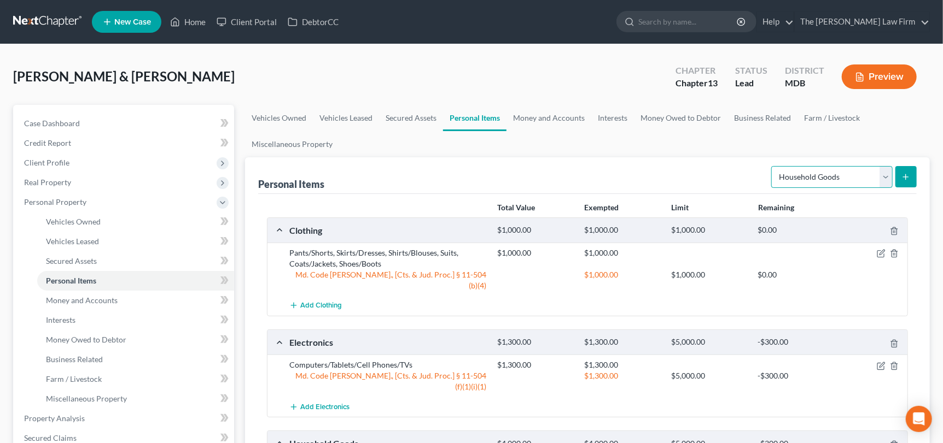
drag, startPoint x: 891, startPoint y: 177, endPoint x: 871, endPoint y: 185, distance: 21.3
click at [891, 177] on select "Select Item Type Clothing Collectibles Of Value Electronics Firearms Household …" at bounding box center [831, 177] width 121 height 22
click at [773, 166] on select "Select Item Type Clothing Collectibles Of Value Electronics Firearms Household …" at bounding box center [831, 177] width 121 height 22
click at [905, 173] on icon "submit" at bounding box center [905, 177] width 9 height 9
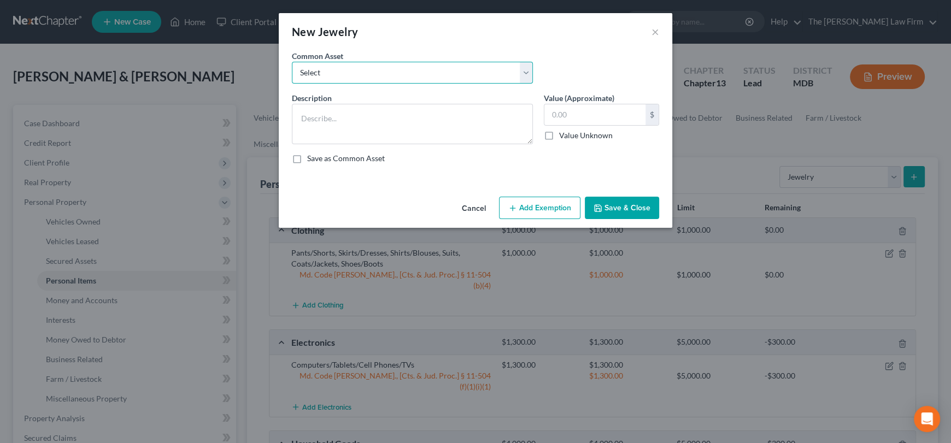
click at [389, 73] on select "Select Watches, Jewelry, Necklaces, Earrings, Bracelets, Rings Watches/Necklaces" at bounding box center [412, 73] width 241 height 22
click at [292, 62] on select "Select Watches, Jewelry, Necklaces, Earrings, Bracelets, Rings Watches/Necklaces" at bounding box center [412, 73] width 241 height 22
click at [576, 107] on input "250.00" at bounding box center [595, 114] width 101 height 21
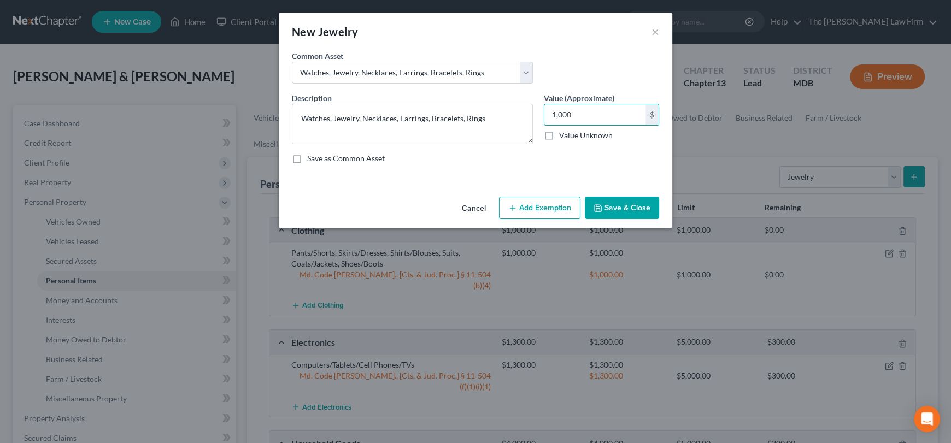
click at [565, 208] on button "Add Exemption" at bounding box center [539, 208] width 81 height 23
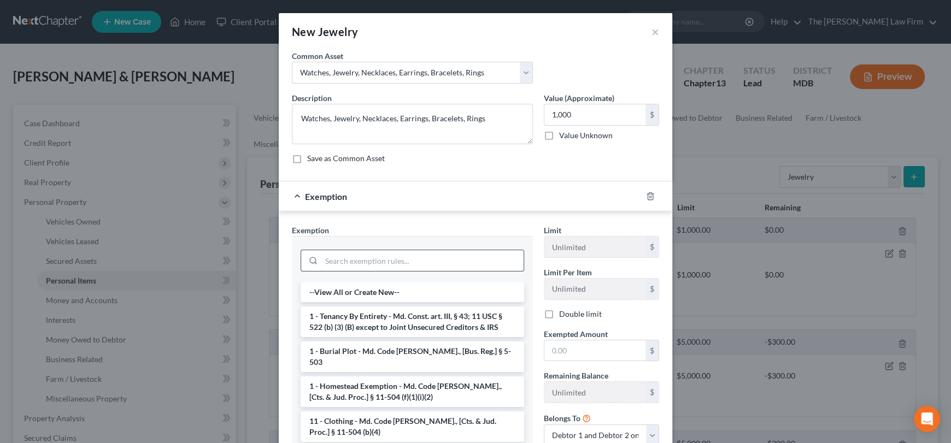
click at [376, 256] on input "search" at bounding box center [422, 260] width 202 height 21
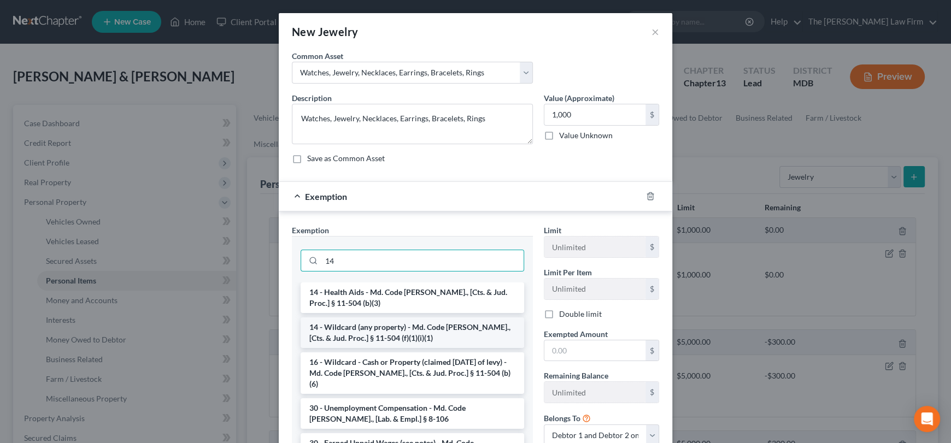
click at [378, 335] on li "14 - Wildcard (any property) - Md. Code [PERSON_NAME]., [Cts. & Jud. Proc.] § 1…" at bounding box center [413, 333] width 224 height 31
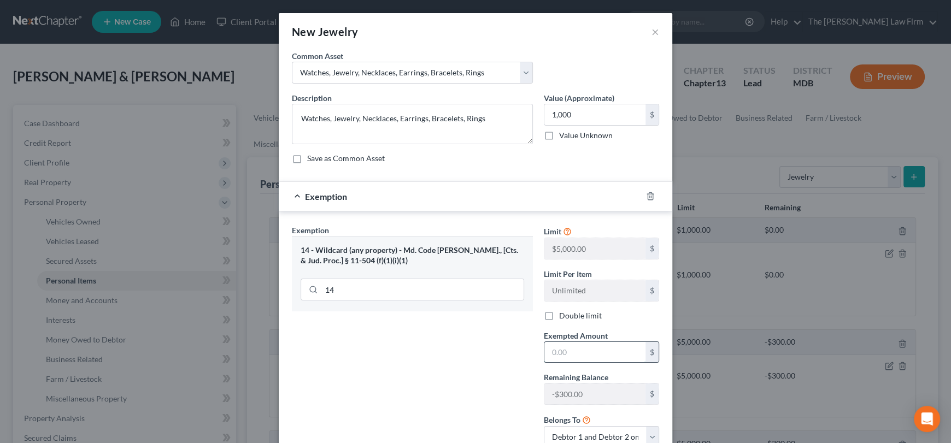
click at [577, 352] on input "text" at bounding box center [595, 352] width 101 height 21
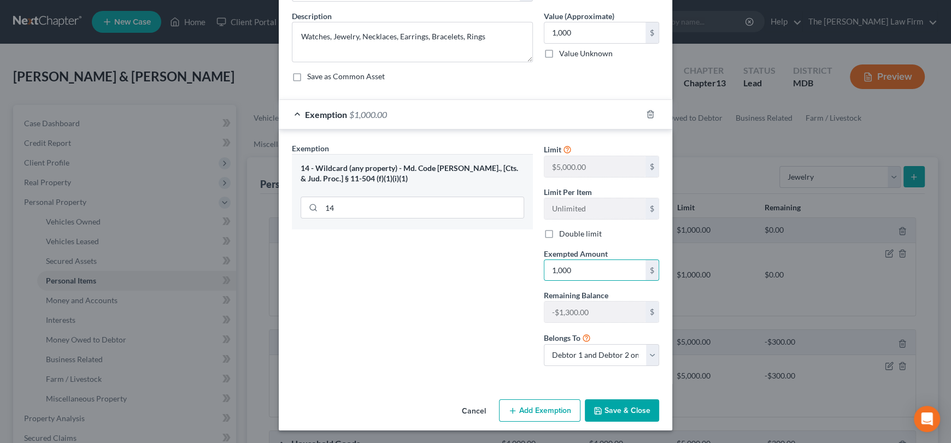
click at [612, 410] on button "Save & Close" at bounding box center [622, 411] width 74 height 23
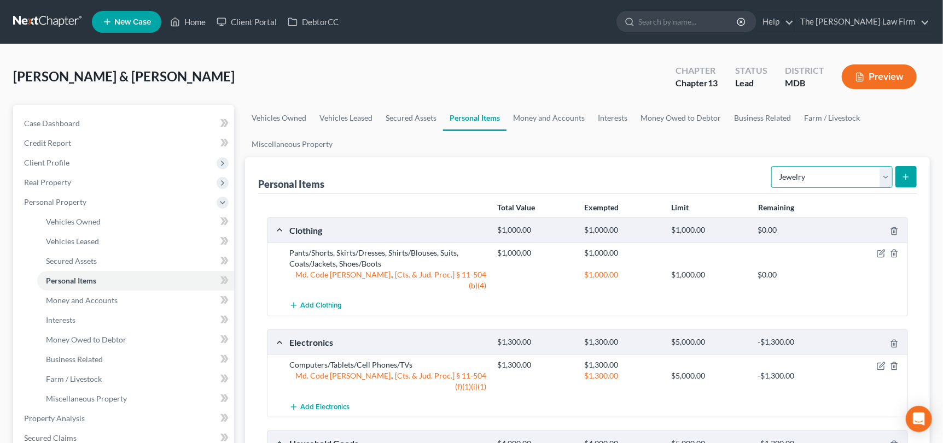
drag, startPoint x: 887, startPoint y: 175, endPoint x: 884, endPoint y: 184, distance: 9.3
click at [886, 175] on select "Select Item Type Clothing Collectibles Of Value Electronics Firearms Household …" at bounding box center [831, 177] width 121 height 22
click at [773, 166] on select "Select Item Type Clothing Collectibles Of Value Electronics Firearms Household …" at bounding box center [831, 177] width 121 height 22
click at [902, 174] on icon "submit" at bounding box center [905, 177] width 9 height 9
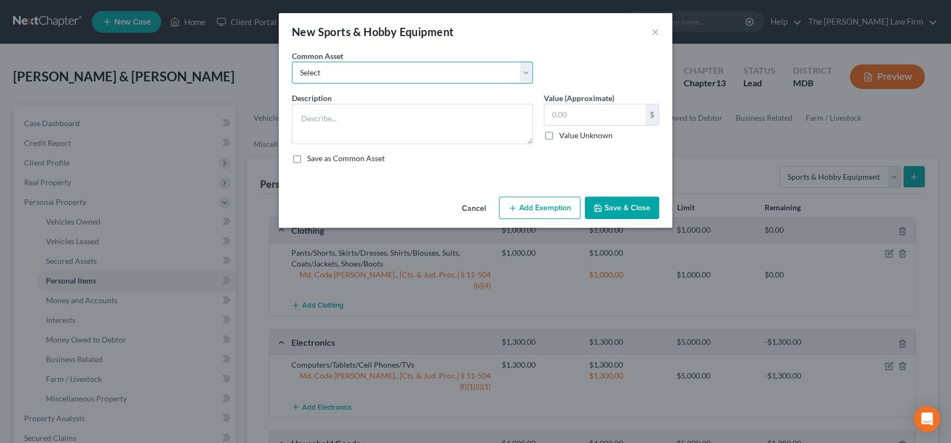
drag, startPoint x: 378, startPoint y: 71, endPoint x: 373, endPoint y: 82, distance: 12.3
click at [378, 71] on select "Select Lawnmower, Grill Work Tools Art brushes, paint, canvas" at bounding box center [412, 73] width 241 height 22
click at [292, 62] on select "Select Lawnmower, Grill Work Tools Art brushes, paint, canvas" at bounding box center [412, 73] width 241 height 22
click at [589, 115] on input "400.00" at bounding box center [595, 114] width 101 height 21
click at [530, 202] on button "Add Exemption" at bounding box center [539, 208] width 81 height 23
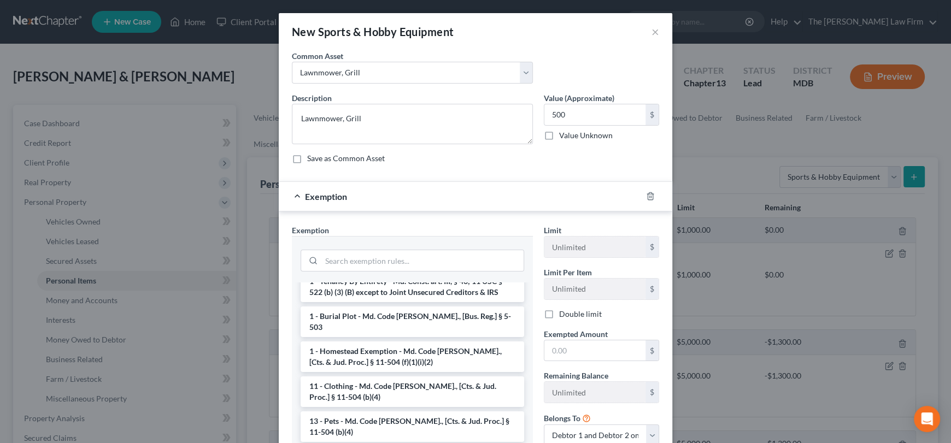
scroll to position [109, 0]
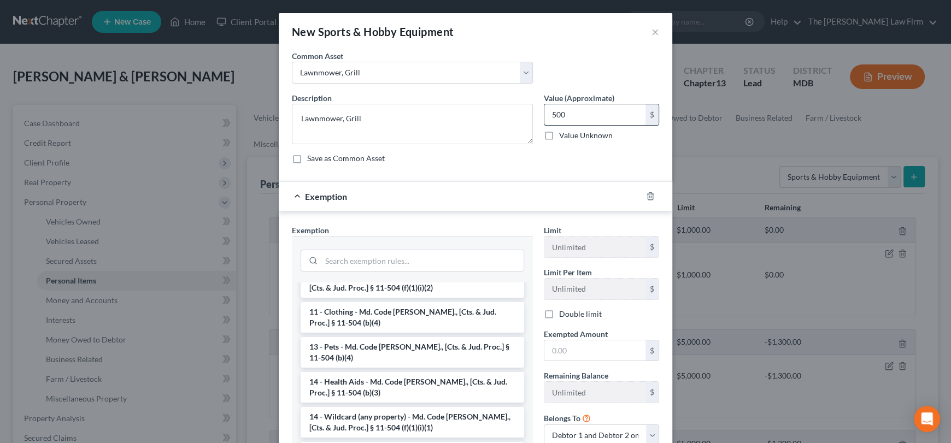
click at [575, 115] on input "500" at bounding box center [595, 114] width 101 height 21
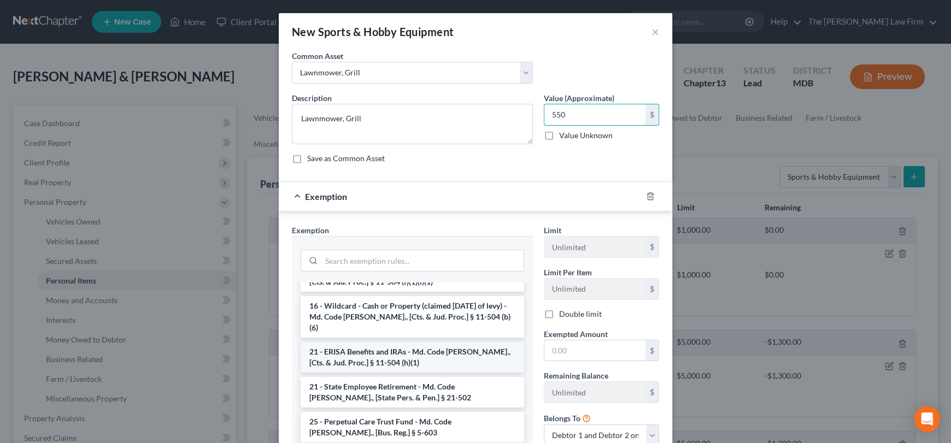
scroll to position [273, 0]
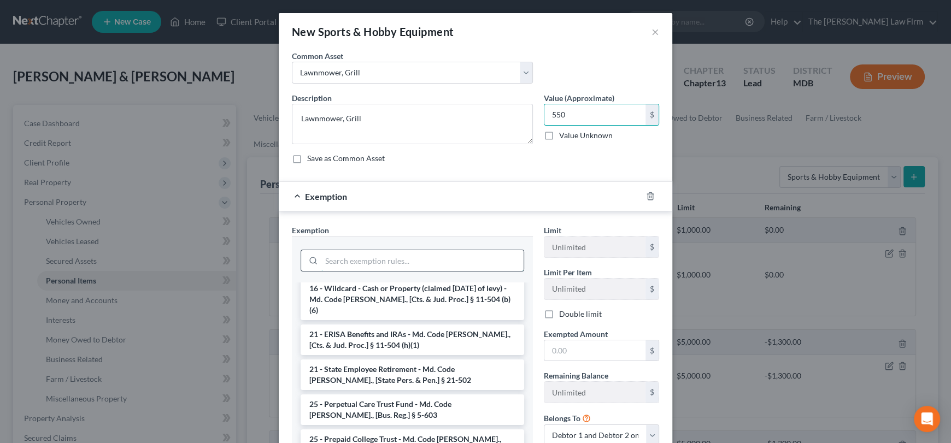
click at [376, 259] on input "search" at bounding box center [422, 260] width 202 height 21
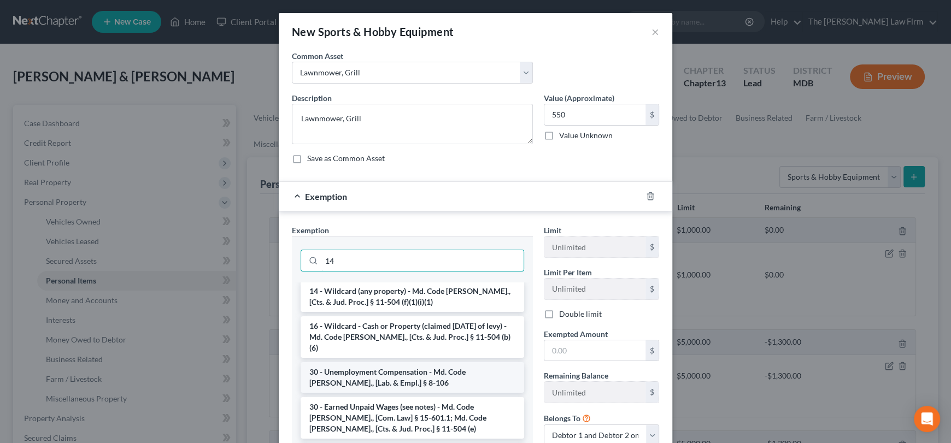
scroll to position [0, 0]
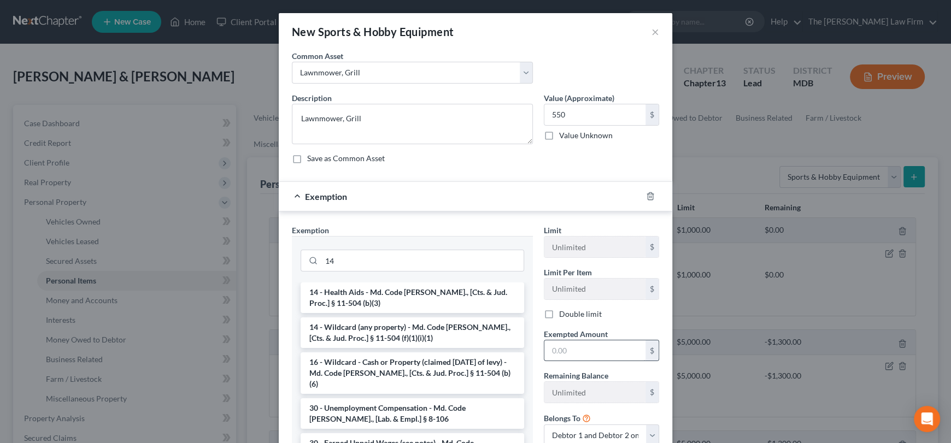
drag, startPoint x: 377, startPoint y: 332, endPoint x: 582, endPoint y: 347, distance: 205.6
click at [378, 331] on li "14 - Wildcard (any property) - Md. Code [PERSON_NAME]., [Cts. & Jud. Proc.] § 1…" at bounding box center [413, 333] width 224 height 31
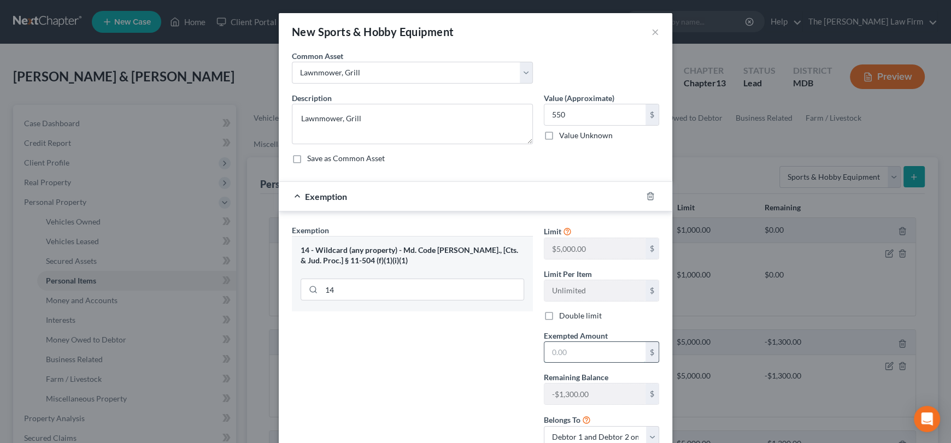
click at [589, 352] on input "text" at bounding box center [595, 352] width 101 height 21
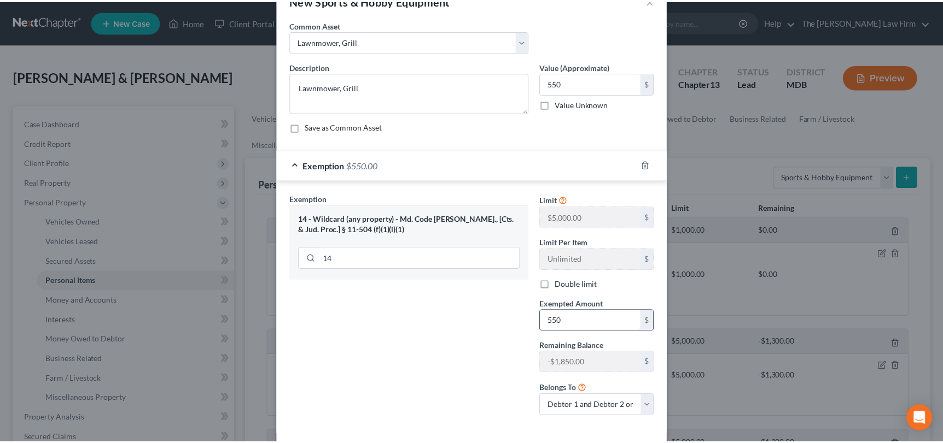
scroll to position [82, 0]
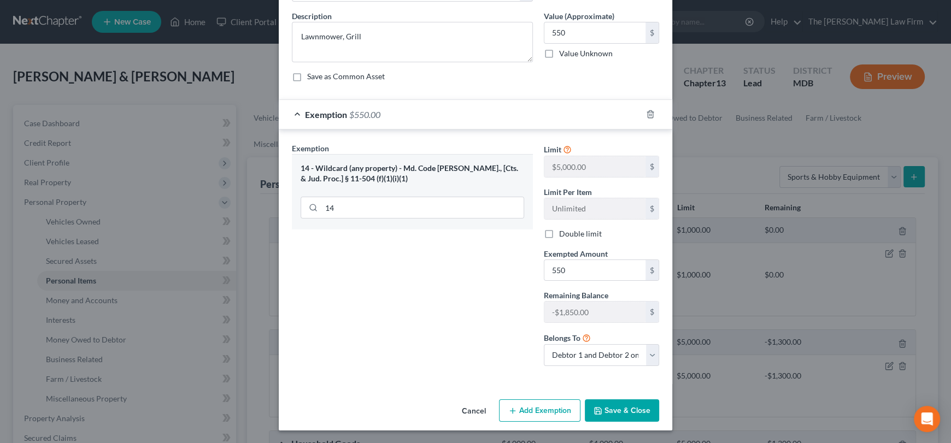
click at [626, 408] on button "Save & Close" at bounding box center [622, 411] width 74 height 23
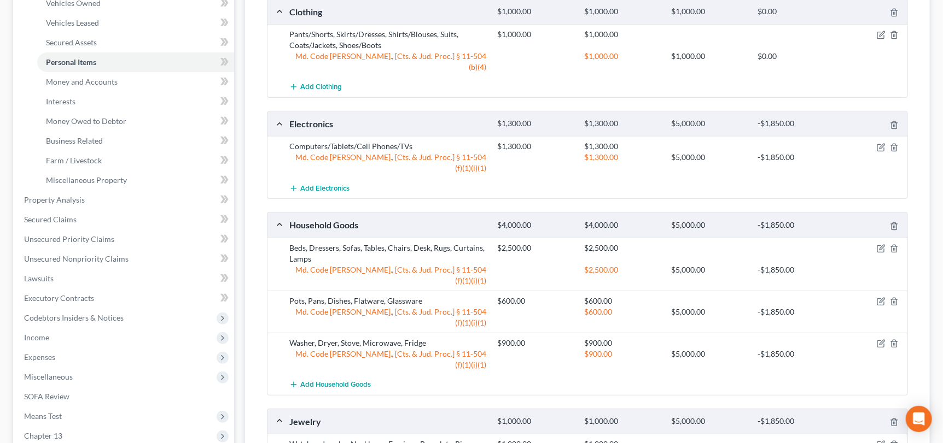
scroll to position [0, 0]
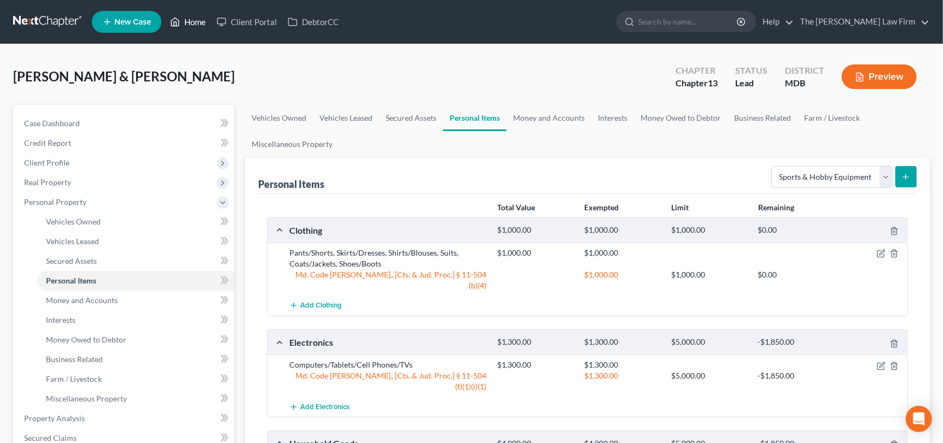
click at [188, 23] on link "Home" at bounding box center [188, 22] width 46 height 20
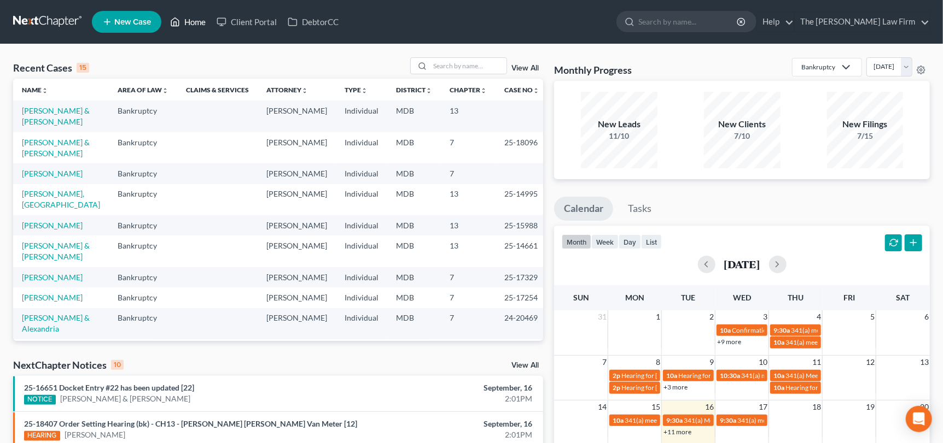
drag, startPoint x: 192, startPoint y: 25, endPoint x: 243, endPoint y: 52, distance: 57.7
click at [193, 24] on link "Home" at bounding box center [188, 22] width 46 height 20
